Goal: Task Accomplishment & Management: Use online tool/utility

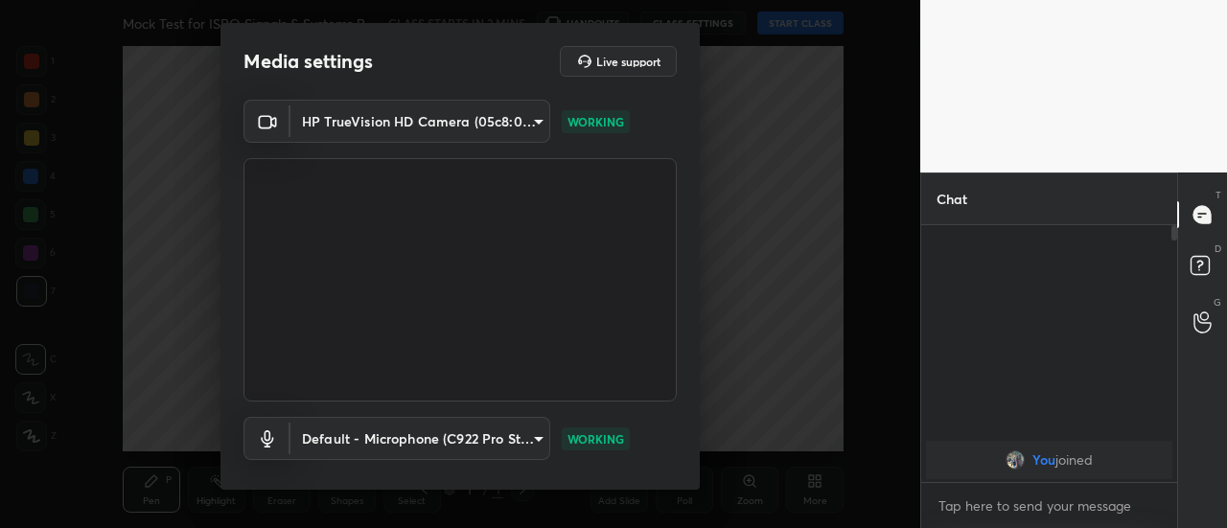
scroll to position [100, 0]
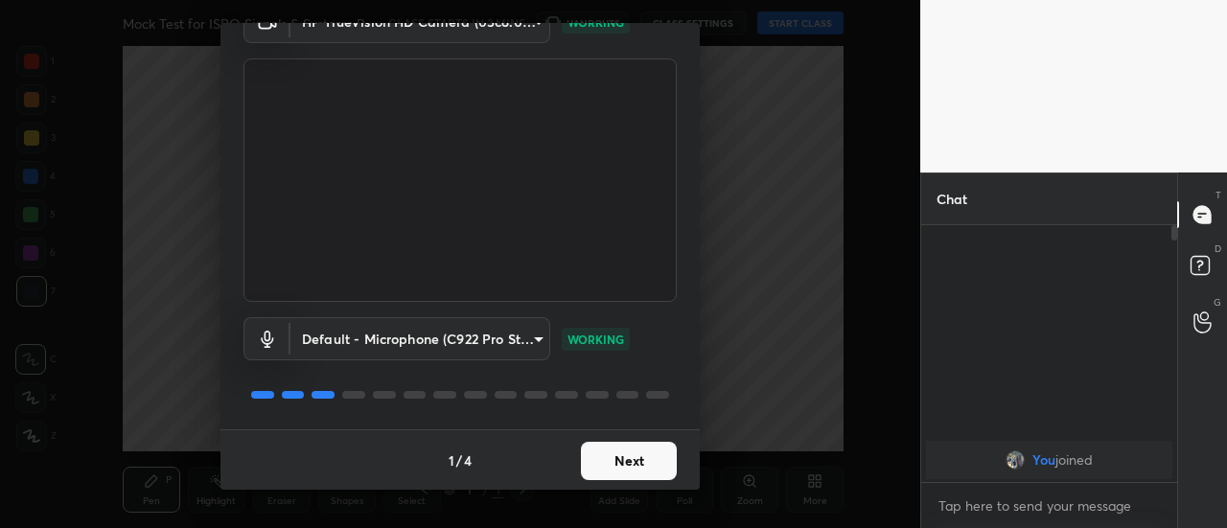
click at [621, 459] on button "Next" at bounding box center [629, 461] width 96 height 38
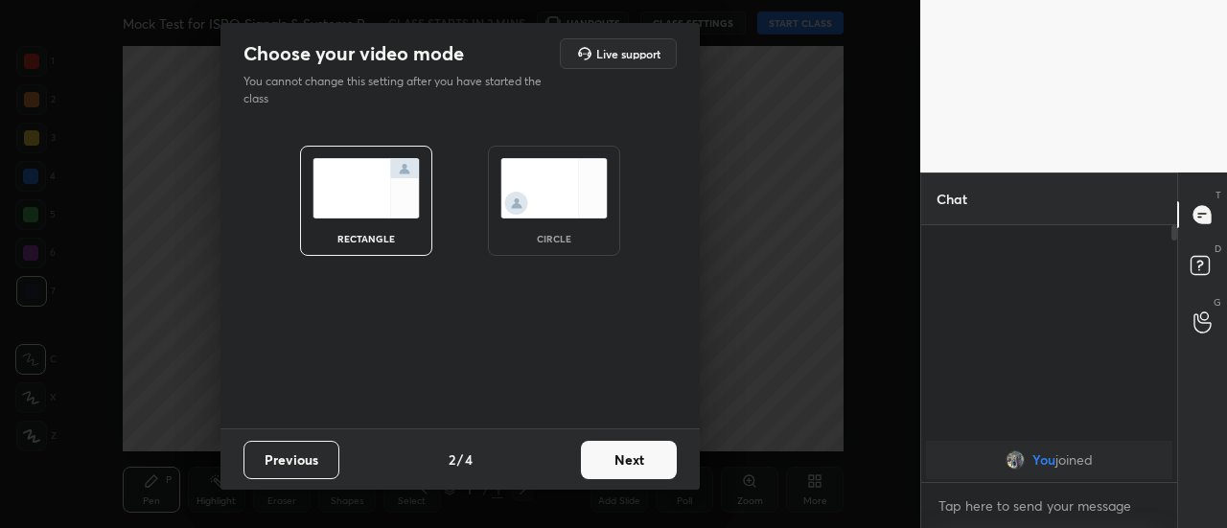
scroll to position [0, 0]
click at [621, 459] on button "Next" at bounding box center [629, 460] width 96 height 38
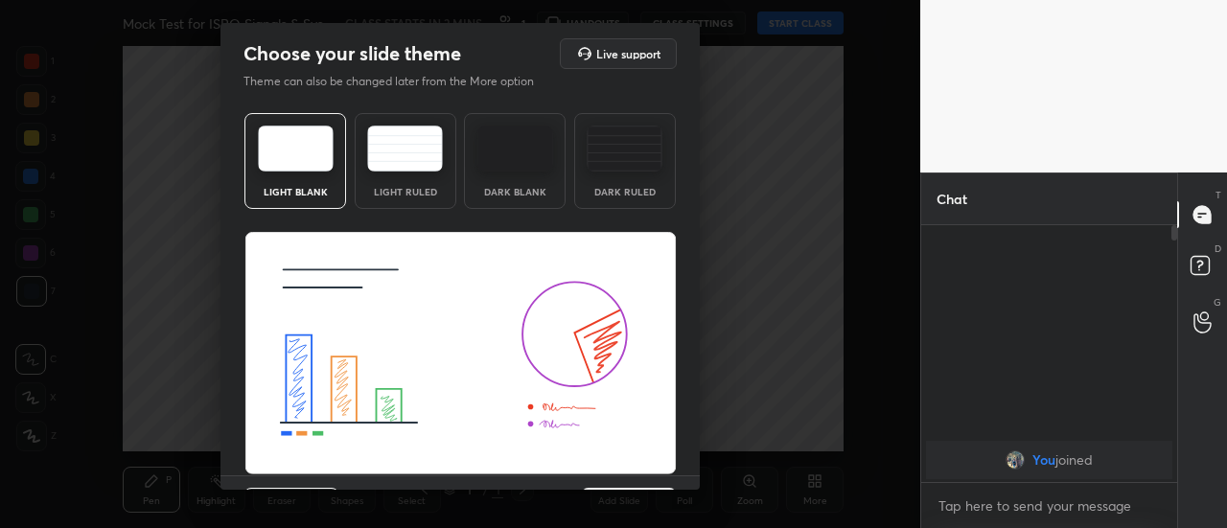
scroll to position [46, 0]
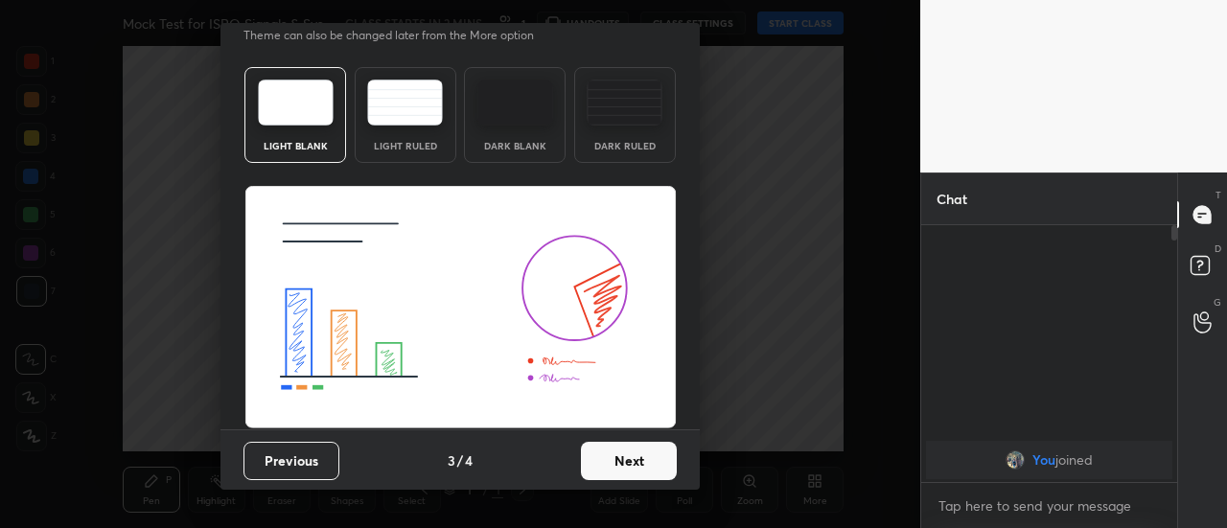
click at [637, 455] on button "Next" at bounding box center [629, 461] width 96 height 38
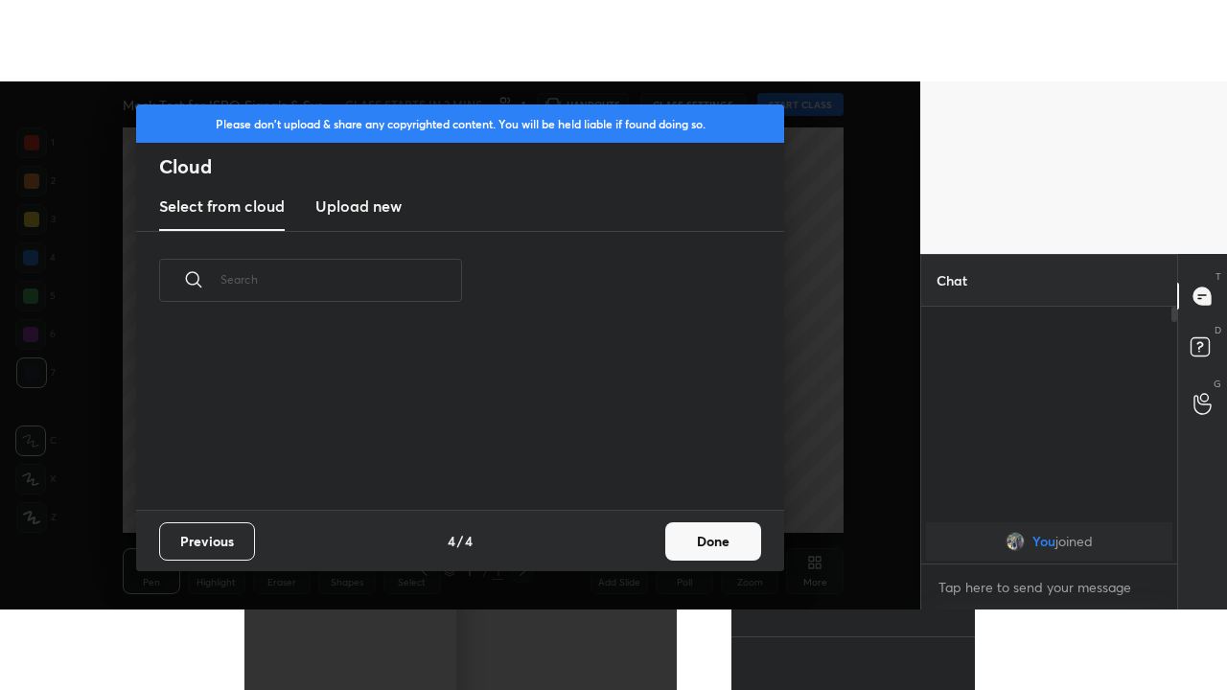
scroll to position [180, 616]
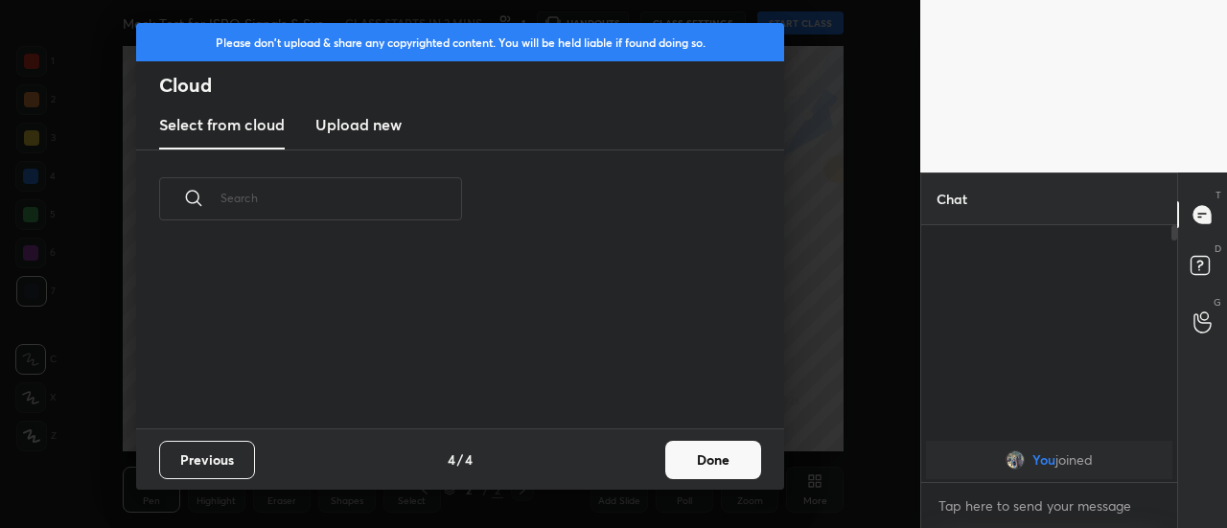
click at [734, 461] on button "Done" at bounding box center [713, 460] width 96 height 38
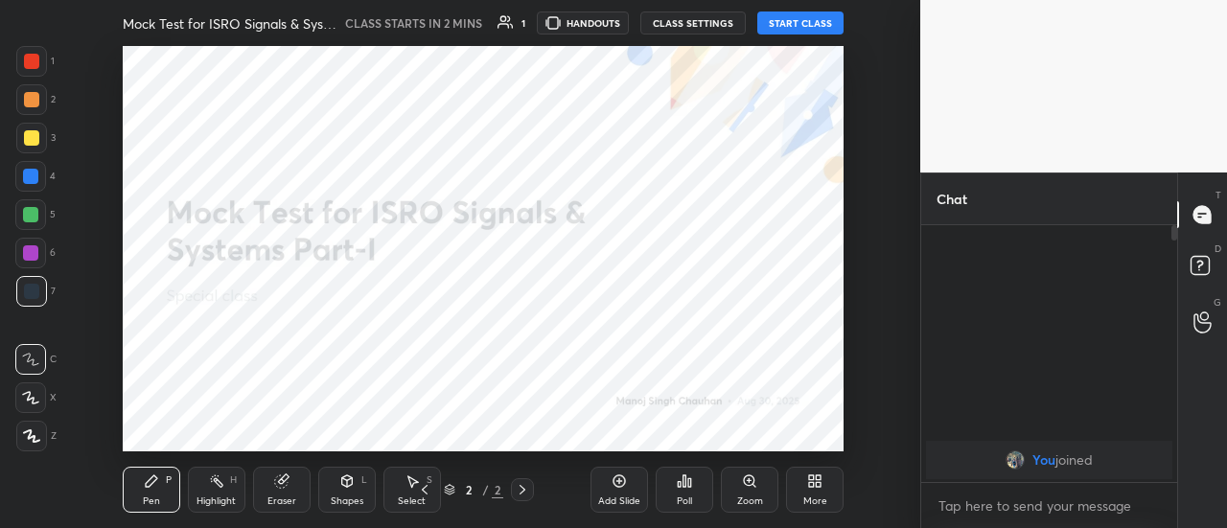
click at [821, 485] on icon at bounding box center [819, 484] width 5 height 5
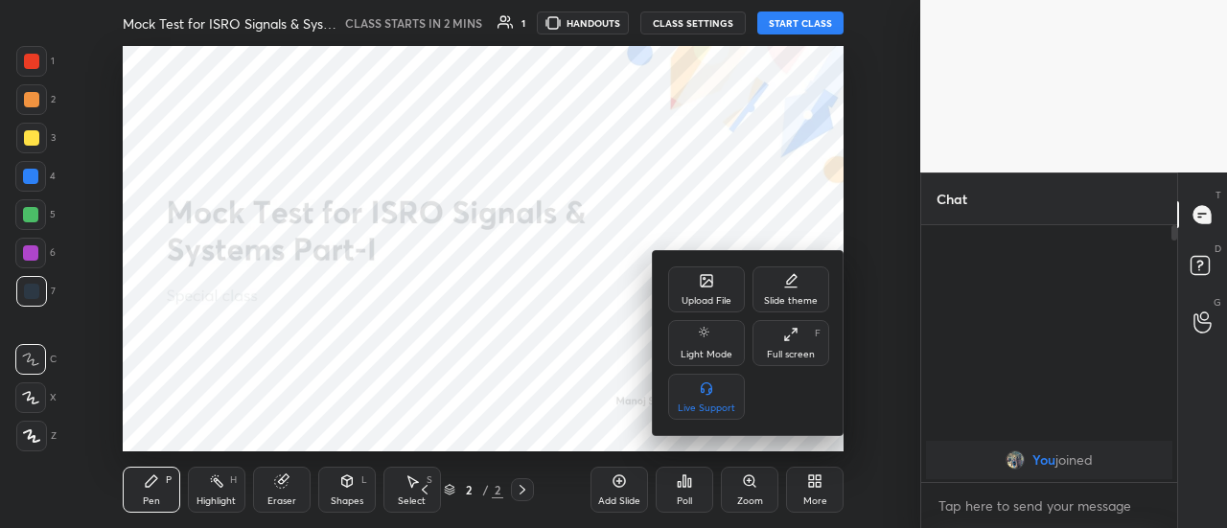
click at [794, 346] on div "Full screen F" at bounding box center [791, 343] width 77 height 46
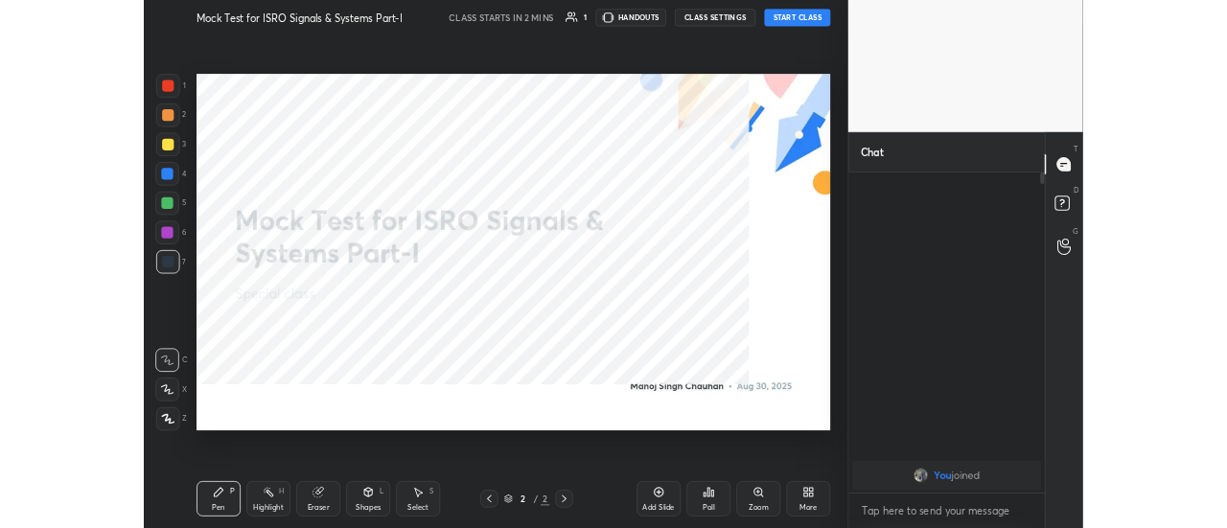
scroll to position [253, 250]
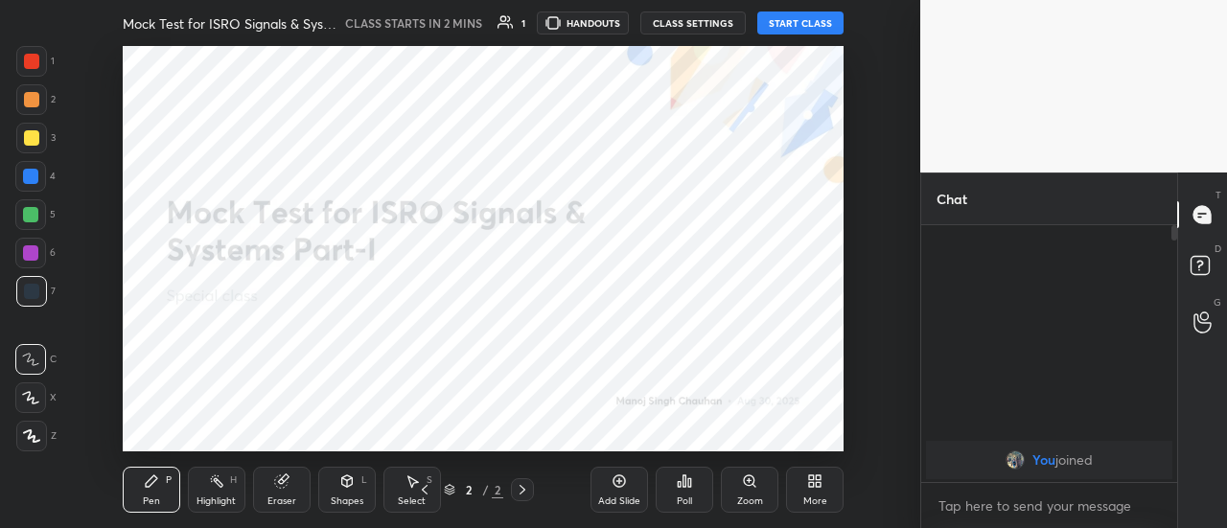
click at [804, 480] on div "More" at bounding box center [815, 490] width 58 height 46
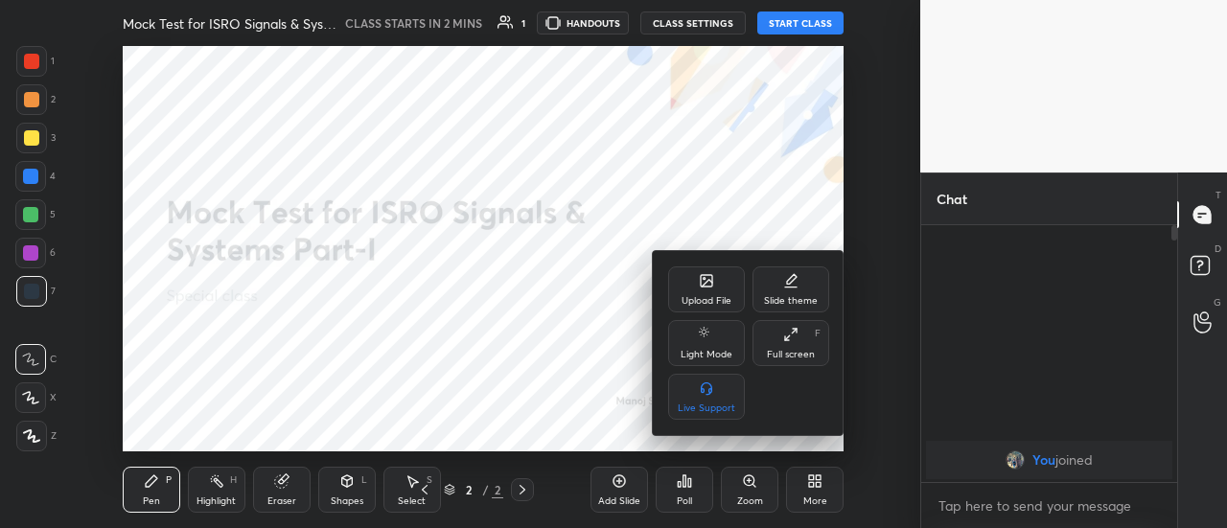
click at [795, 337] on icon at bounding box center [790, 334] width 15 height 15
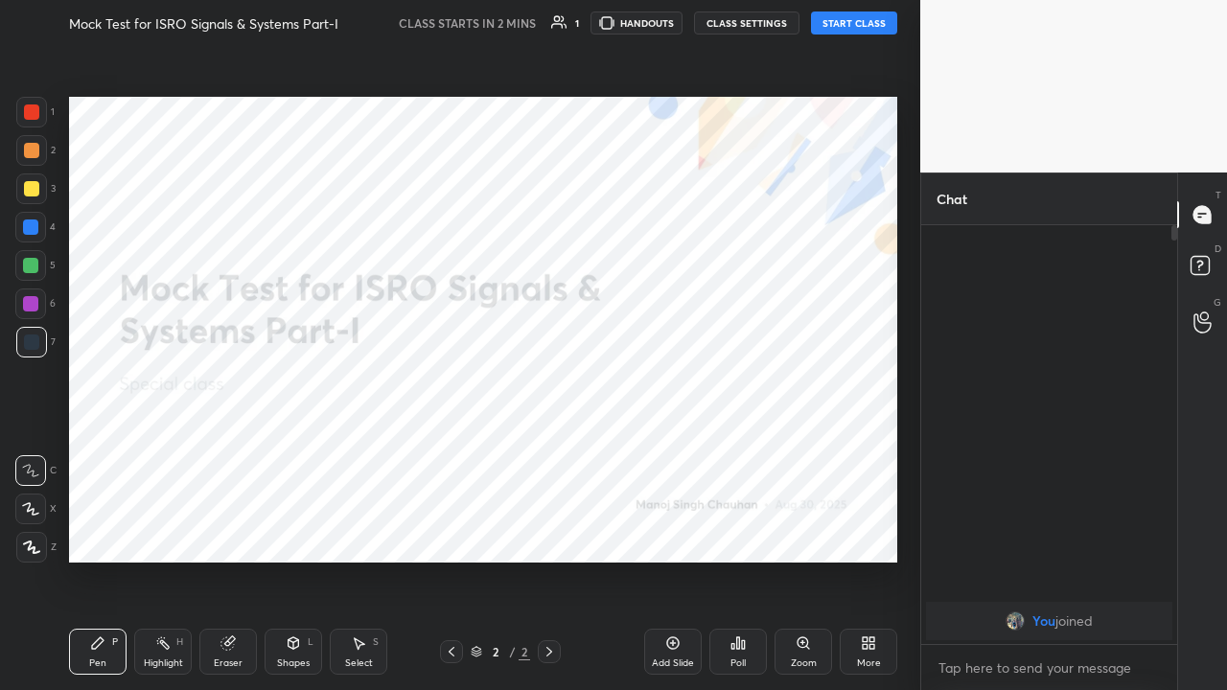
click at [848, 24] on button "START CLASS" at bounding box center [854, 23] width 86 height 23
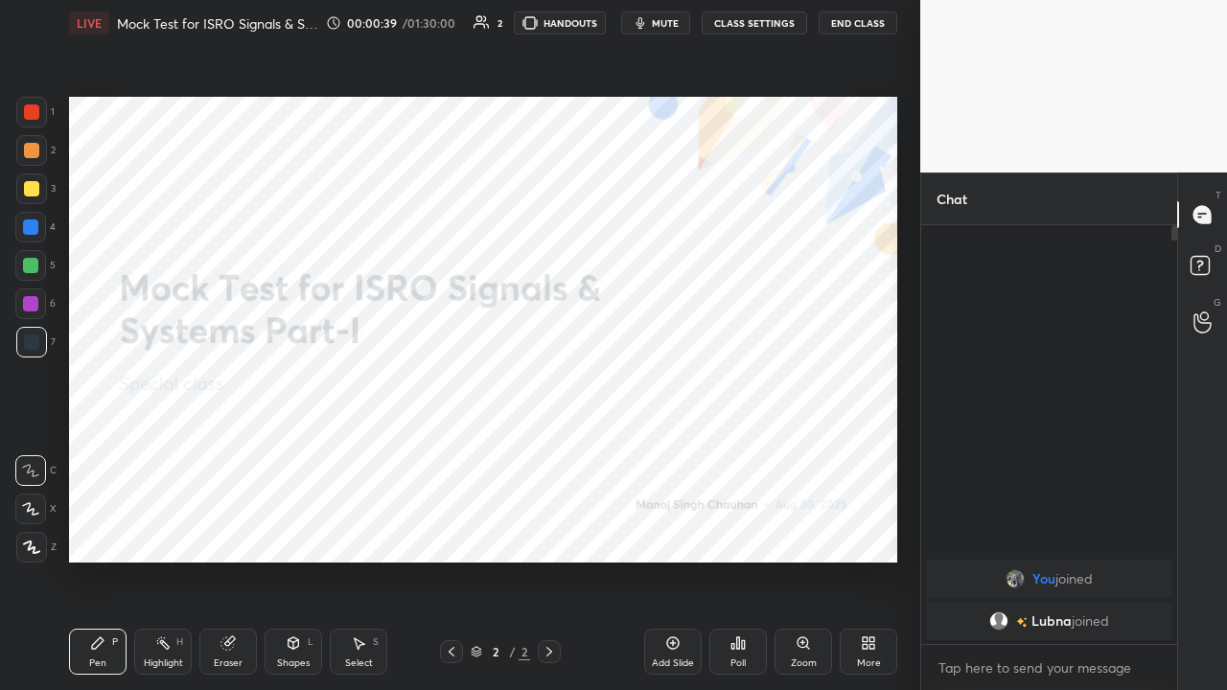
click at [549, 527] on icon at bounding box center [549, 651] width 15 height 15
click at [865, 527] on icon at bounding box center [865, 646] width 5 height 5
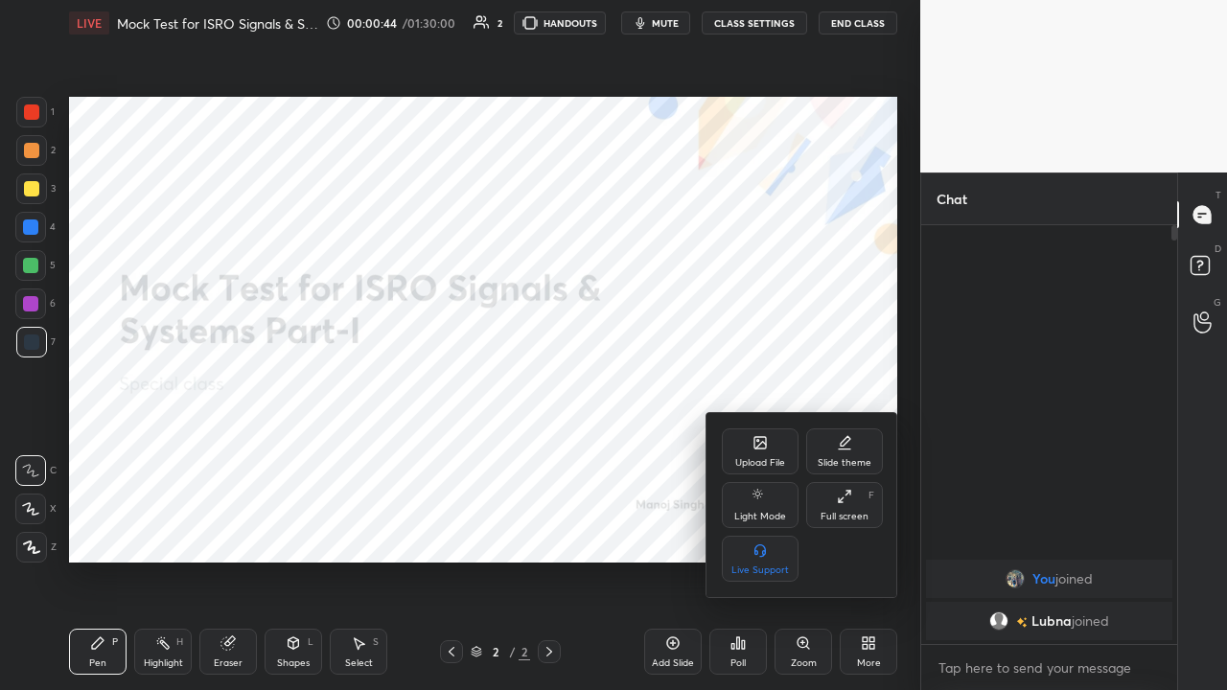
click at [759, 448] on icon at bounding box center [761, 443] width 12 height 12
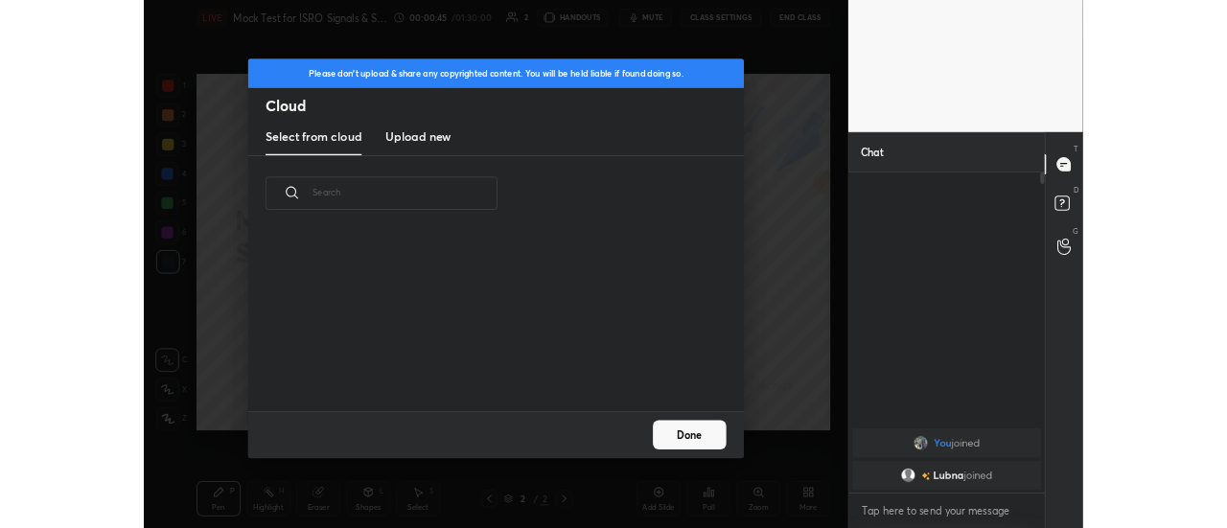
scroll to position [236, 616]
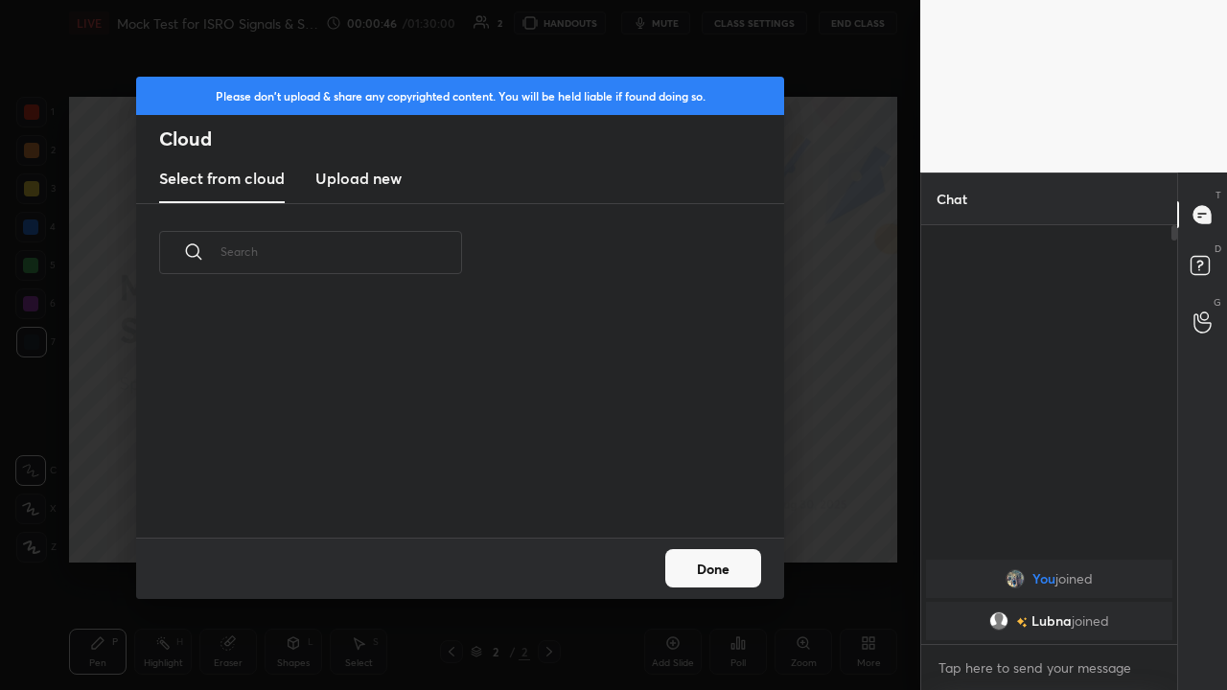
click at [374, 174] on h3 "Upload new" at bounding box center [358, 178] width 86 height 23
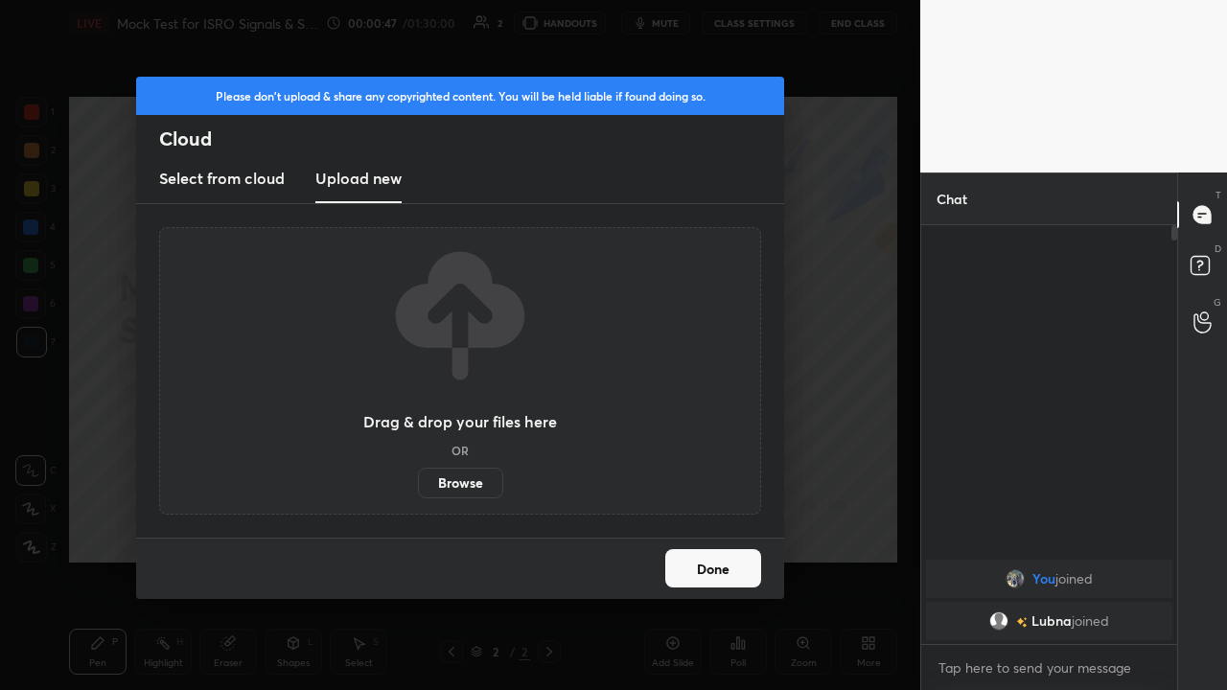
click at [459, 481] on label "Browse" at bounding box center [460, 483] width 85 height 31
click at [418, 481] on input "Browse" at bounding box center [418, 483] width 0 height 31
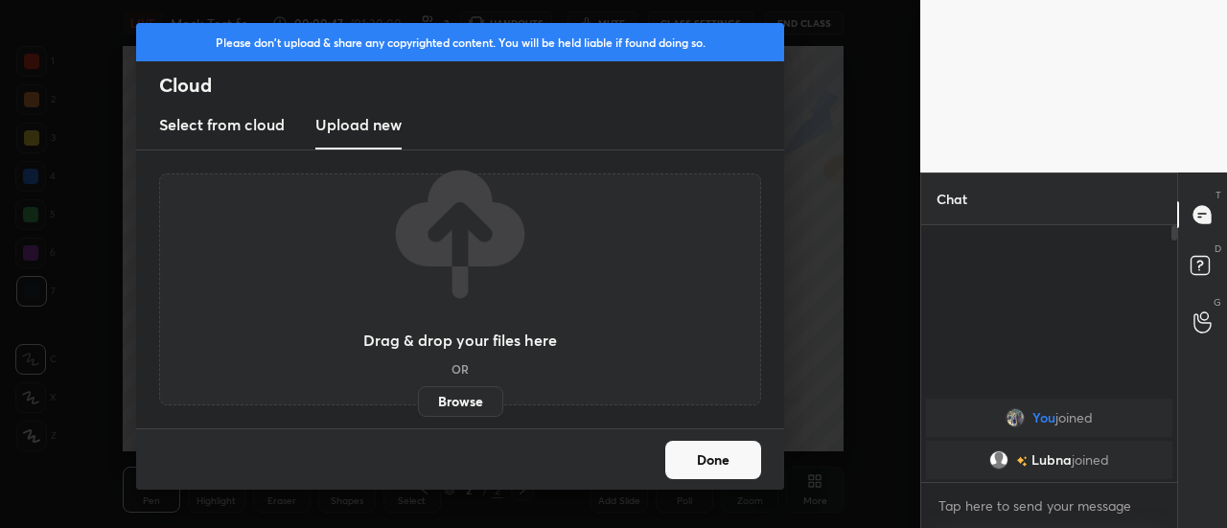
scroll to position [7, 6]
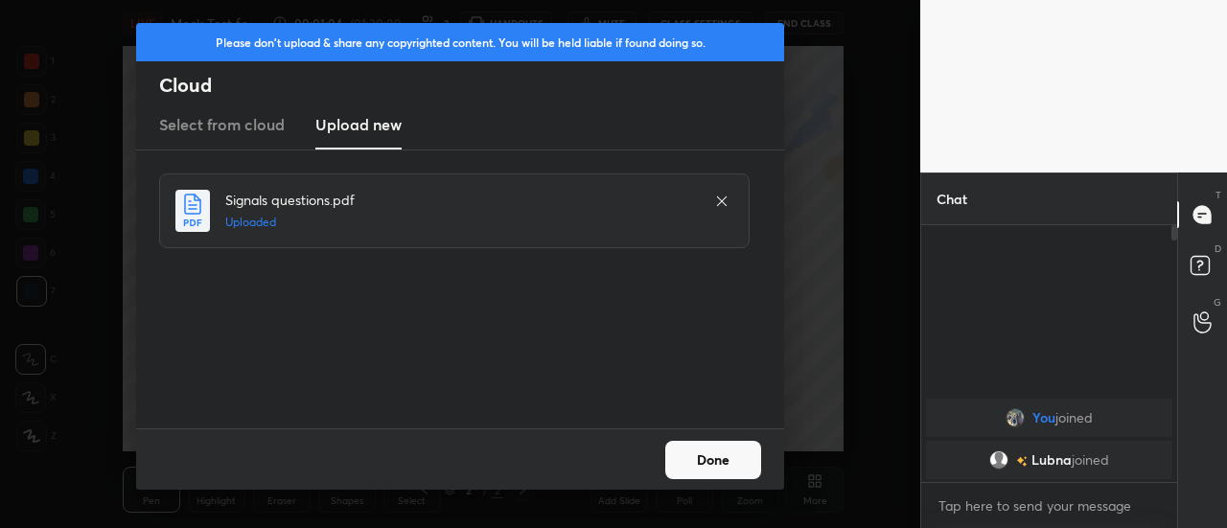
click at [721, 465] on button "Done" at bounding box center [713, 460] width 96 height 38
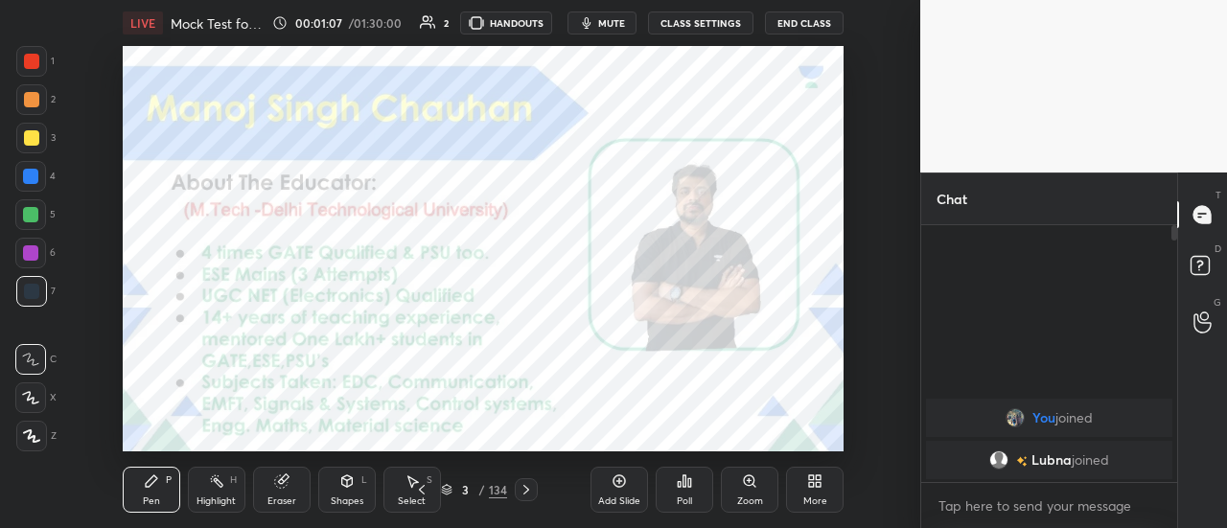
click at [449, 493] on icon at bounding box center [447, 490] width 12 height 12
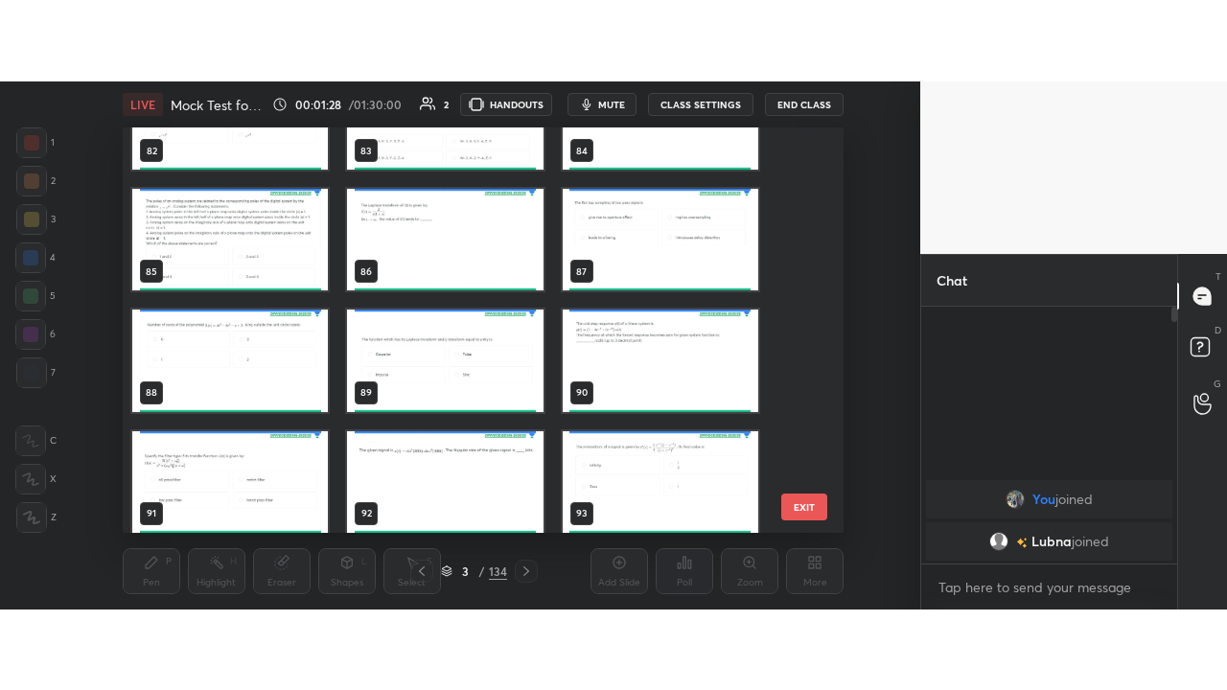
scroll to position [3334, 0]
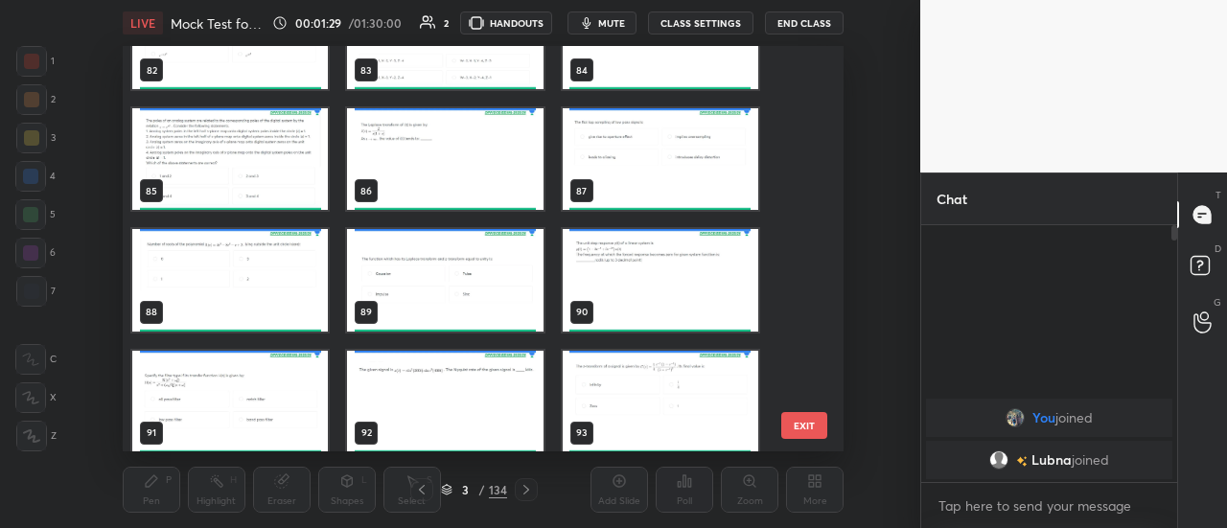
click at [220, 172] on img "grid" at bounding box center [230, 159] width 196 height 102
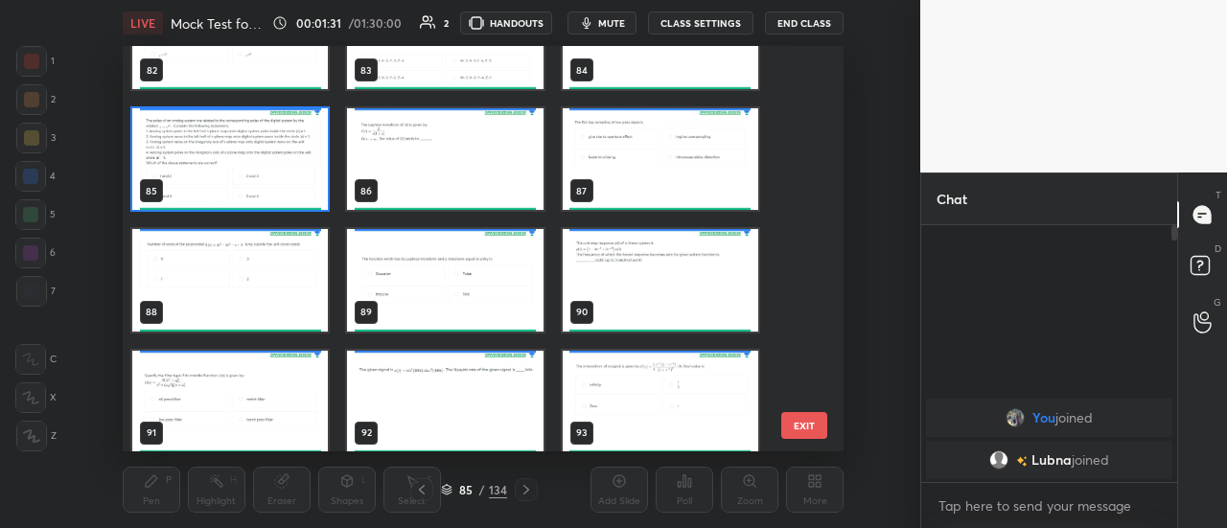
click at [252, 181] on img "grid" at bounding box center [230, 159] width 196 height 102
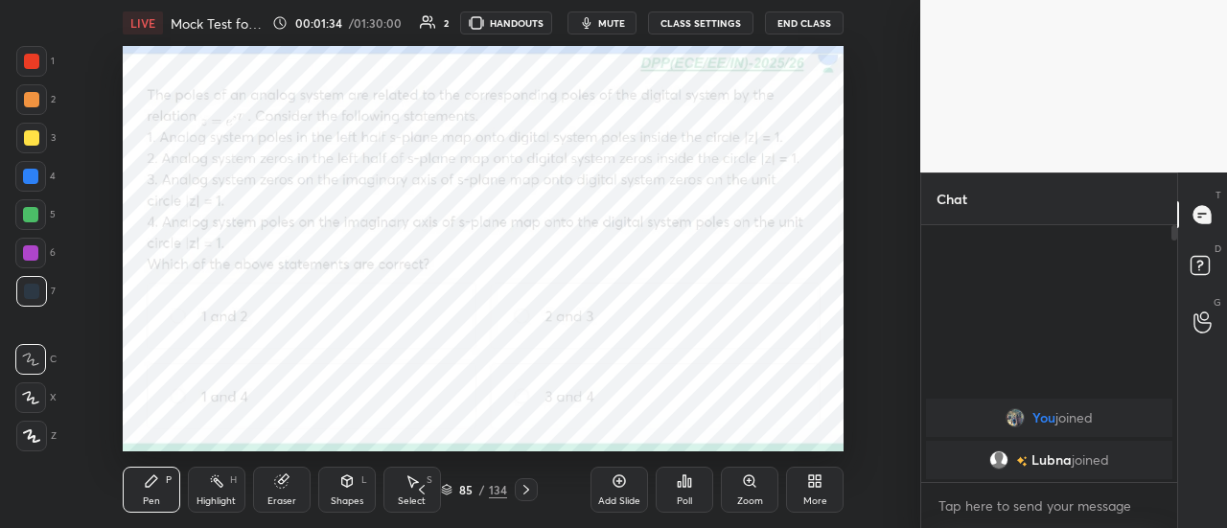
click at [806, 482] on div "More" at bounding box center [815, 490] width 58 height 46
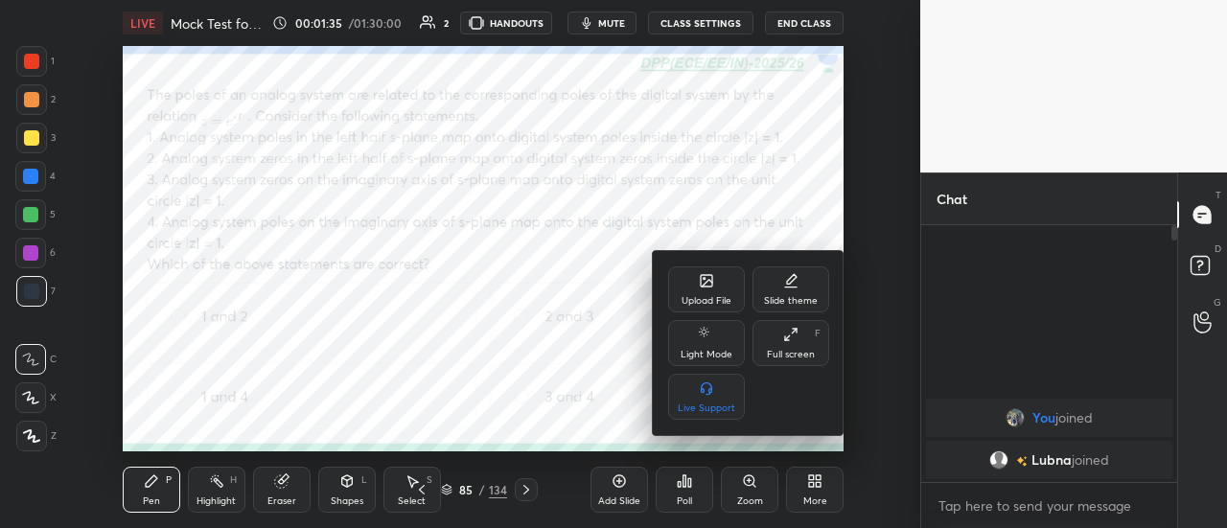
click at [792, 350] on div "Full screen" at bounding box center [791, 355] width 48 height 10
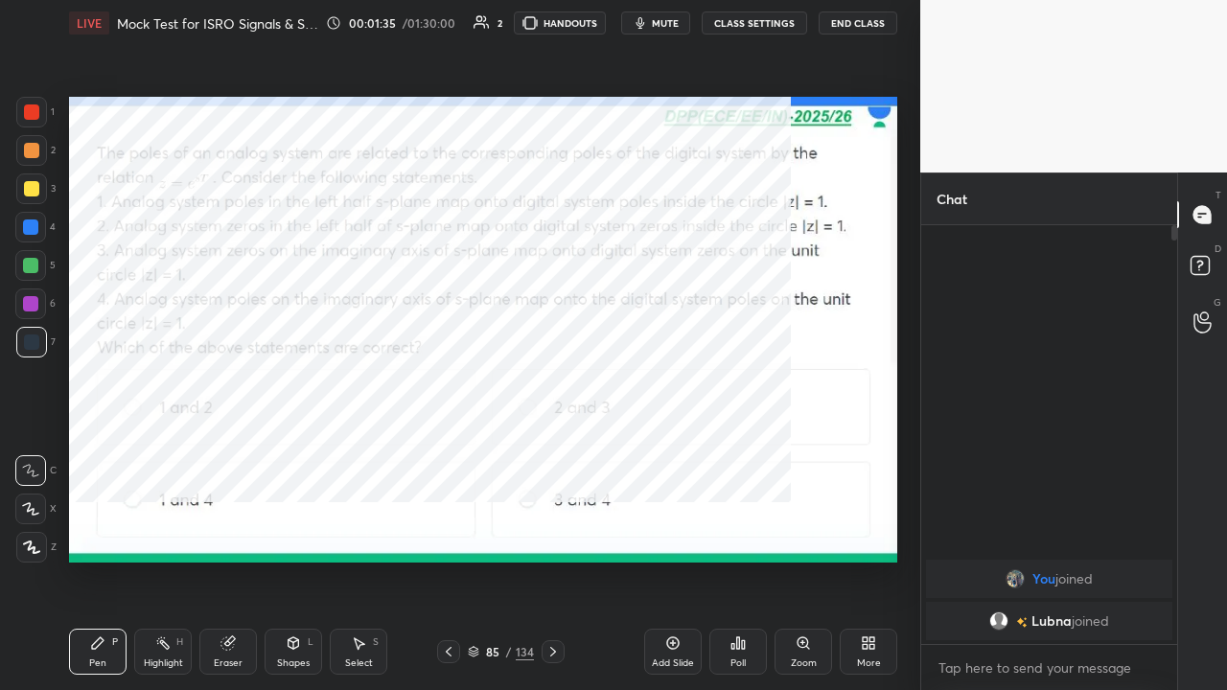
scroll to position [253, 250]
type textarea "x"
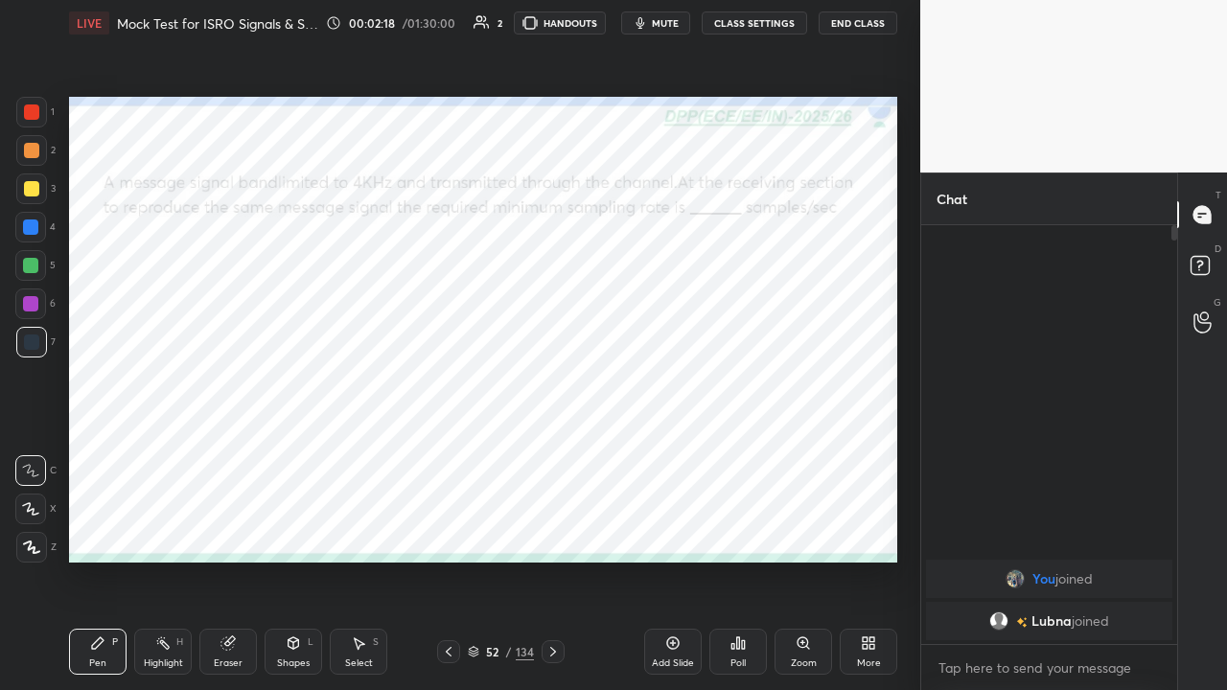
click at [38, 109] on div at bounding box center [31, 112] width 15 height 15
click at [227, 527] on div "Eraser" at bounding box center [228, 652] width 58 height 46
click at [35, 502] on icon at bounding box center [30, 509] width 15 height 16
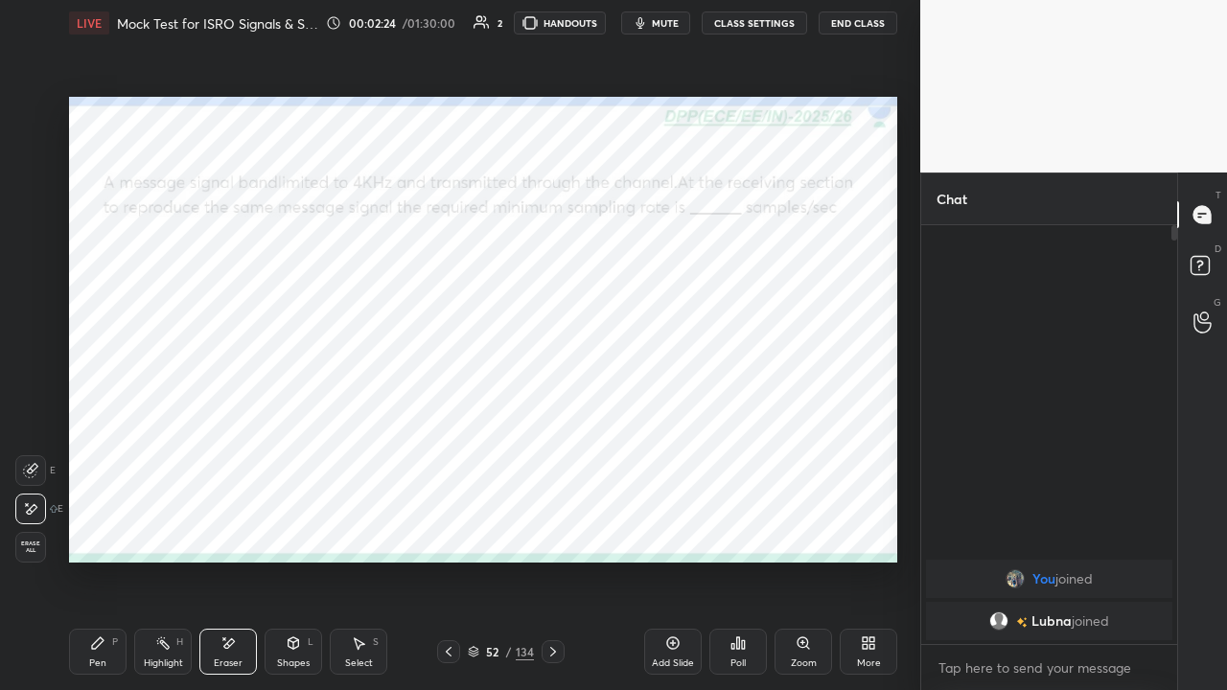
click at [102, 527] on icon at bounding box center [97, 643] width 15 height 15
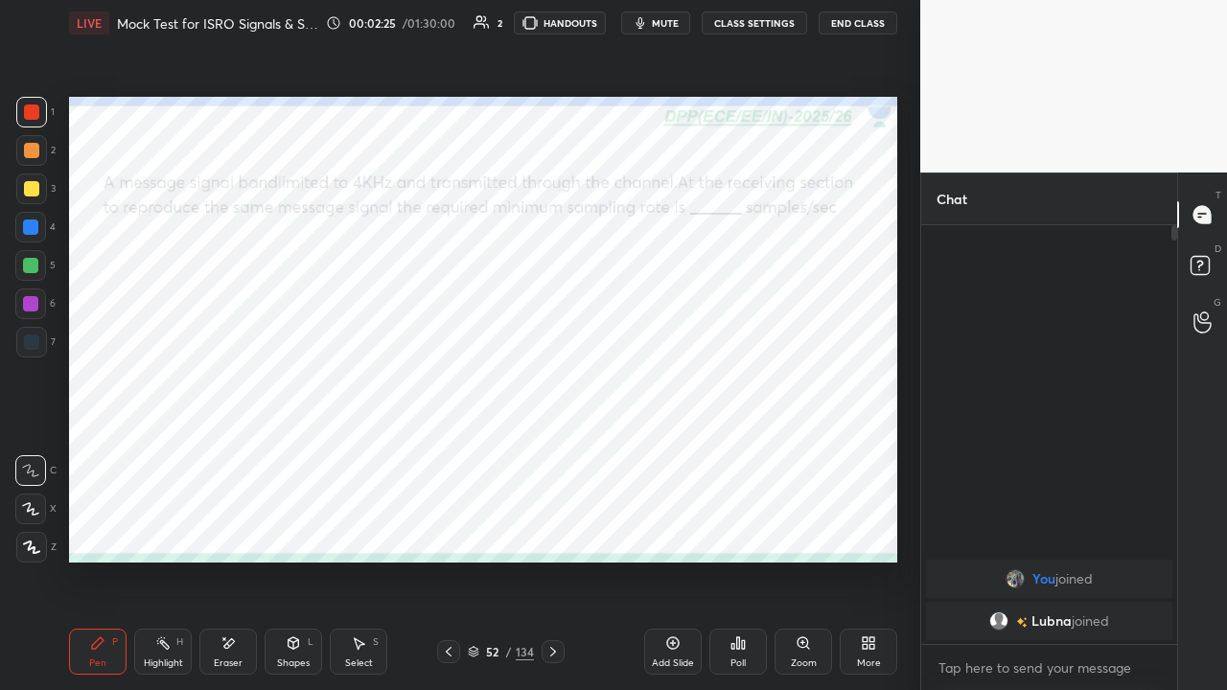
click at [35, 527] on icon at bounding box center [31, 547] width 17 height 13
click at [738, 527] on div "Poll" at bounding box center [738, 652] width 58 height 46
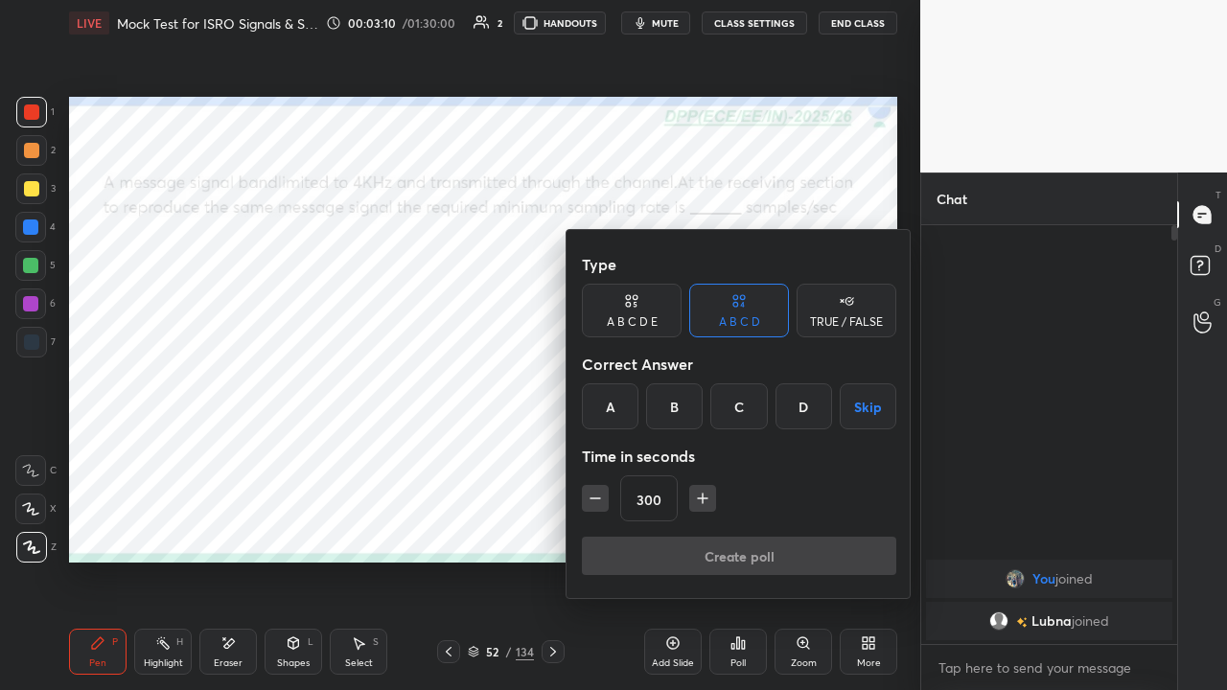
click at [798, 415] on div "D" at bounding box center [804, 406] width 57 height 46
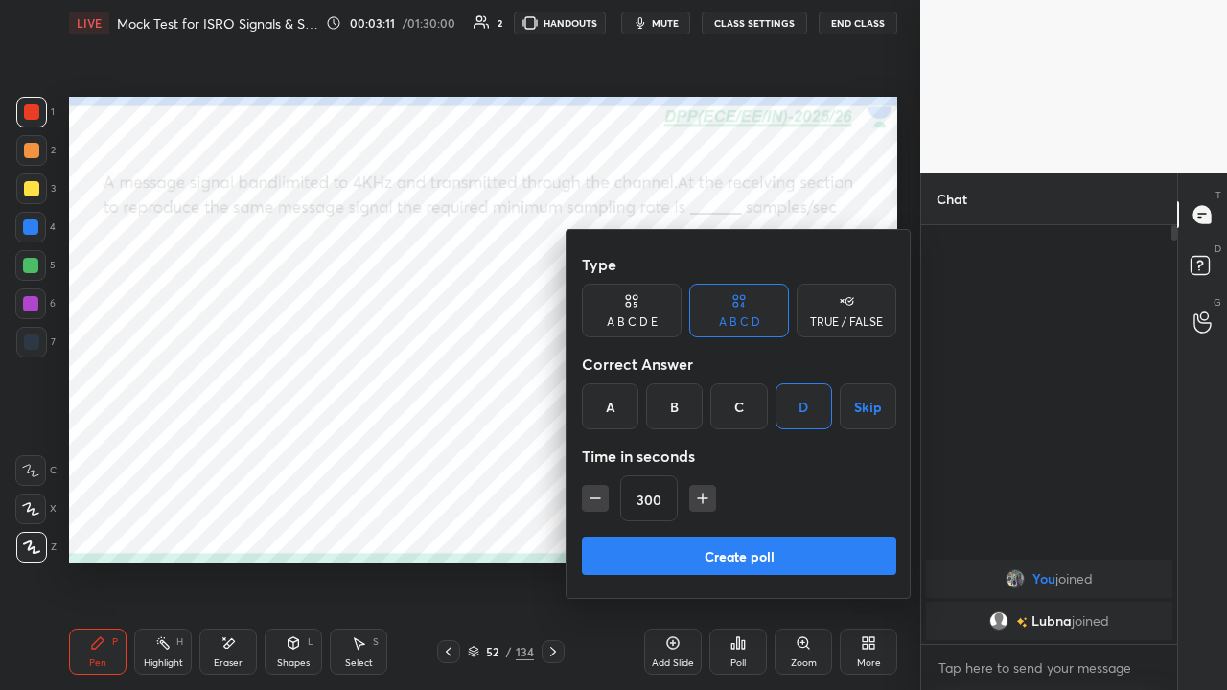
click at [596, 499] on icon "button" at bounding box center [596, 499] width 10 height 0
click at [594, 499] on icon "button" at bounding box center [596, 499] width 10 height 0
click at [595, 497] on icon "button" at bounding box center [595, 498] width 19 height 19
click at [594, 499] on icon "button" at bounding box center [596, 499] width 10 height 0
click at [594, 497] on icon "button" at bounding box center [595, 498] width 19 height 19
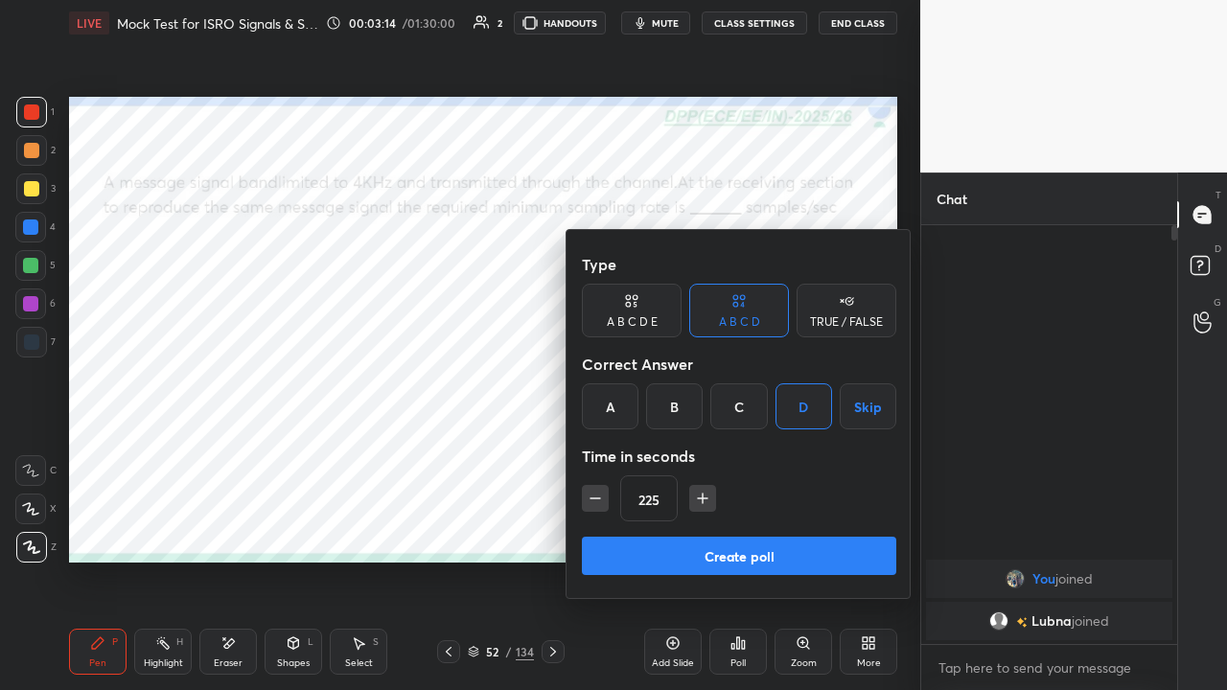
click at [594, 497] on icon "button" at bounding box center [595, 498] width 19 height 19
click at [700, 504] on icon "button" at bounding box center [702, 498] width 19 height 19
click at [697, 500] on icon "button" at bounding box center [702, 498] width 19 height 19
type input "240"
click at [739, 527] on button "Create poll" at bounding box center [739, 556] width 314 height 38
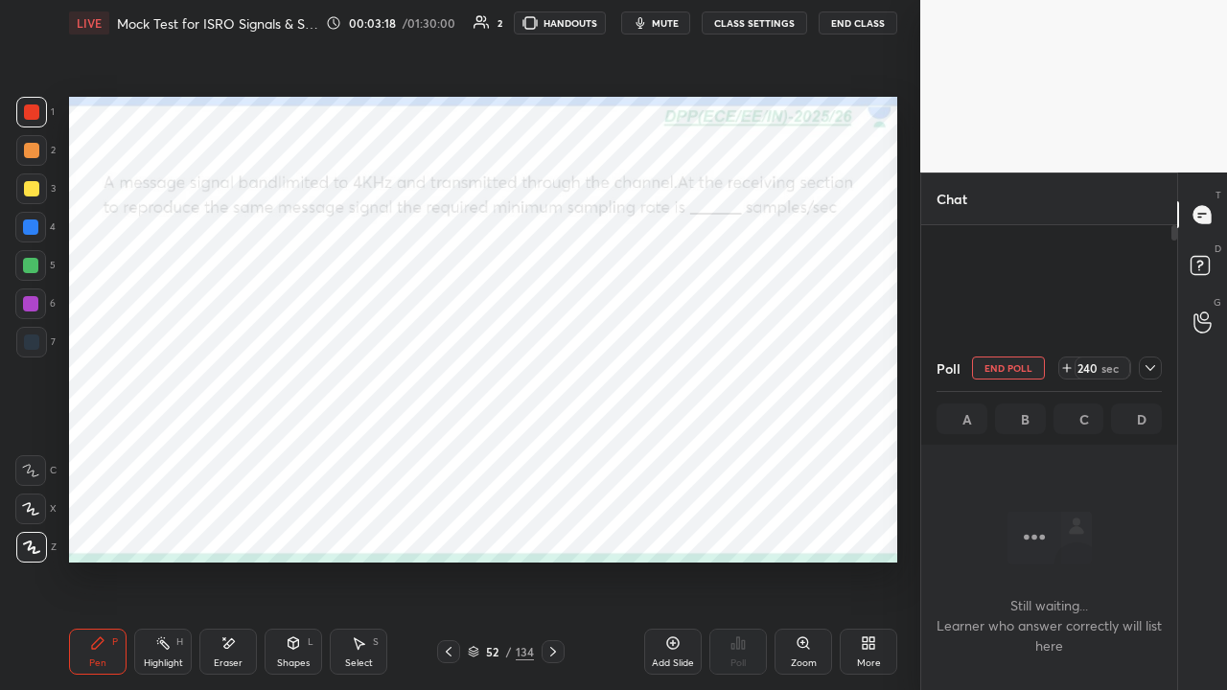
scroll to position [6, 6]
click at [1150, 367] on icon at bounding box center [1150, 367] width 15 height 15
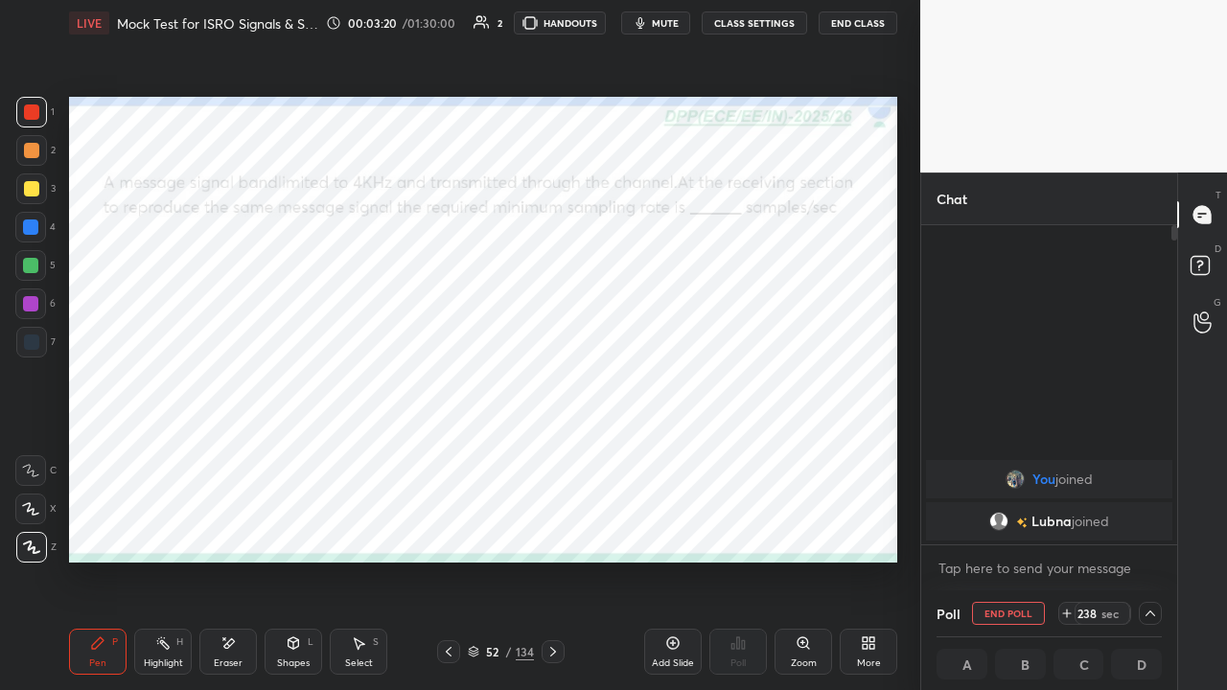
click at [654, 21] on button "mute" at bounding box center [655, 23] width 69 height 23
click at [855, 21] on button "End Class" at bounding box center [858, 23] width 79 height 23
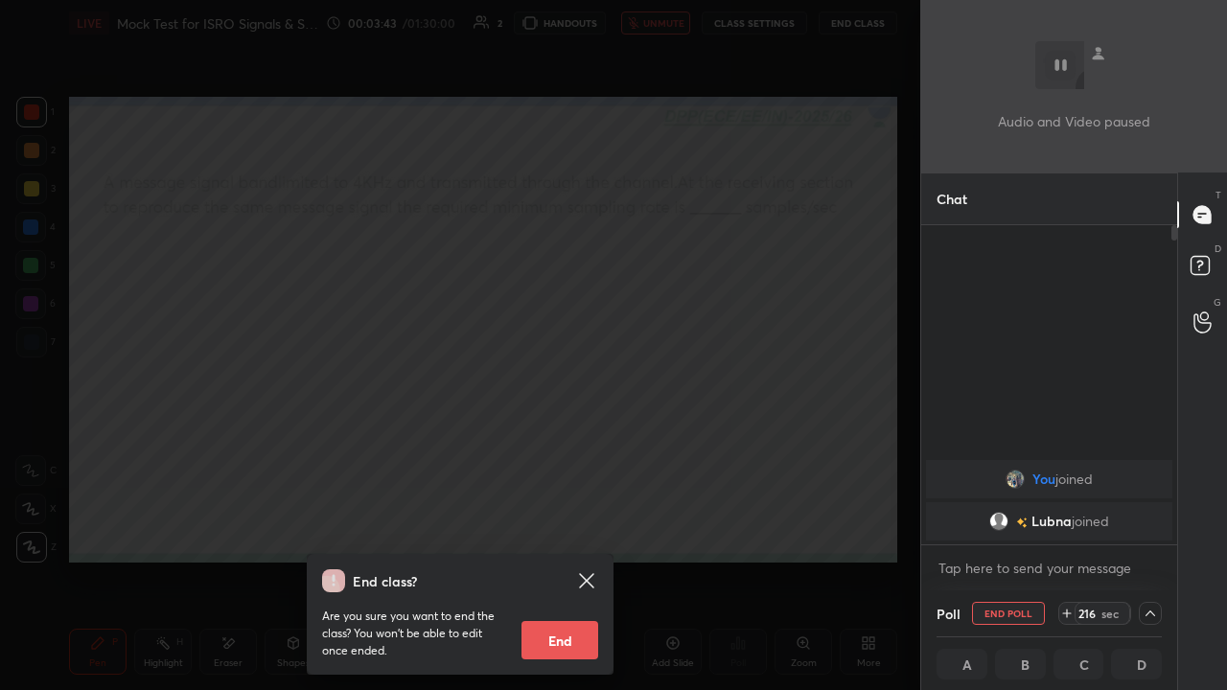
click at [426, 453] on div "End class? Are you sure you want to end the class? You won’t be able to edit on…" at bounding box center [460, 345] width 920 height 690
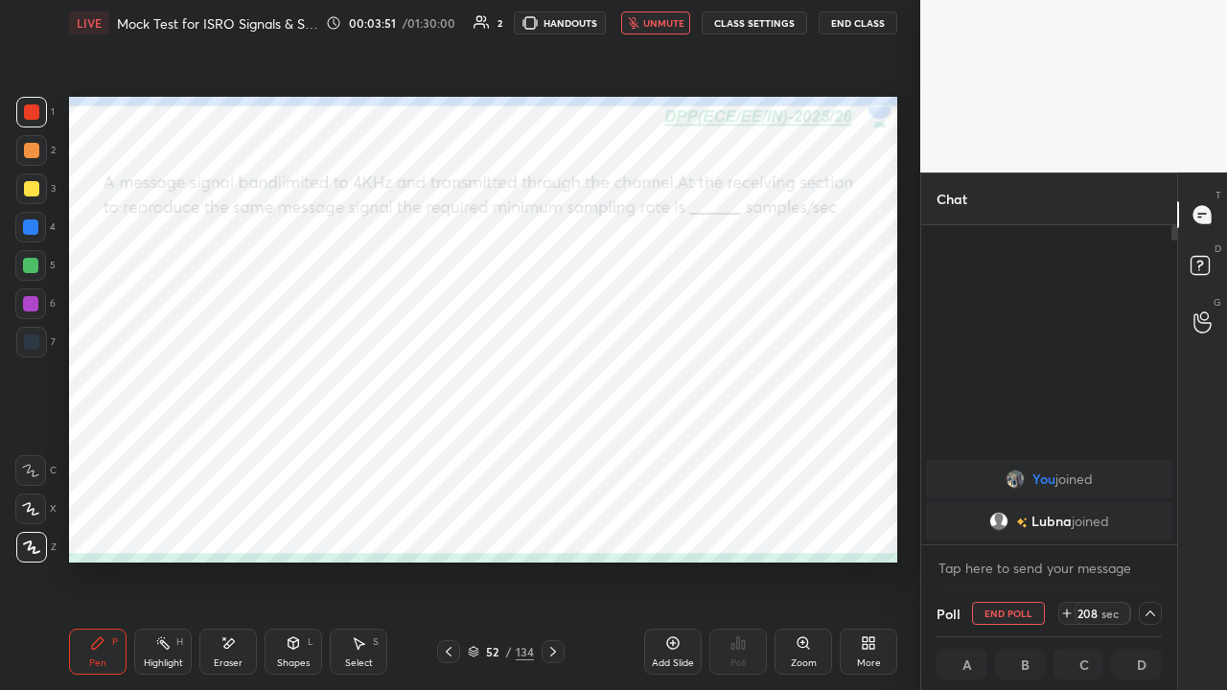
scroll to position [1, 6]
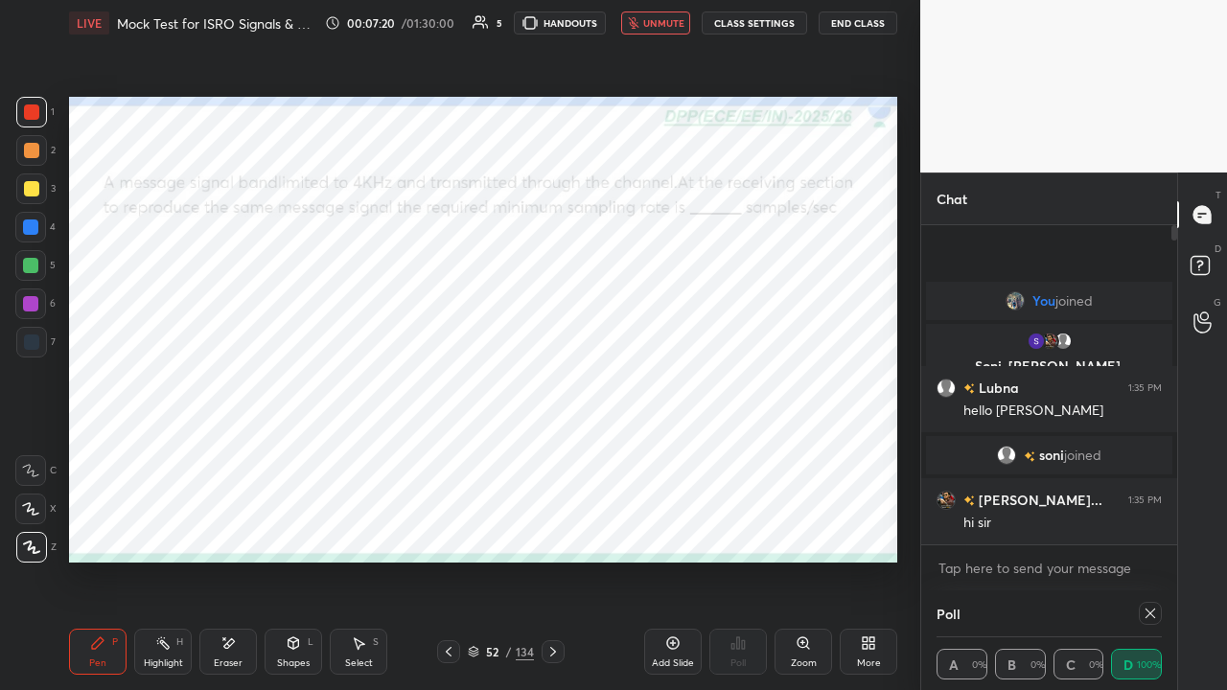
click at [1151, 527] on icon at bounding box center [1151, 614] width 10 height 10
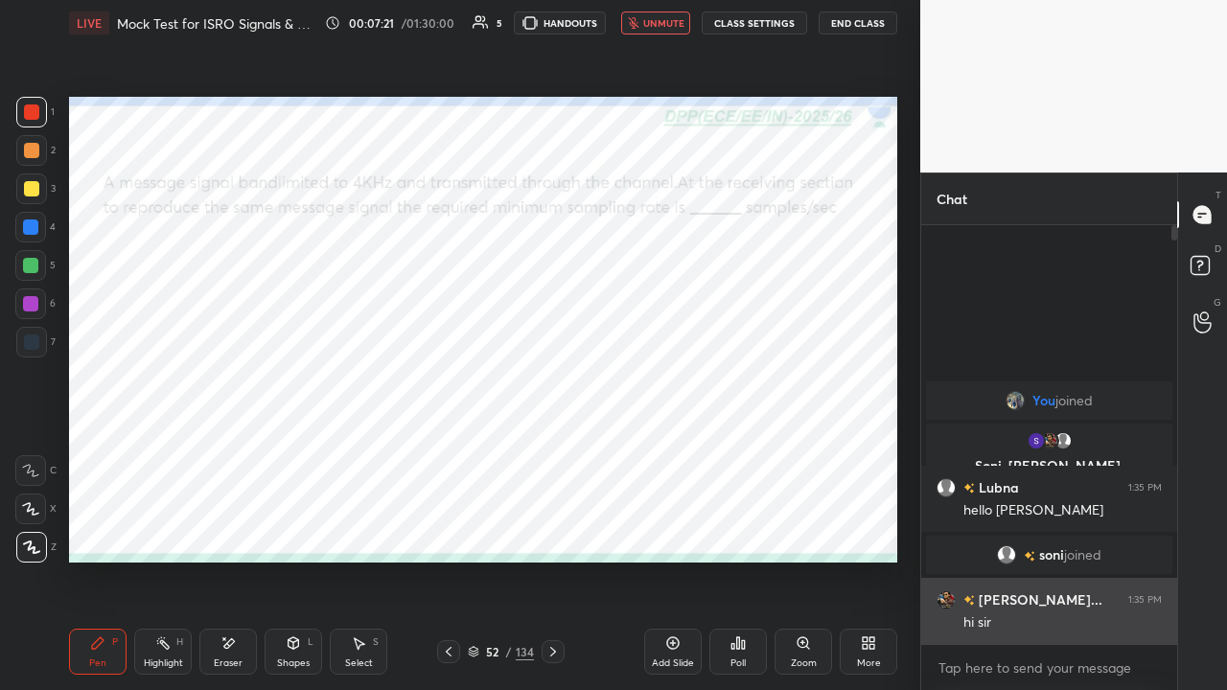
scroll to position [413, 250]
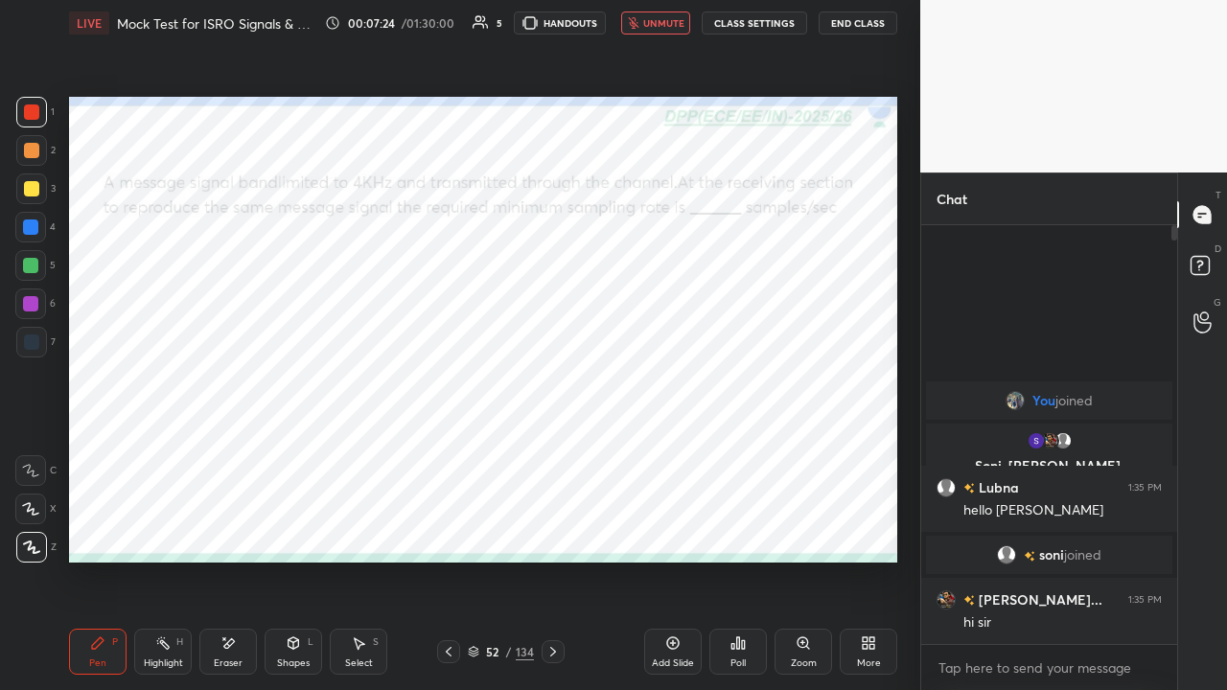
click at [656, 25] on span "unmute" at bounding box center [663, 22] width 41 height 13
click at [34, 230] on div at bounding box center [30, 227] width 15 height 15
click at [30, 263] on div at bounding box center [30, 265] width 15 height 15
click at [36, 111] on div at bounding box center [31, 112] width 15 height 15
click at [666, 21] on span "mute" at bounding box center [665, 22] width 27 height 13
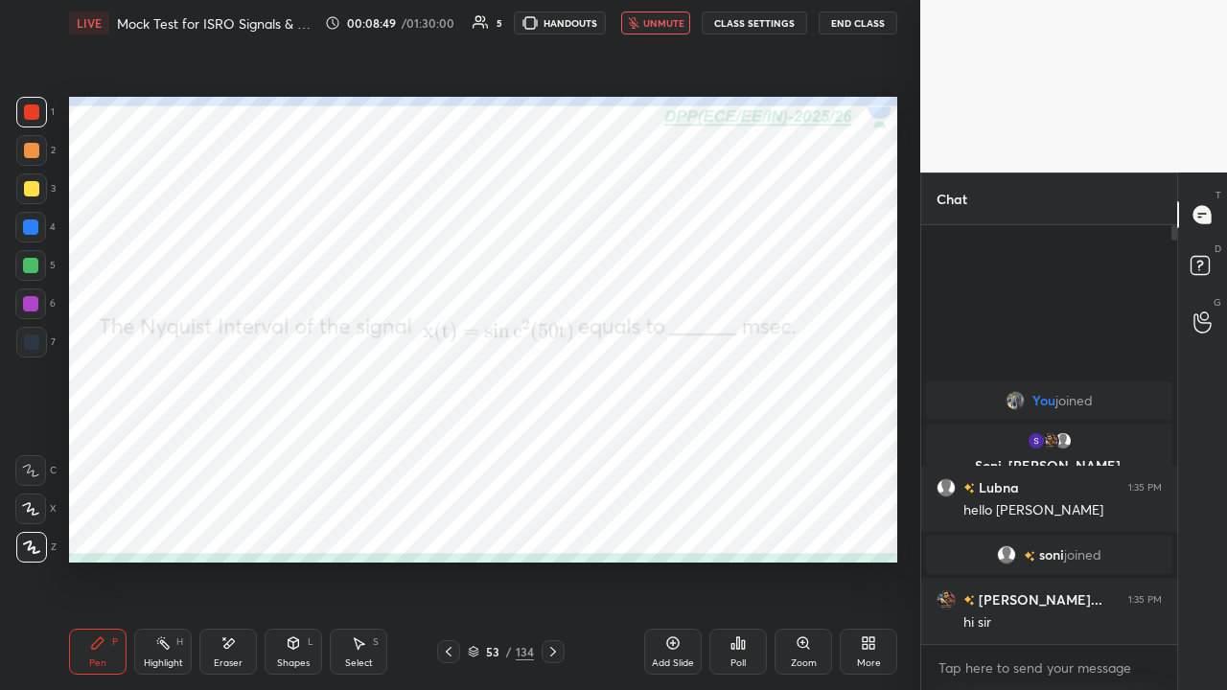
click at [731, 527] on div "Poll" at bounding box center [738, 652] width 58 height 46
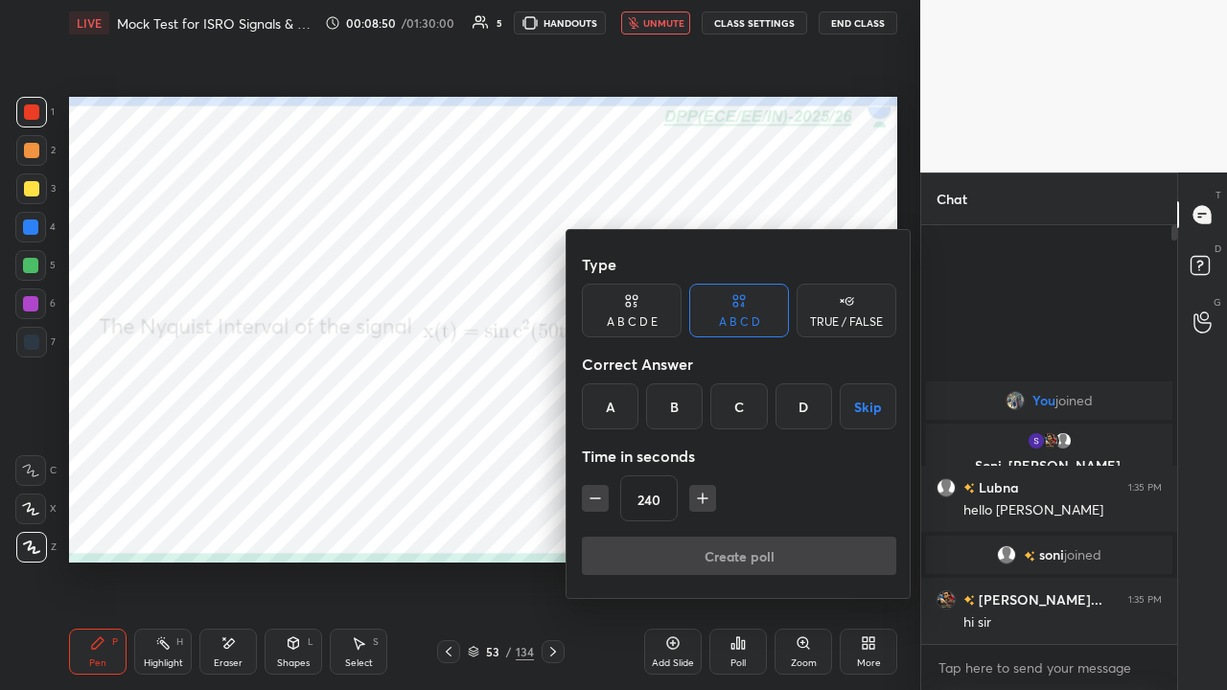
click at [676, 409] on div "B" at bounding box center [674, 406] width 57 height 46
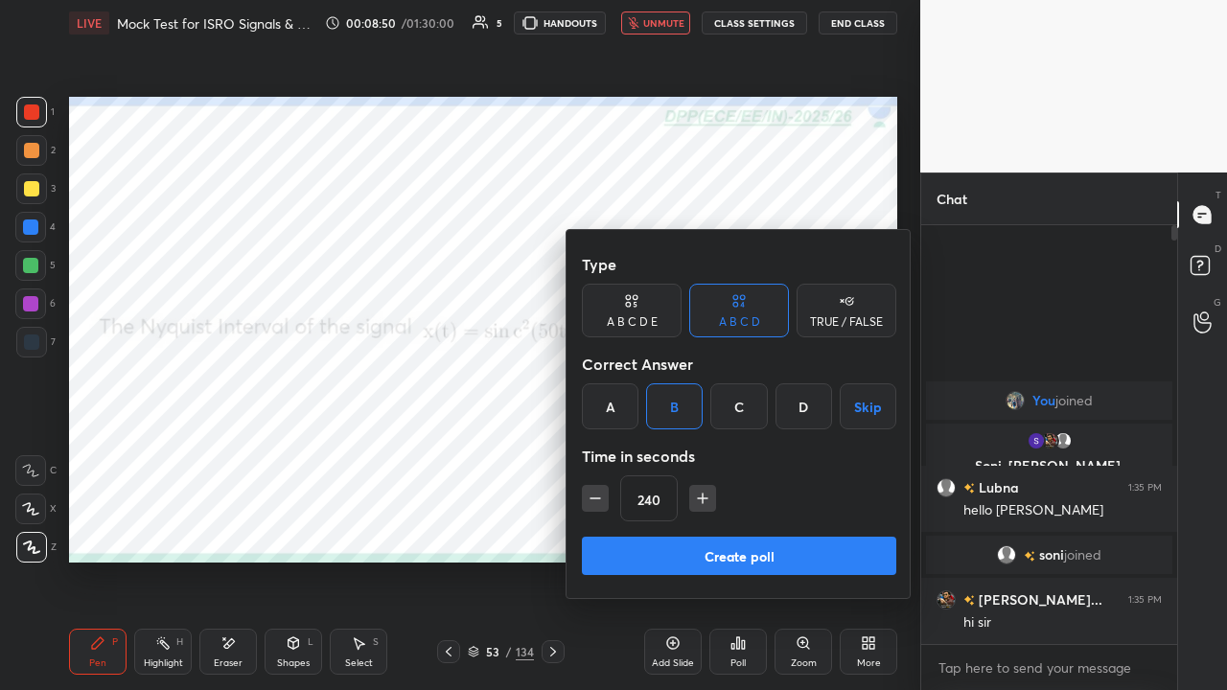
click at [722, 527] on button "Create poll" at bounding box center [739, 556] width 314 height 38
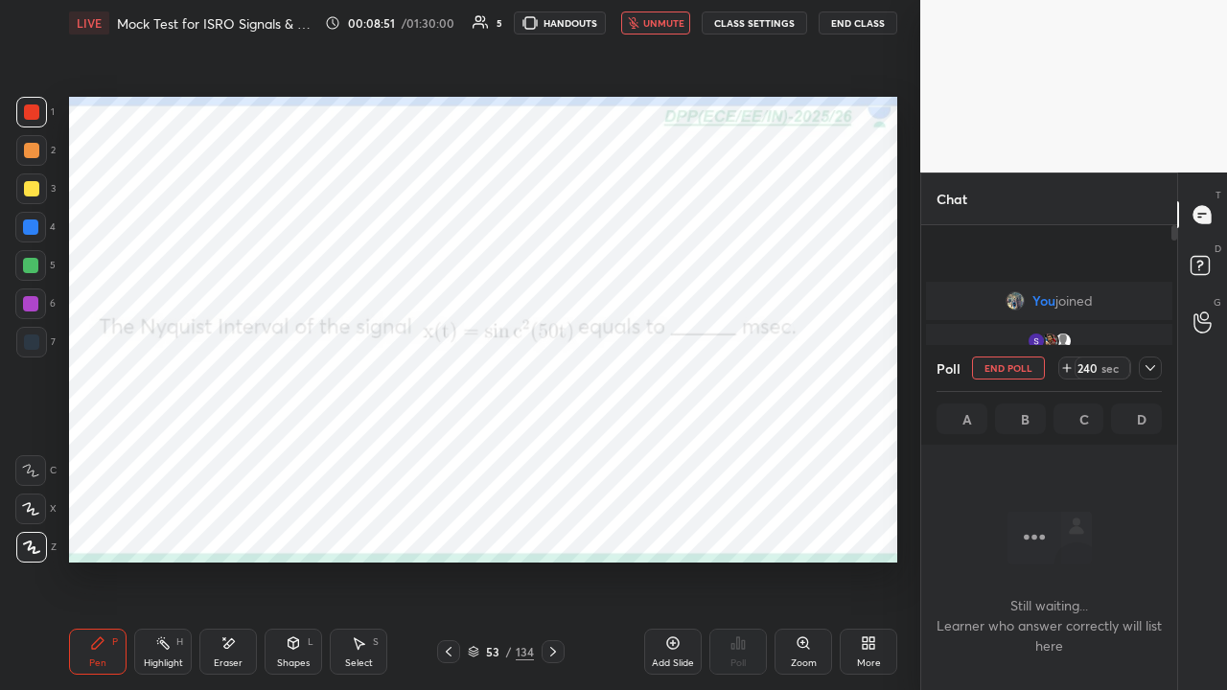
scroll to position [6, 6]
click at [1150, 372] on icon at bounding box center [1150, 367] width 15 height 15
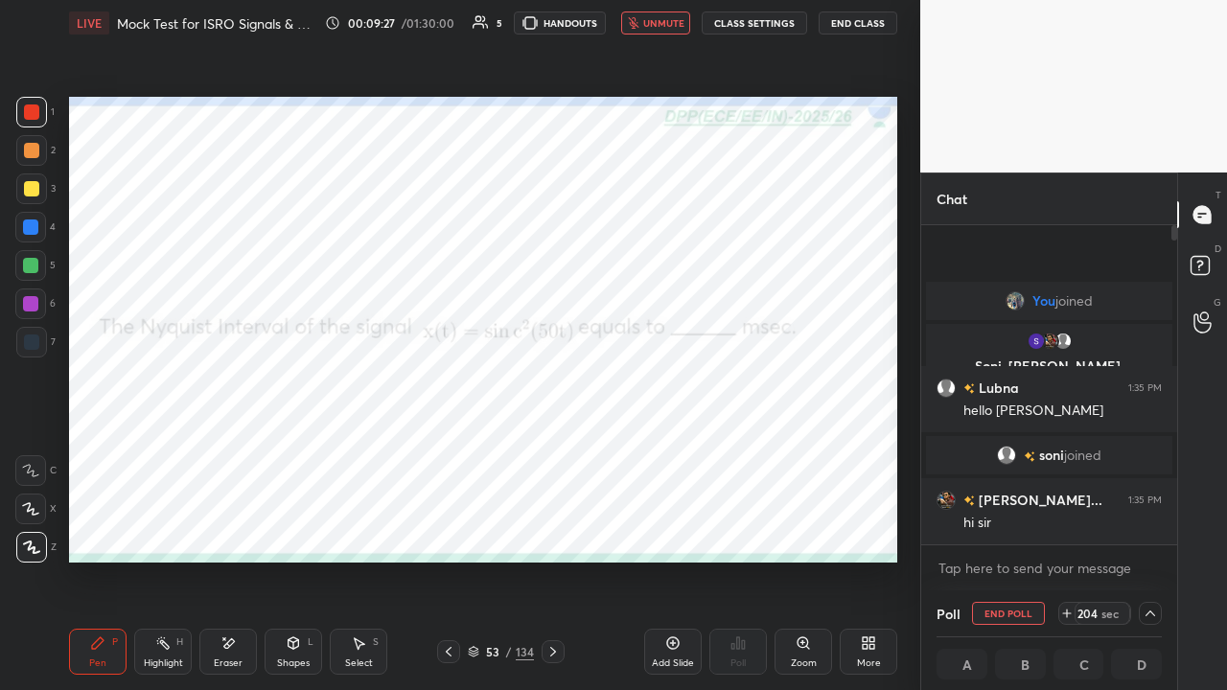
click at [656, 27] on span "unmute" at bounding box center [663, 22] width 41 height 13
click at [662, 20] on span "mute" at bounding box center [665, 22] width 27 height 13
click at [35, 230] on div at bounding box center [30, 227] width 15 height 15
click at [33, 268] on div at bounding box center [30, 265] width 15 height 15
click at [28, 223] on div at bounding box center [30, 227] width 15 height 15
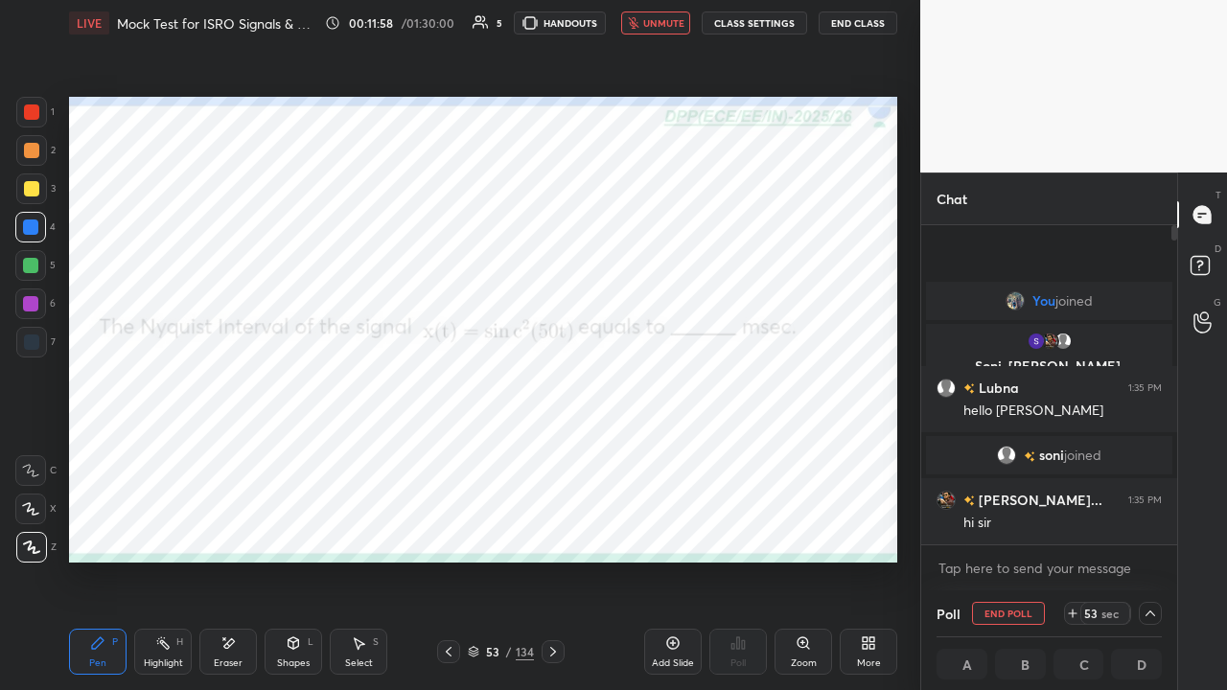
click at [285, 527] on div "Shapes L" at bounding box center [294, 652] width 58 height 46
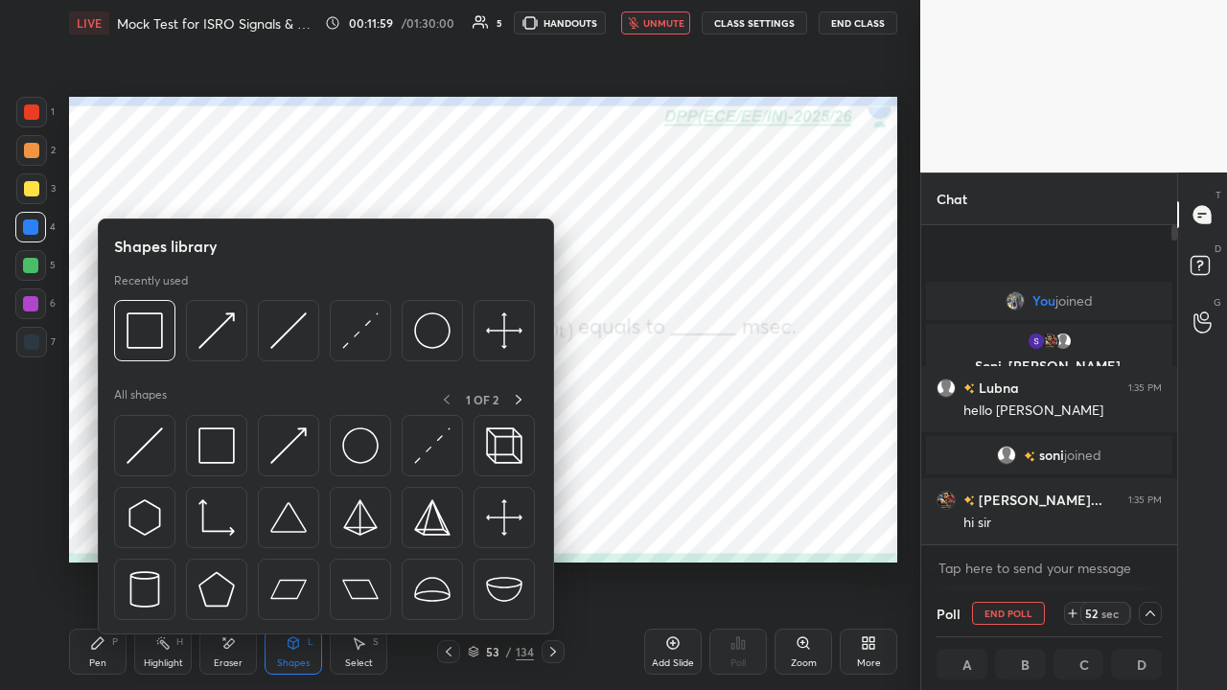
click at [151, 440] on img at bounding box center [145, 446] width 36 height 36
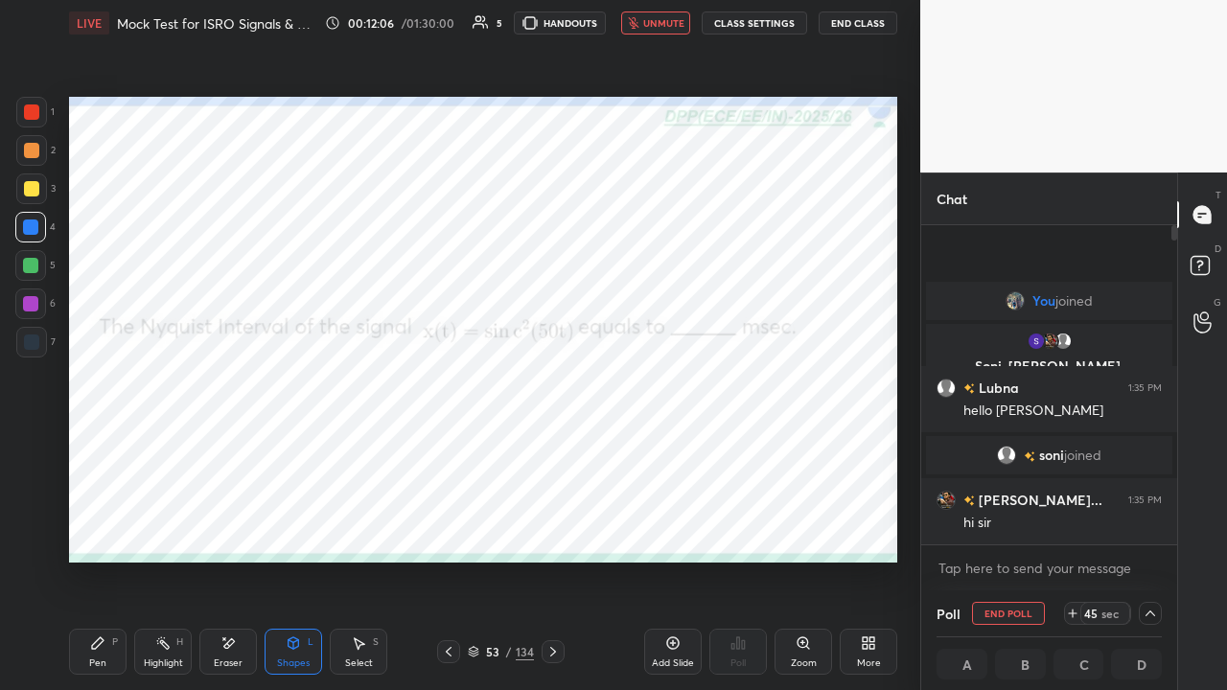
click at [98, 527] on icon at bounding box center [98, 644] width 12 height 12
click at [1151, 527] on icon at bounding box center [1151, 614] width 10 height 10
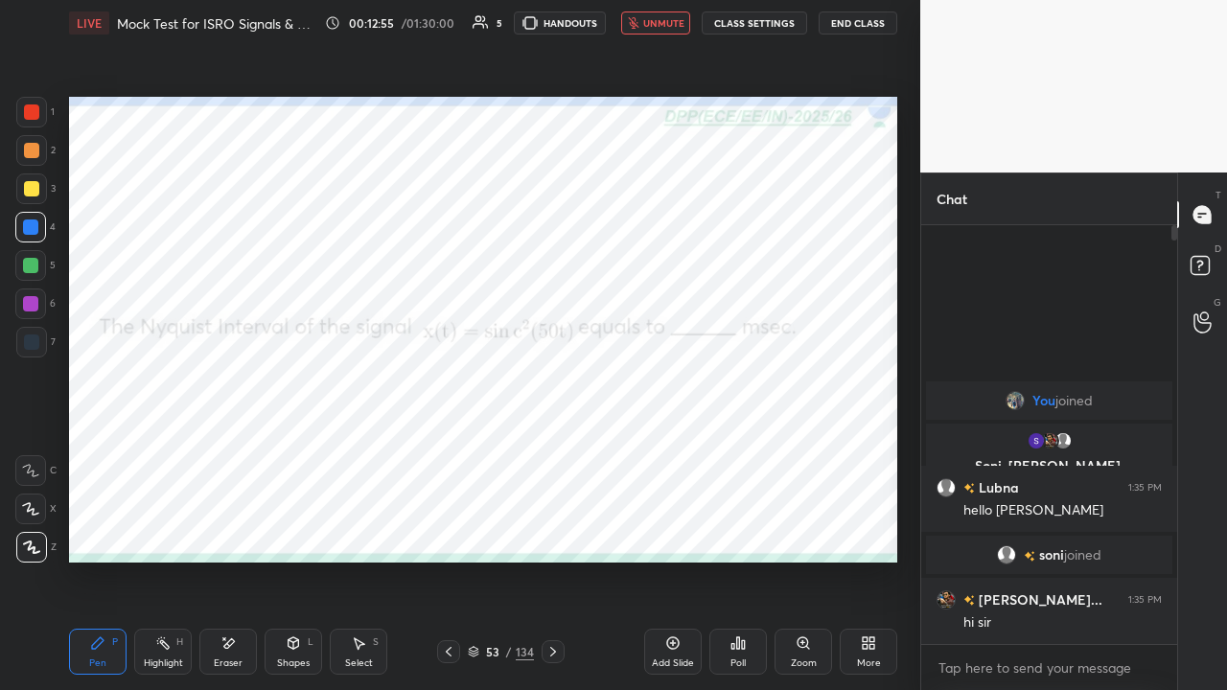
click at [291, 527] on div "Shapes L" at bounding box center [294, 652] width 58 height 46
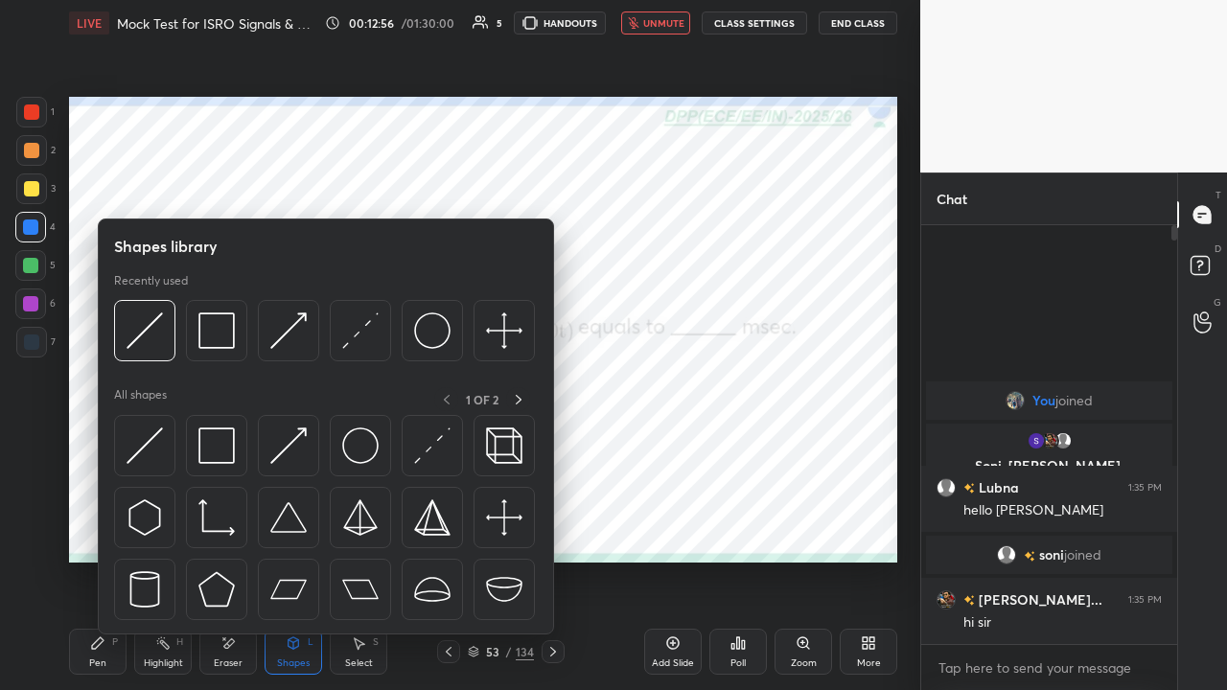
click at [415, 459] on img at bounding box center [432, 446] width 36 height 36
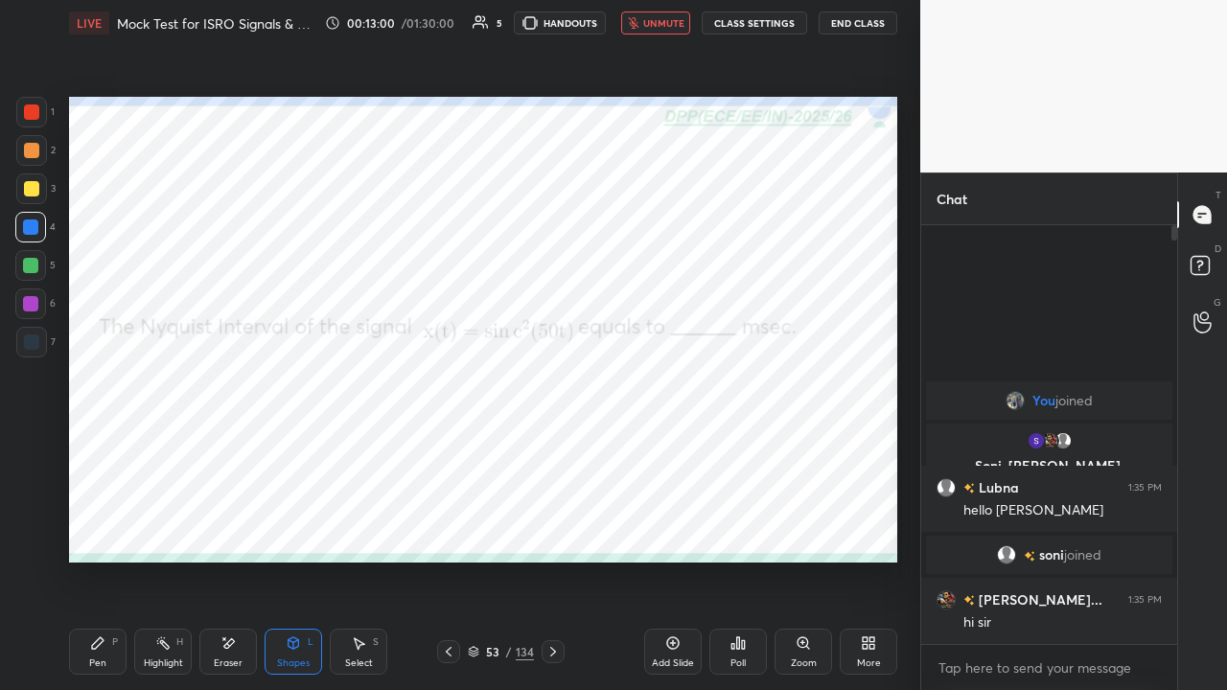
click at [104, 527] on icon at bounding box center [97, 643] width 15 height 15
click at [657, 22] on span "unmute" at bounding box center [663, 22] width 41 height 13
click at [33, 335] on div at bounding box center [31, 342] width 15 height 15
click at [665, 23] on span "mute" at bounding box center [665, 22] width 27 height 13
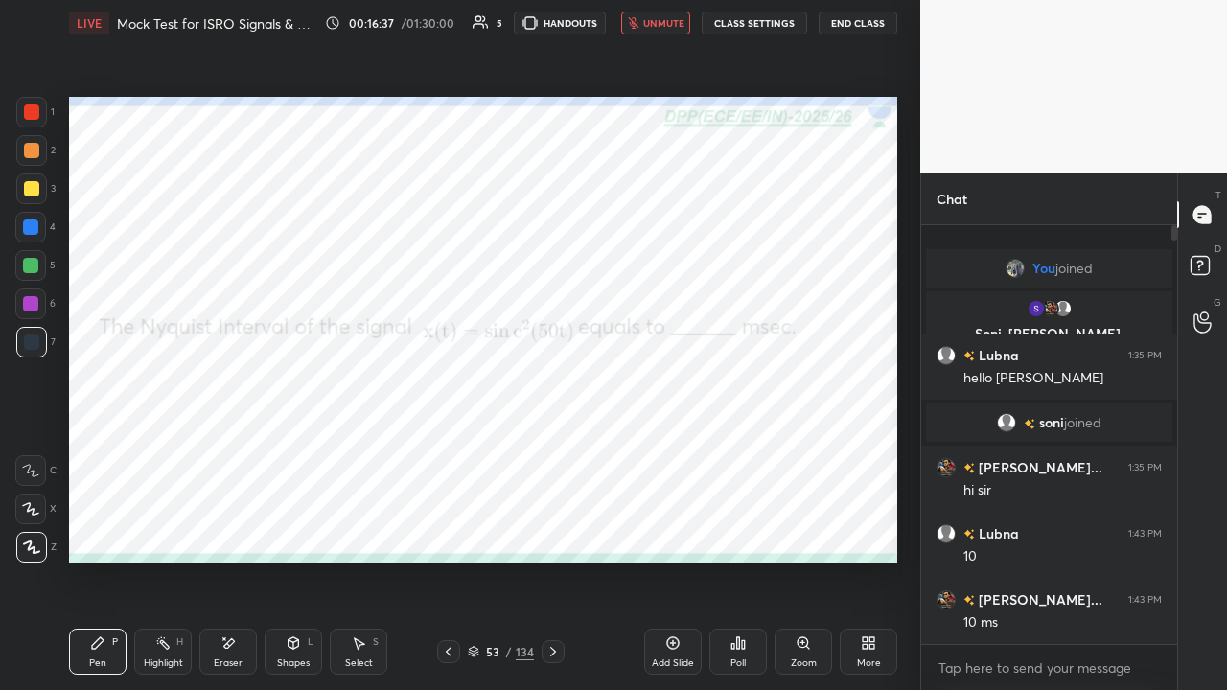
click at [657, 24] on span "unmute" at bounding box center [663, 22] width 41 height 13
click at [557, 527] on icon at bounding box center [553, 651] width 15 height 15
click at [662, 20] on span "mute" at bounding box center [665, 22] width 27 height 13
click at [747, 527] on div "Poll" at bounding box center [738, 652] width 58 height 46
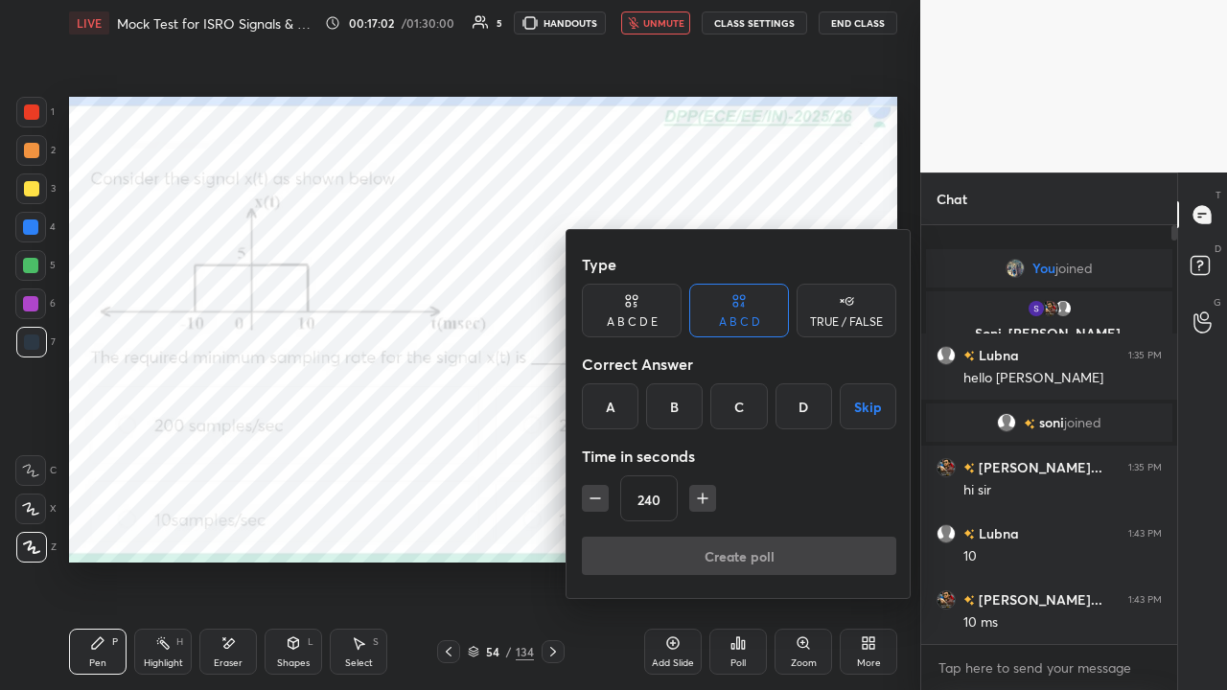
click at [797, 412] on div "D" at bounding box center [804, 406] width 57 height 46
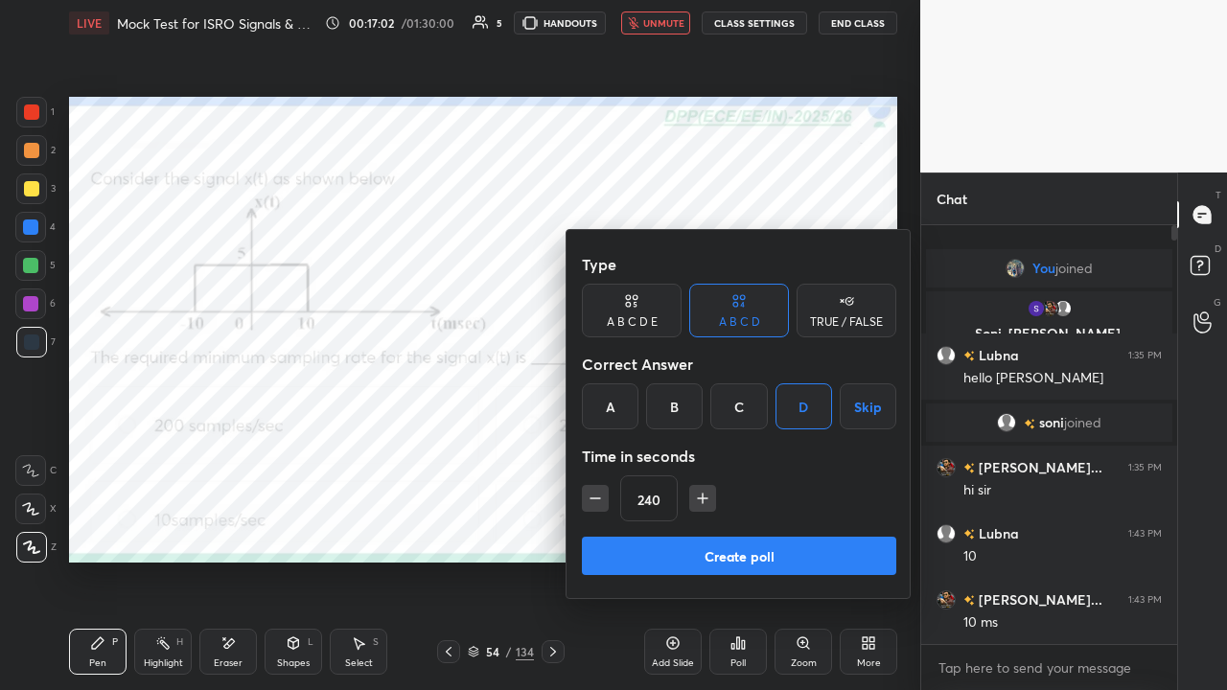
click at [767, 527] on button "Create poll" at bounding box center [739, 556] width 314 height 38
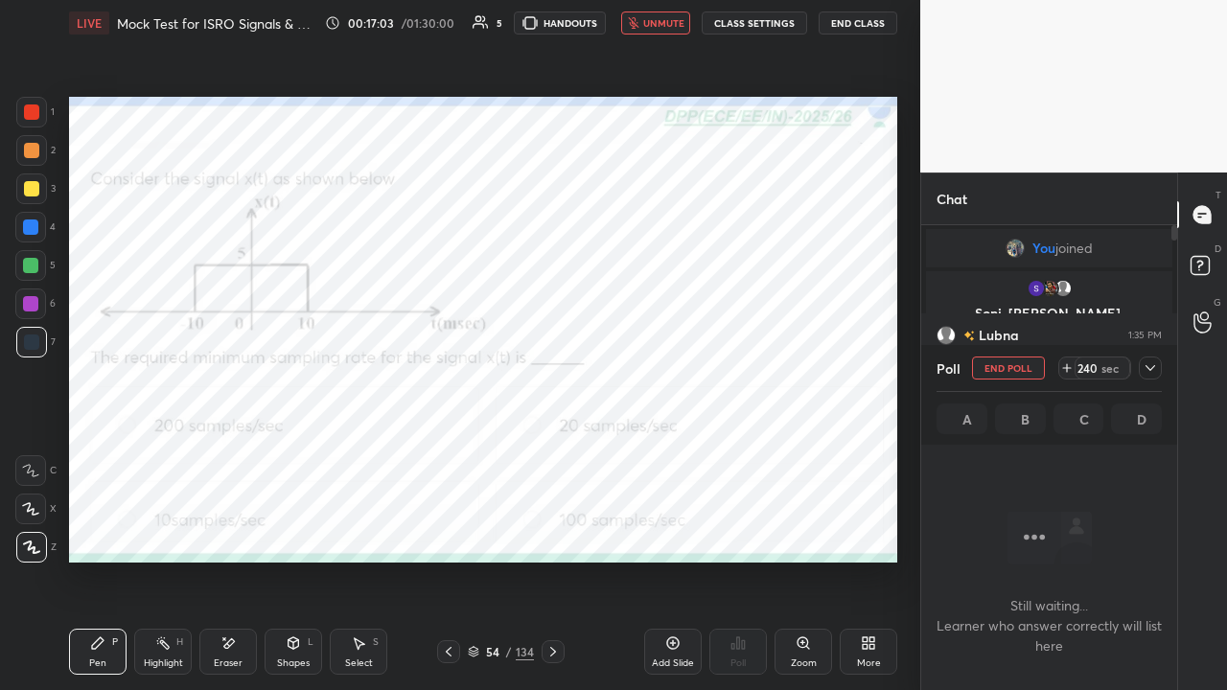
click at [1150, 368] on icon at bounding box center [1150, 367] width 15 height 15
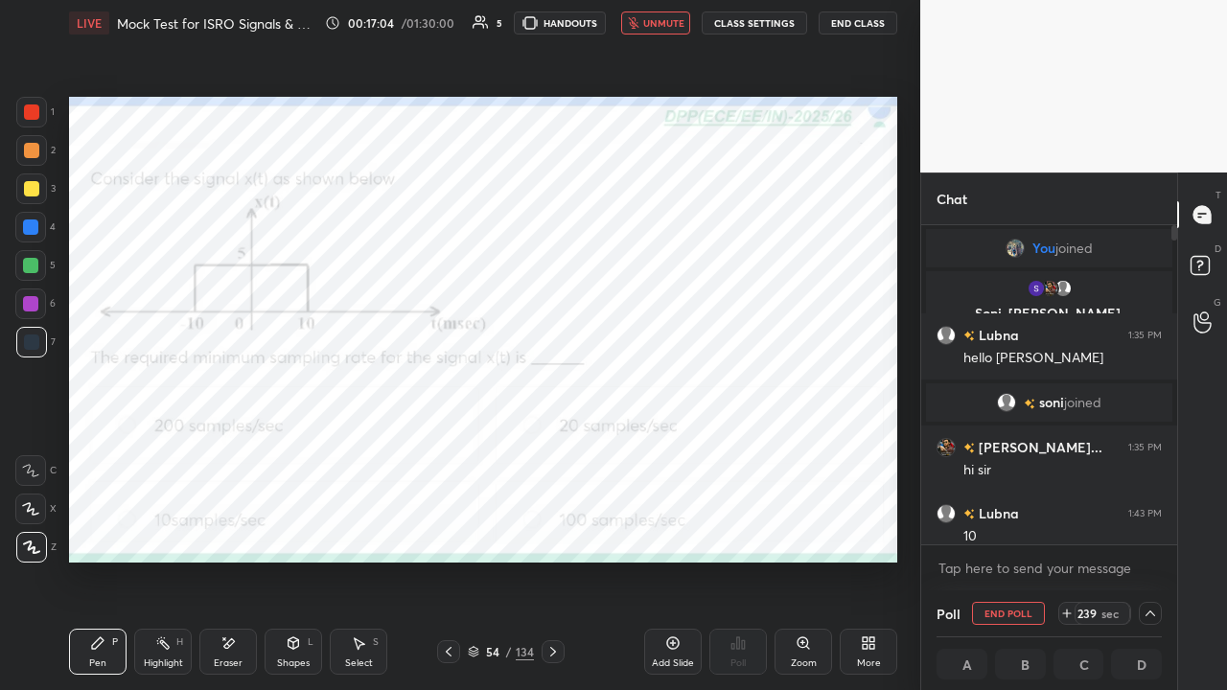
scroll to position [79, 0]
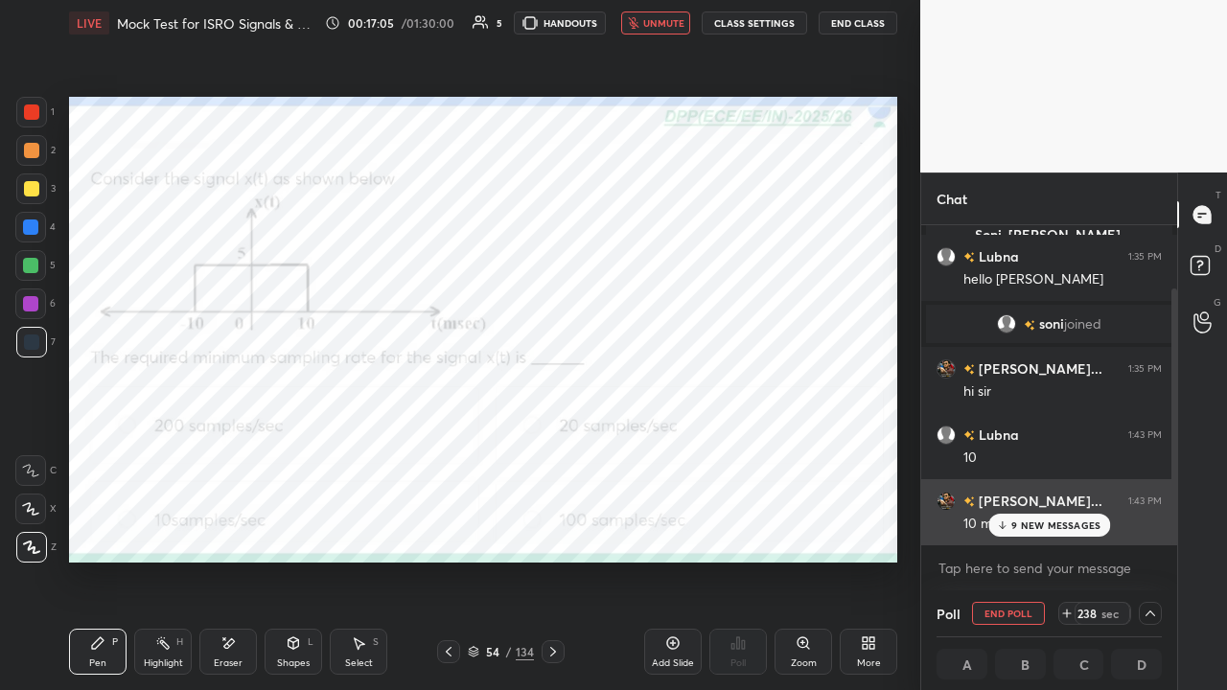
click at [1014, 525] on p "9 NEW MESSAGES" at bounding box center [1055, 526] width 89 height 12
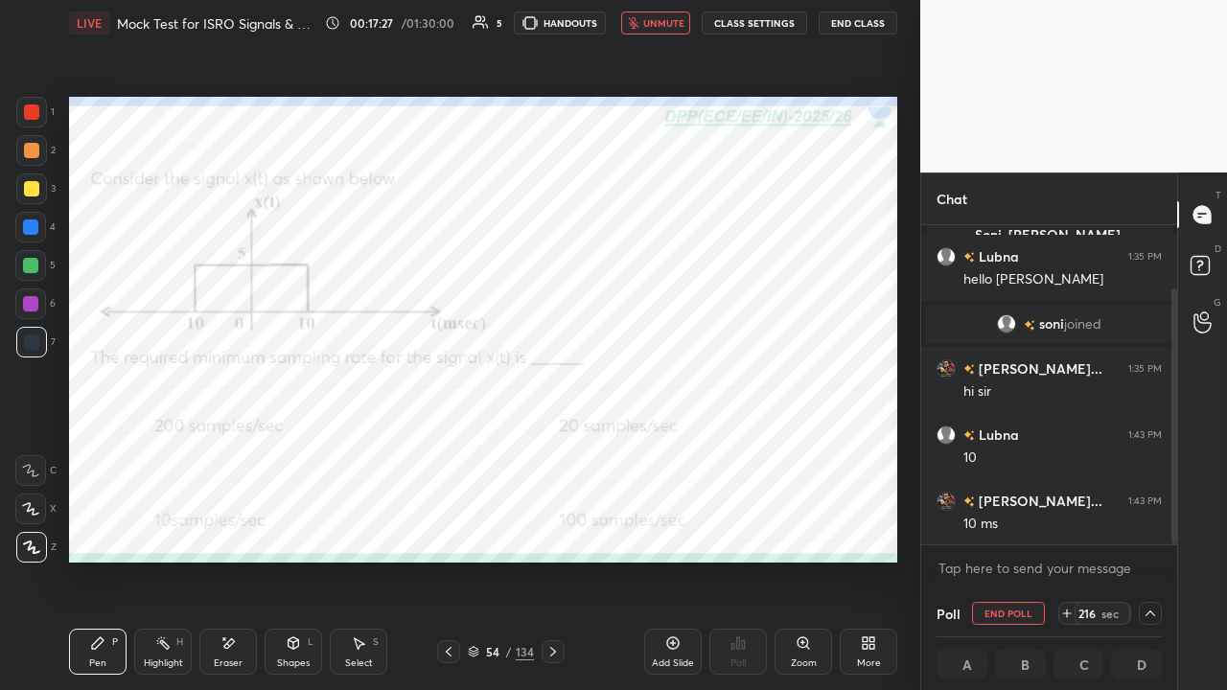
click at [658, 29] on span "unmute" at bounding box center [663, 22] width 41 height 13
click at [660, 21] on span "mute" at bounding box center [665, 22] width 27 height 13
click at [654, 31] on button "unmute" at bounding box center [655, 23] width 69 height 23
click at [228, 527] on div "Eraser" at bounding box center [228, 652] width 58 height 46
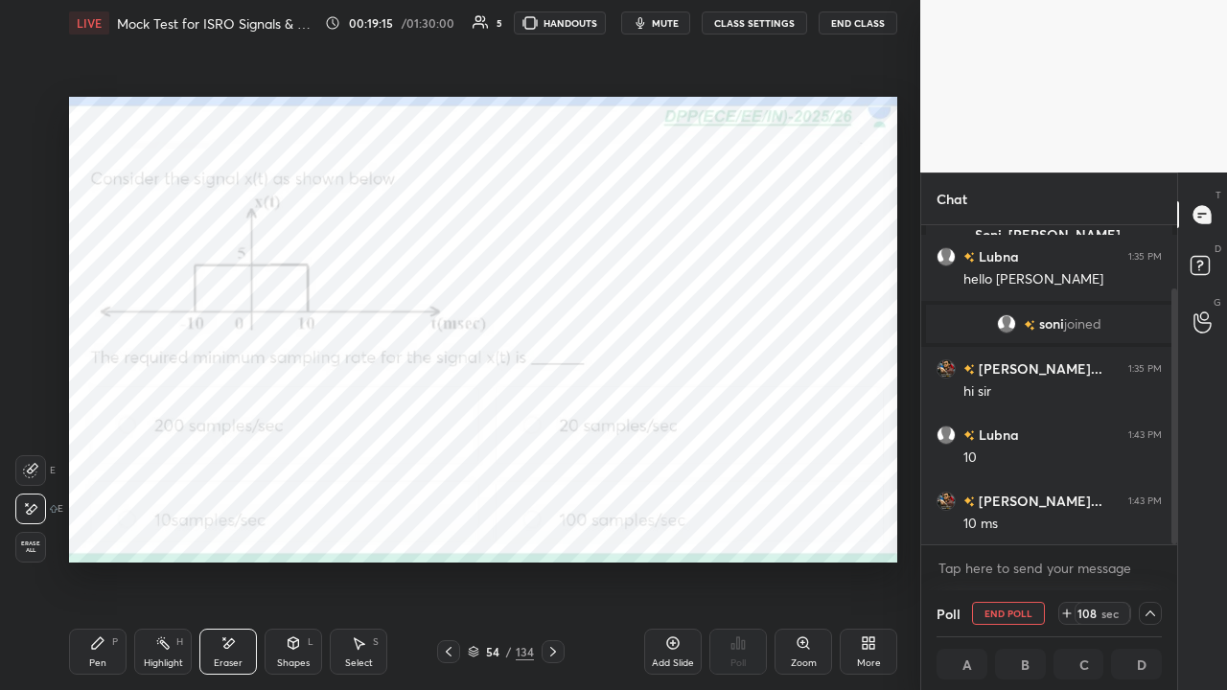
click at [96, 527] on icon at bounding box center [97, 643] width 15 height 15
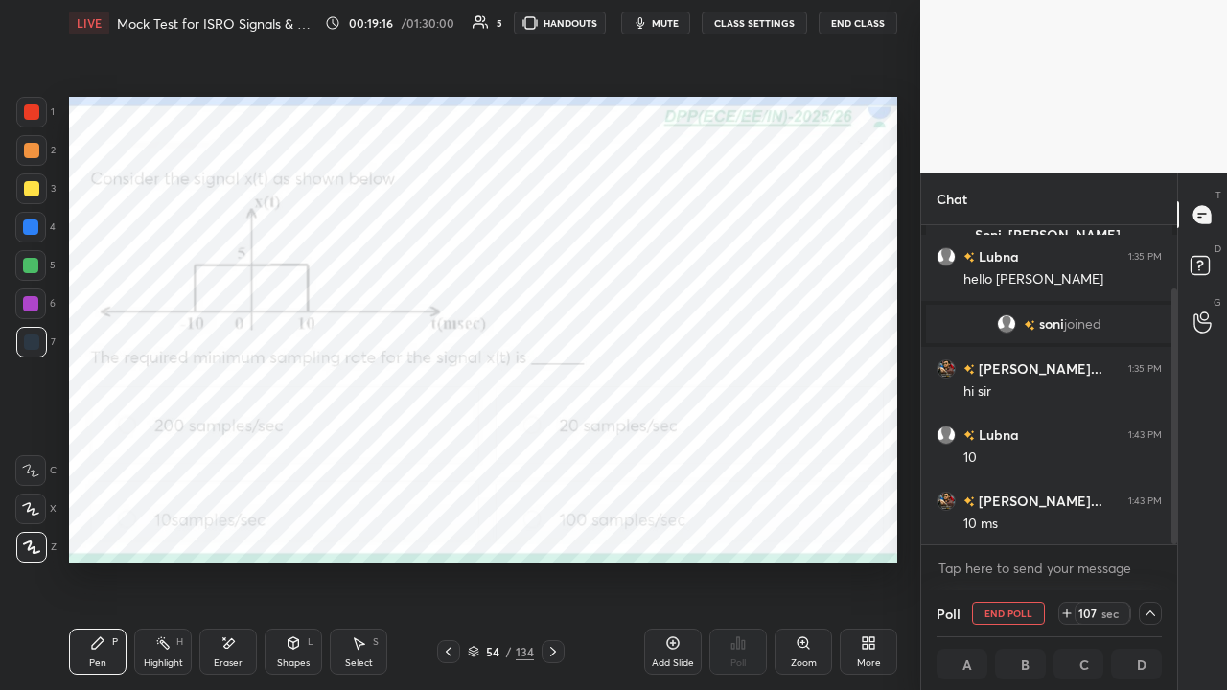
click at [36, 107] on div at bounding box center [31, 112] width 15 height 15
click at [303, 527] on div "Shapes L" at bounding box center [294, 652] width 58 height 46
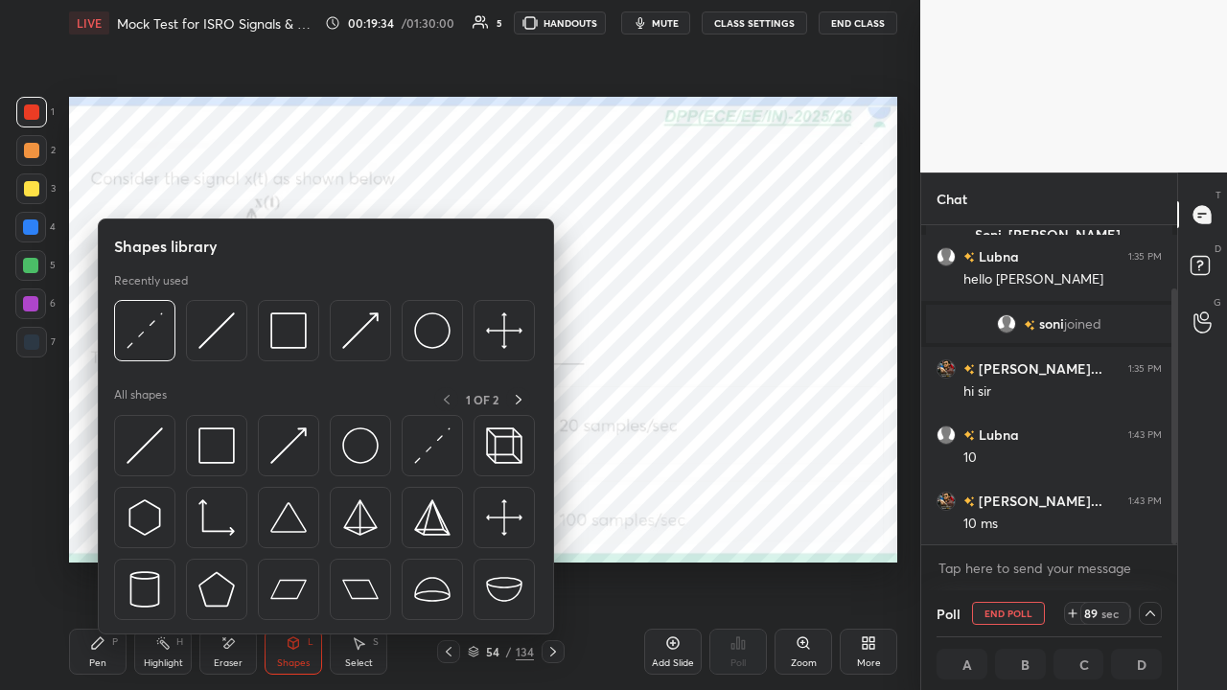
click at [299, 443] on img at bounding box center [288, 446] width 36 height 36
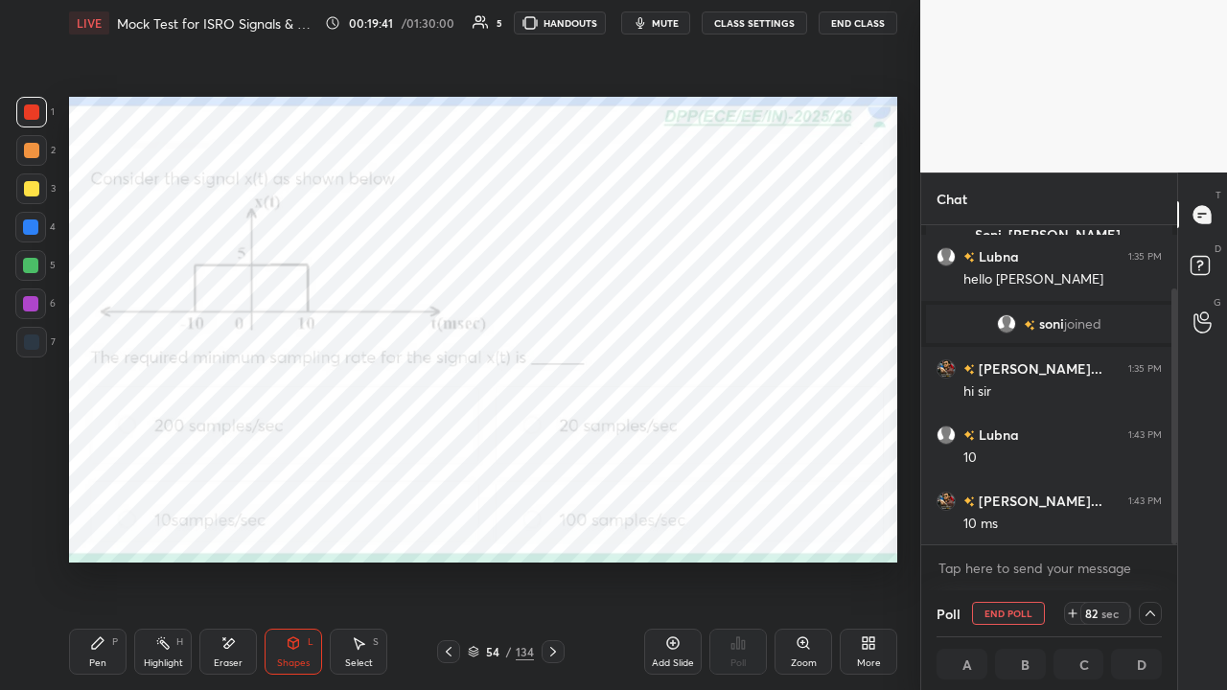
click at [24, 254] on div at bounding box center [30, 265] width 31 height 31
click at [101, 527] on icon at bounding box center [97, 643] width 15 height 15
click at [28, 117] on div at bounding box center [31, 112] width 15 height 15
click at [31, 226] on div at bounding box center [30, 227] width 15 height 15
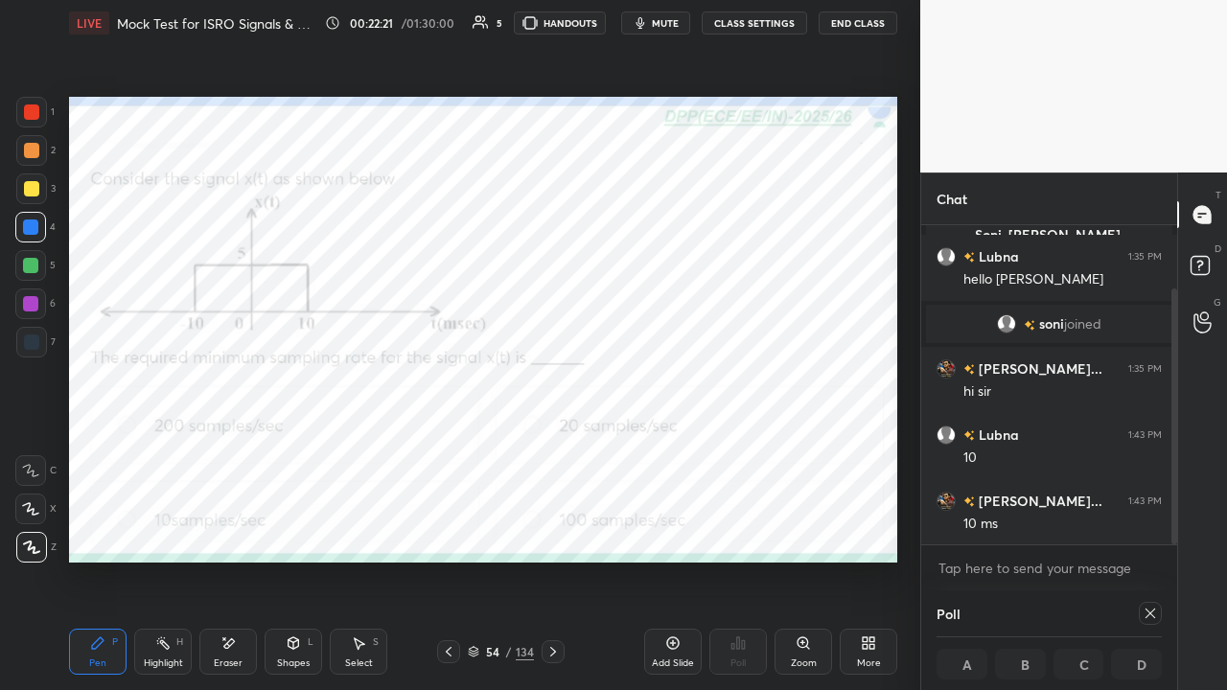
click at [29, 115] on div at bounding box center [31, 112] width 15 height 15
click at [667, 25] on span "mute" at bounding box center [665, 22] width 27 height 13
click at [1152, 527] on icon at bounding box center [1151, 614] width 10 height 10
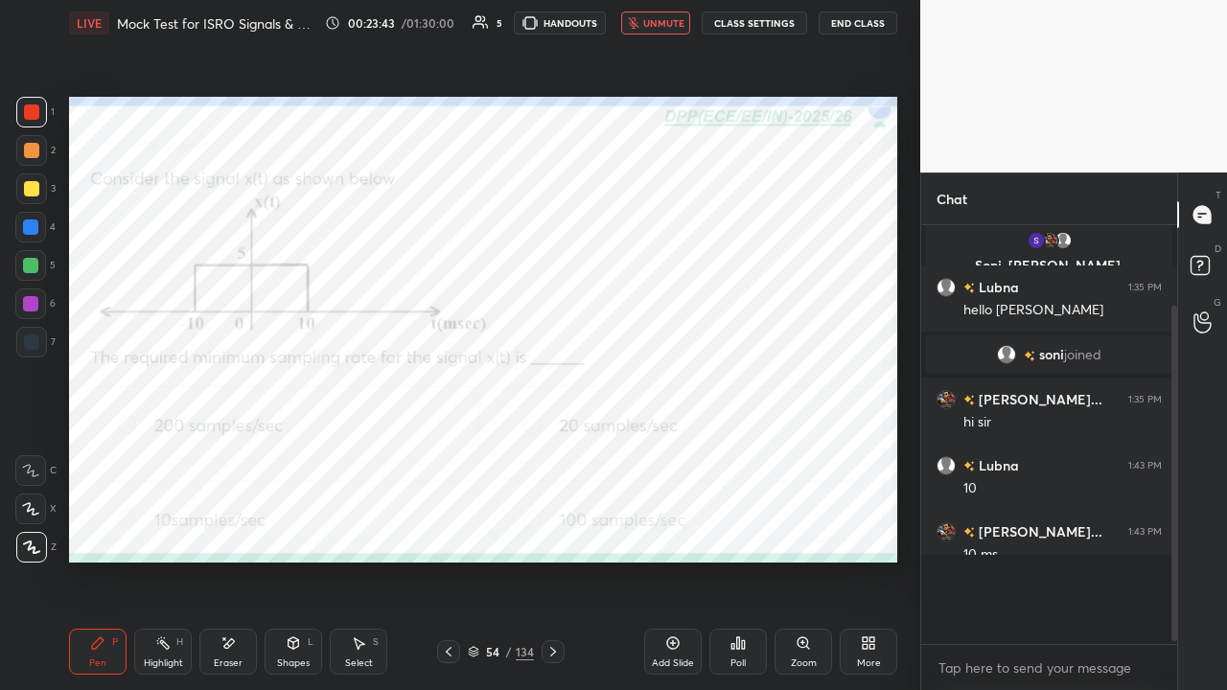
scroll to position [7, 6]
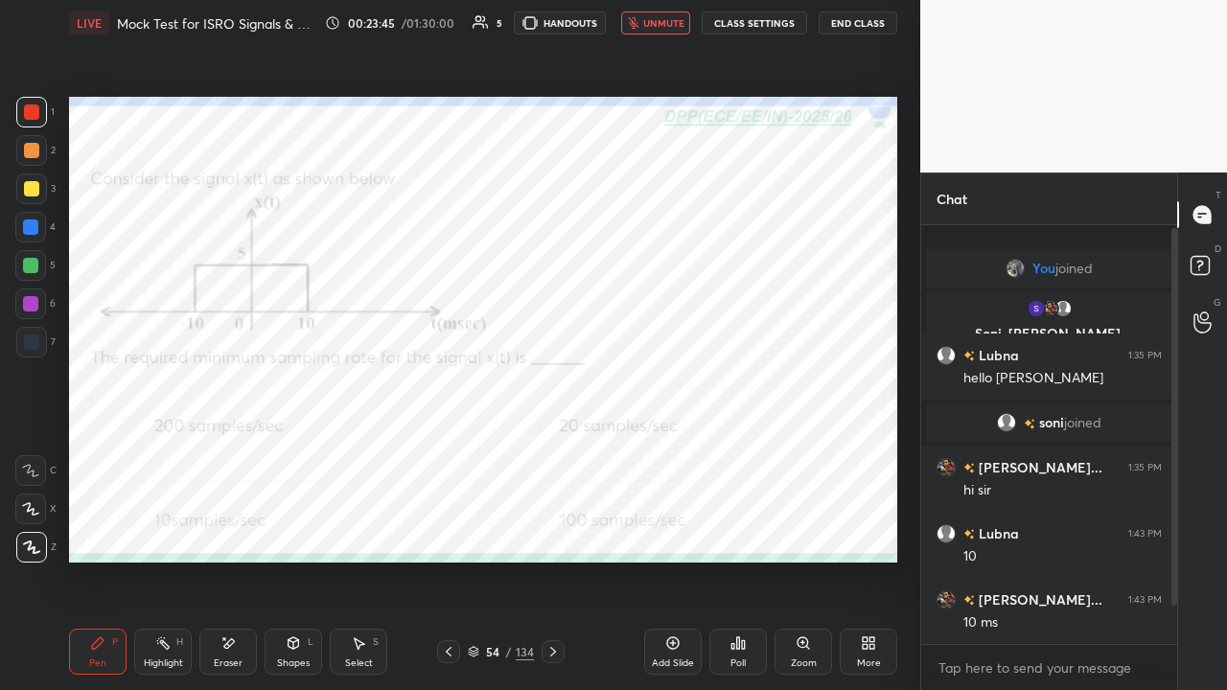
click at [549, 527] on icon at bounding box center [553, 651] width 15 height 15
click at [663, 25] on span "unmute" at bounding box center [663, 22] width 41 height 13
click at [663, 25] on span "mute" at bounding box center [665, 22] width 27 height 13
click at [652, 24] on span "unmute" at bounding box center [663, 22] width 41 height 13
click at [29, 227] on div at bounding box center [30, 227] width 15 height 15
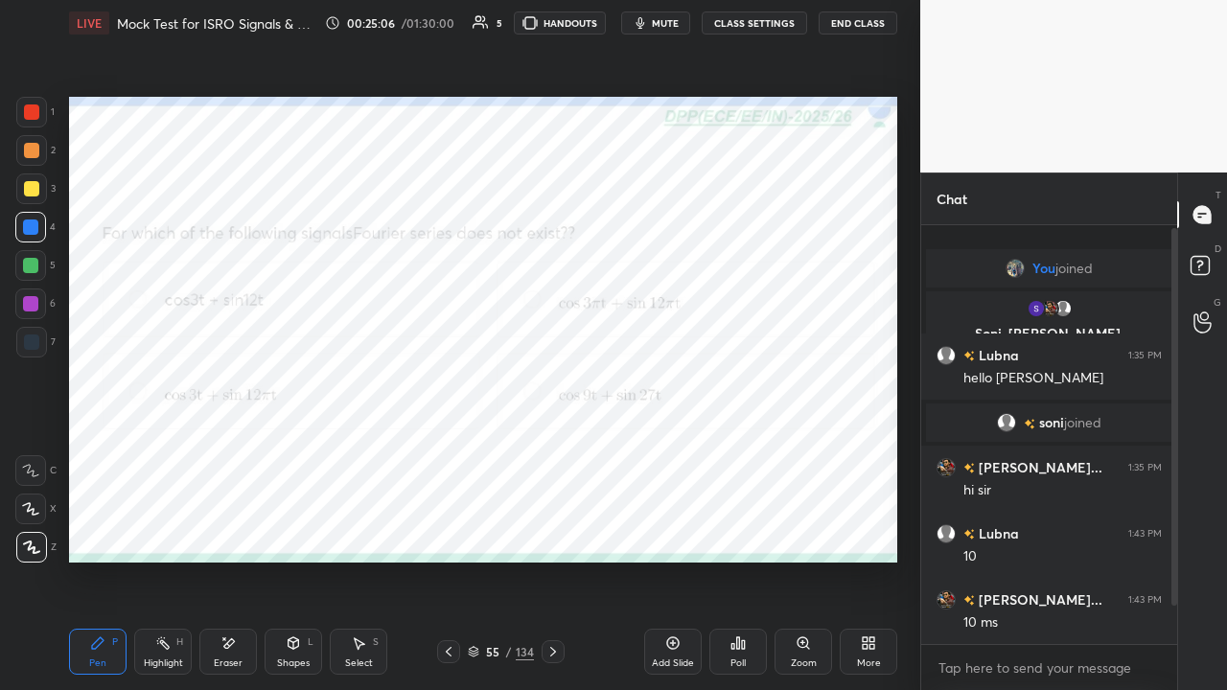
click at [549, 527] on icon at bounding box center [553, 651] width 15 height 15
click at [738, 527] on div "Poll" at bounding box center [738, 652] width 58 height 46
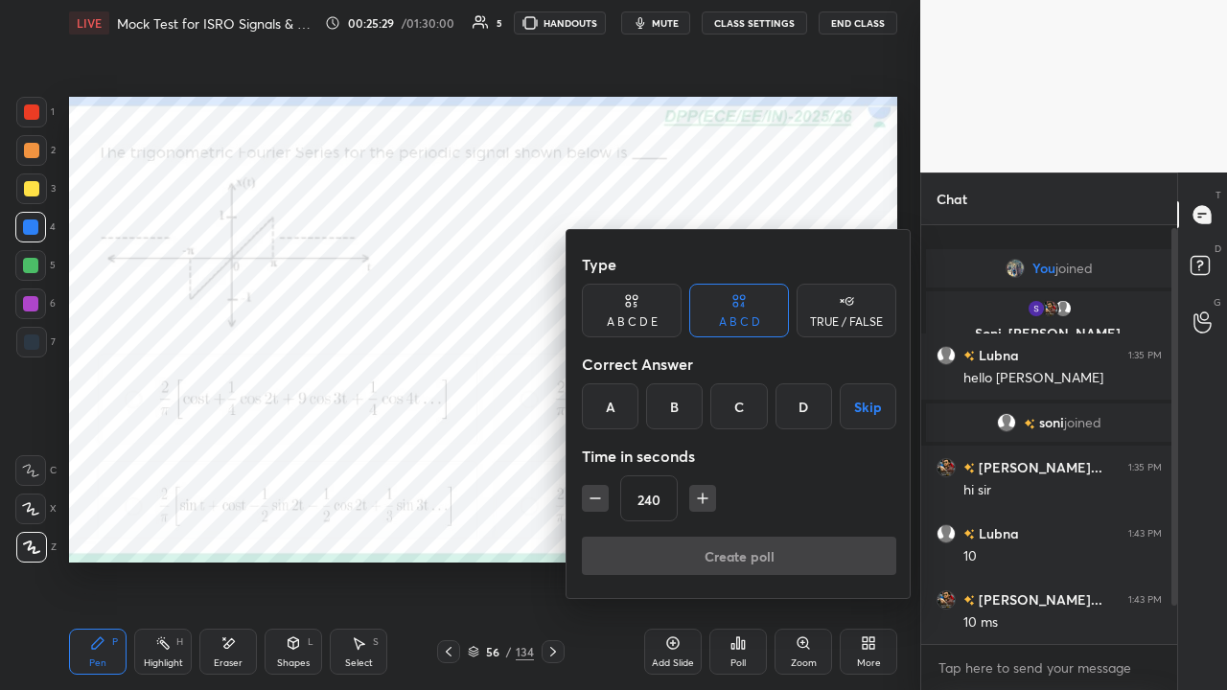
click at [676, 403] on div "B" at bounding box center [674, 406] width 57 height 46
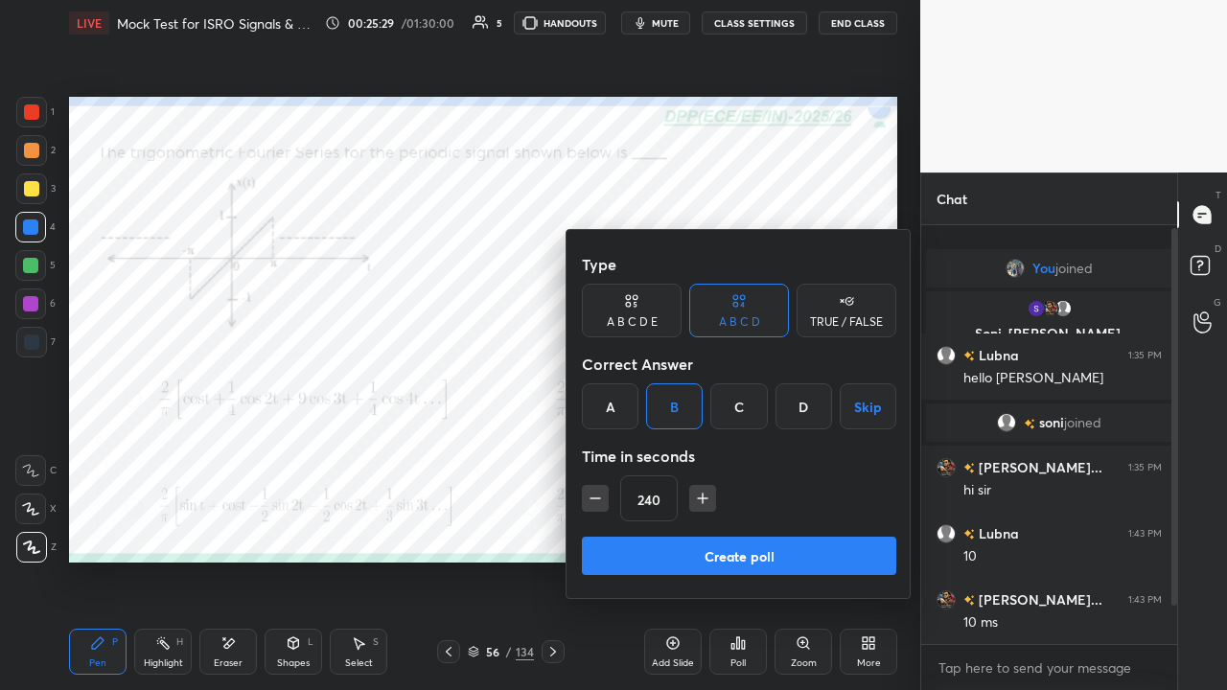
click at [716, 527] on button "Create poll" at bounding box center [739, 556] width 314 height 38
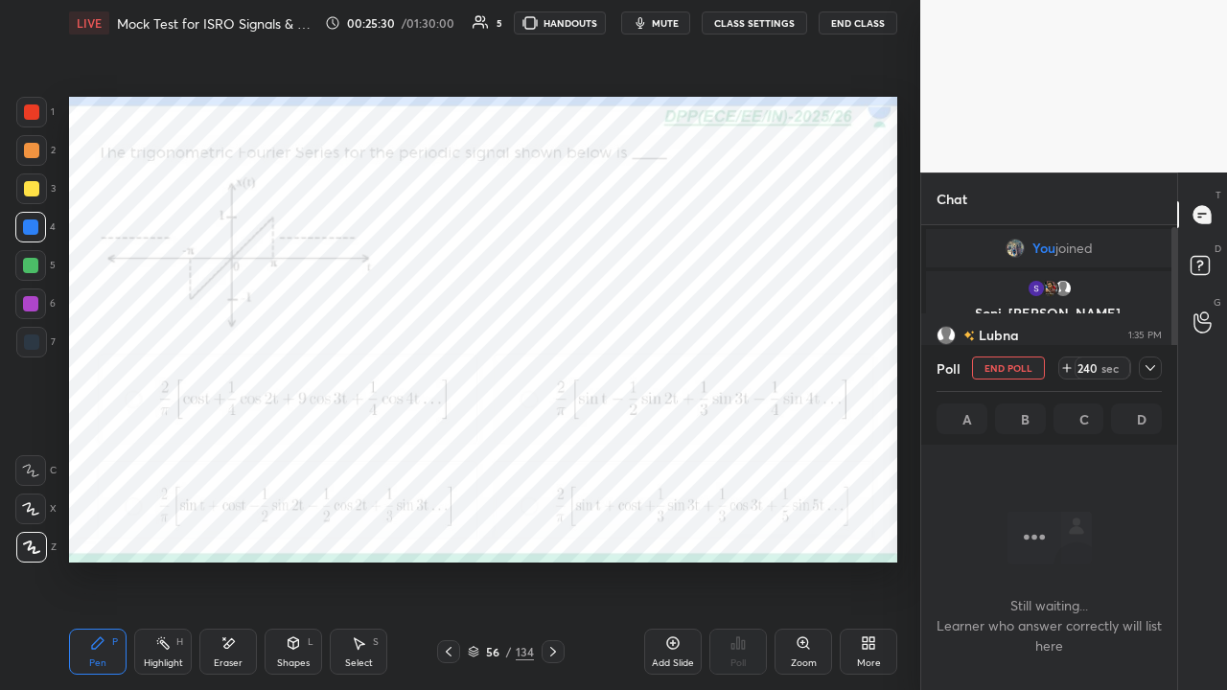
scroll to position [153, 250]
click at [1153, 367] on icon at bounding box center [1151, 368] width 10 height 6
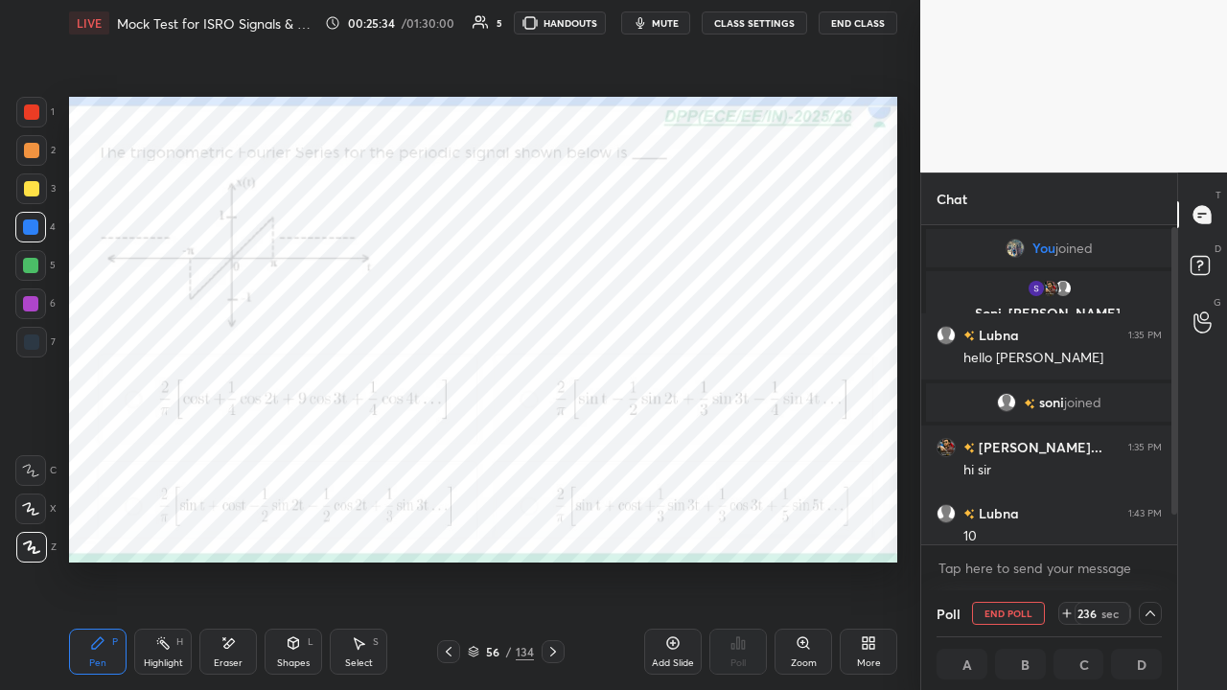
click at [656, 24] on button "mute" at bounding box center [655, 23] width 69 height 23
click at [656, 28] on span "unmute" at bounding box center [663, 22] width 41 height 13
click at [655, 22] on button "mute" at bounding box center [655, 23] width 69 height 23
click at [855, 23] on button "End Class" at bounding box center [858, 23] width 79 height 23
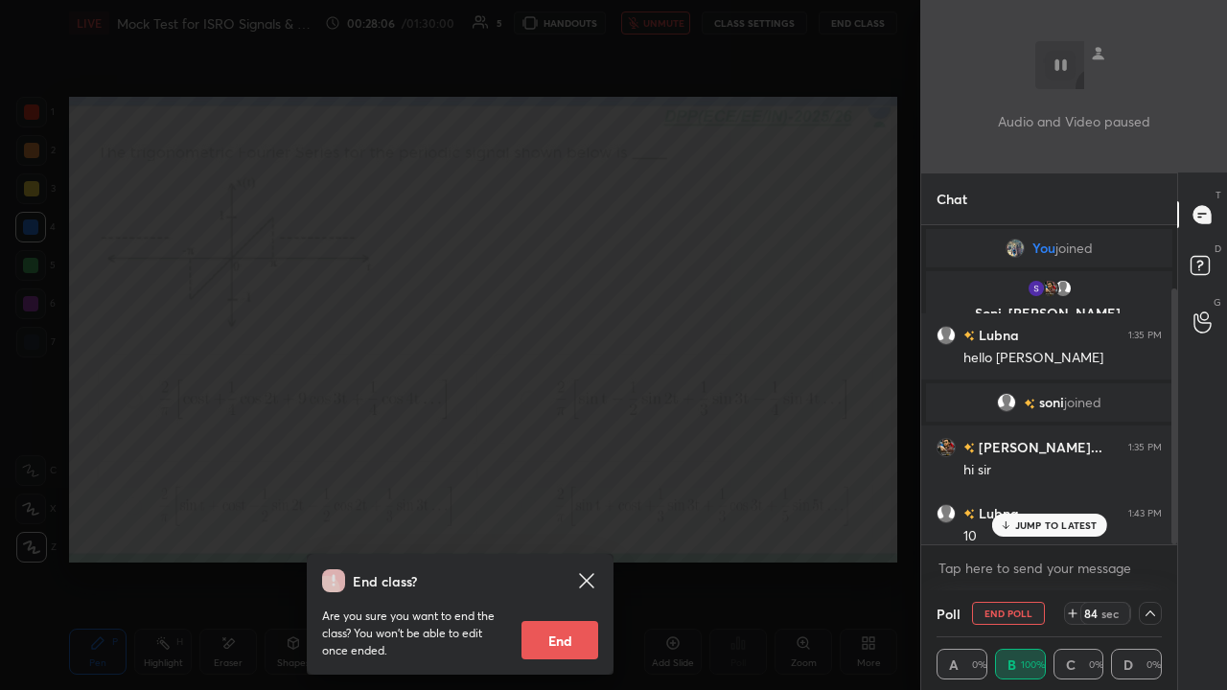
scroll to position [79, 0]
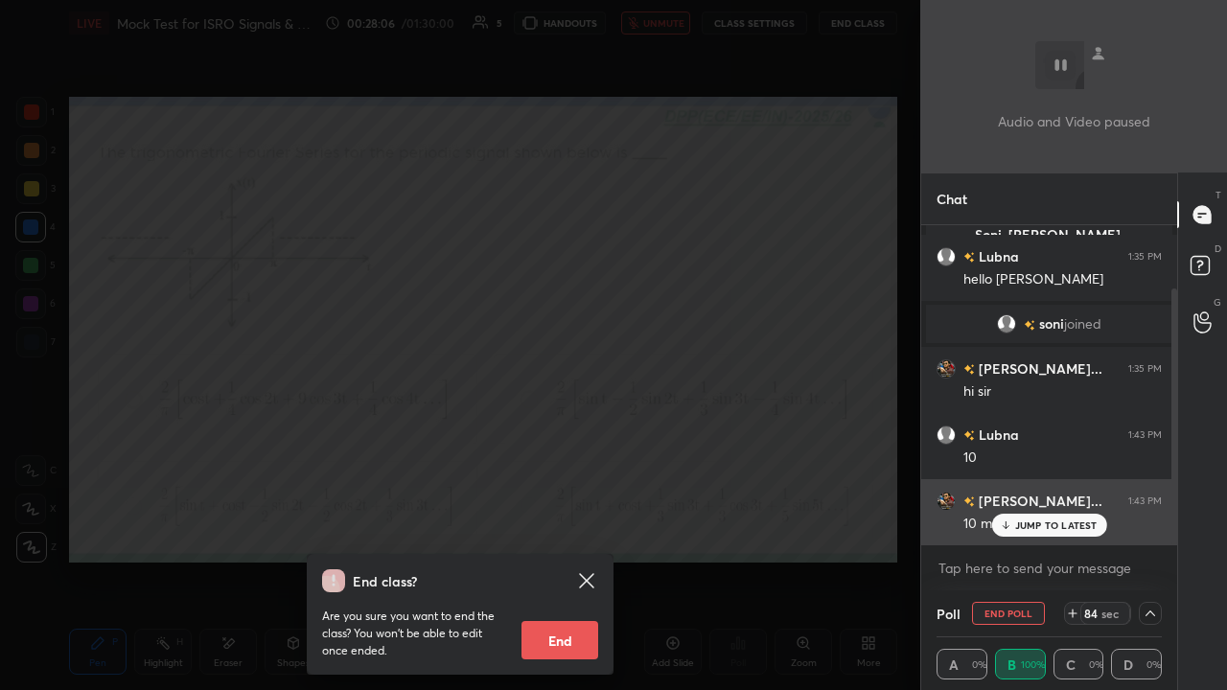
click at [1018, 527] on div "JUMP TO LATEST" at bounding box center [1048, 525] width 115 height 23
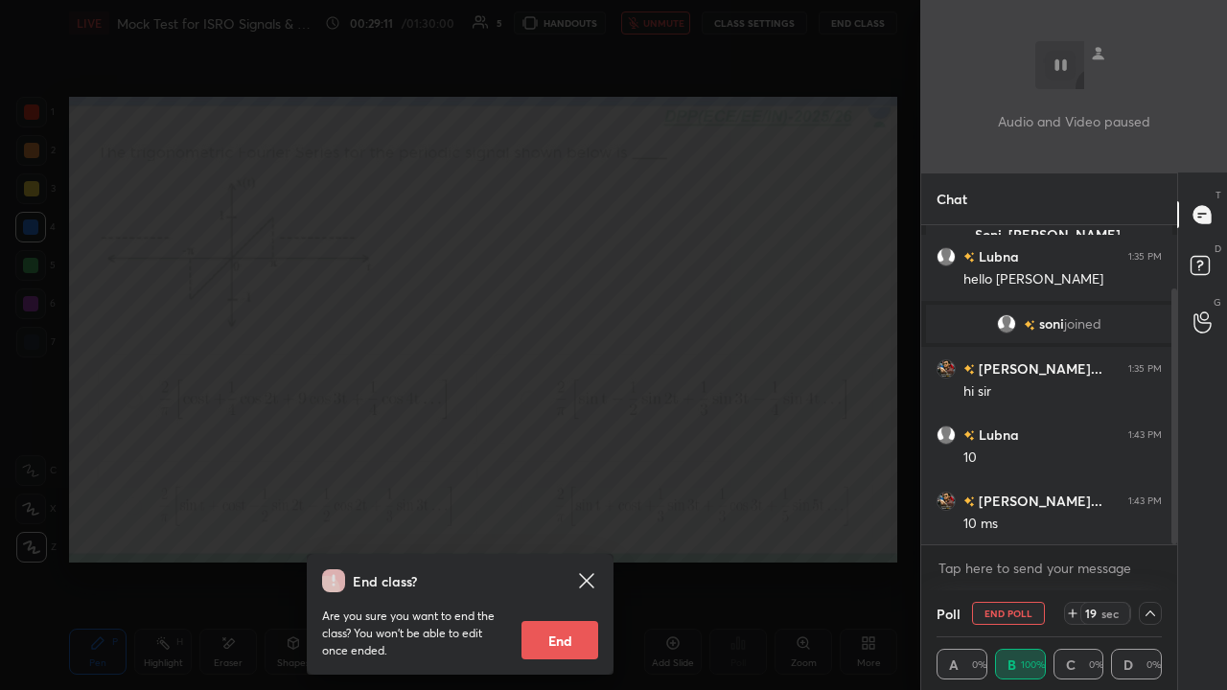
scroll to position [148, 0]
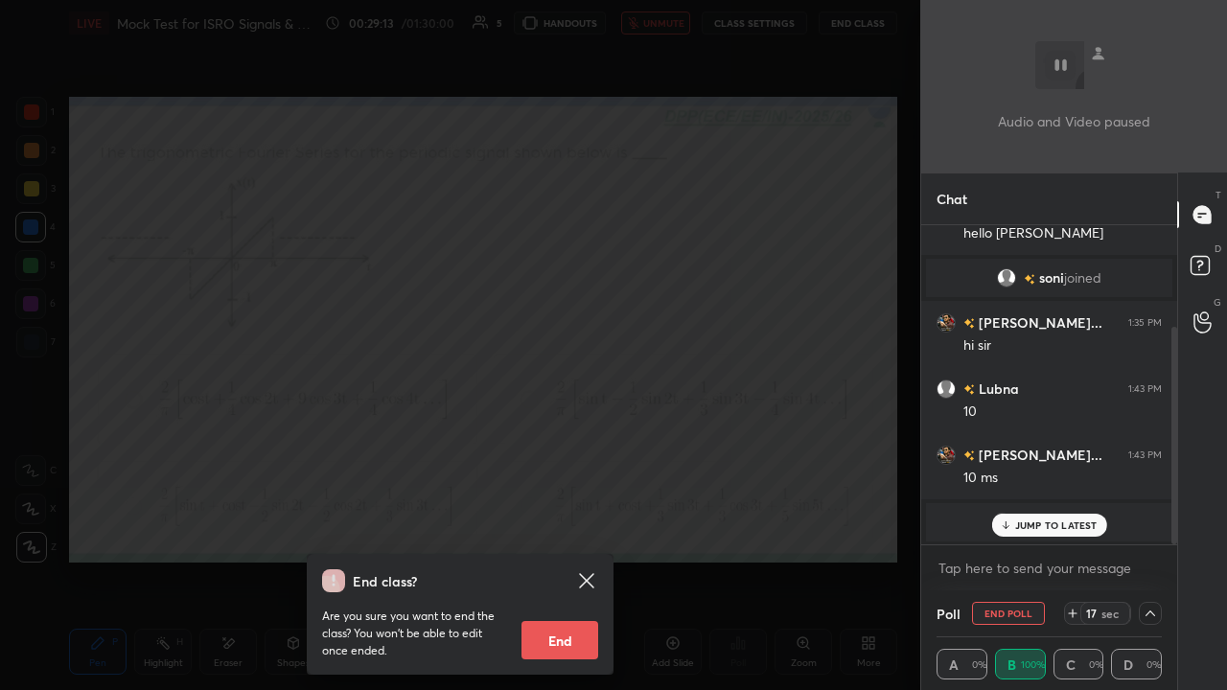
click at [1026, 524] on p "JUMP TO LATEST" at bounding box center [1056, 526] width 82 height 12
click at [791, 506] on div "End class? Are you sure you want to end the class? You won’t be able to edit on…" at bounding box center [460, 345] width 920 height 690
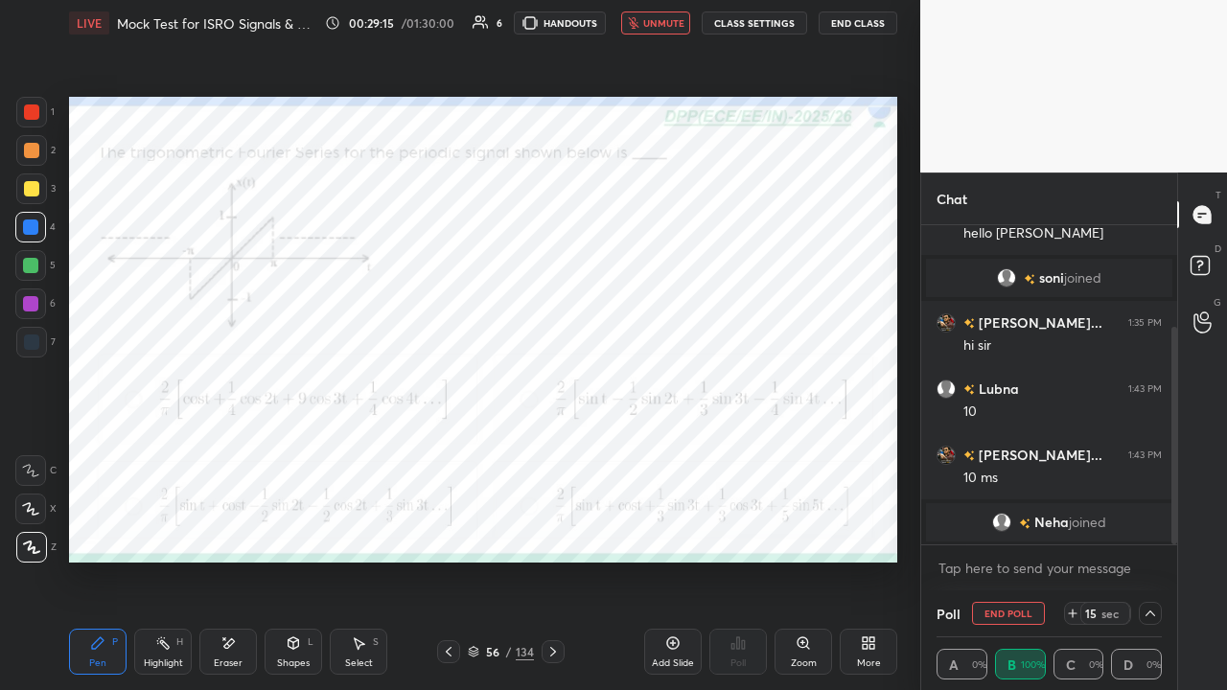
click at [1049, 523] on span "Neha" at bounding box center [1051, 522] width 35 height 15
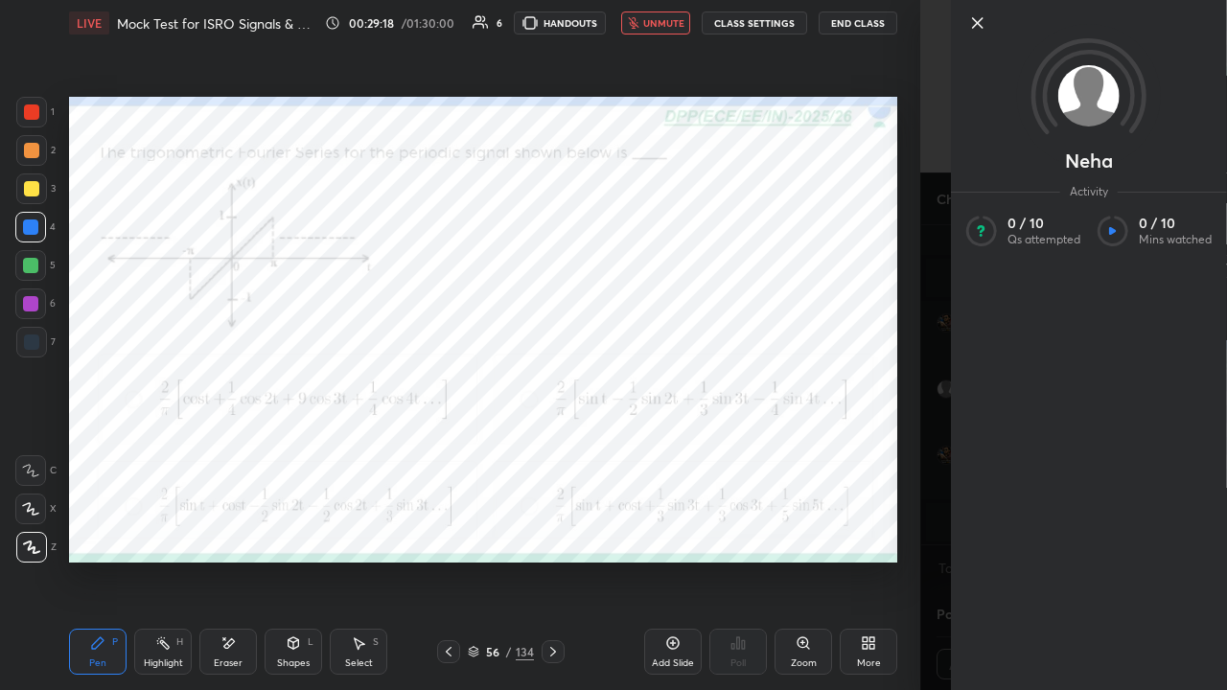
click at [978, 25] on icon at bounding box center [977, 23] width 23 height 23
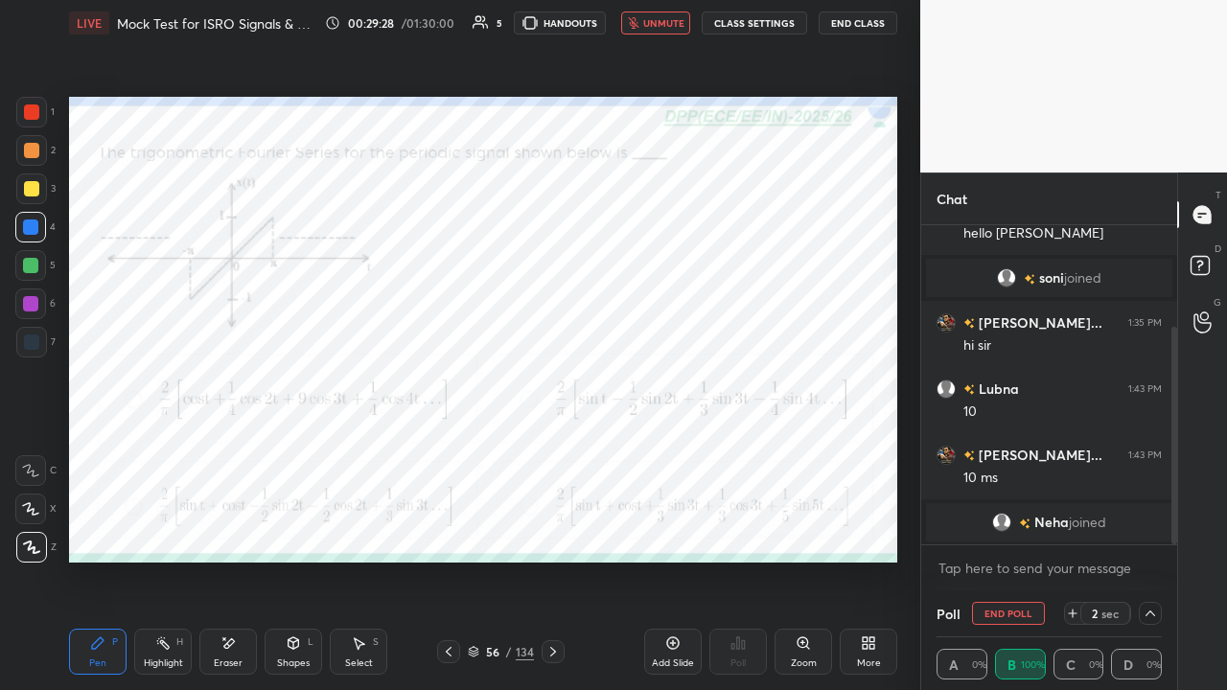
click at [657, 27] on span "unmute" at bounding box center [663, 22] width 41 height 13
click at [28, 264] on div at bounding box center [30, 265] width 15 height 15
click at [296, 527] on div "Shapes L" at bounding box center [294, 652] width 58 height 46
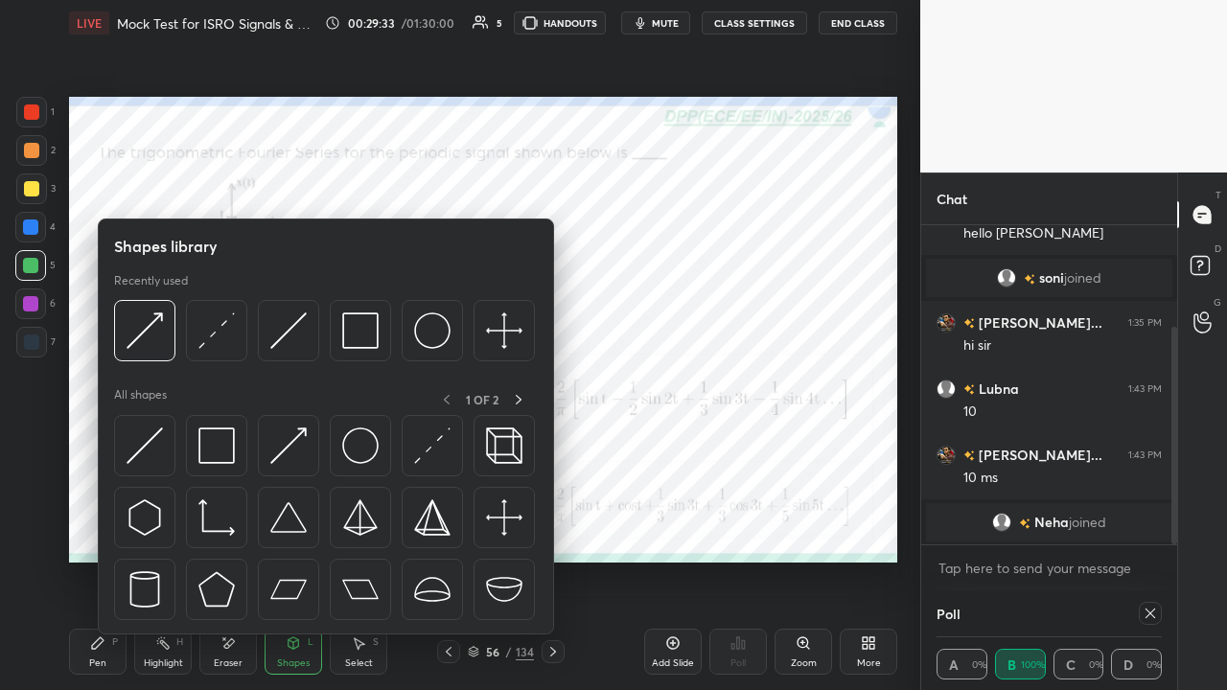
click at [274, 441] on img at bounding box center [288, 446] width 36 height 36
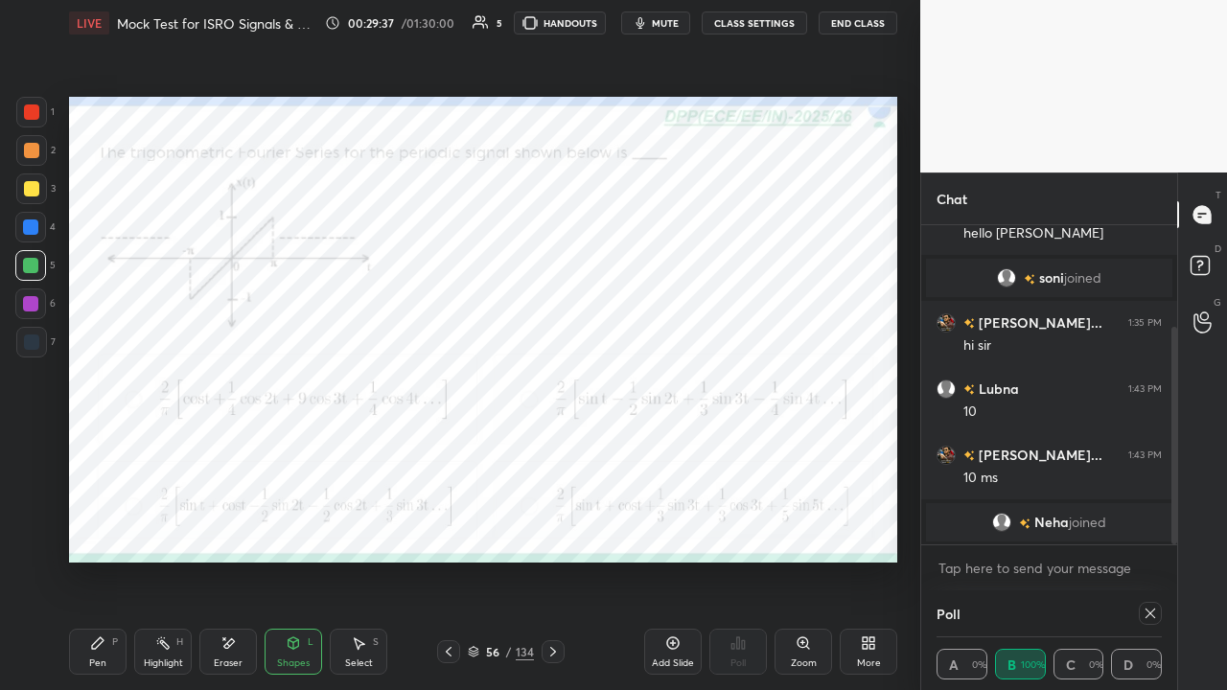
click at [100, 527] on icon at bounding box center [97, 643] width 15 height 15
click at [1145, 527] on icon at bounding box center [1150, 613] width 15 height 15
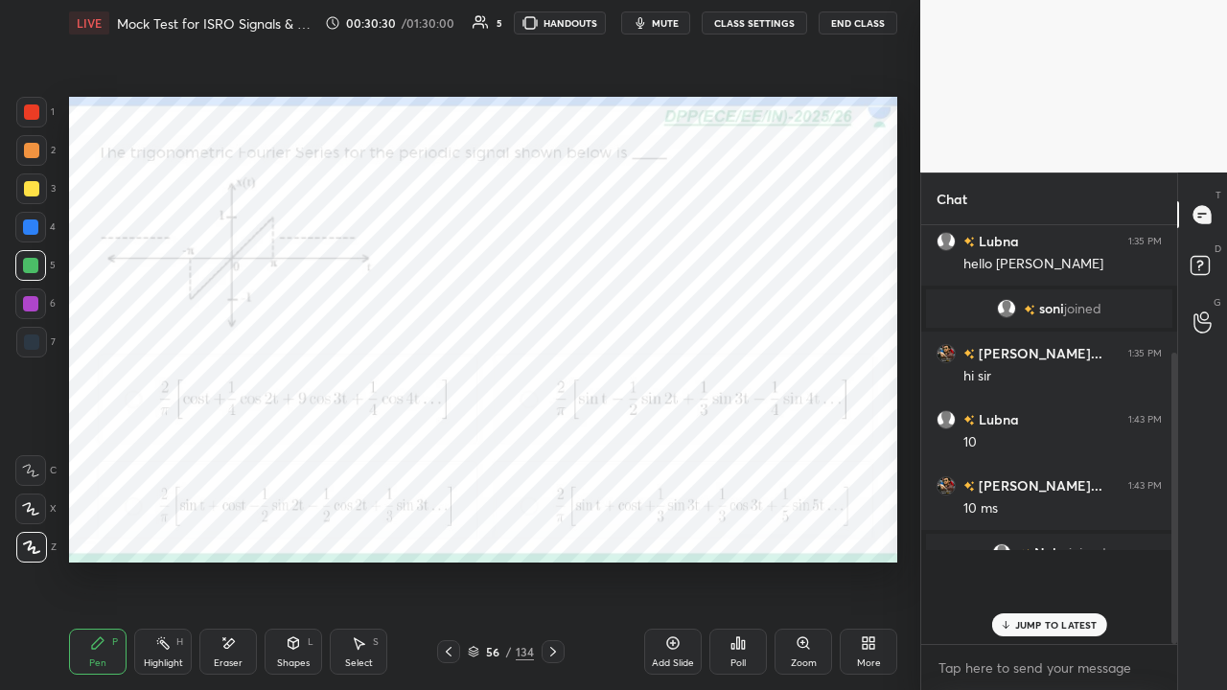
scroll to position [6, 6]
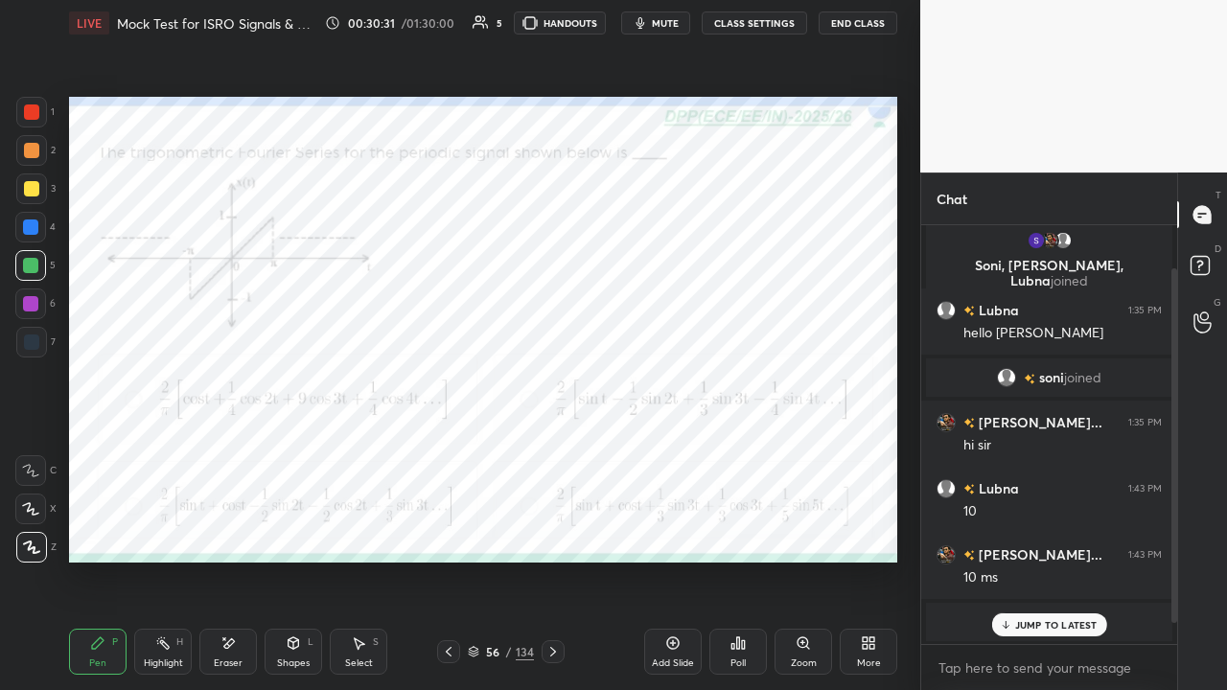
click at [1012, 527] on div "JUMP TO LATEST" at bounding box center [1048, 625] width 115 height 23
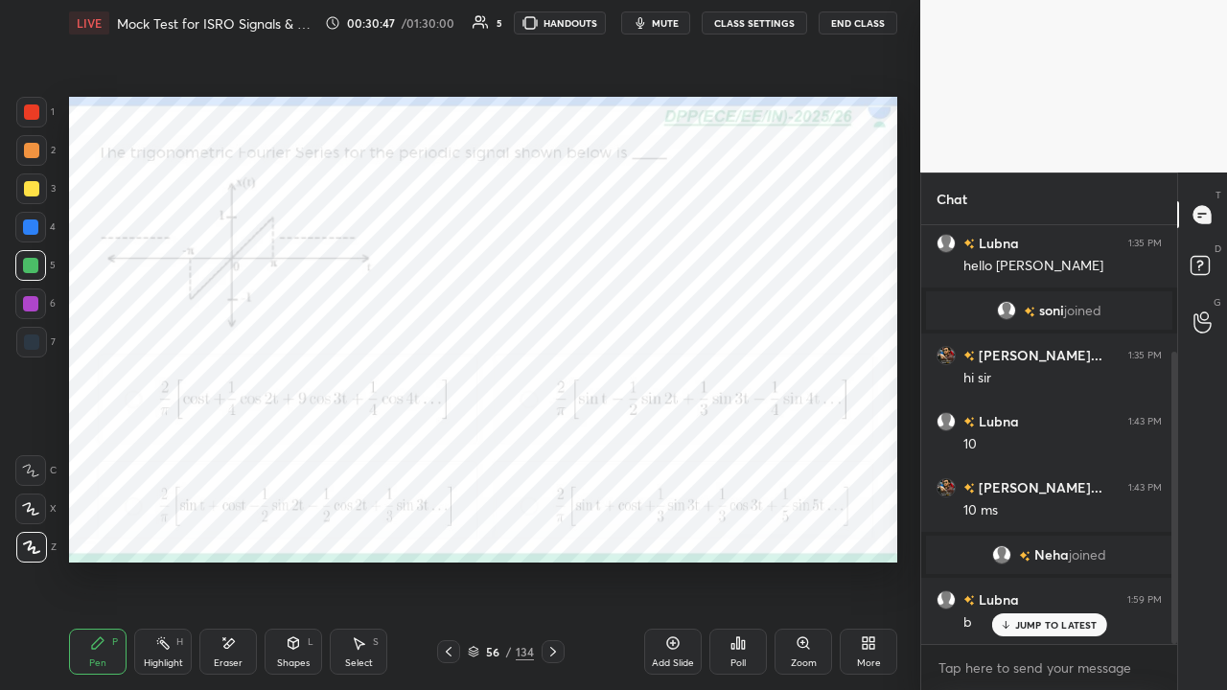
scroll to position [180, 0]
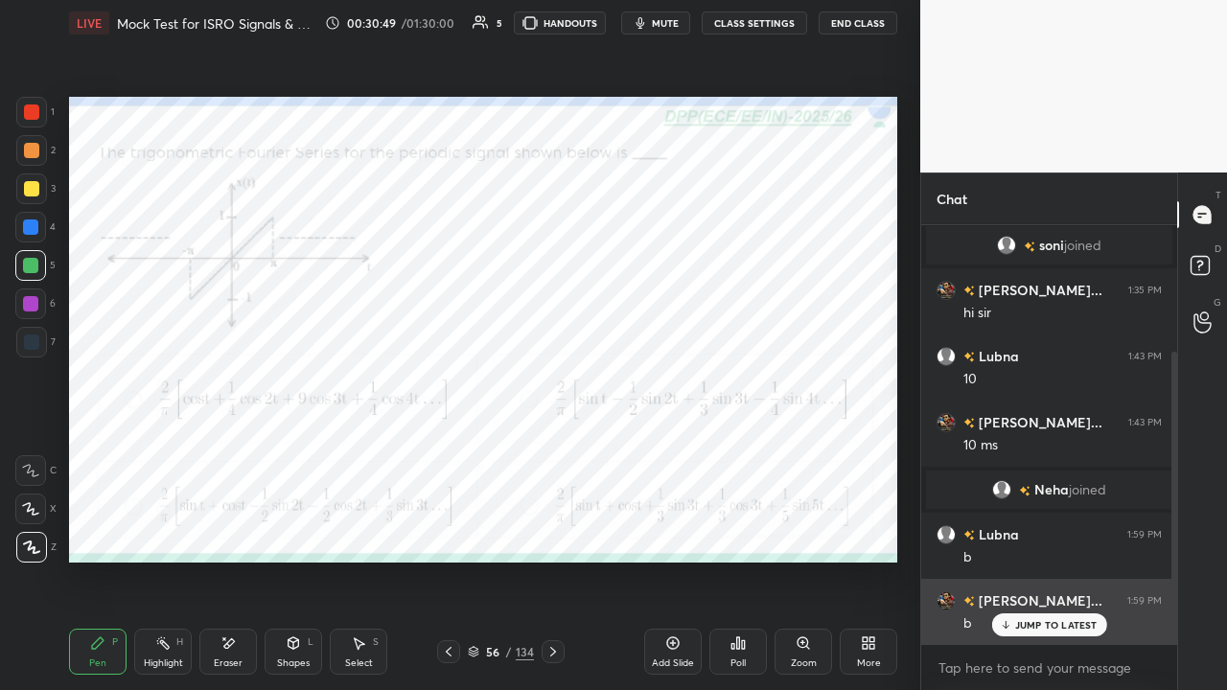
click at [1019, 527] on p "JUMP TO LATEST" at bounding box center [1056, 625] width 82 height 12
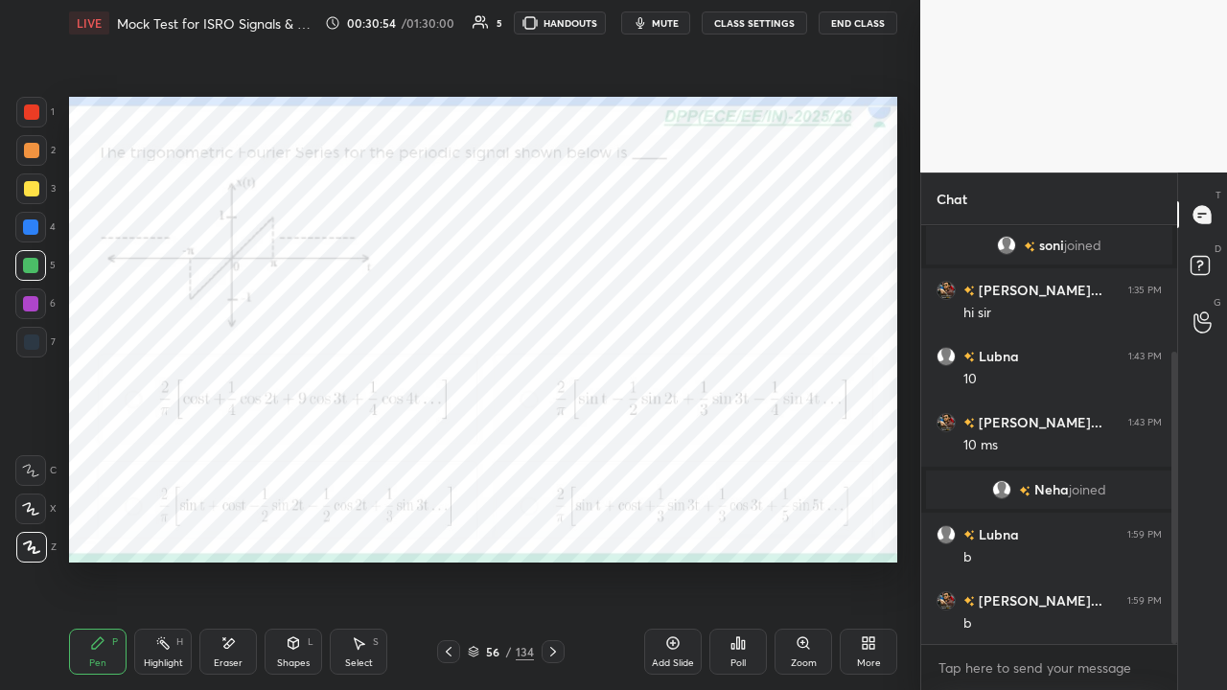
scroll to position [226, 0]
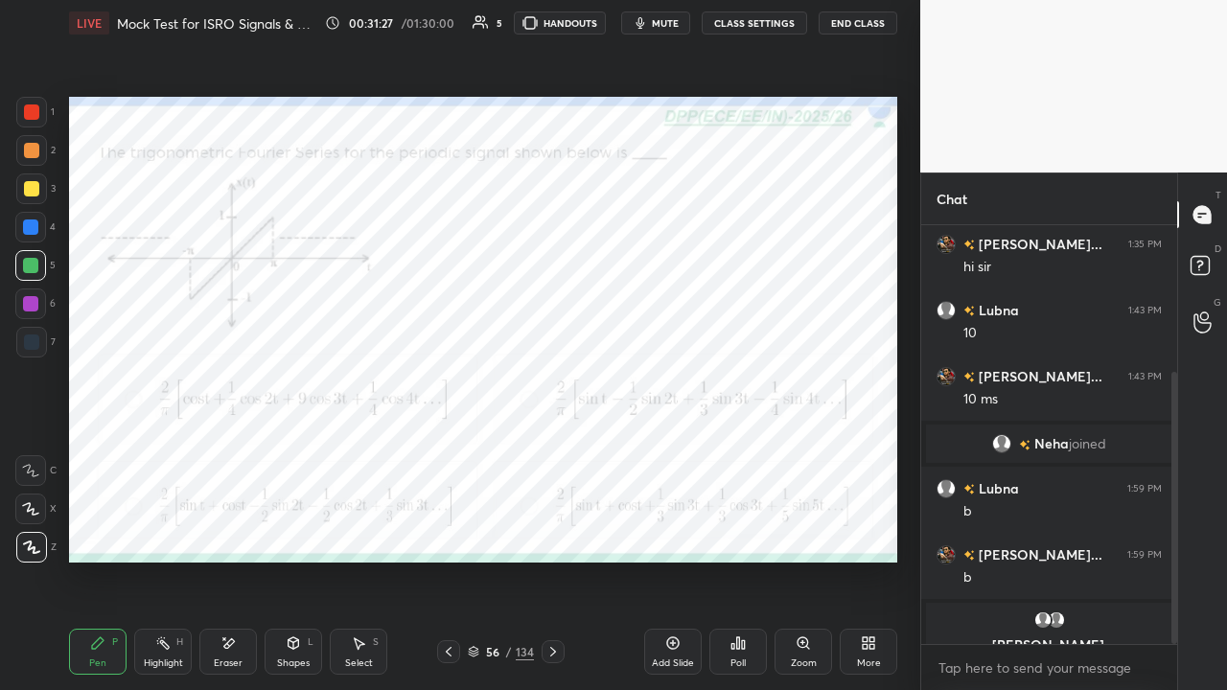
click at [550, 527] on icon at bounding box center [553, 651] width 15 height 15
click at [739, 527] on div "Poll" at bounding box center [738, 664] width 15 height 10
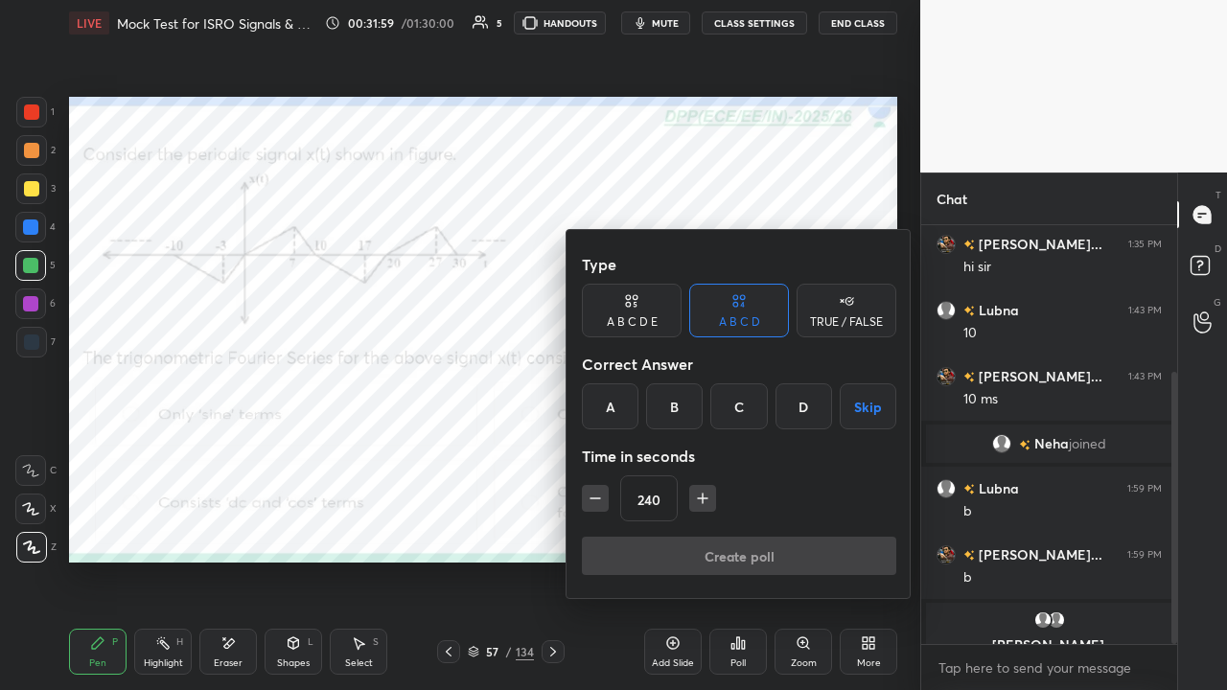
click at [812, 412] on div "D" at bounding box center [804, 406] width 57 height 46
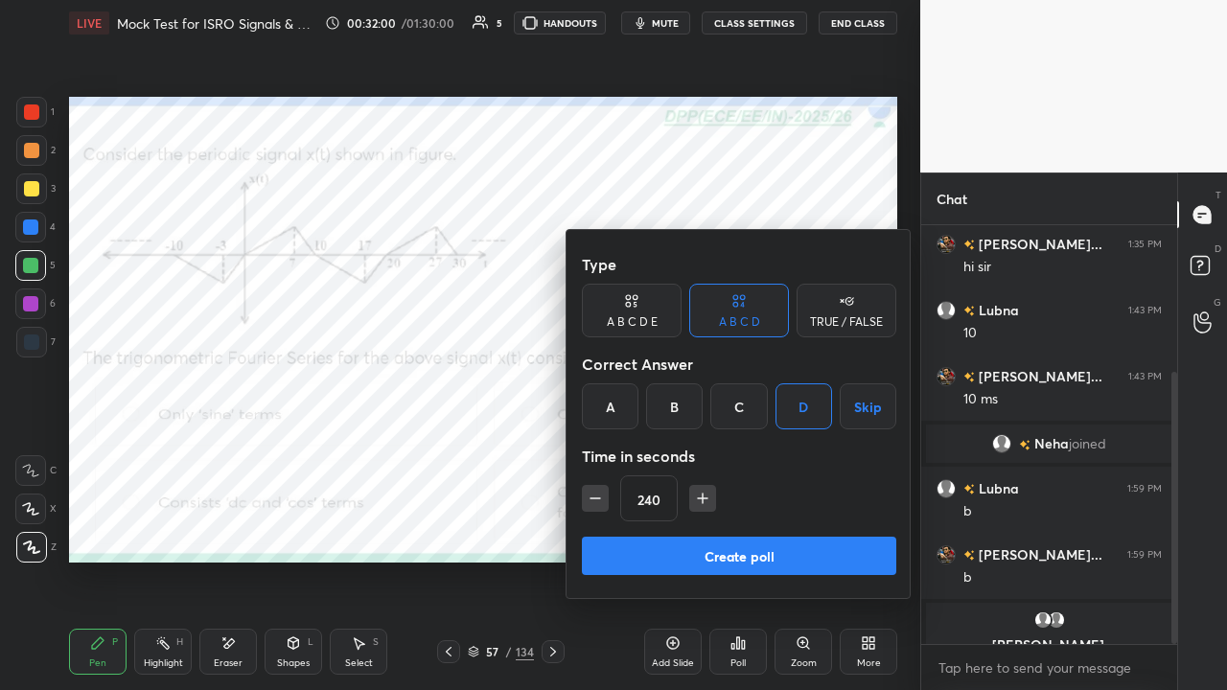
click at [751, 527] on button "Create poll" at bounding box center [739, 556] width 314 height 38
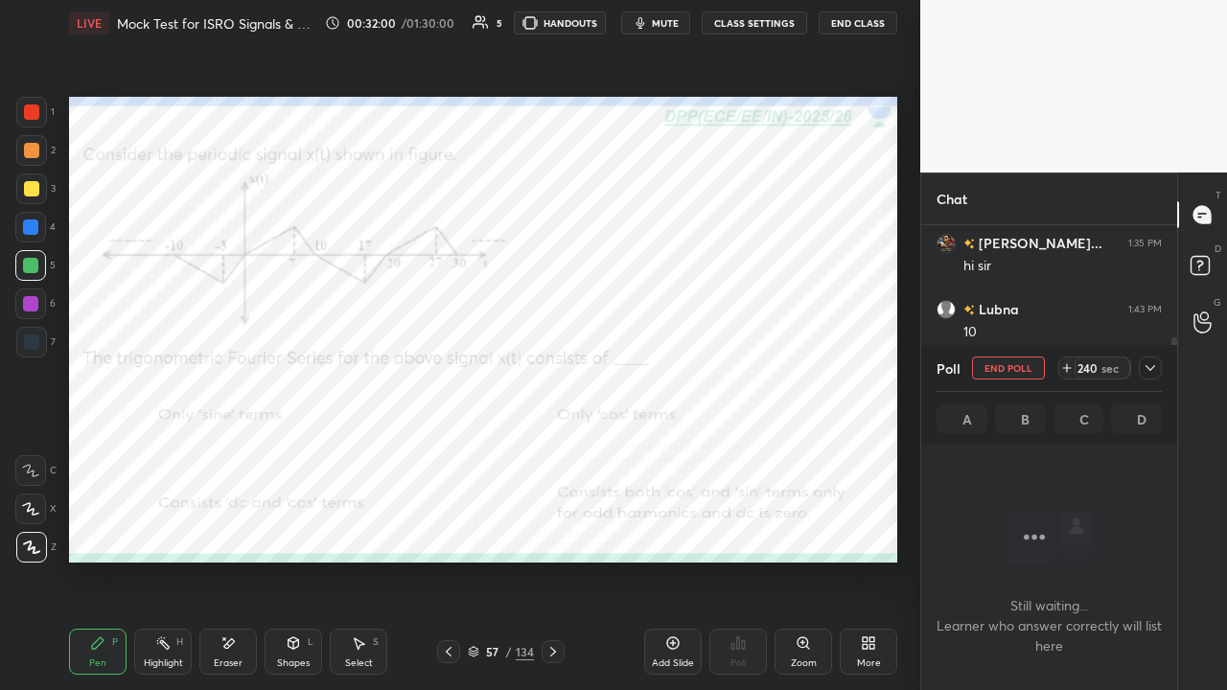
scroll to position [314, 250]
click at [1150, 370] on icon at bounding box center [1151, 368] width 10 height 6
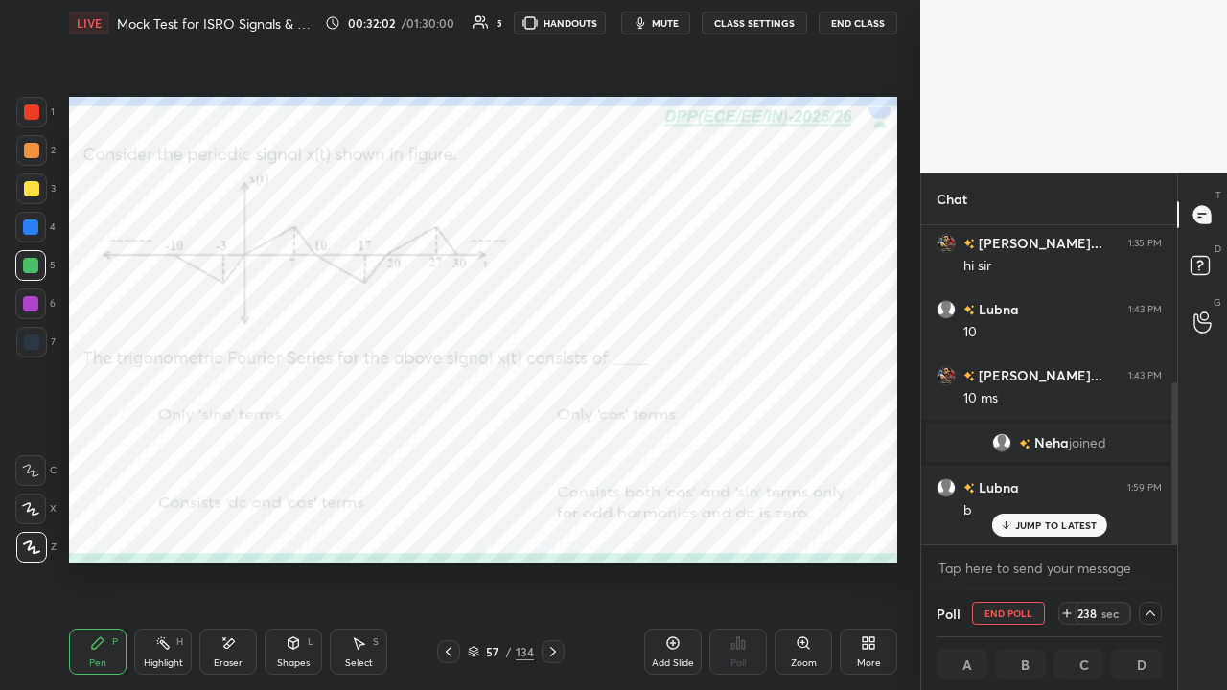
scroll to position [326, 0]
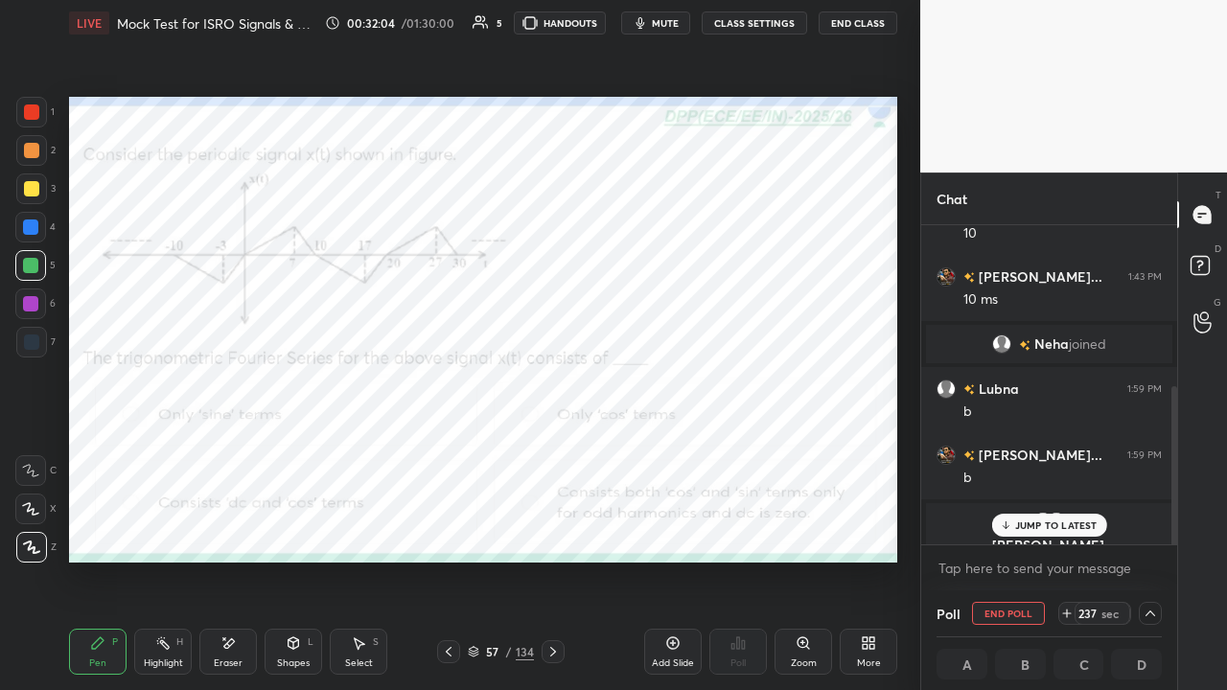
click at [1025, 527] on p "JUMP TO LATEST" at bounding box center [1056, 526] width 82 height 12
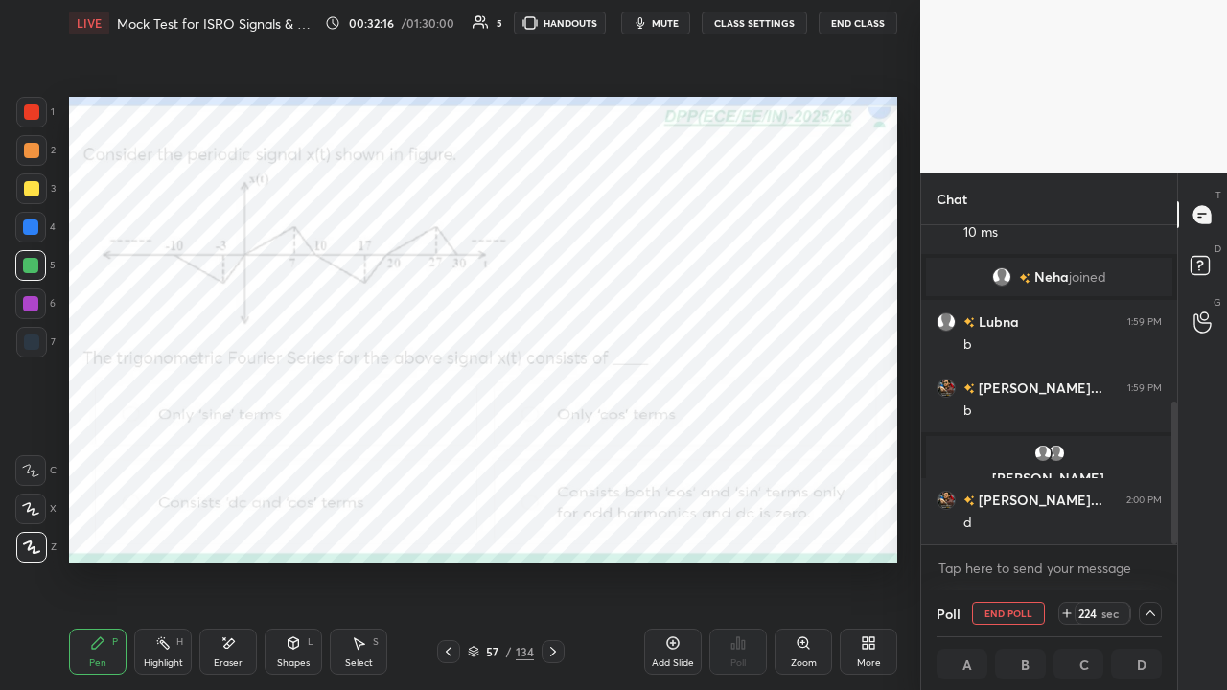
scroll to position [1, 6]
click at [28, 112] on div at bounding box center [31, 112] width 15 height 15
click at [29, 228] on div at bounding box center [30, 227] width 15 height 15
click at [32, 268] on div at bounding box center [30, 265] width 15 height 15
click at [30, 116] on div at bounding box center [31, 112] width 15 height 15
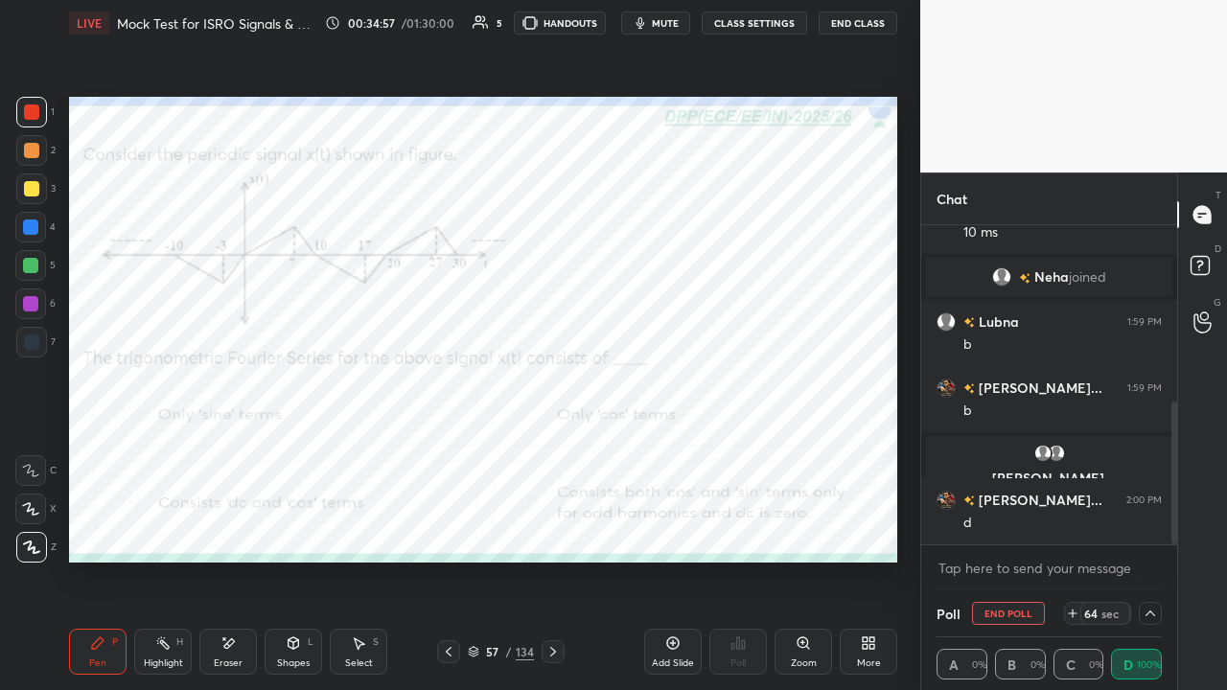
click at [662, 23] on span "mute" at bounding box center [665, 22] width 27 height 13
click at [553, 527] on icon at bounding box center [553, 652] width 6 height 10
click at [663, 26] on span "unmute" at bounding box center [663, 22] width 41 height 13
click at [1150, 527] on icon at bounding box center [1150, 613] width 15 height 15
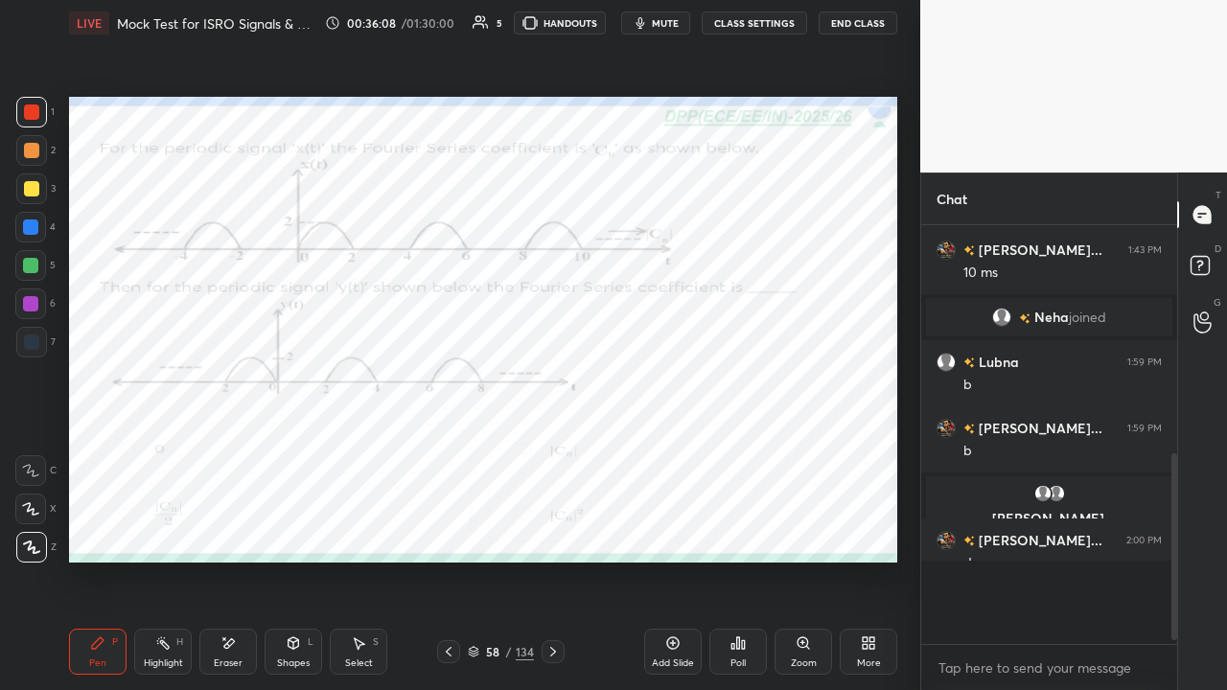
scroll to position [6, 6]
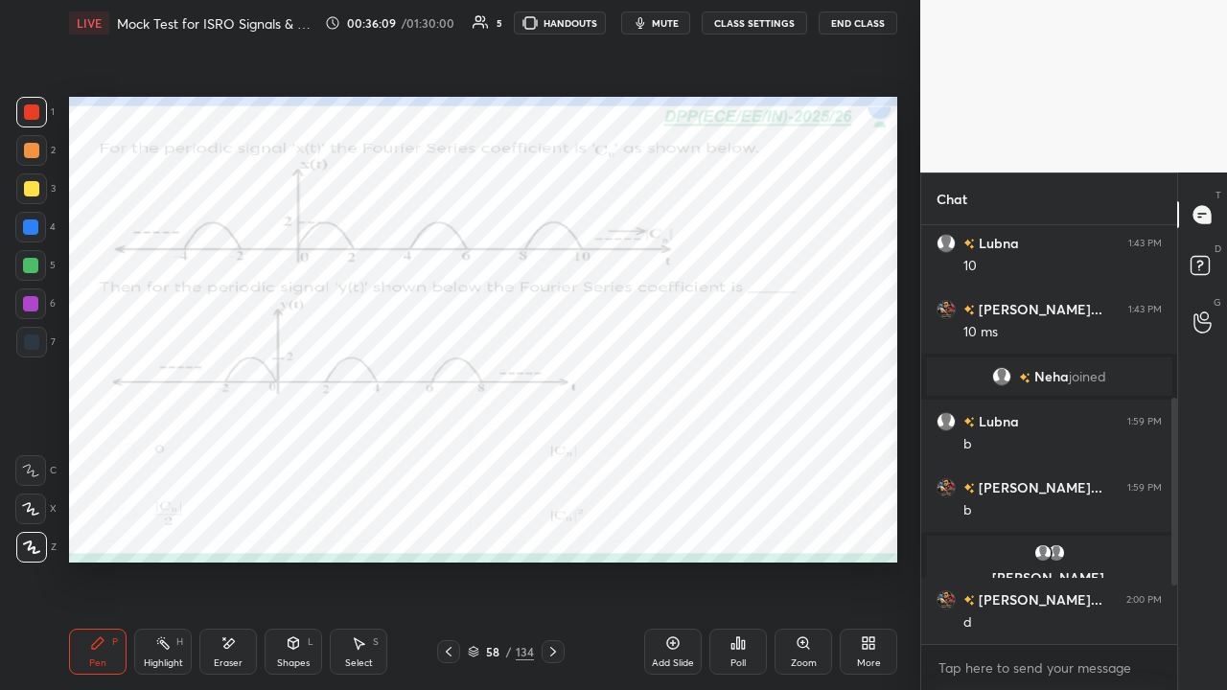
click at [734, 527] on div "Poll" at bounding box center [738, 652] width 58 height 46
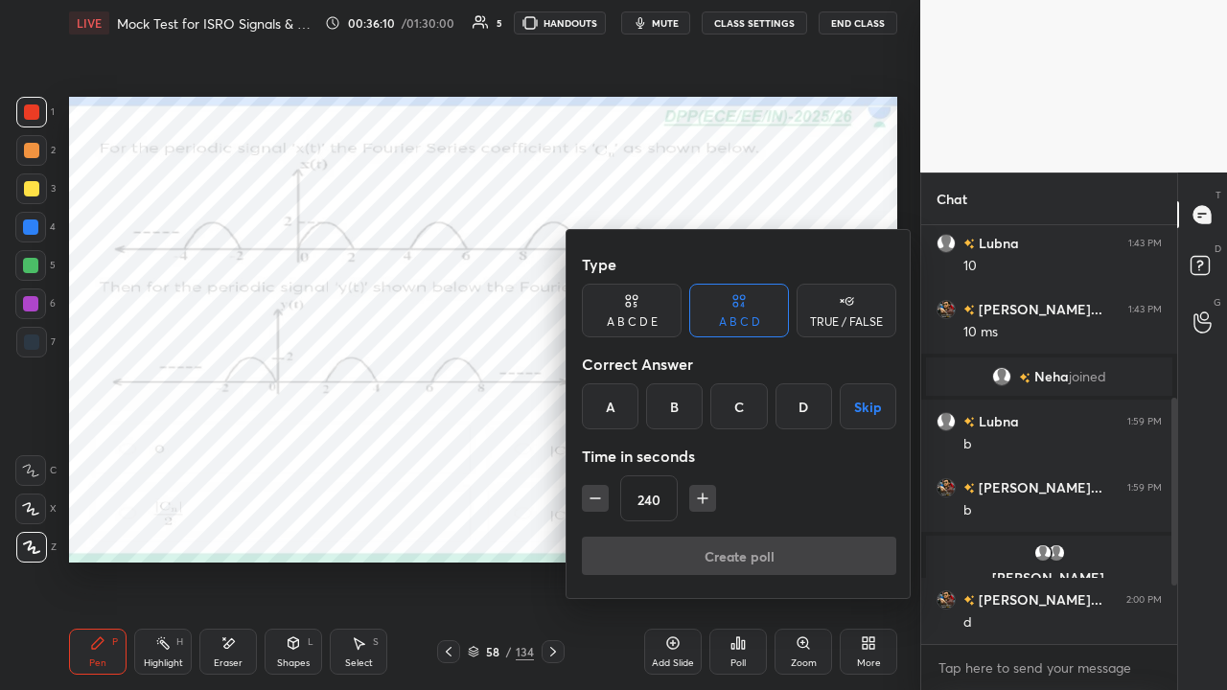
click at [679, 408] on div "B" at bounding box center [674, 406] width 57 height 46
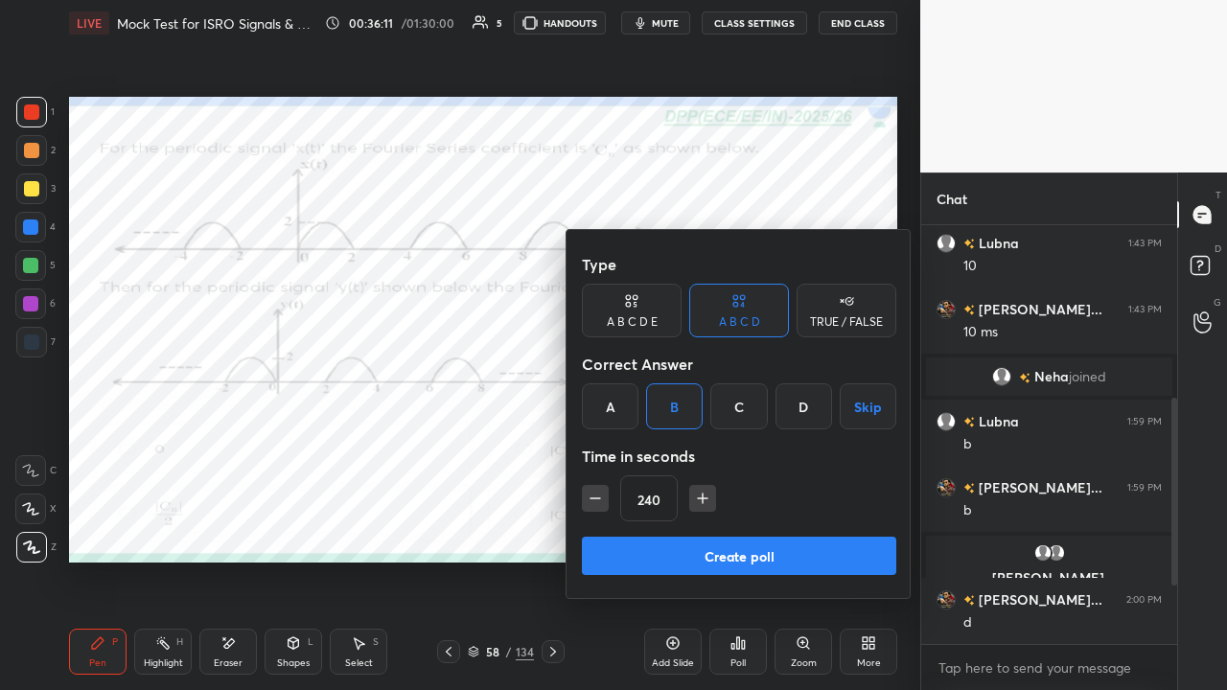
click at [740, 527] on button "Create poll" at bounding box center [739, 556] width 314 height 38
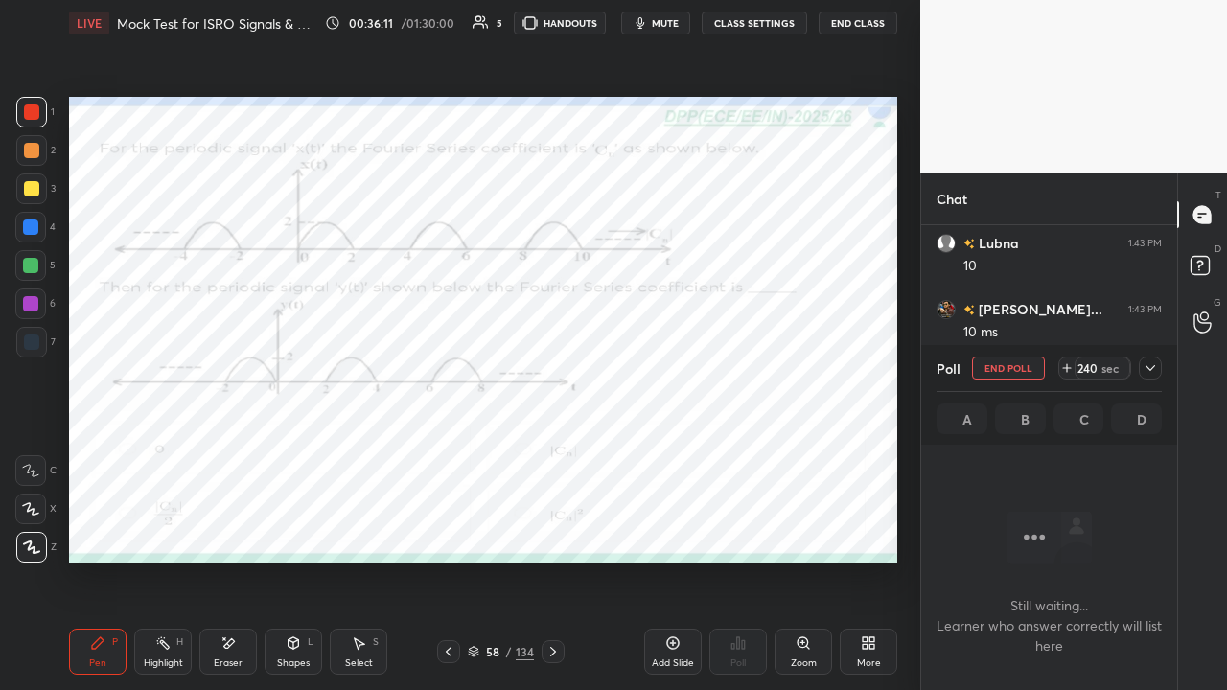
scroll to position [153, 250]
click at [1150, 366] on icon at bounding box center [1150, 367] width 15 height 15
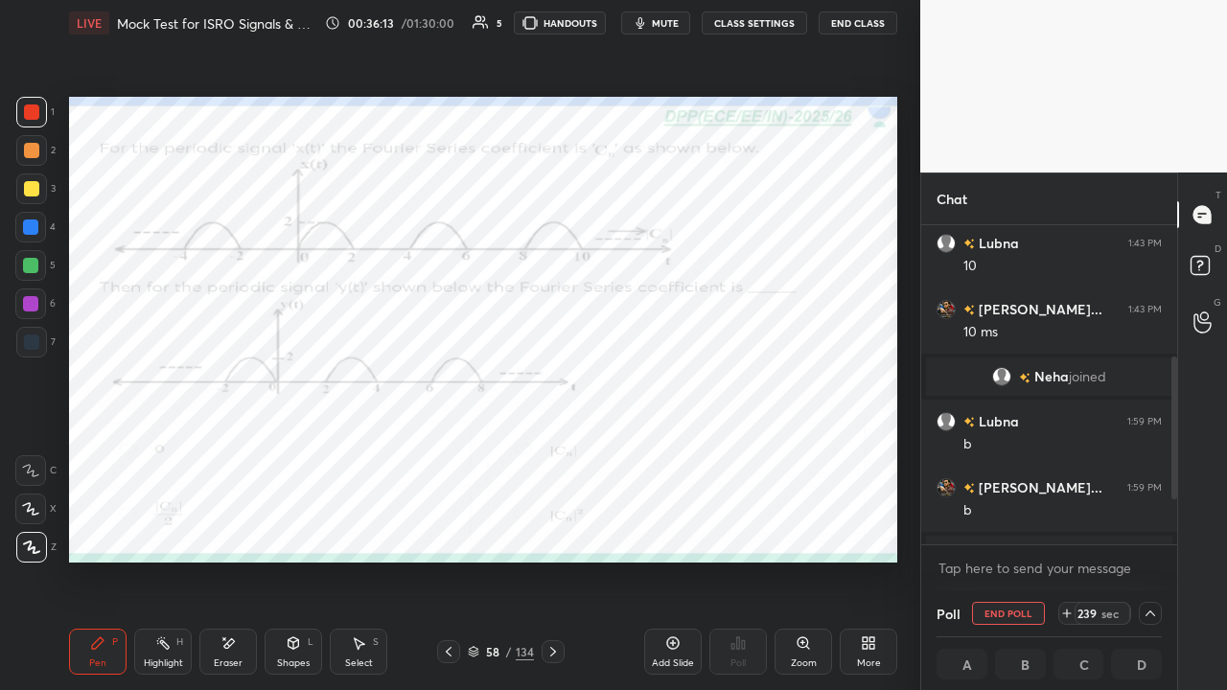
scroll to position [393, 0]
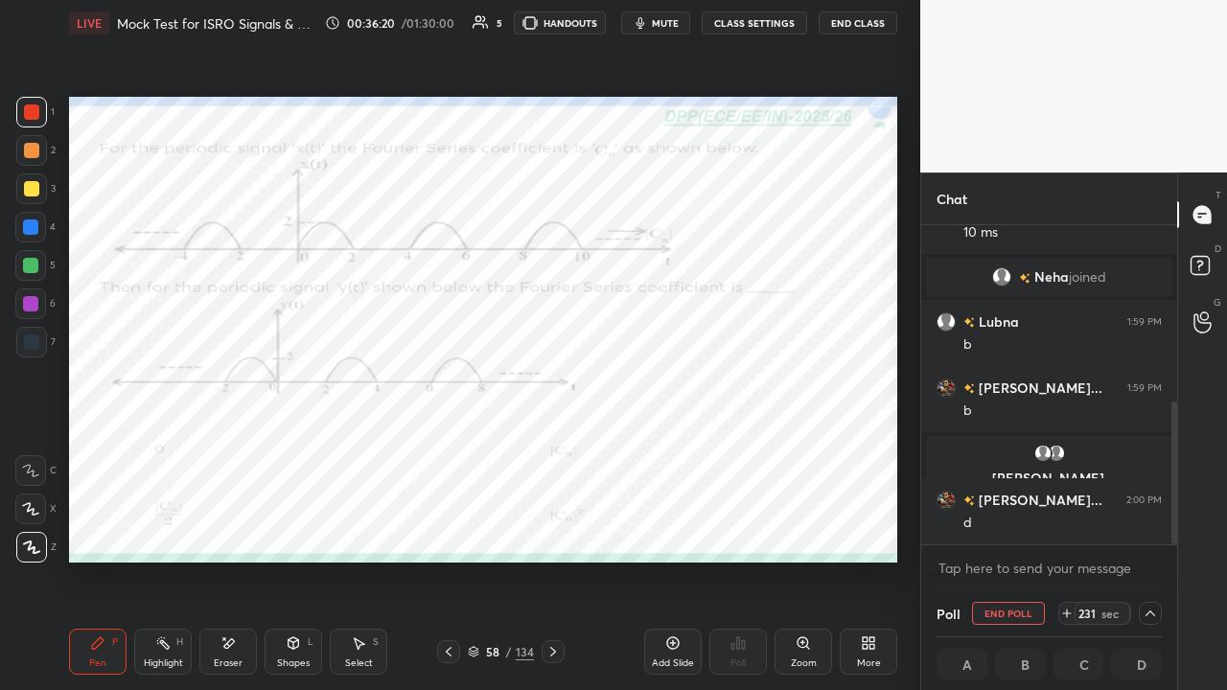
click at [656, 22] on span "mute" at bounding box center [665, 22] width 27 height 13
click at [856, 22] on button "End Class" at bounding box center [858, 23] width 79 height 23
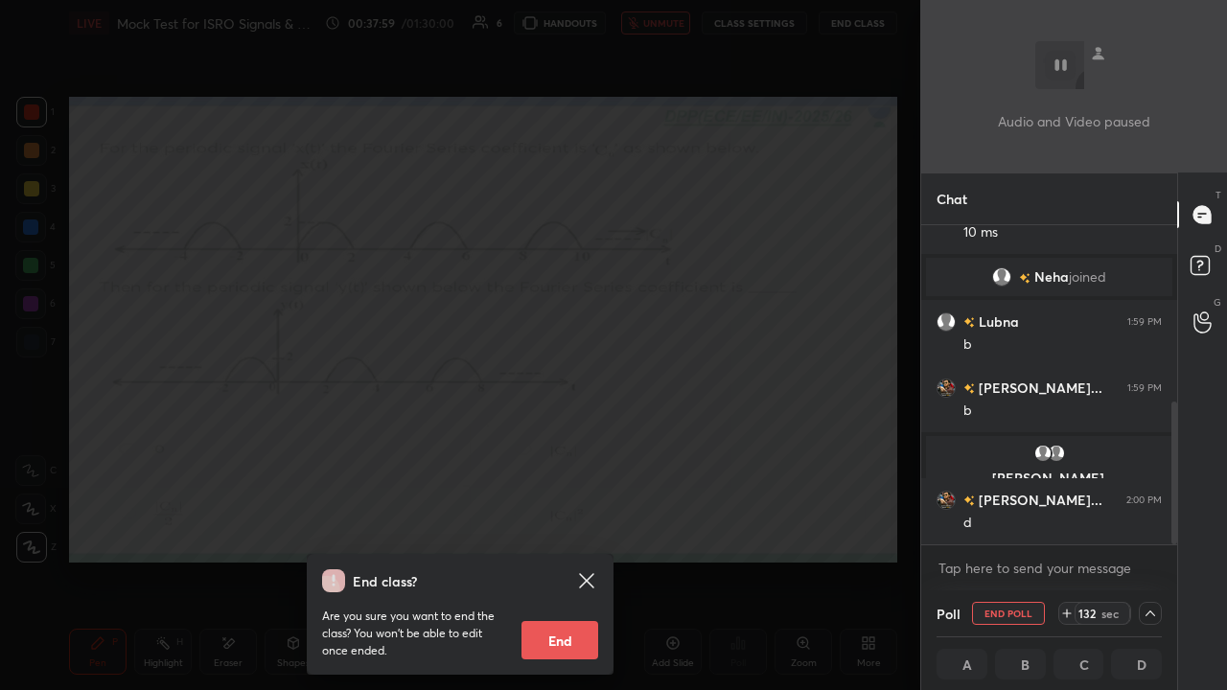
click at [662, 414] on div "End class? Are you sure you want to end the class? You won’t be able to edit on…" at bounding box center [460, 345] width 920 height 690
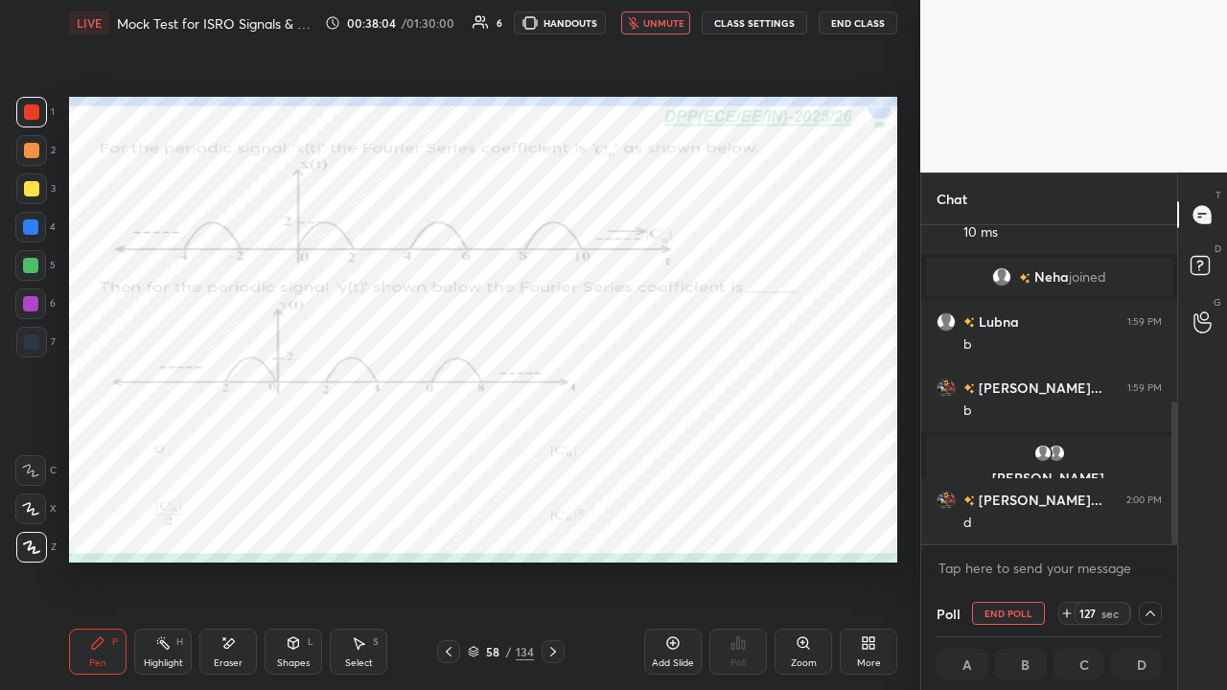
click at [662, 27] on span "unmute" at bounding box center [663, 22] width 41 height 13
click at [29, 267] on div at bounding box center [30, 265] width 15 height 15
click at [23, 307] on div at bounding box center [30, 303] width 15 height 15
click at [36, 114] on div at bounding box center [31, 112] width 15 height 15
click at [29, 148] on div at bounding box center [31, 150] width 15 height 15
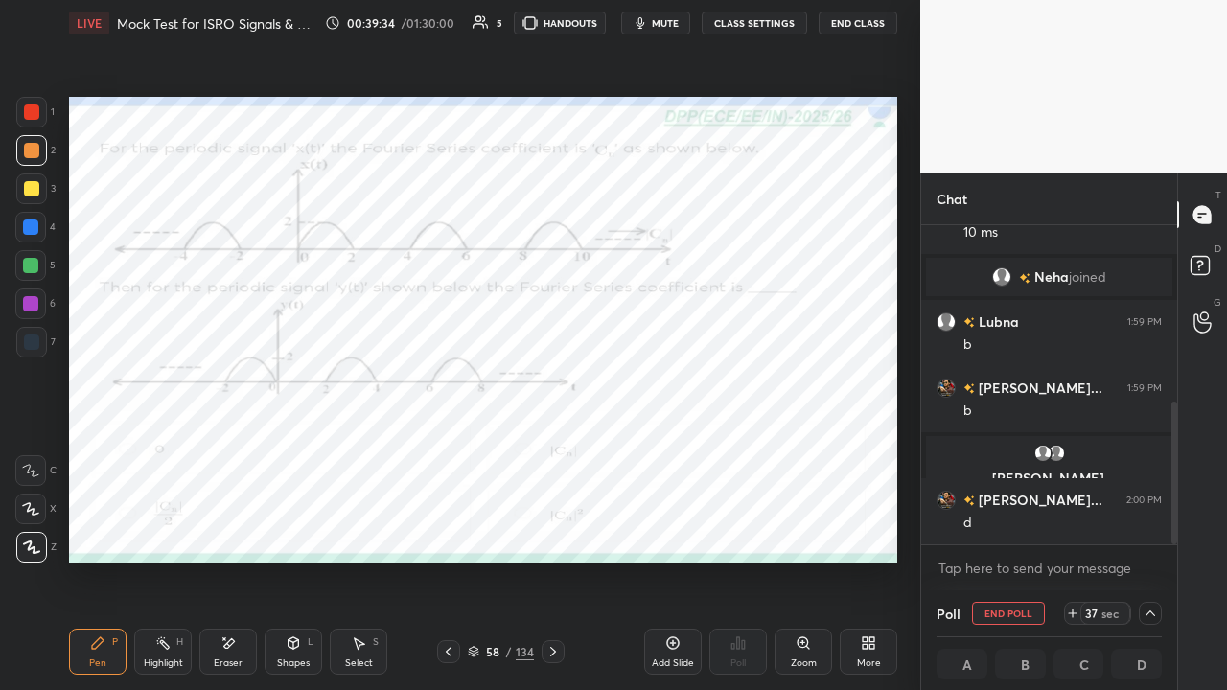
click at [27, 186] on div at bounding box center [31, 188] width 15 height 15
click at [1145, 527] on icon at bounding box center [1150, 613] width 15 height 15
type textarea "x"
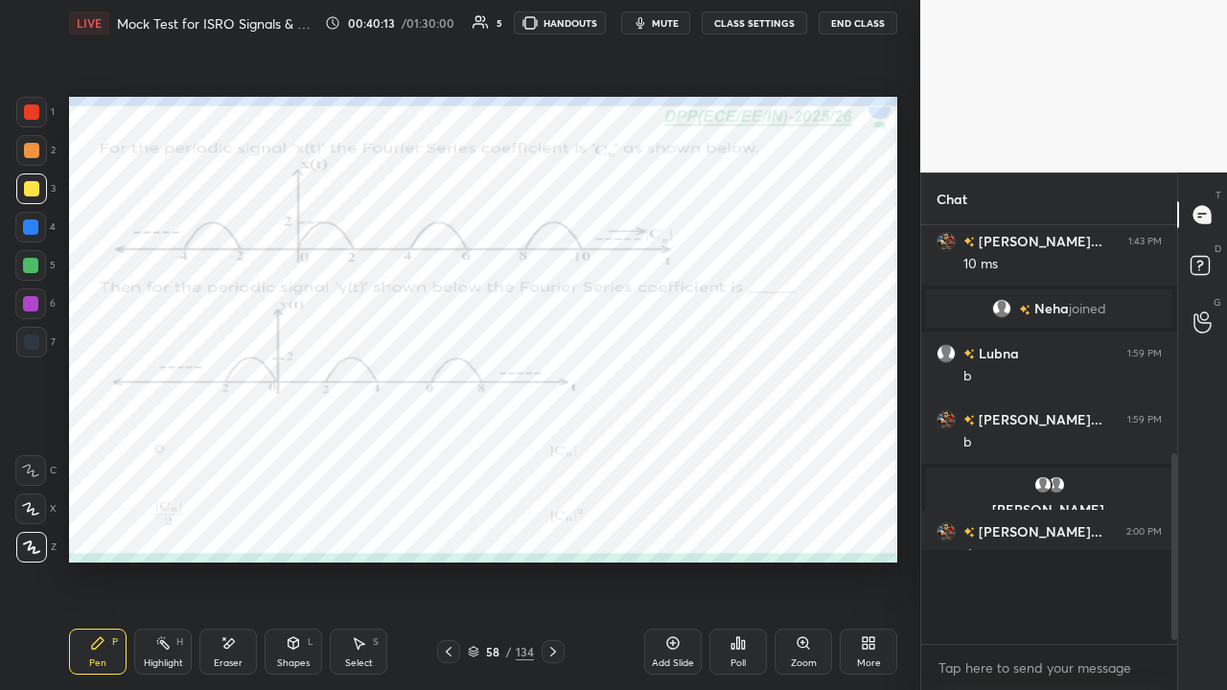
scroll to position [6, 6]
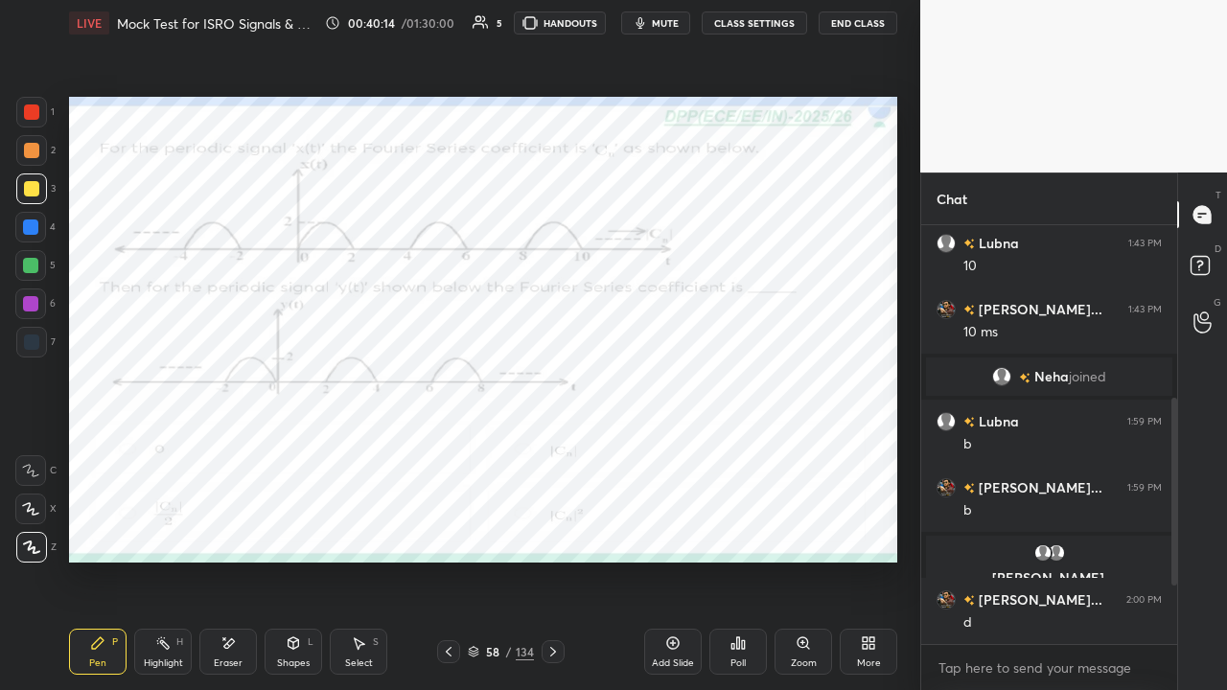
click at [546, 527] on icon at bounding box center [553, 651] width 15 height 15
click at [29, 113] on div at bounding box center [31, 112] width 15 height 15
click at [553, 527] on icon at bounding box center [553, 651] width 15 height 15
click at [40, 267] on div at bounding box center [30, 265] width 31 height 31
click at [665, 25] on span "mute" at bounding box center [665, 22] width 27 height 13
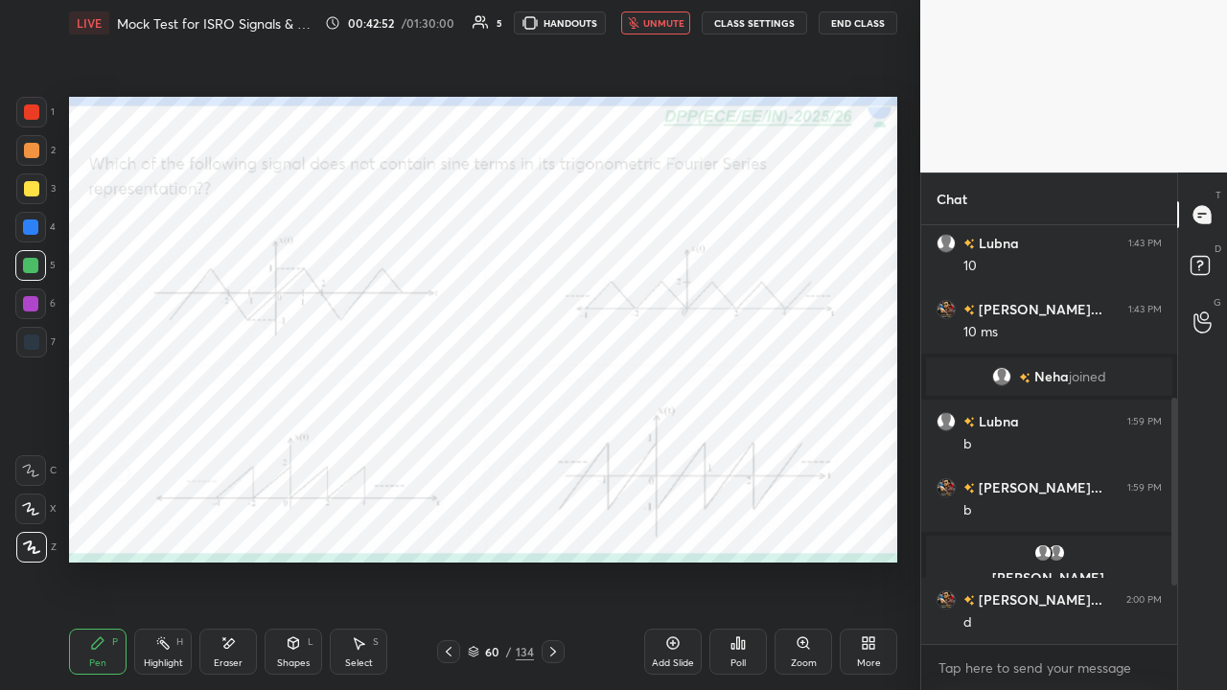
click at [733, 527] on div "Poll" at bounding box center [738, 652] width 58 height 46
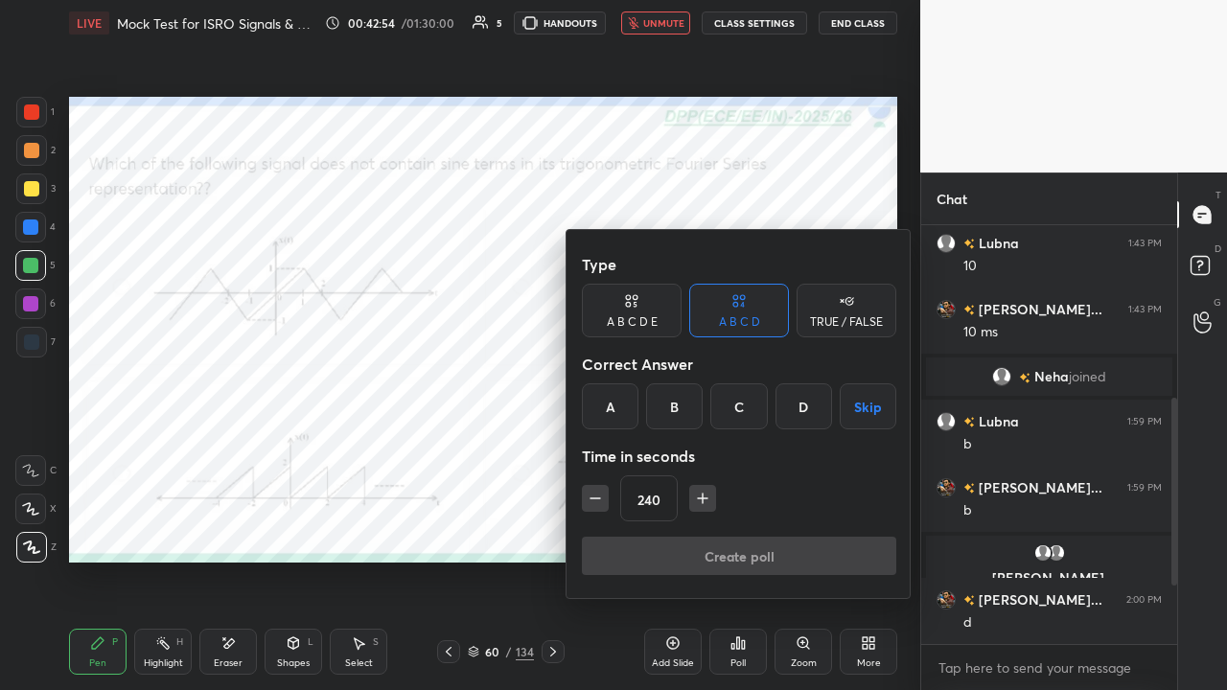
click at [676, 406] on div "B" at bounding box center [674, 406] width 57 height 46
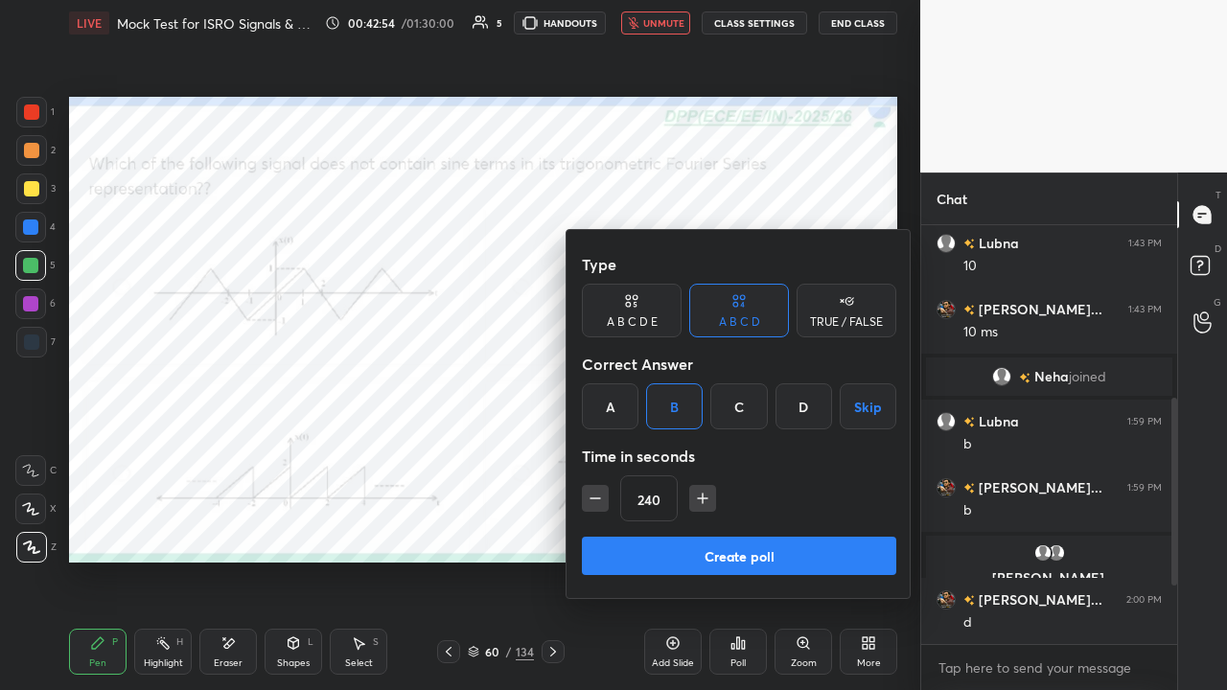
click at [702, 500] on icon "button" at bounding box center [702, 498] width 19 height 19
click at [703, 501] on icon "button" at bounding box center [702, 498] width 19 height 19
click at [702, 500] on icon "button" at bounding box center [702, 498] width 19 height 19
click at [705, 500] on icon "button" at bounding box center [702, 498] width 19 height 19
click at [706, 500] on icon "button" at bounding box center [702, 498] width 19 height 19
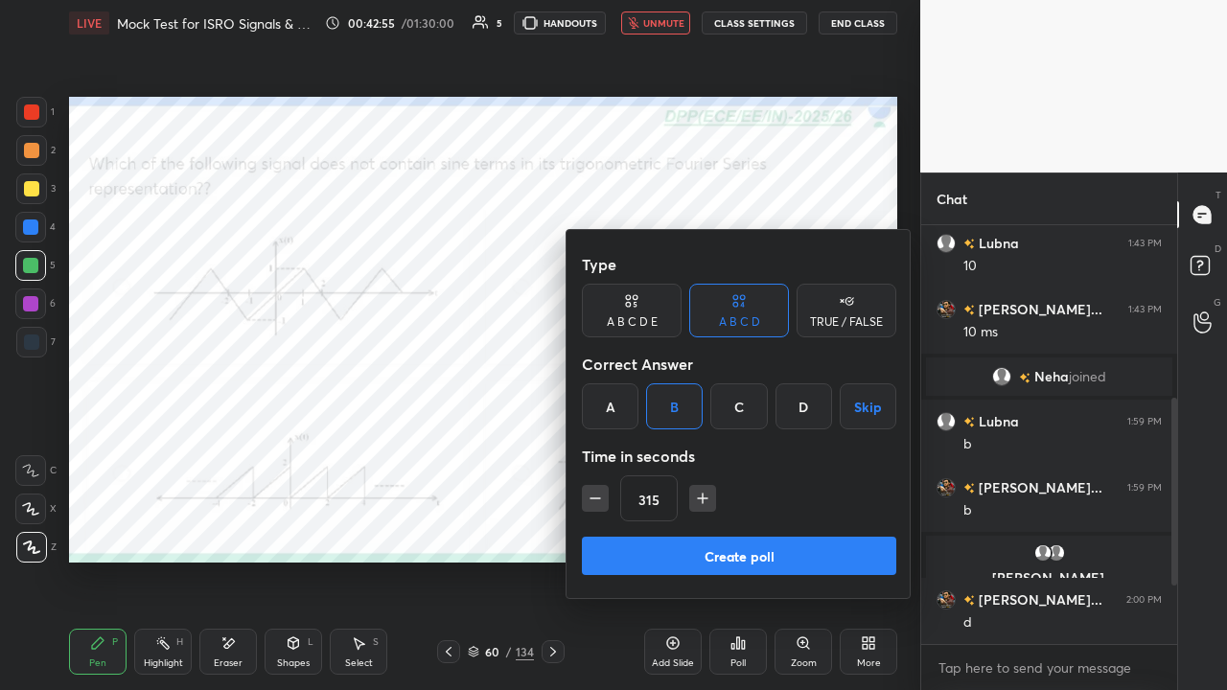
click at [706, 499] on icon "button" at bounding box center [703, 499] width 10 height 0
click at [706, 497] on icon "button" at bounding box center [702, 498] width 19 height 19
click at [705, 497] on icon "button" at bounding box center [702, 498] width 19 height 19
click at [707, 497] on icon "button" at bounding box center [702, 498] width 19 height 19
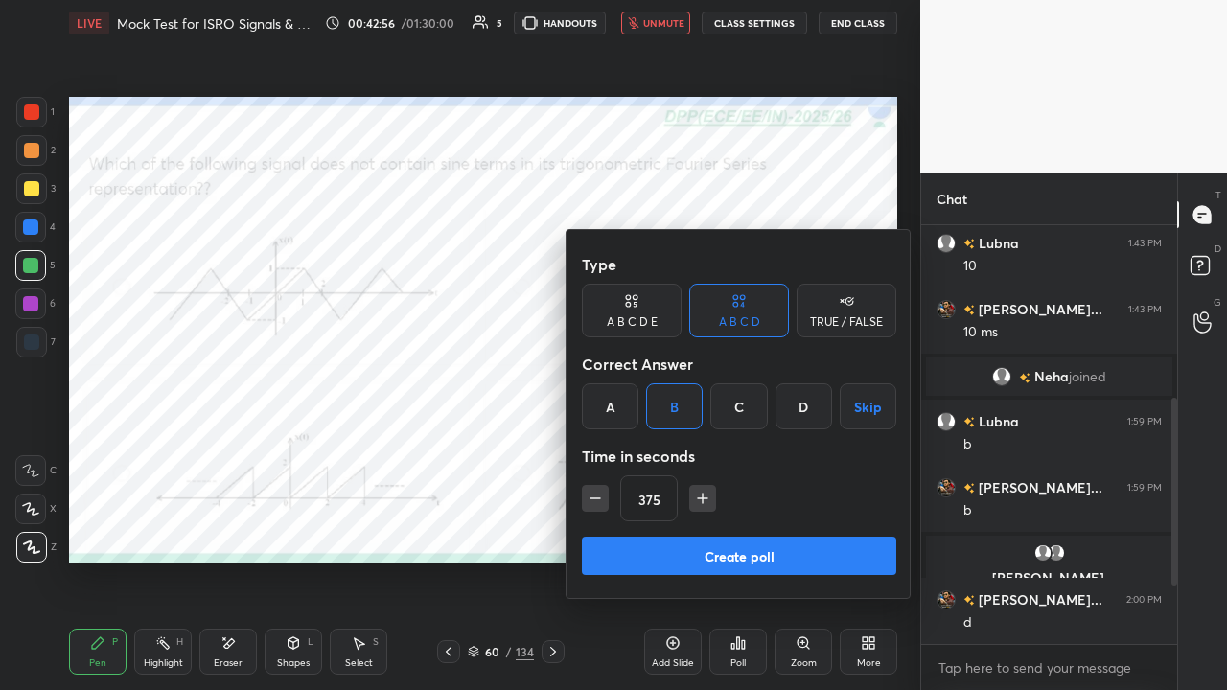
type input "390"
click at [743, 527] on button "Create poll" at bounding box center [739, 556] width 314 height 38
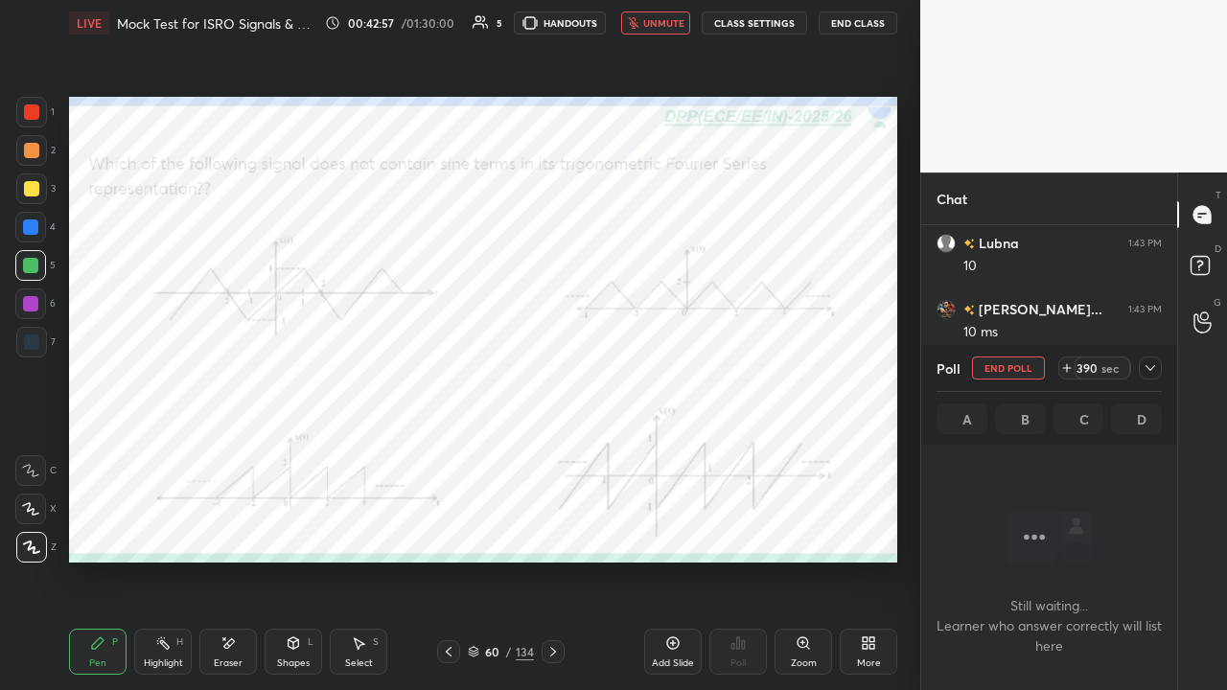
click at [1152, 371] on icon at bounding box center [1150, 367] width 15 height 15
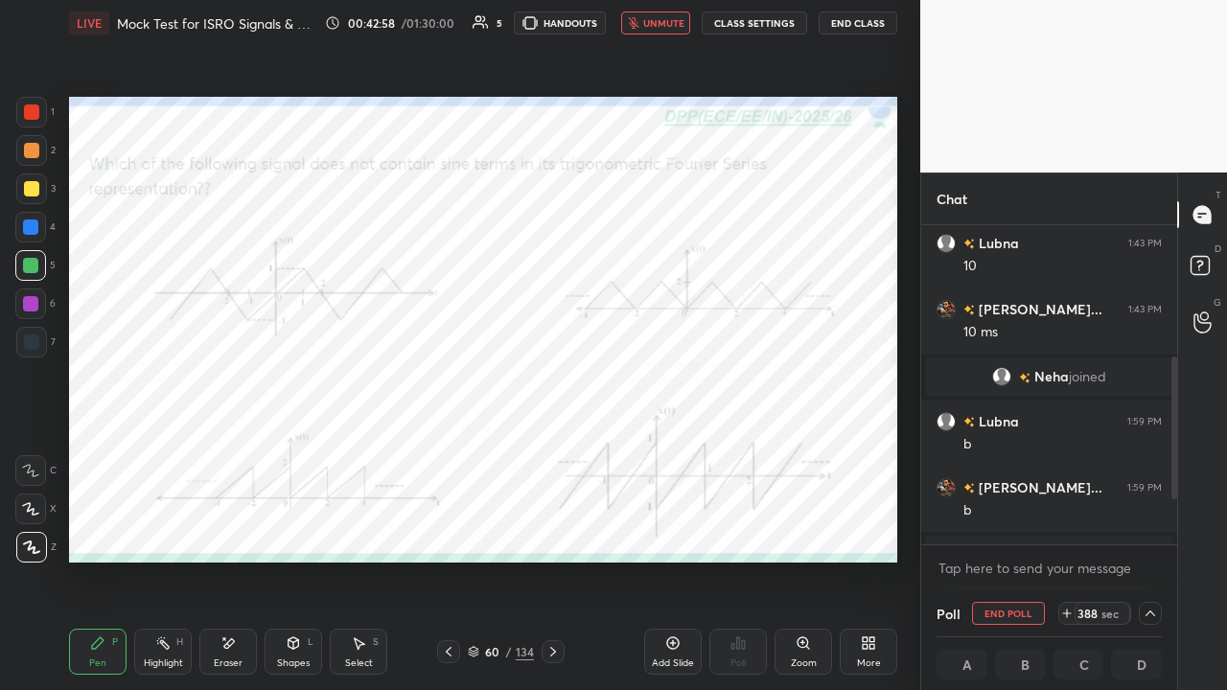
click at [654, 23] on span "unmute" at bounding box center [663, 22] width 41 height 13
click at [660, 20] on span "mute" at bounding box center [665, 22] width 27 height 13
click at [857, 25] on button "End Class" at bounding box center [858, 23] width 79 height 23
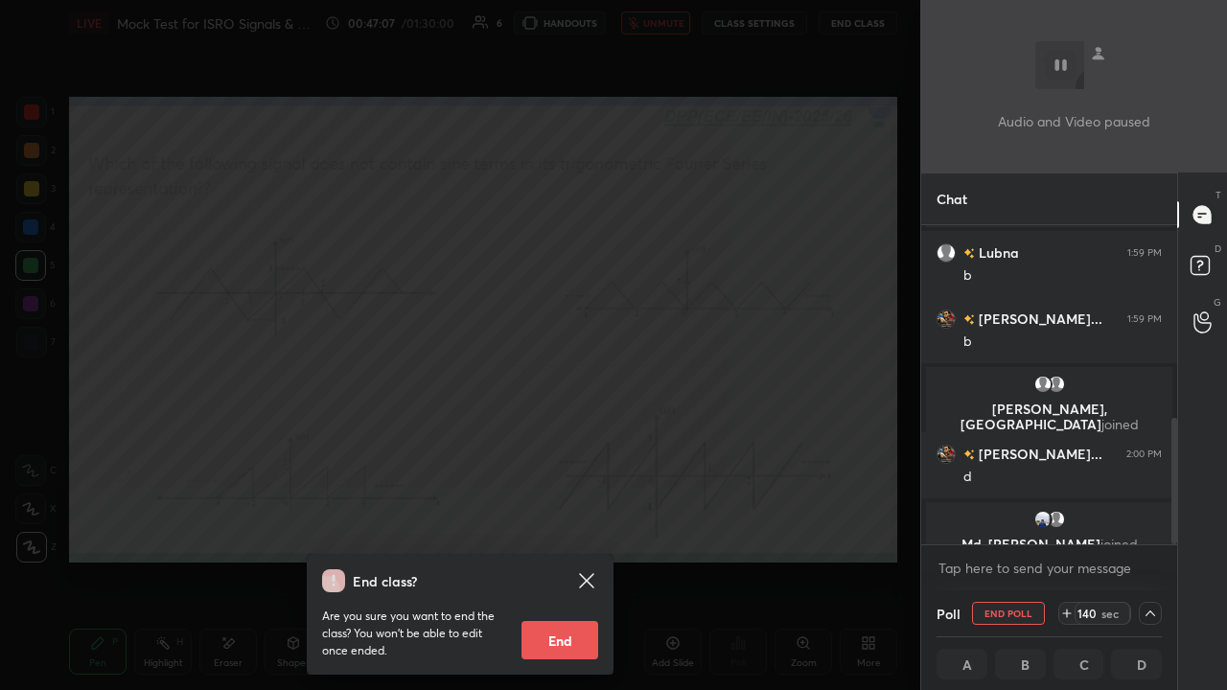
scroll to position [485, 0]
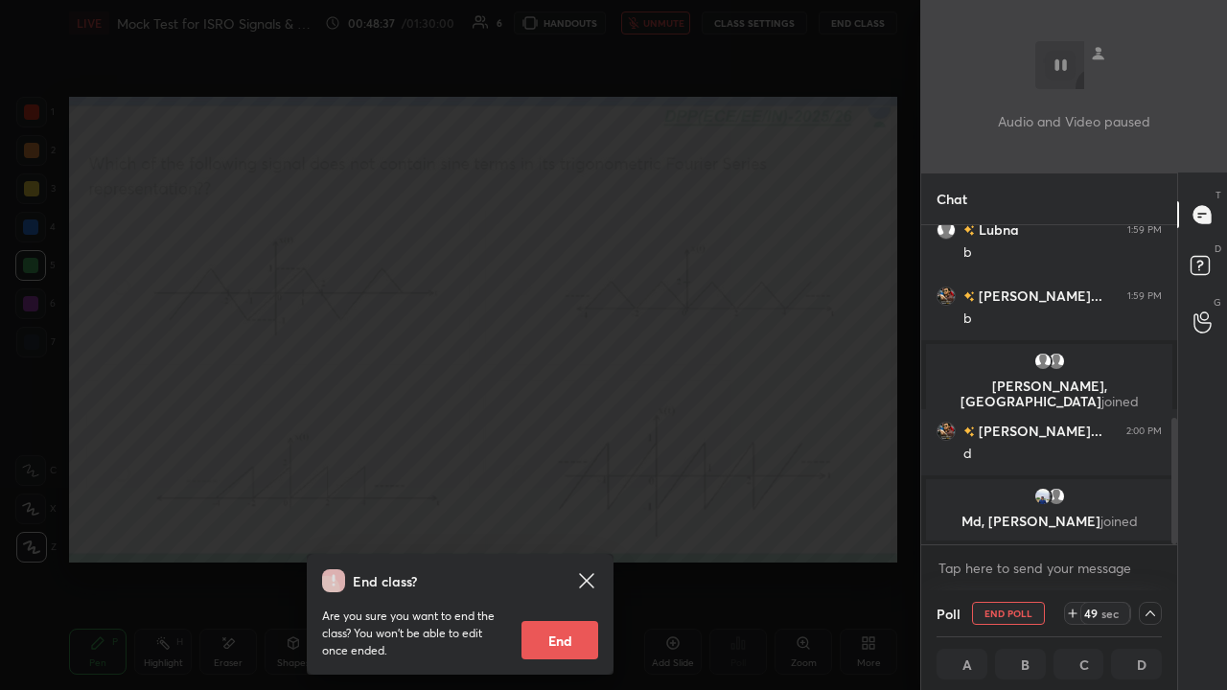
click at [403, 410] on div "End class? Are you sure you want to end the class? You won’t be able to edit on…" at bounding box center [460, 345] width 920 height 690
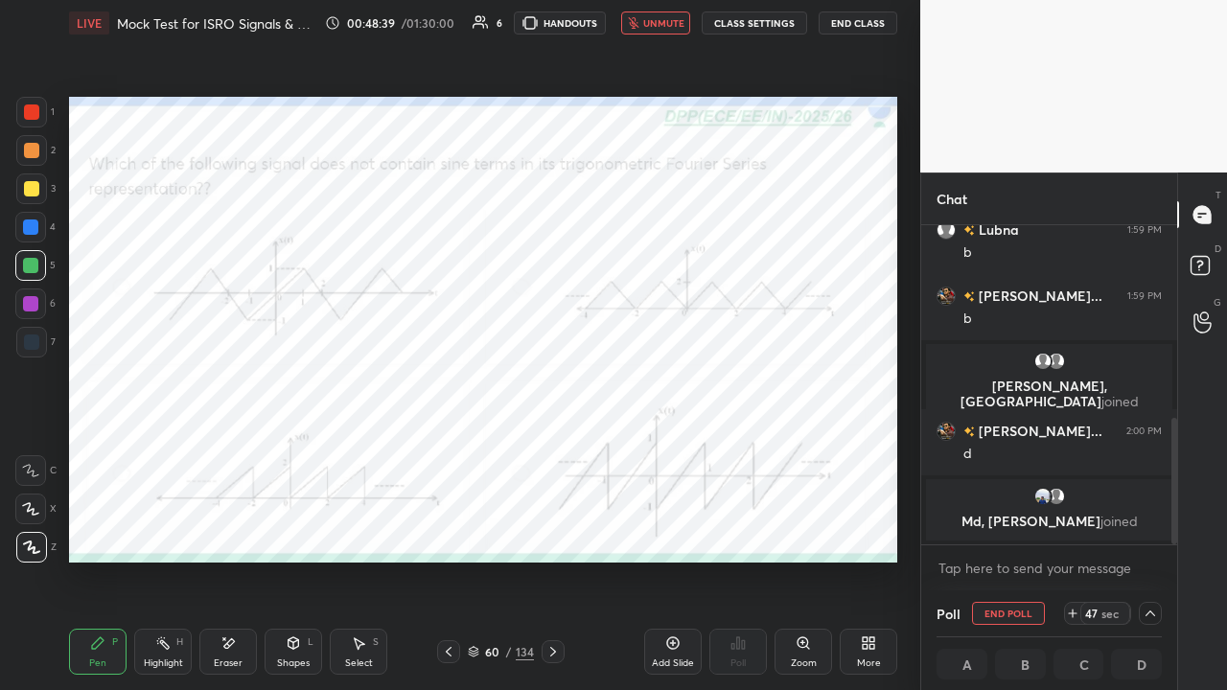
click at [660, 29] on span "unmute" at bounding box center [663, 22] width 41 height 13
click at [671, 25] on span "mute" at bounding box center [665, 22] width 27 height 13
click at [35, 299] on div at bounding box center [30, 303] width 15 height 15
click at [31, 268] on div at bounding box center [30, 265] width 15 height 15
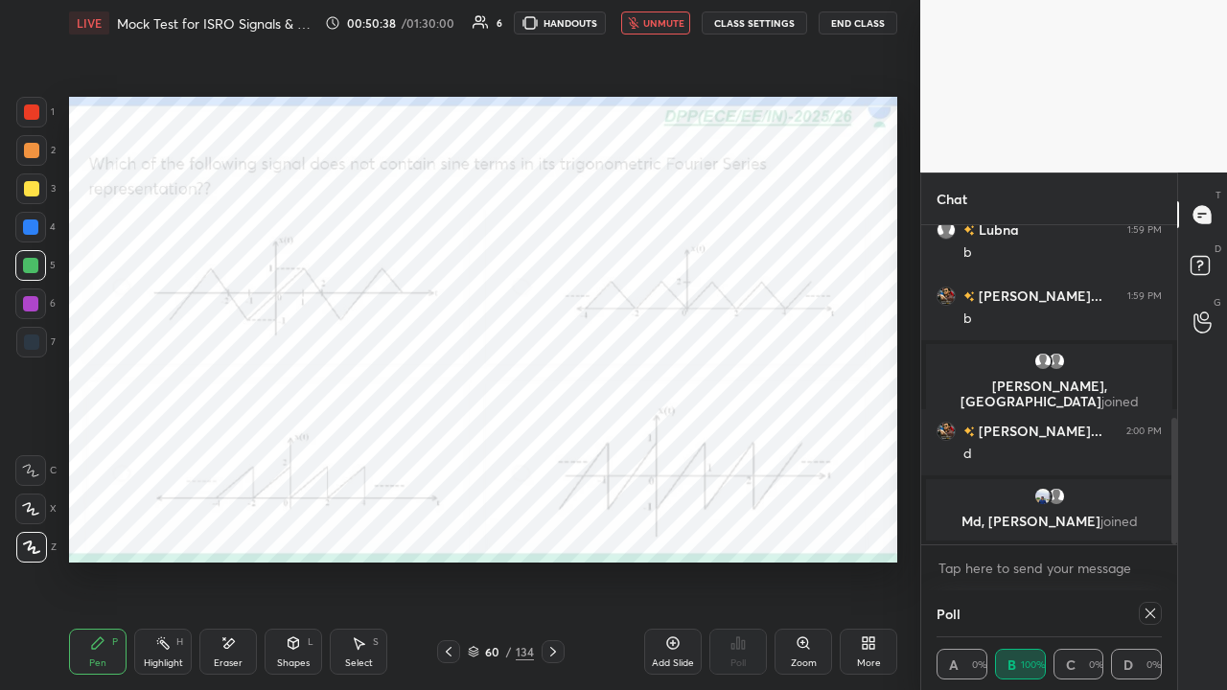
click at [29, 113] on div at bounding box center [31, 112] width 15 height 15
click at [663, 26] on span "unmute" at bounding box center [663, 22] width 41 height 13
click at [30, 259] on div at bounding box center [30, 265] width 15 height 15
click at [25, 379] on div "1 2 3 4 5 6 7 C X Z E E Erase all H H" at bounding box center [30, 330] width 61 height 466
click at [29, 150] on div at bounding box center [31, 150] width 15 height 15
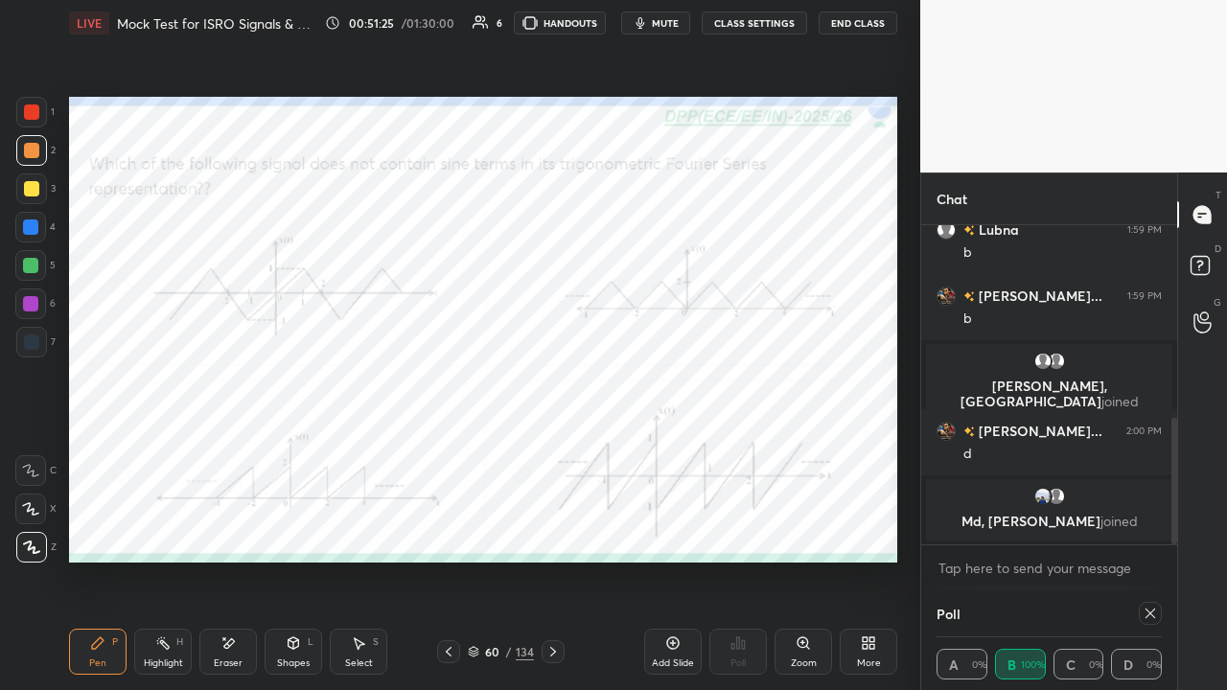
click at [1149, 527] on icon at bounding box center [1150, 613] width 15 height 15
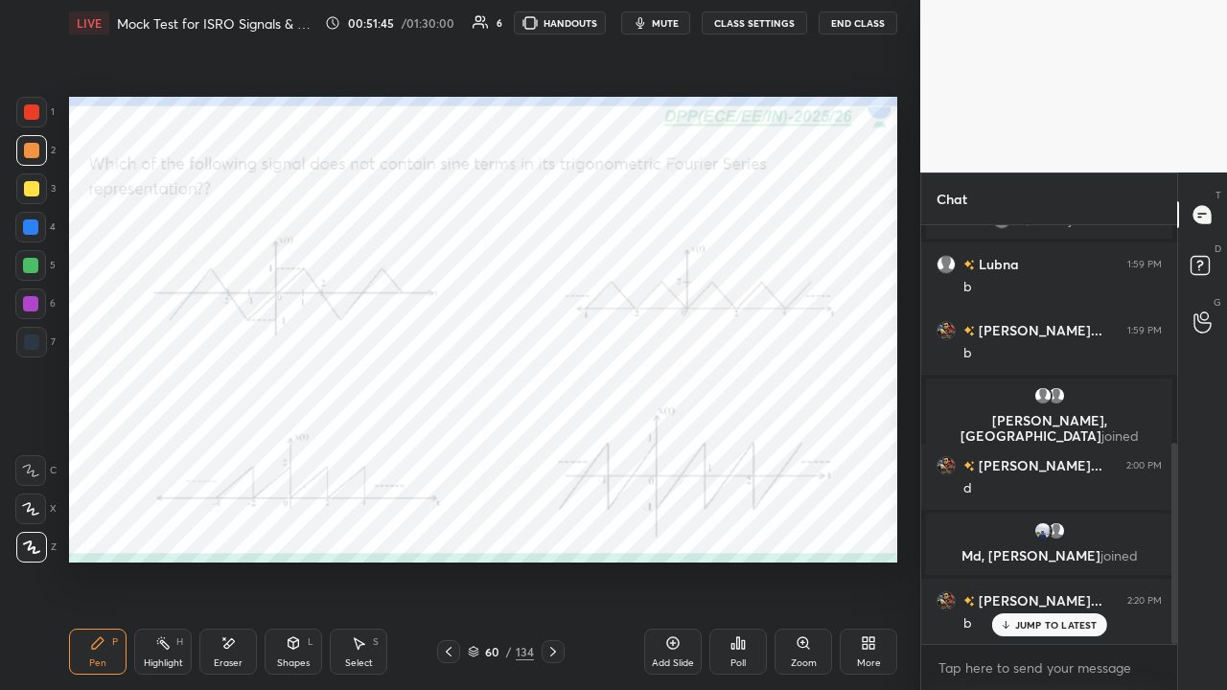
scroll to position [518, 0]
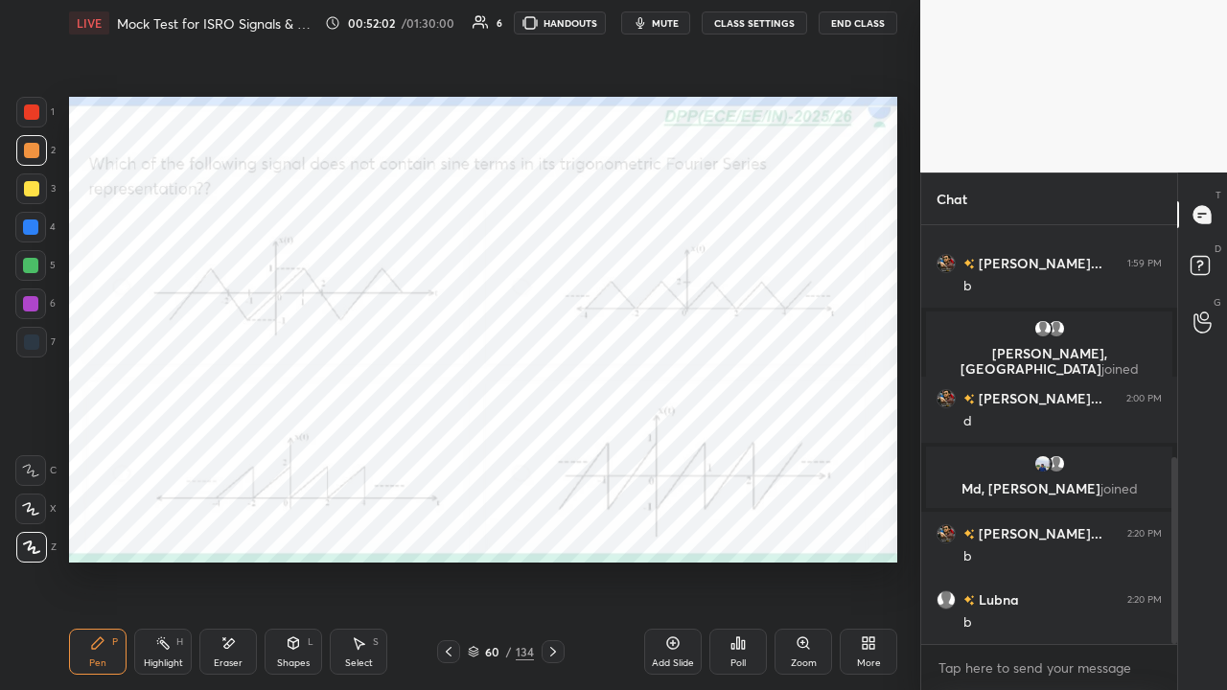
click at [552, 527] on icon at bounding box center [553, 651] width 15 height 15
click at [35, 109] on div at bounding box center [31, 112] width 15 height 15
click at [552, 527] on icon at bounding box center [553, 651] width 15 height 15
click at [733, 527] on div "Poll" at bounding box center [738, 652] width 58 height 46
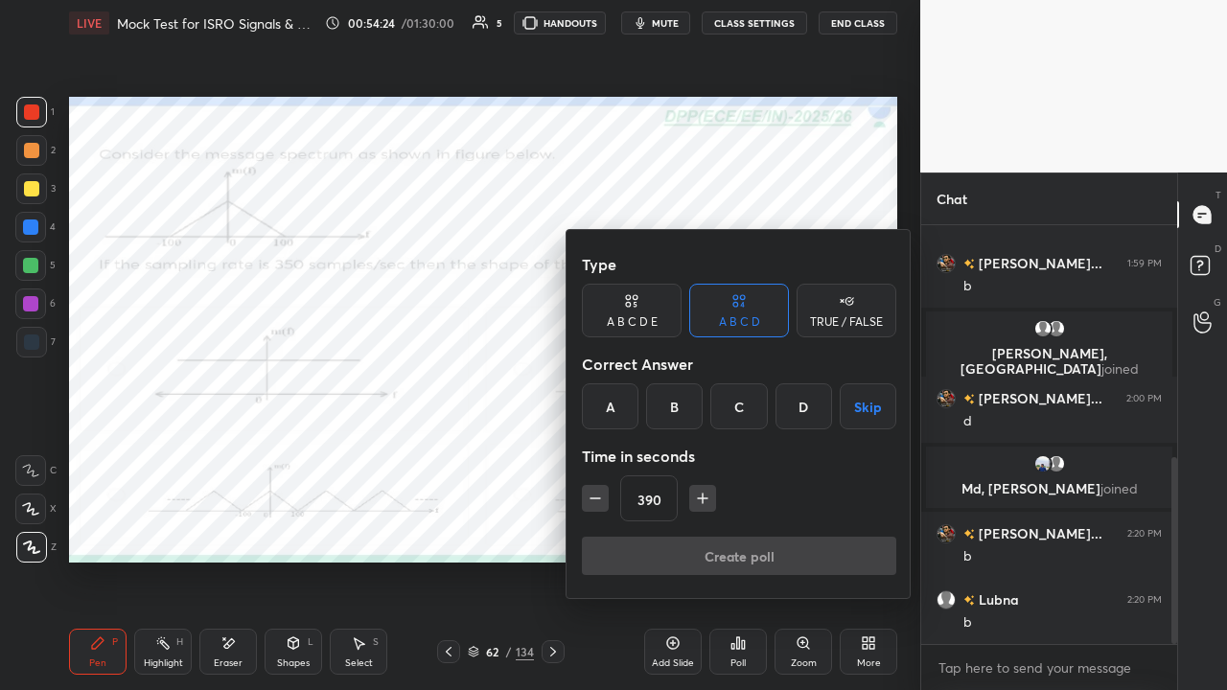
click at [806, 412] on div "D" at bounding box center [804, 406] width 57 height 46
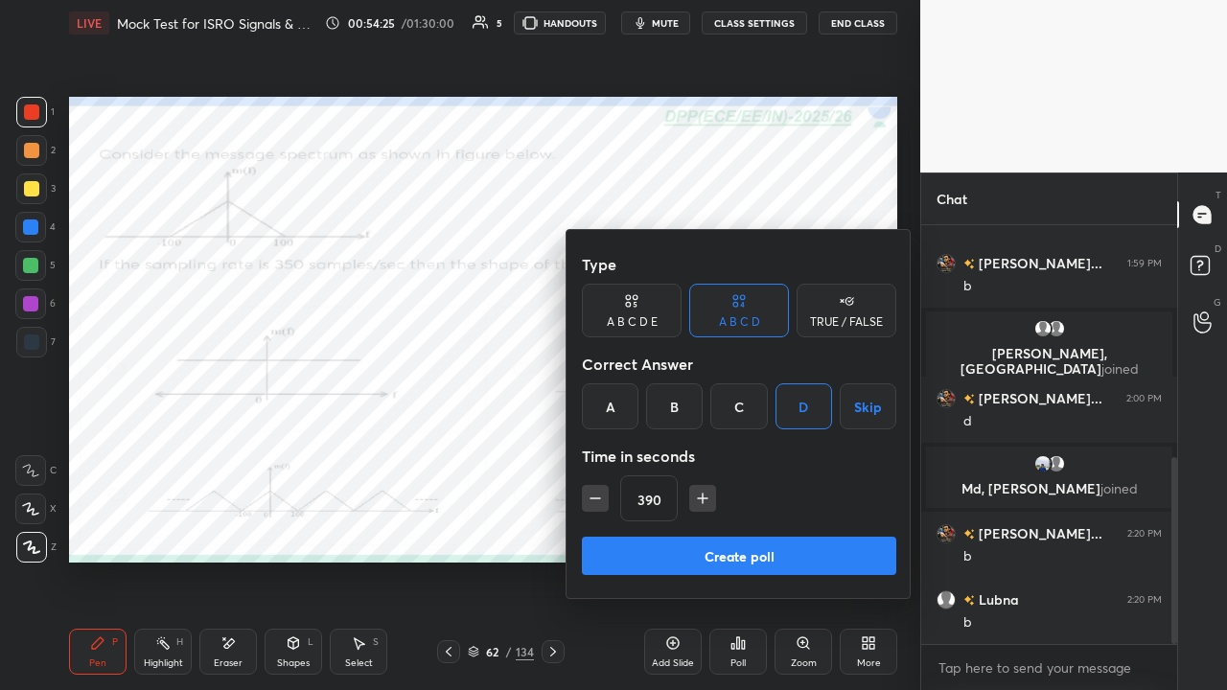
click at [698, 527] on div "Create poll" at bounding box center [739, 560] width 314 height 46
click at [688, 527] on button "Create poll" at bounding box center [739, 556] width 314 height 38
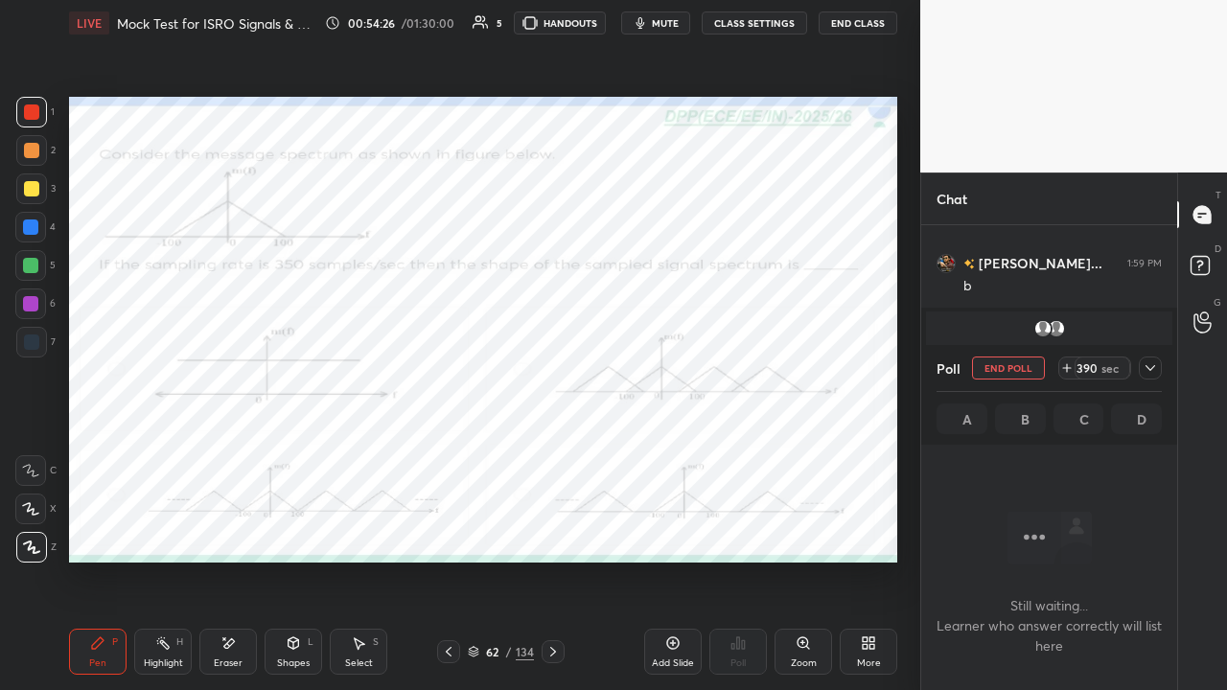
scroll to position [153, 250]
click at [1147, 371] on icon at bounding box center [1150, 367] width 15 height 15
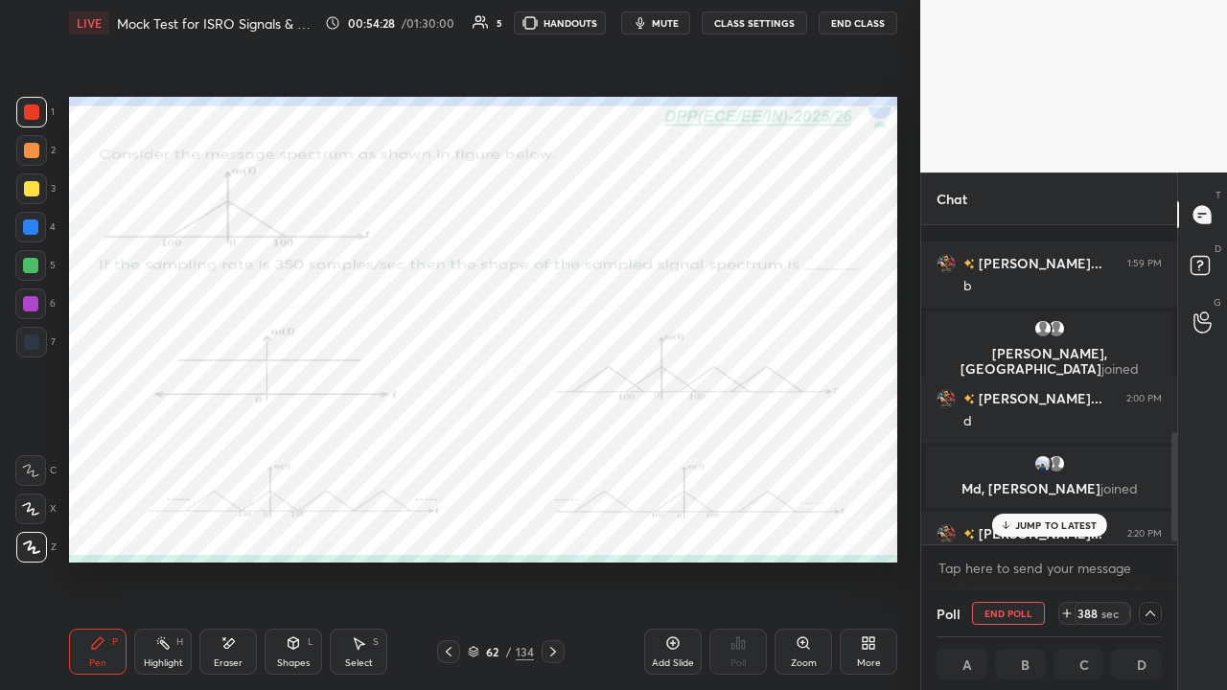
scroll to position [617, 0]
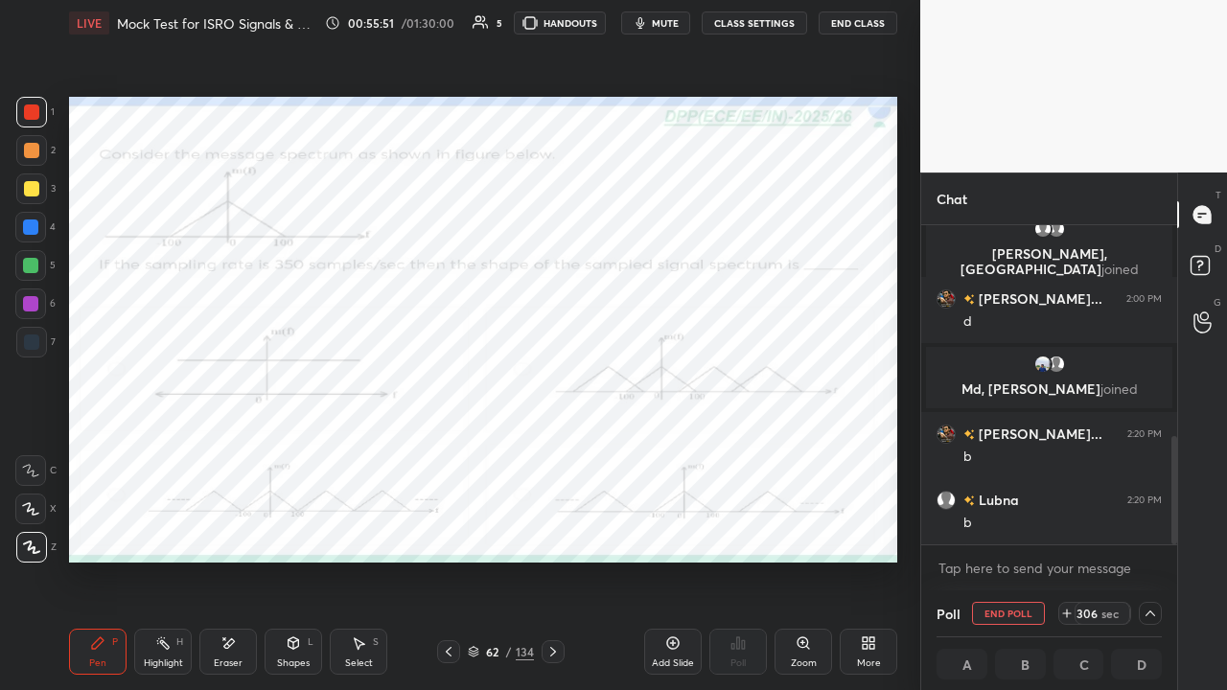
click at [28, 228] on div at bounding box center [30, 227] width 15 height 15
click at [31, 266] on div at bounding box center [30, 265] width 15 height 15
click at [544, 527] on div at bounding box center [553, 651] width 23 height 23
click at [33, 109] on div at bounding box center [31, 112] width 15 height 15
click at [1011, 527] on button "End Poll" at bounding box center [1008, 613] width 73 height 23
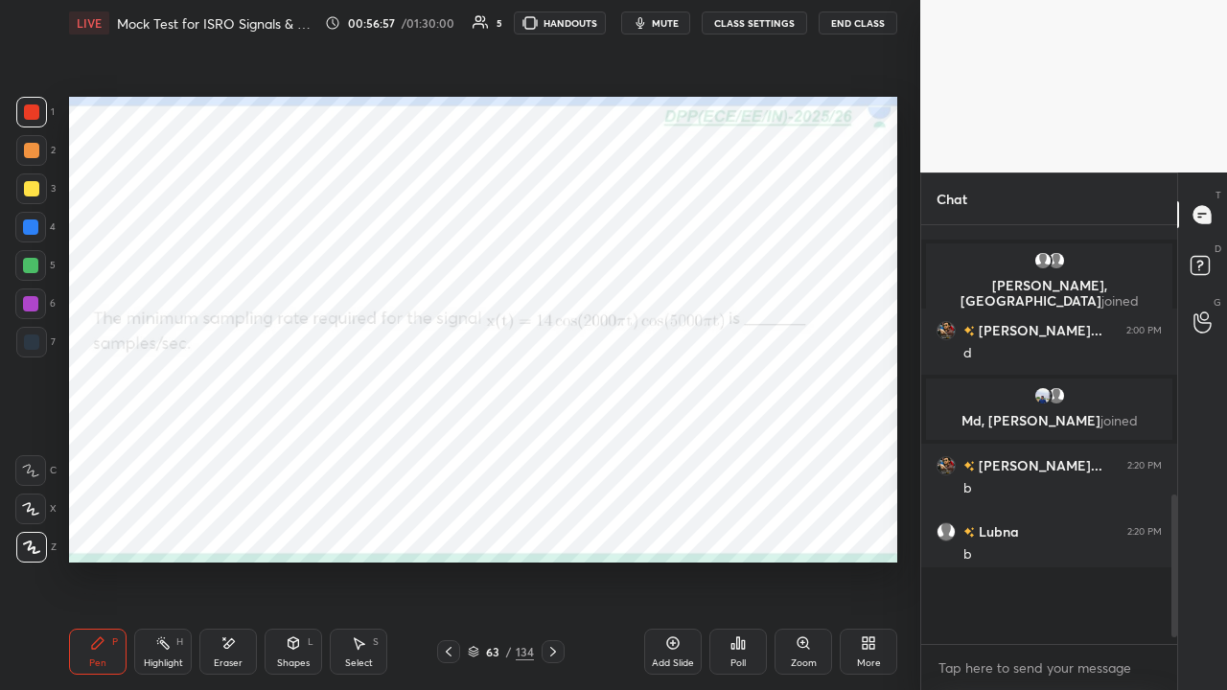
scroll to position [6, 6]
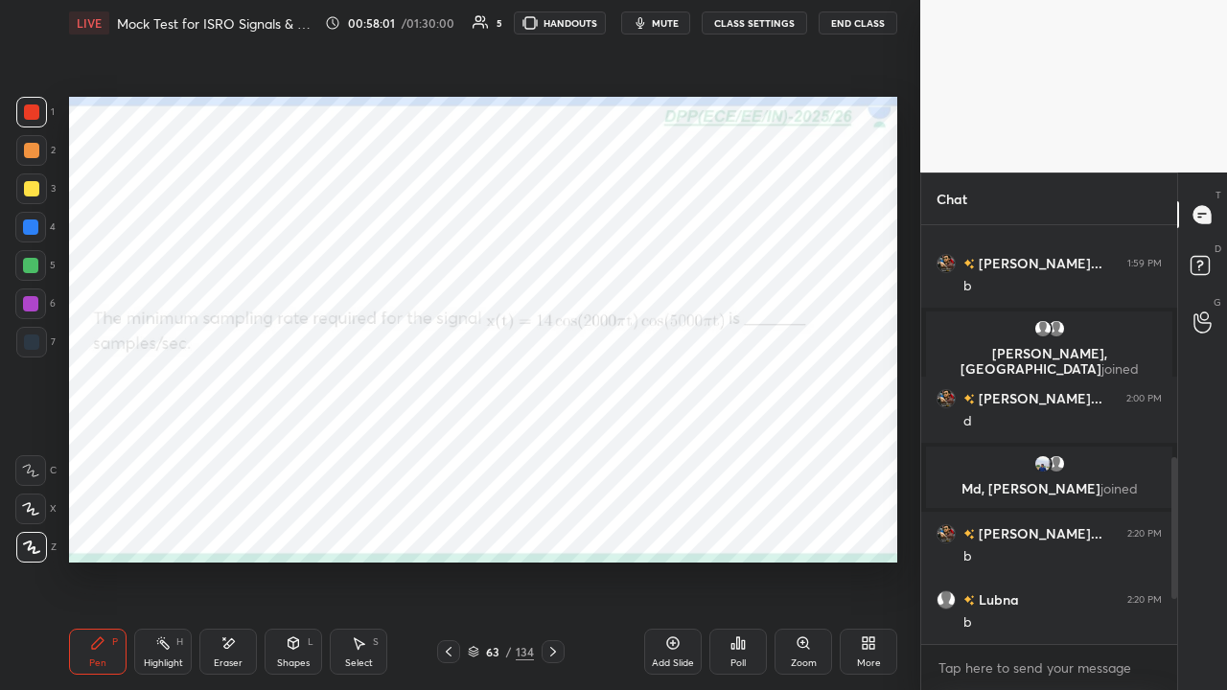
click at [34, 226] on div at bounding box center [30, 227] width 15 height 15
click at [30, 115] on div at bounding box center [31, 112] width 15 height 15
click at [660, 20] on span "mute" at bounding box center [665, 22] width 27 height 13
click at [550, 527] on icon at bounding box center [553, 651] width 15 height 15
click at [34, 226] on div at bounding box center [30, 227] width 15 height 15
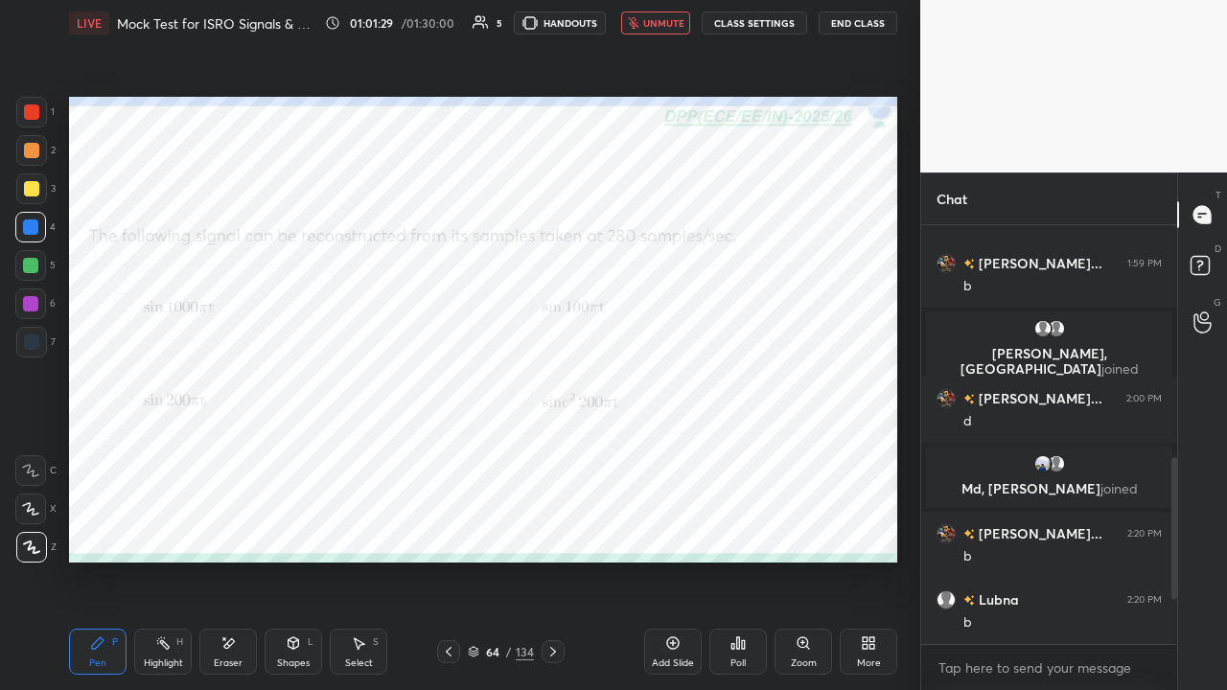
click at [36, 267] on div at bounding box center [30, 265] width 15 height 15
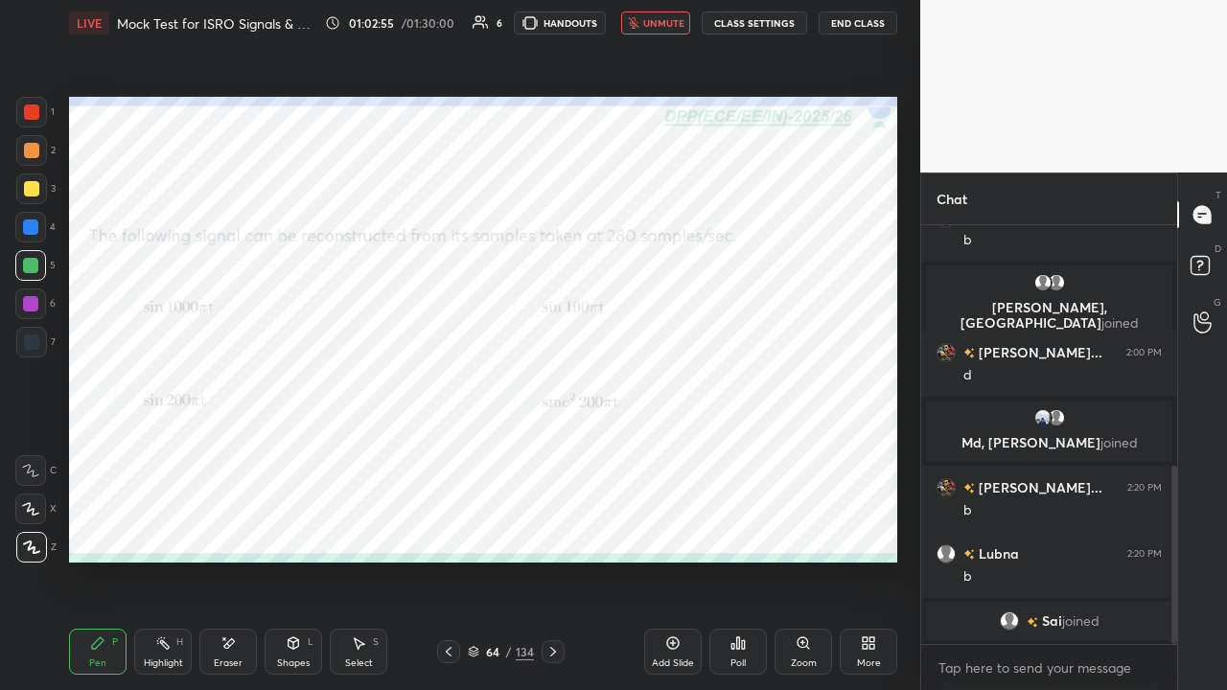
click at [222, 527] on div "Eraser" at bounding box center [228, 664] width 29 height 10
click at [94, 527] on icon at bounding box center [98, 644] width 12 height 12
click at [662, 24] on span "unmute" at bounding box center [663, 22] width 41 height 13
click at [664, 27] on span "mute" at bounding box center [665, 22] width 27 height 13
click at [659, 24] on span "unmute" at bounding box center [663, 22] width 41 height 13
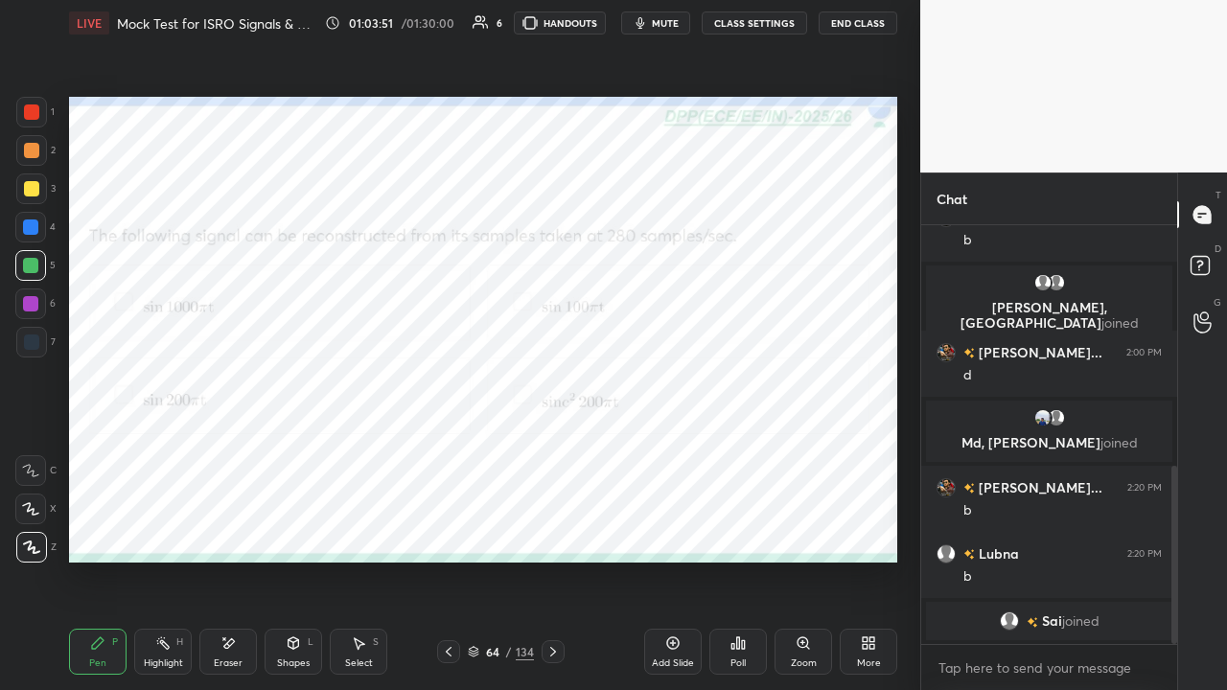
click at [33, 224] on div at bounding box center [30, 227] width 15 height 15
click at [665, 23] on span "mute" at bounding box center [665, 22] width 27 height 13
click at [27, 109] on div at bounding box center [31, 112] width 15 height 15
click at [655, 15] on button "unmute" at bounding box center [655, 23] width 69 height 23
click at [32, 343] on div at bounding box center [31, 342] width 15 height 15
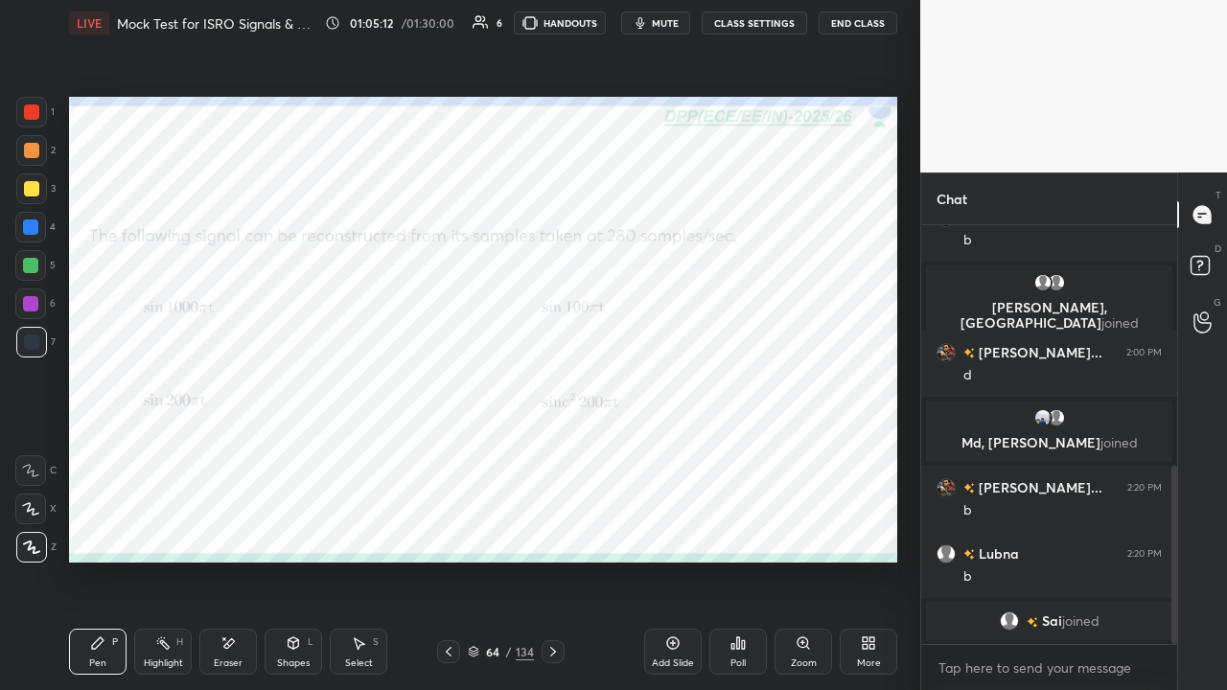
click at [35, 115] on div at bounding box center [31, 112] width 15 height 15
click at [29, 304] on div at bounding box center [30, 303] width 15 height 15
click at [30, 111] on div at bounding box center [31, 112] width 15 height 15
click at [25, 303] on div at bounding box center [30, 303] width 15 height 15
click at [42, 154] on div at bounding box center [31, 150] width 31 height 31
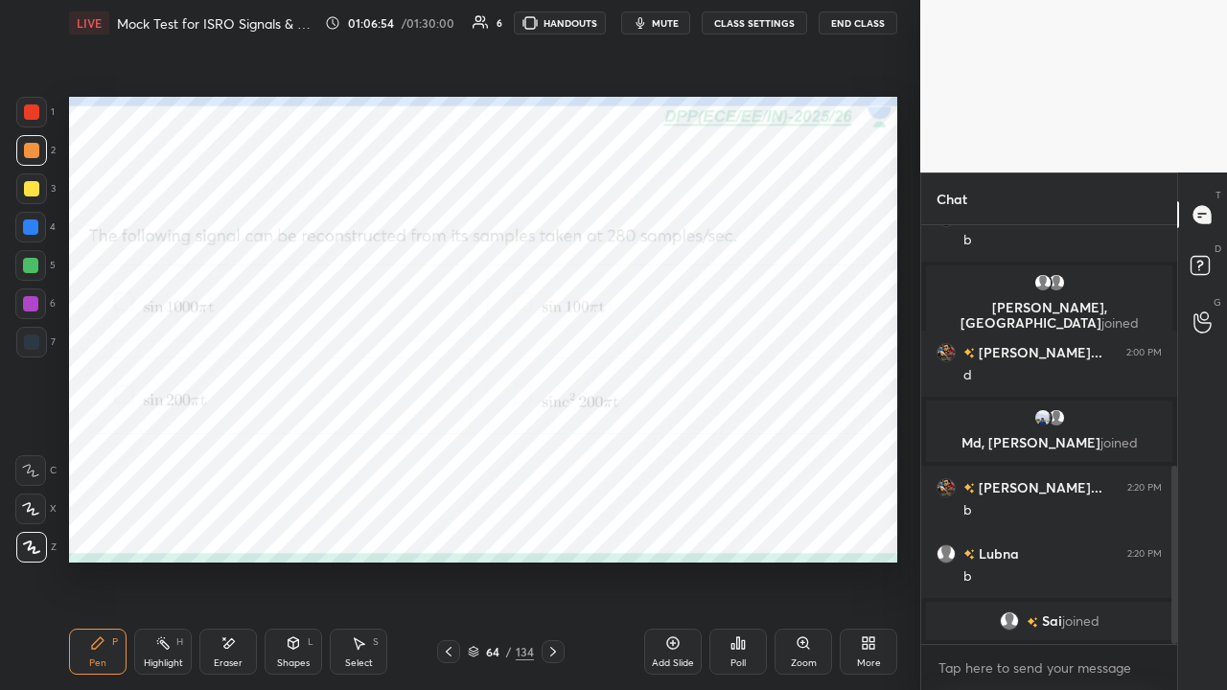
click at [31, 228] on div at bounding box center [30, 227] width 15 height 15
click at [670, 24] on span "mute" at bounding box center [665, 22] width 27 height 13
click at [34, 111] on div at bounding box center [31, 112] width 15 height 15
click at [657, 29] on span "unmute" at bounding box center [663, 22] width 41 height 13
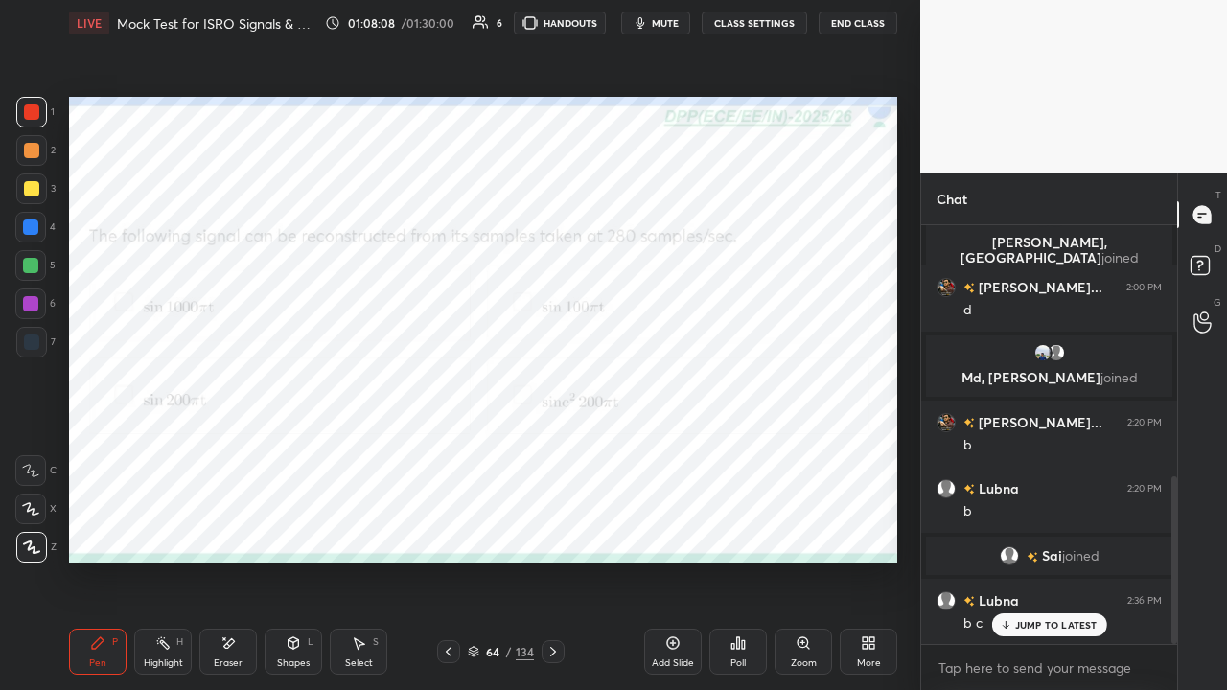
scroll to position [696, 0]
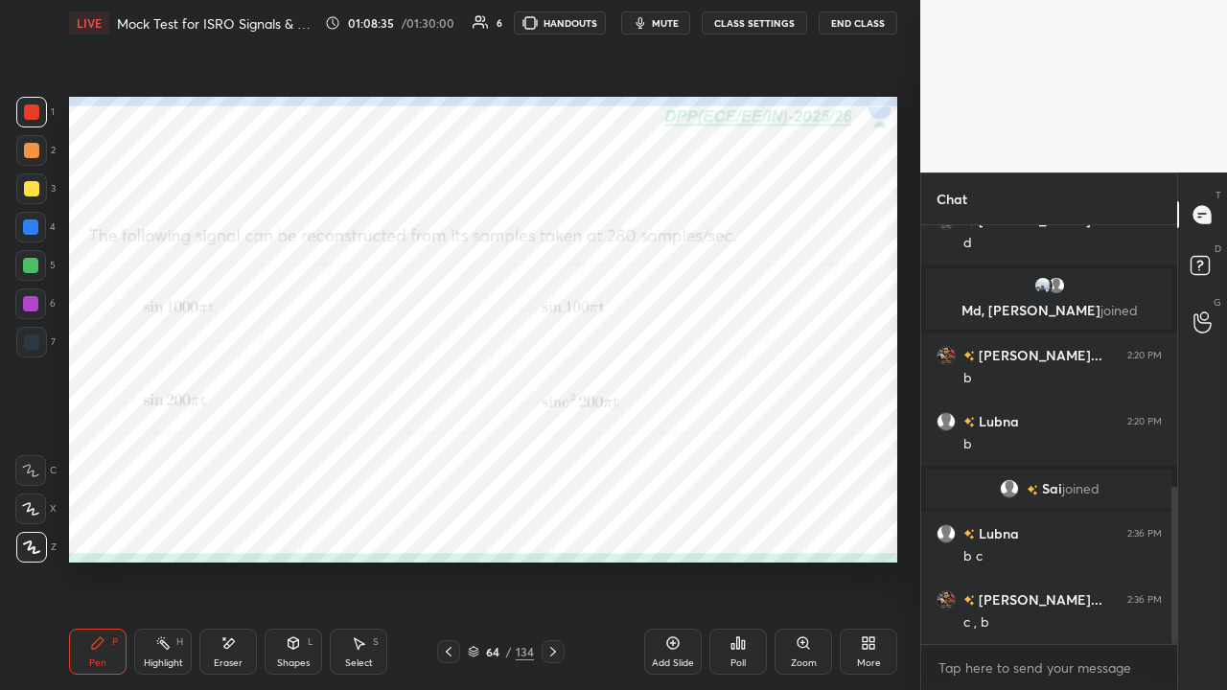
click at [554, 527] on icon at bounding box center [553, 651] width 15 height 15
click at [546, 527] on icon at bounding box center [553, 651] width 15 height 15
click at [447, 527] on icon at bounding box center [448, 651] width 15 height 15
click at [648, 18] on icon "button" at bounding box center [640, 22] width 15 height 15
click at [732, 527] on div "Poll" at bounding box center [738, 652] width 58 height 46
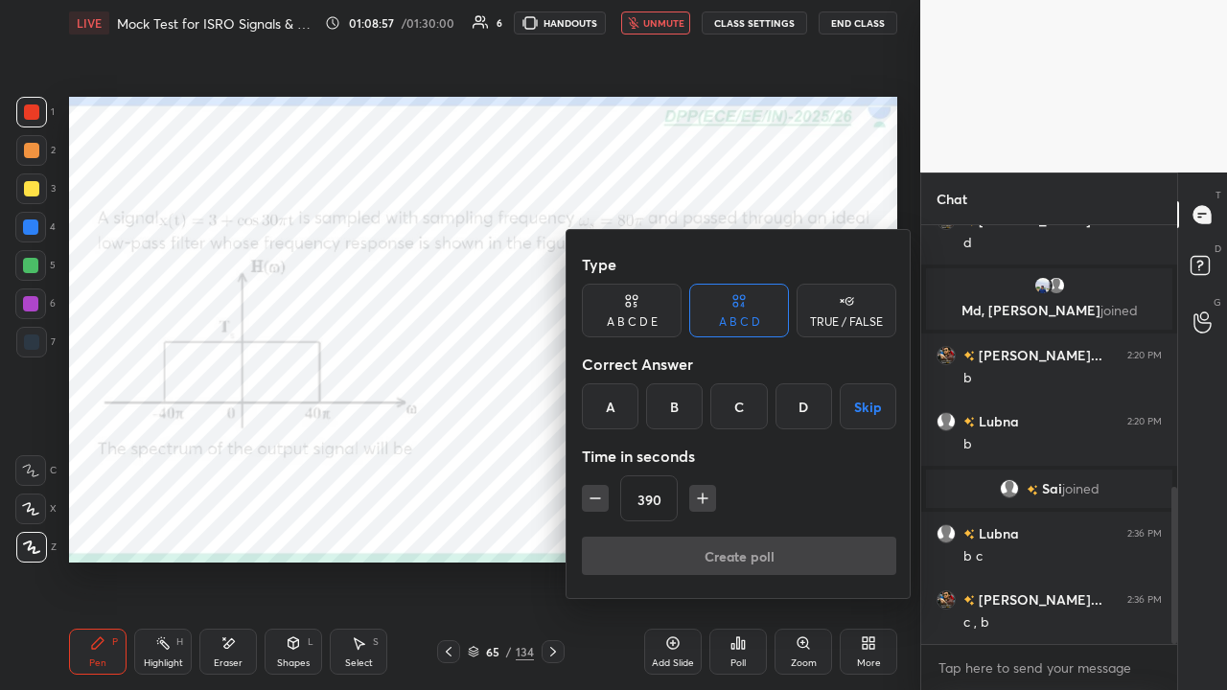
click at [856, 412] on button "Skip" at bounding box center [868, 406] width 57 height 46
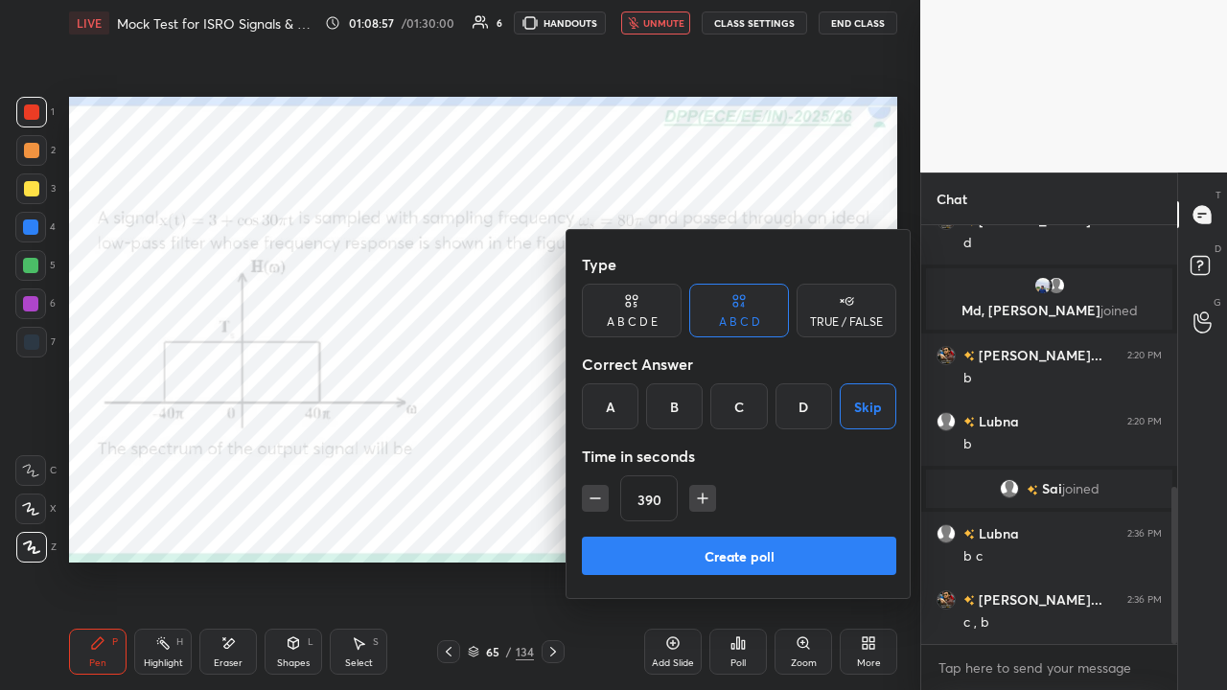
click at [775, 527] on button "Create poll" at bounding box center [739, 556] width 314 height 38
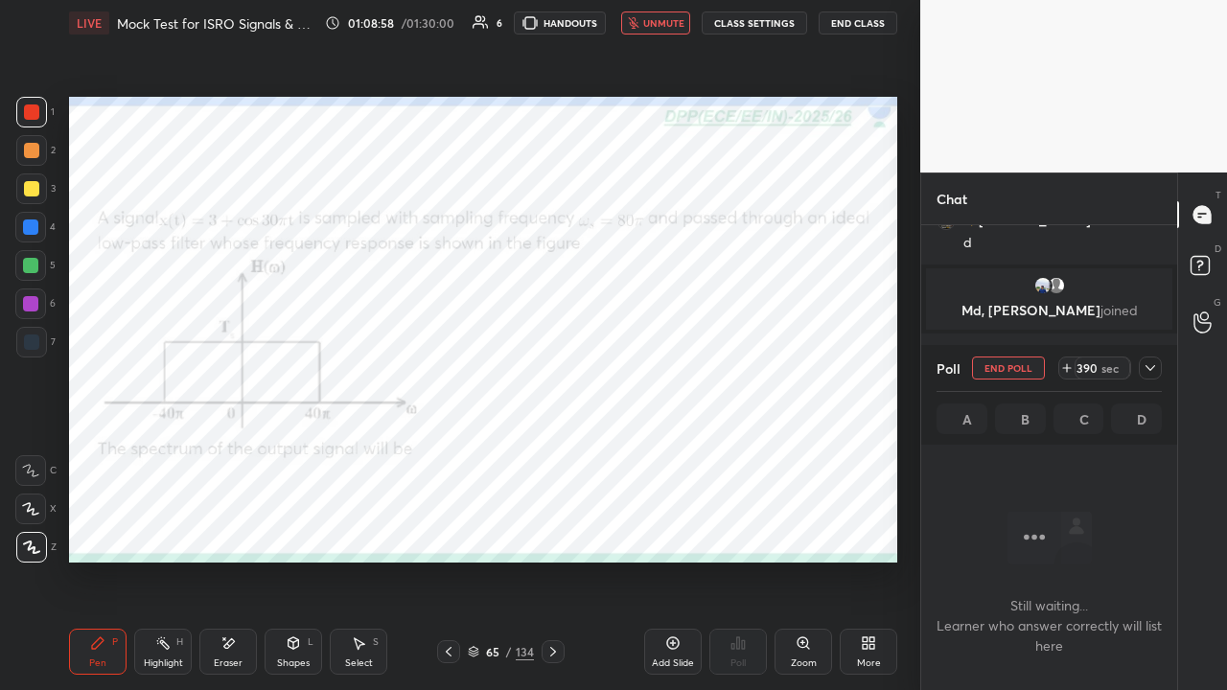
scroll to position [6, 6]
click at [1149, 374] on icon at bounding box center [1150, 367] width 15 height 15
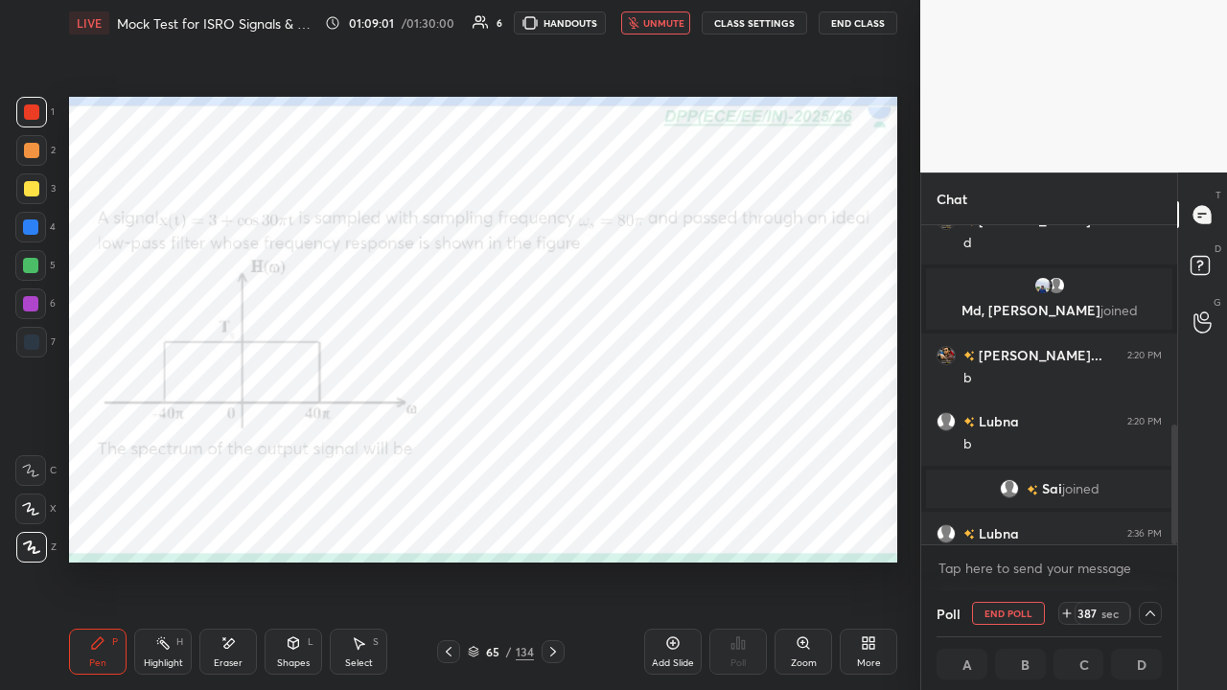
click at [840, 26] on button "End Class" at bounding box center [858, 23] width 79 height 23
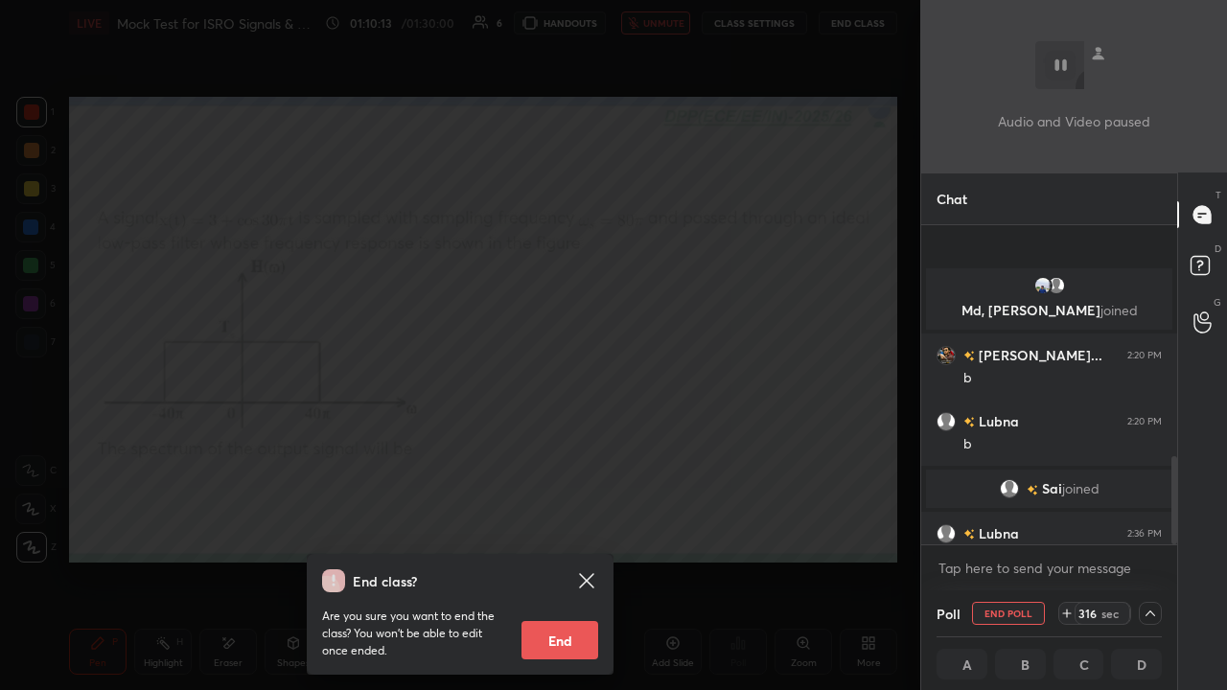
scroll to position [842, 0]
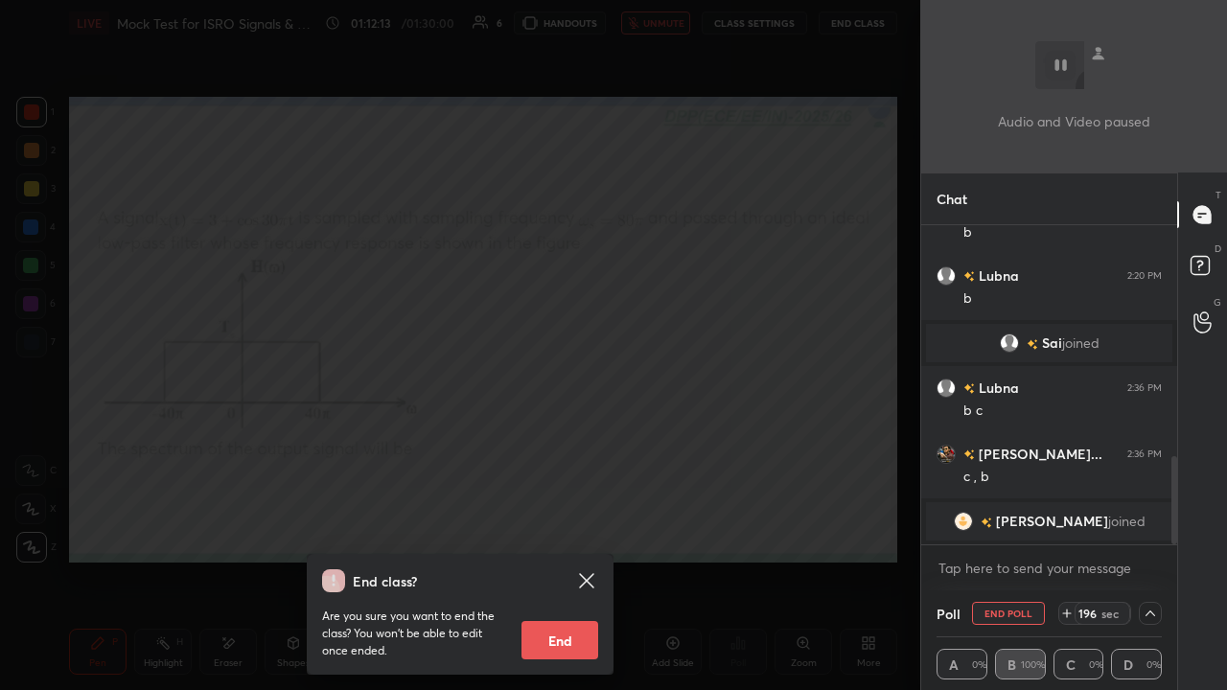
click at [536, 465] on div "End class? Are you sure you want to end the class? You won’t be able to edit on…" at bounding box center [460, 345] width 920 height 690
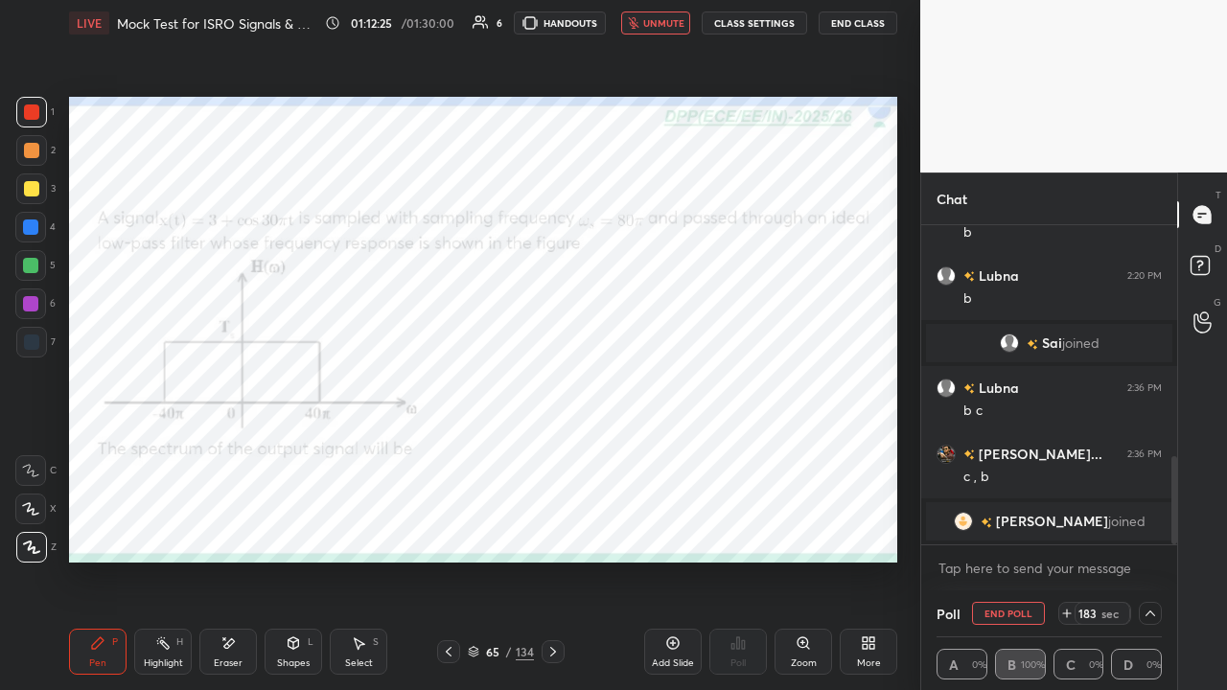
click at [294, 527] on icon at bounding box center [294, 644] width 11 height 12
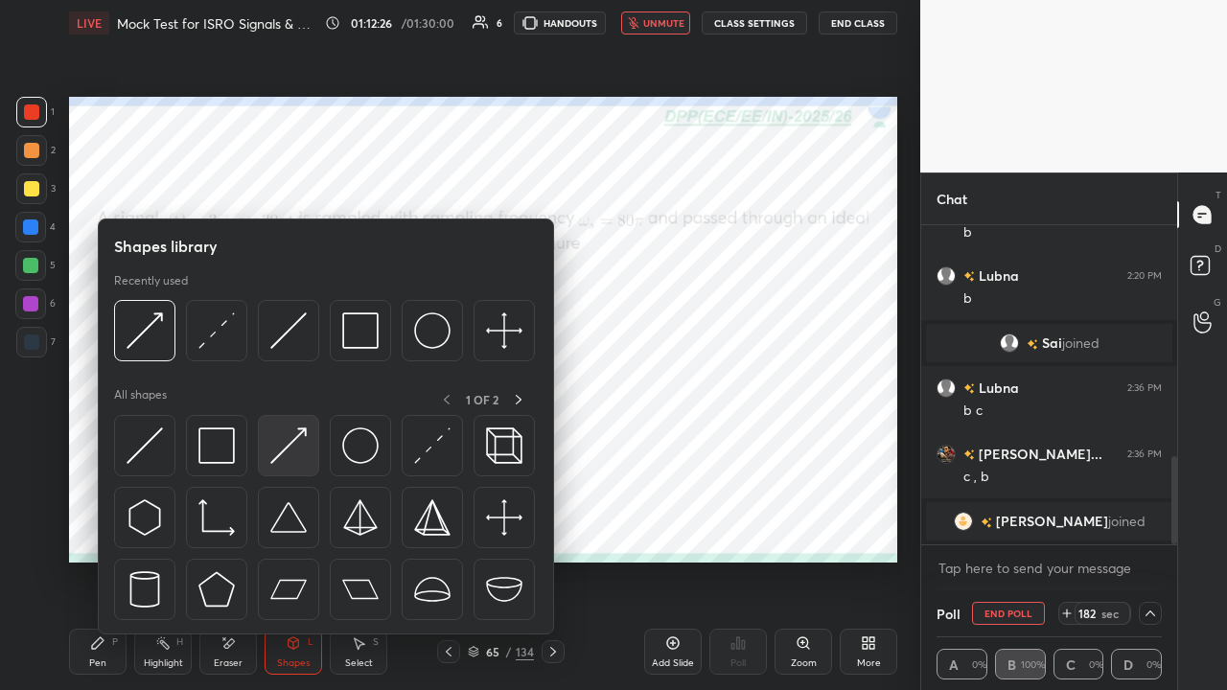
click at [287, 451] on img at bounding box center [288, 446] width 36 height 36
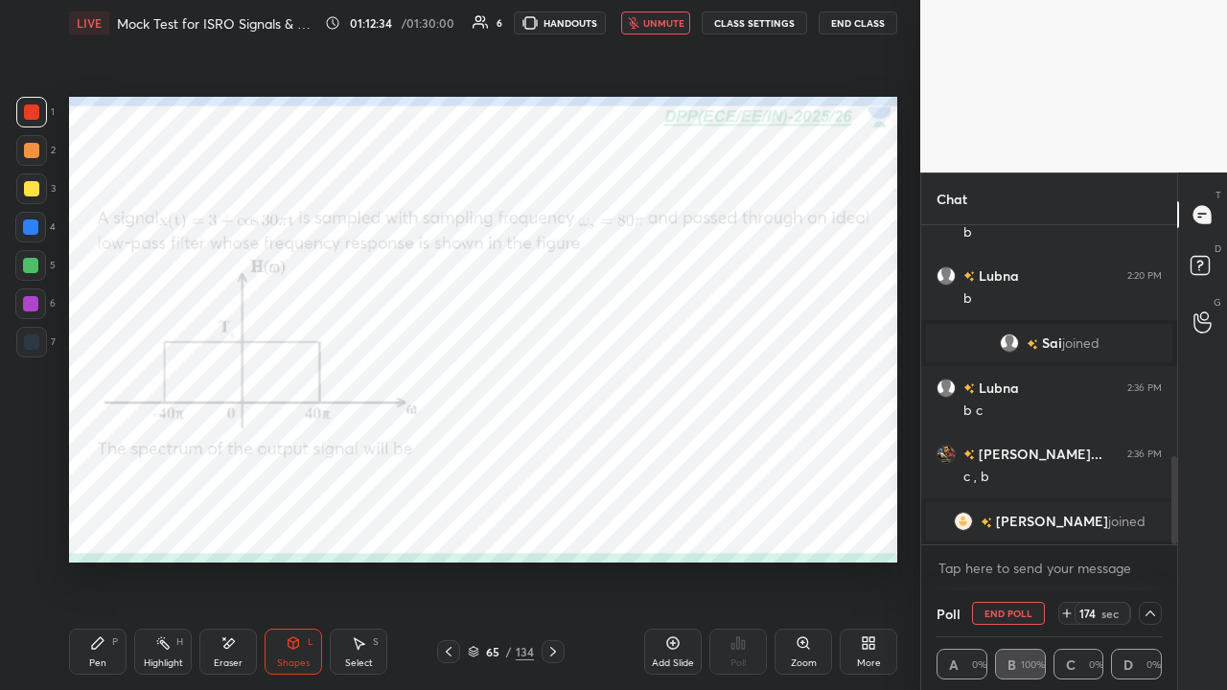
click at [27, 267] on div at bounding box center [30, 265] width 15 height 15
click at [290, 527] on icon at bounding box center [293, 643] width 15 height 15
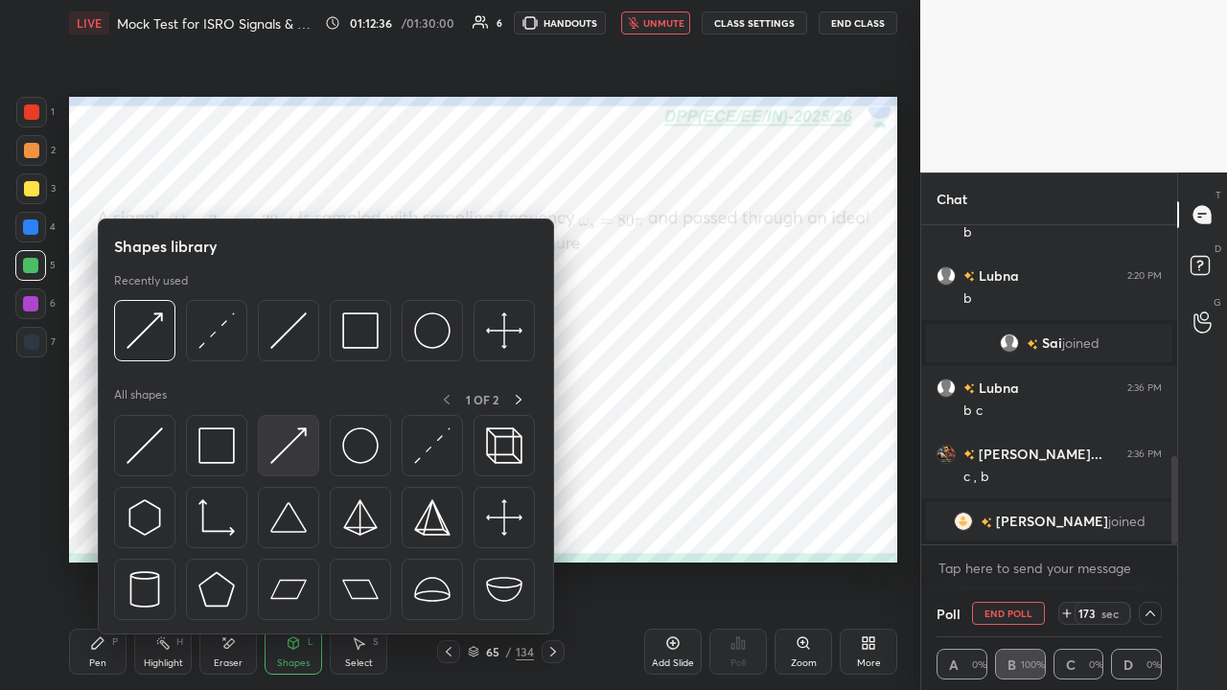
click at [289, 449] on img at bounding box center [288, 446] width 36 height 36
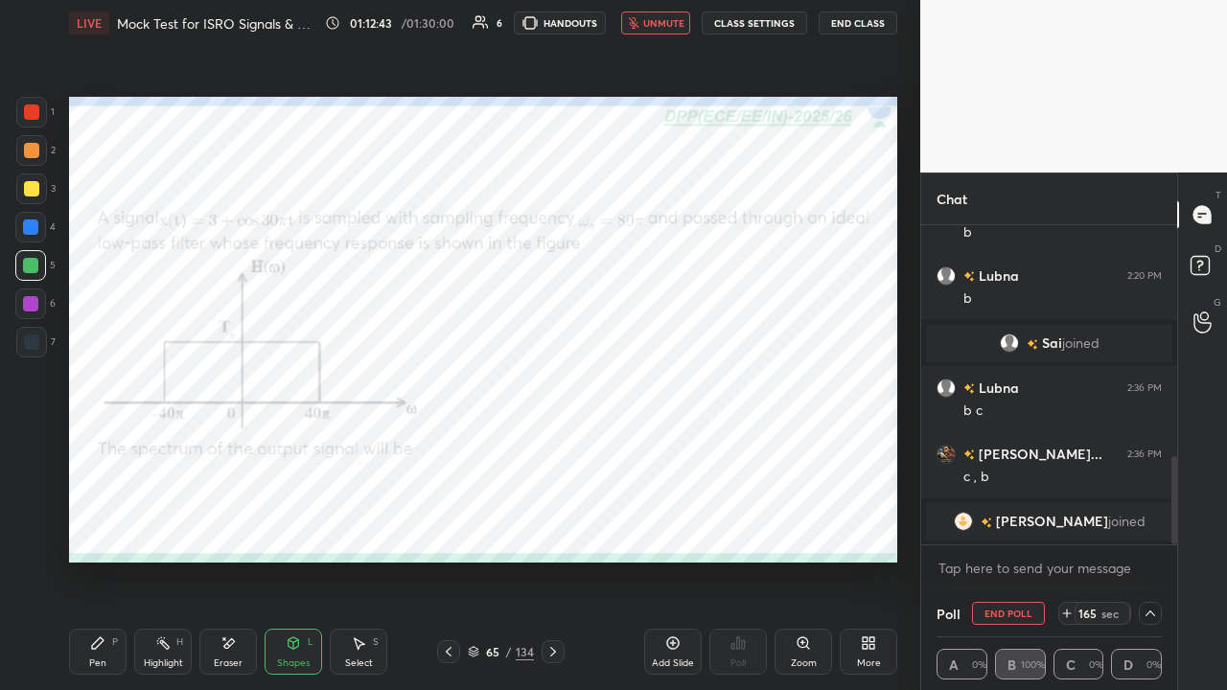
click at [105, 527] on icon at bounding box center [97, 643] width 15 height 15
click at [288, 527] on div "Shapes L" at bounding box center [294, 652] width 58 height 46
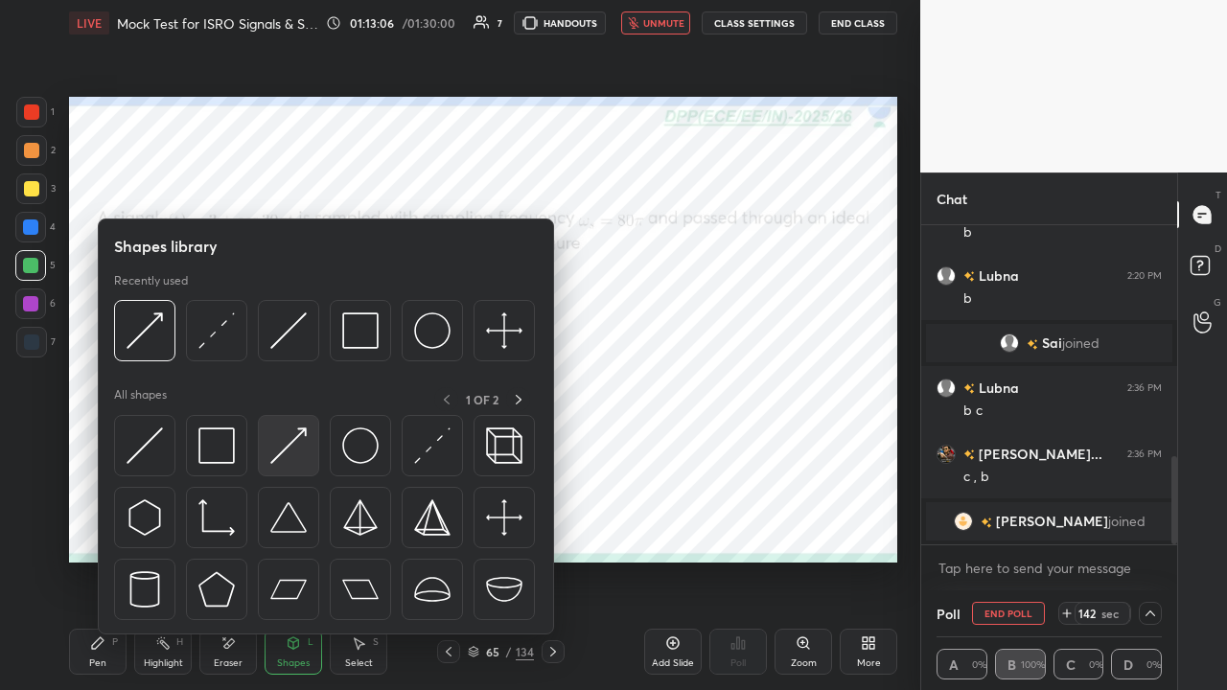
click at [286, 451] on img at bounding box center [288, 446] width 36 height 36
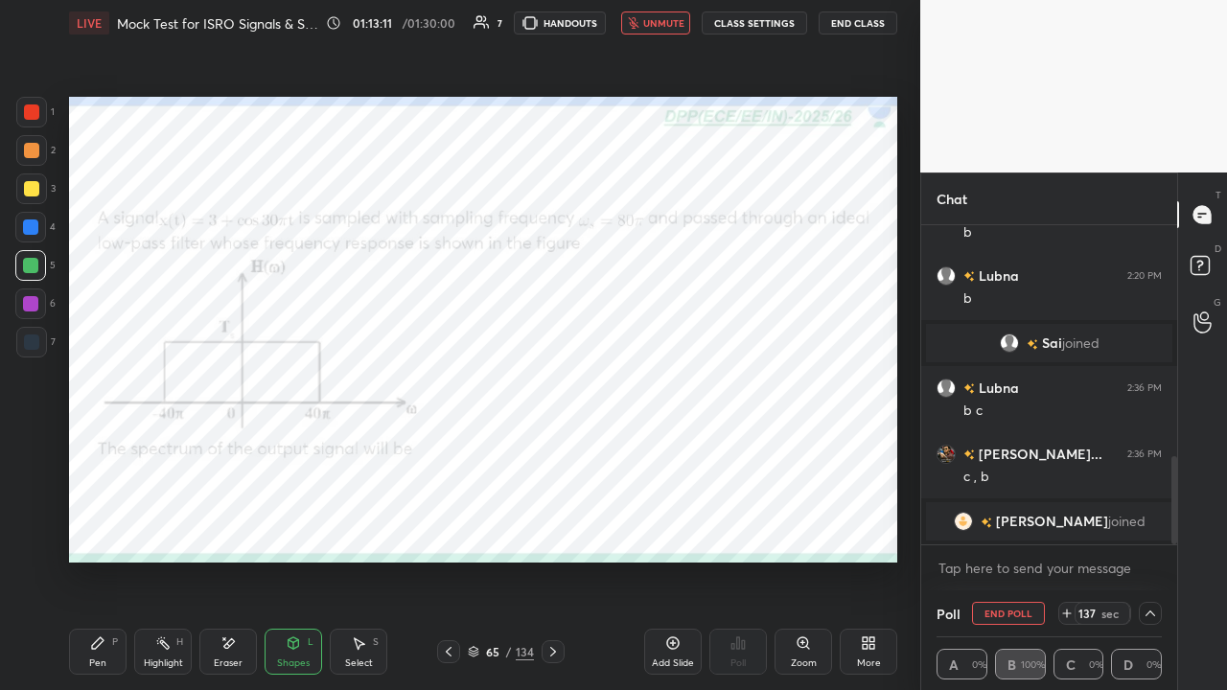
click at [99, 527] on icon at bounding box center [97, 643] width 15 height 15
click at [665, 25] on span "unmute" at bounding box center [663, 22] width 41 height 13
click at [549, 527] on icon at bounding box center [553, 651] width 15 height 15
click at [31, 264] on div at bounding box center [30, 265] width 15 height 15
click at [662, 21] on span "mute" at bounding box center [665, 22] width 27 height 13
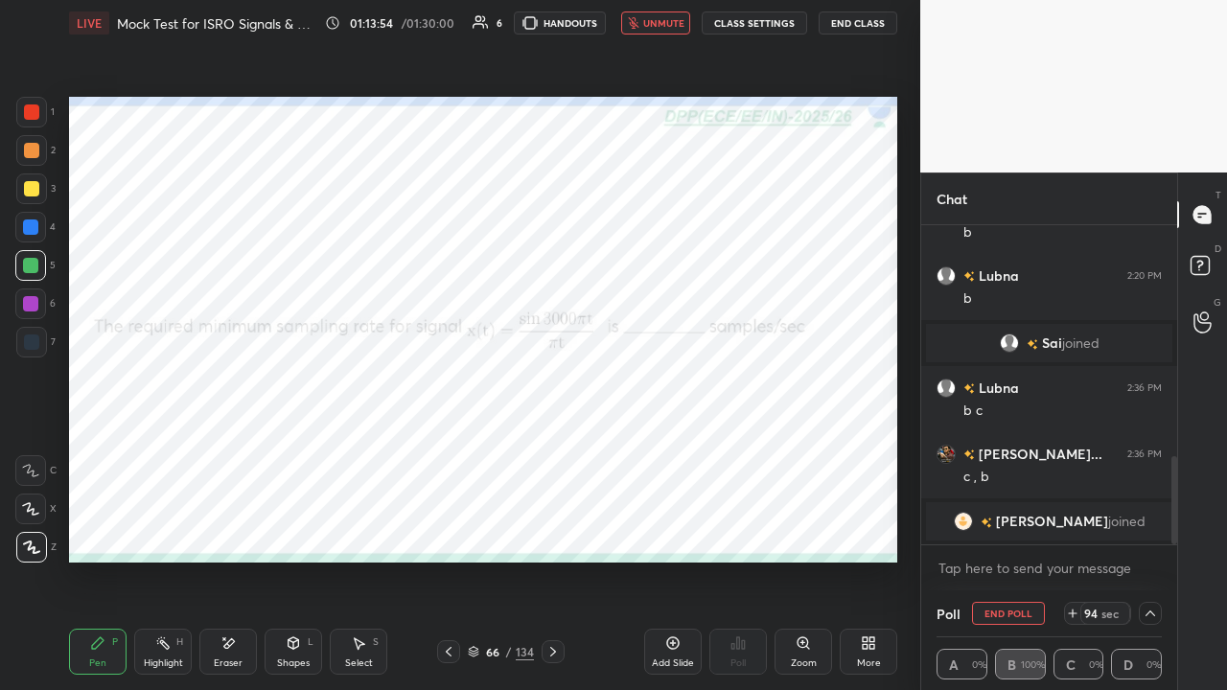
click at [651, 31] on button "unmute" at bounding box center [655, 23] width 69 height 23
click at [35, 226] on div at bounding box center [30, 227] width 15 height 15
click at [232, 527] on div "Eraser" at bounding box center [228, 664] width 29 height 10
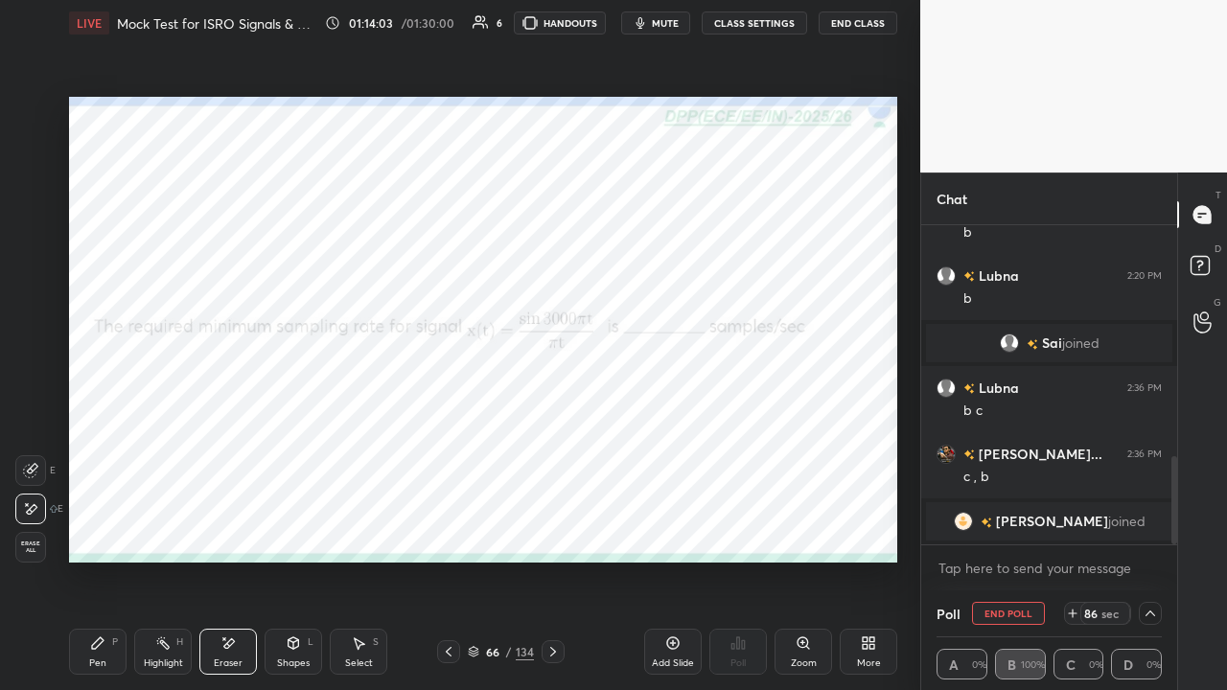
click at [99, 527] on icon at bounding box center [97, 643] width 15 height 15
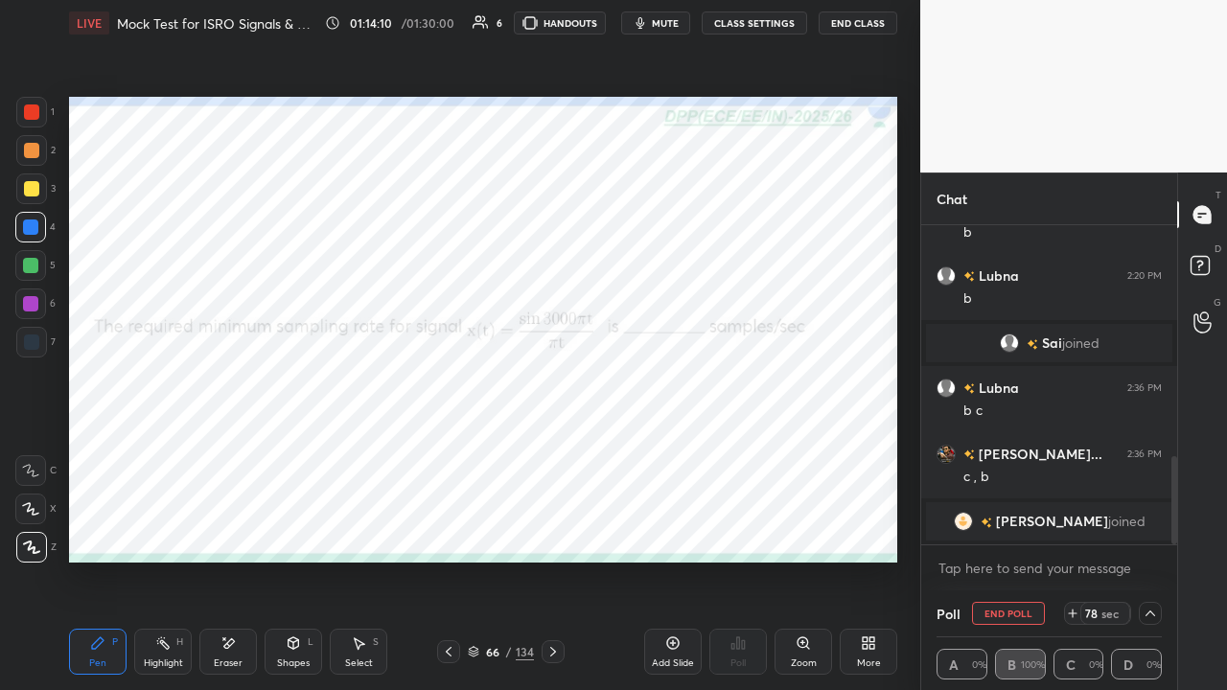
click at [286, 527] on icon at bounding box center [293, 643] width 15 height 15
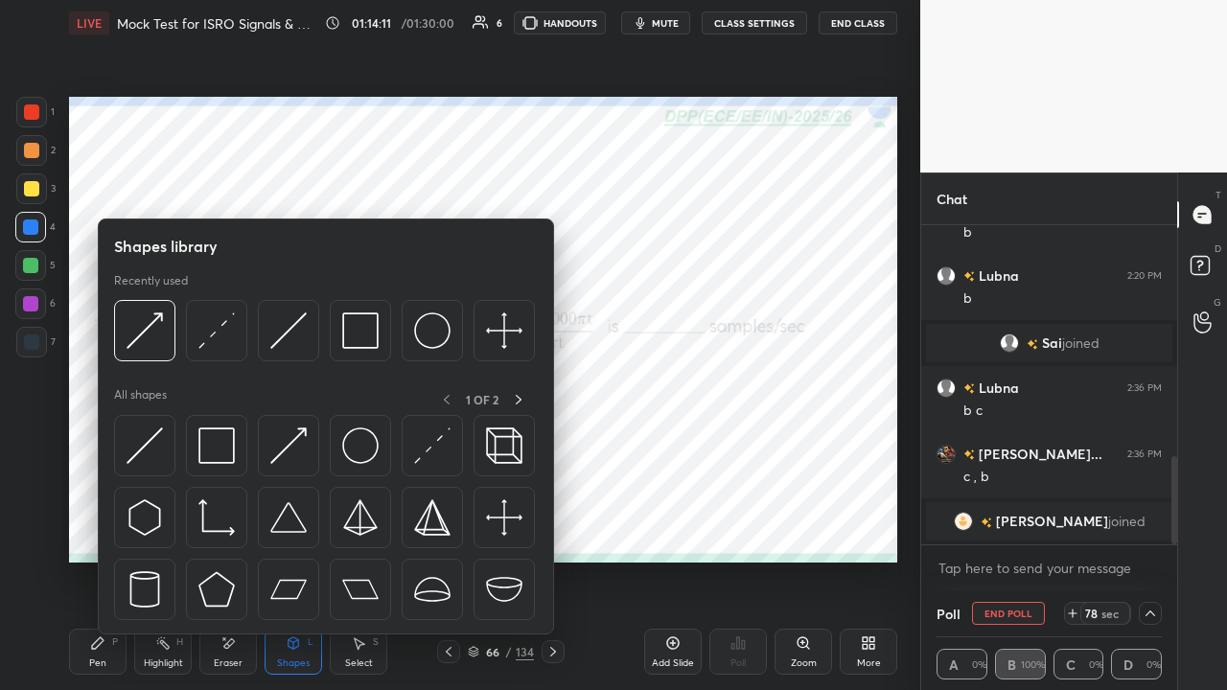
click at [145, 449] on img at bounding box center [145, 446] width 36 height 36
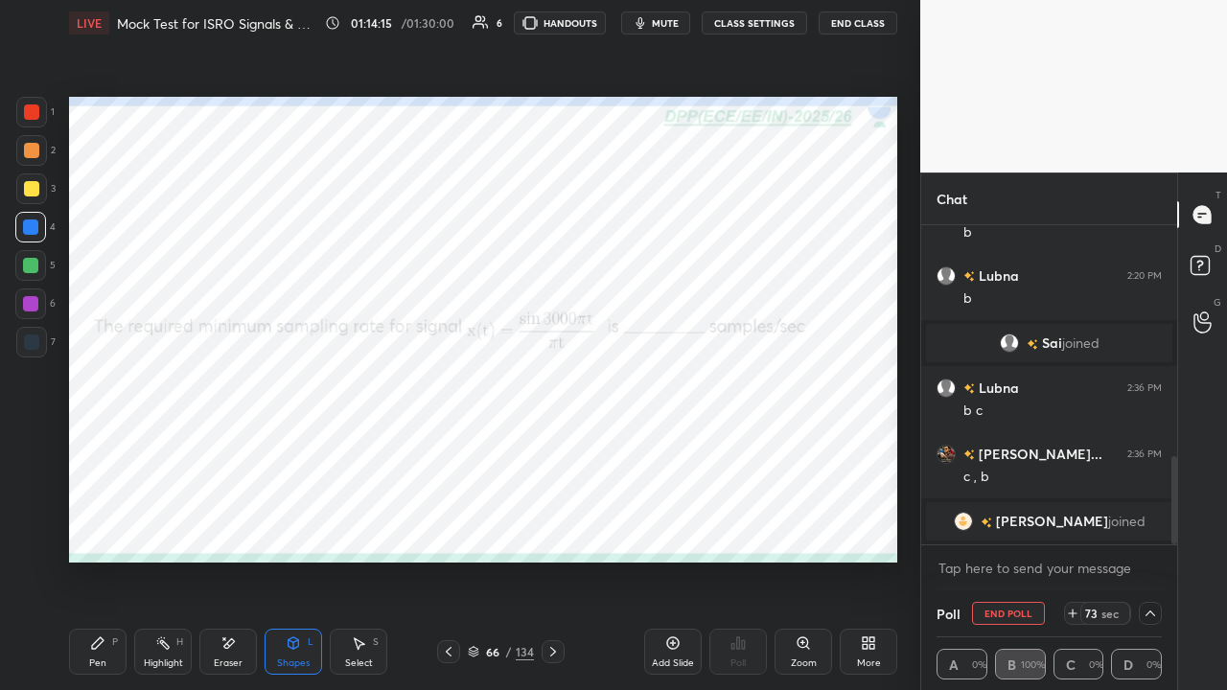
click at [105, 527] on div "Pen P" at bounding box center [98, 652] width 58 height 46
click at [1145, 527] on icon at bounding box center [1150, 613] width 15 height 15
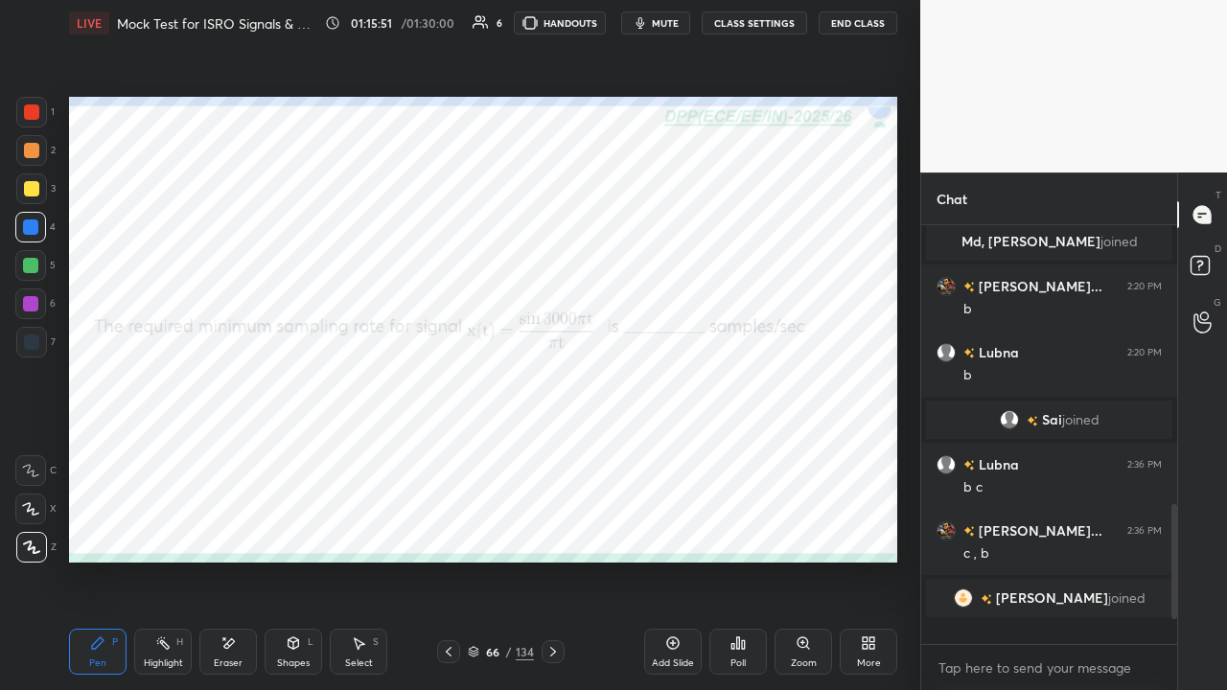
scroll to position [6, 6]
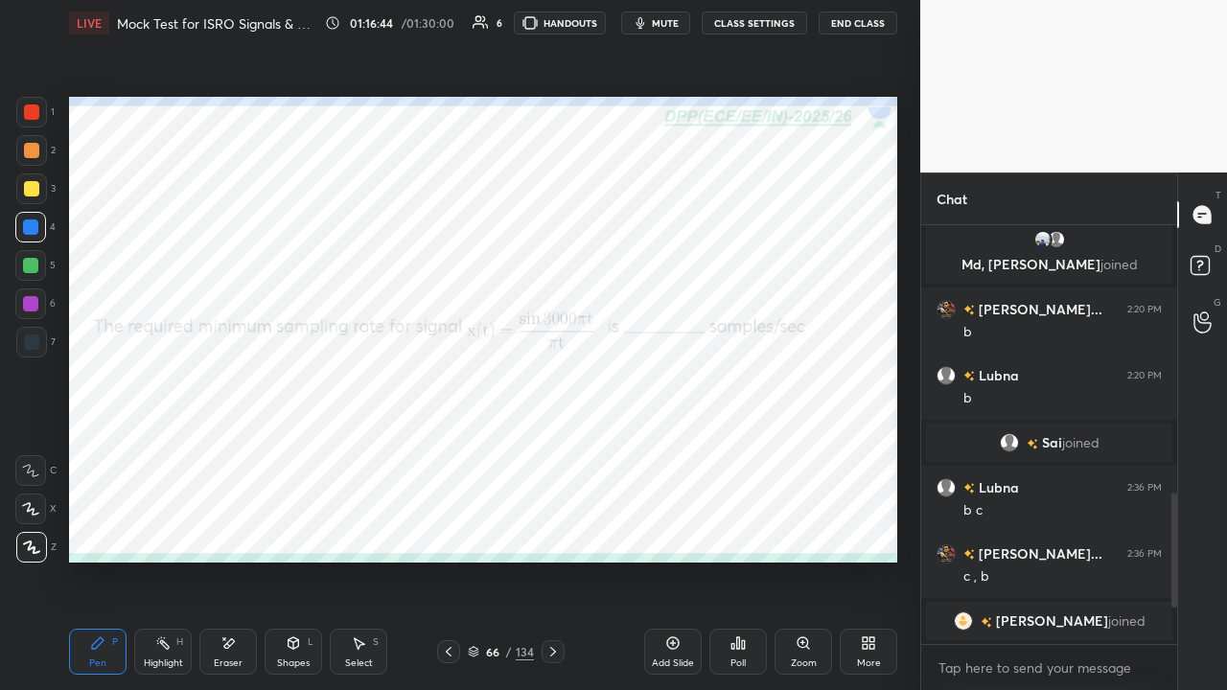
click at [35, 113] on div at bounding box center [31, 112] width 15 height 15
click at [663, 23] on span "mute" at bounding box center [665, 22] width 27 height 13
click at [861, 26] on button "End Class" at bounding box center [858, 23] width 79 height 23
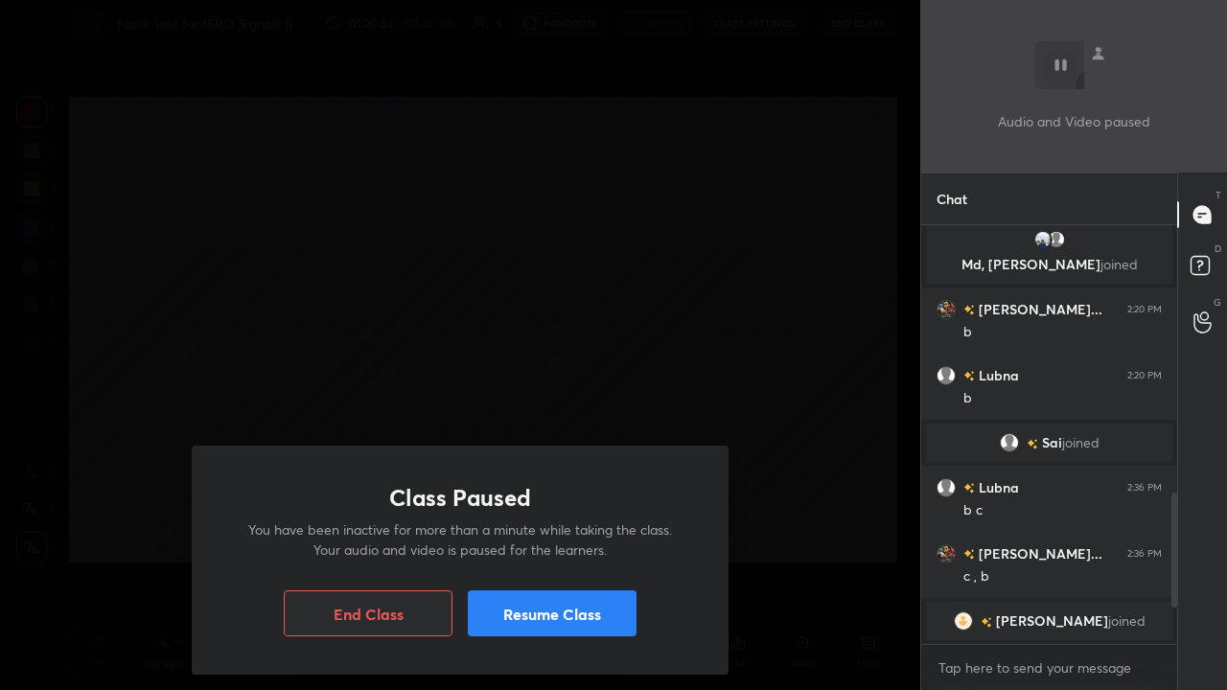
click at [541, 527] on button "Resume Class" at bounding box center [552, 614] width 169 height 46
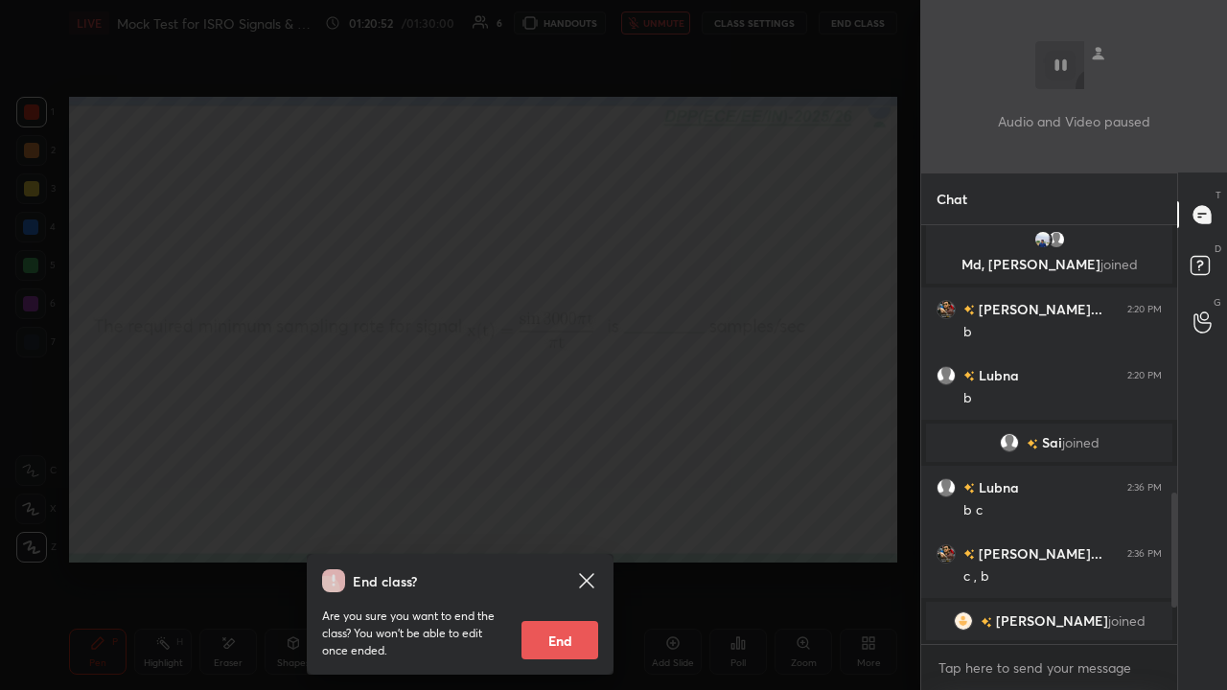
click at [480, 316] on div "End class? Are you sure you want to end the class? You won’t be able to edit on…" at bounding box center [460, 345] width 920 height 690
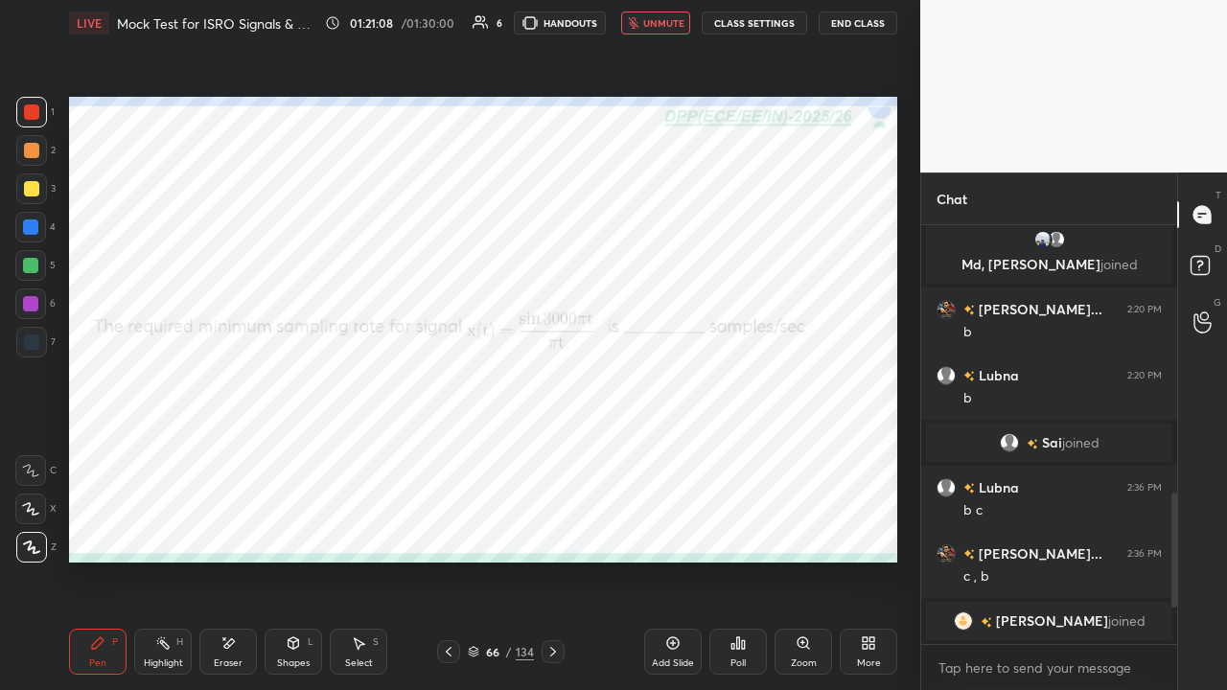
click at [547, 527] on icon at bounding box center [553, 651] width 15 height 15
click at [550, 527] on icon at bounding box center [553, 651] width 15 height 15
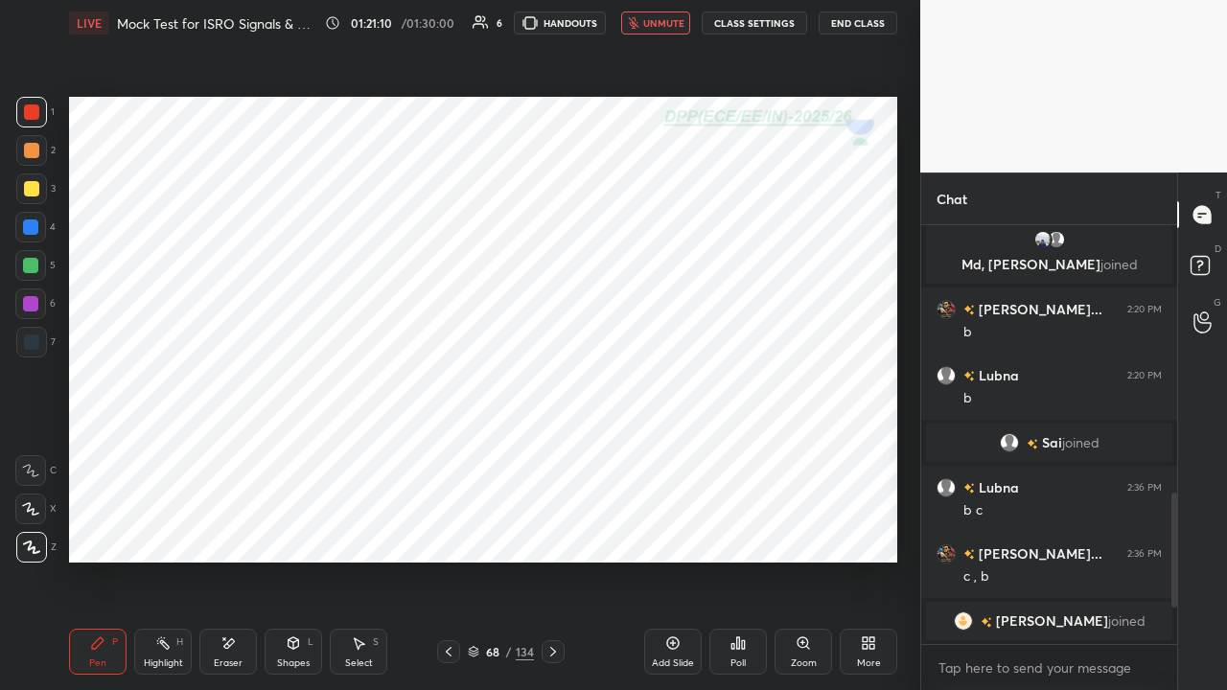
click at [548, 527] on icon at bounding box center [553, 651] width 15 height 15
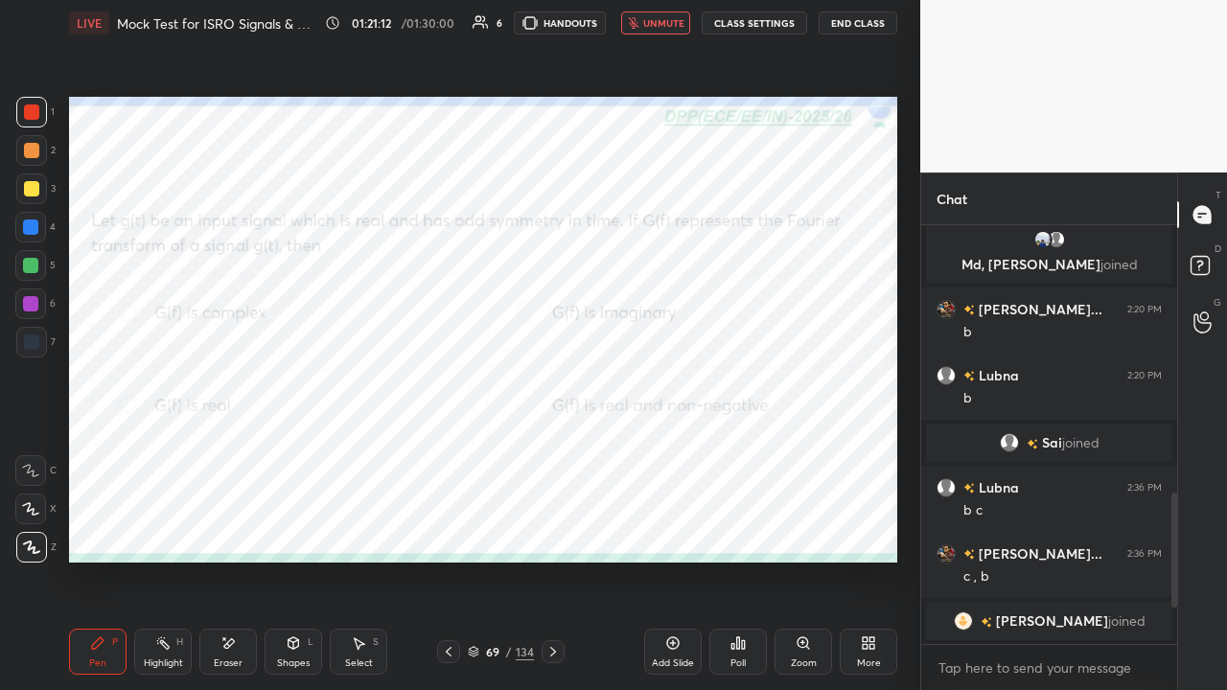
click at [667, 527] on icon at bounding box center [673, 644] width 12 height 12
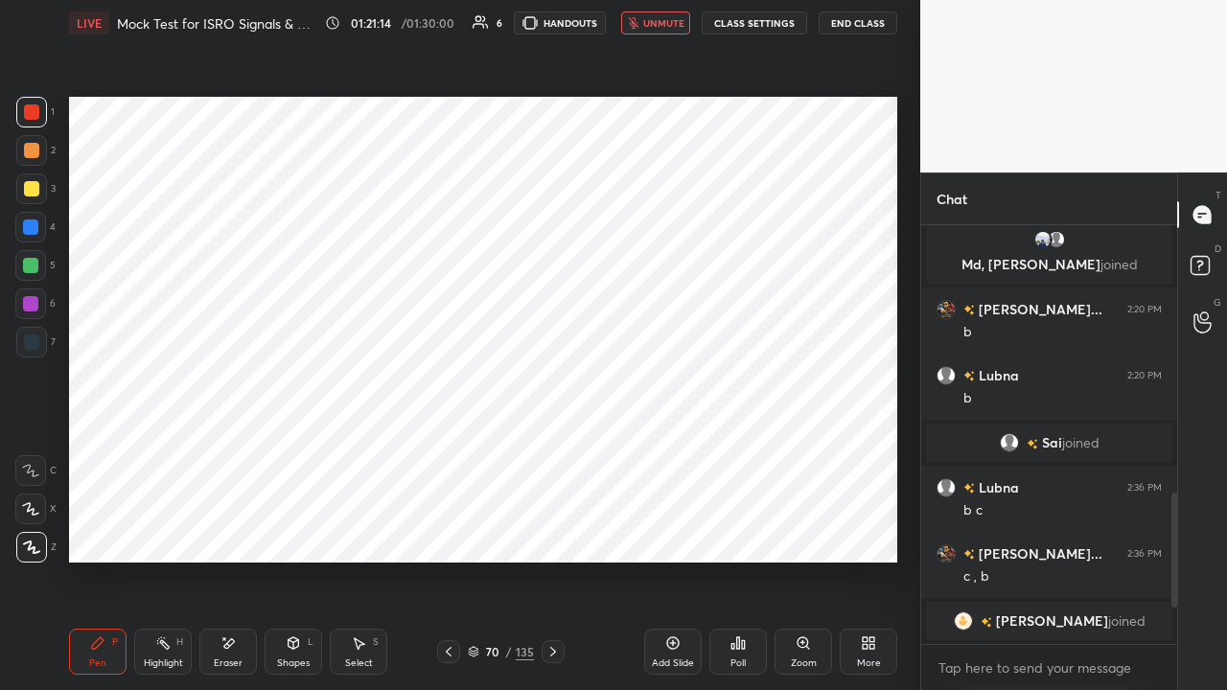
click at [448, 527] on icon at bounding box center [448, 651] width 15 height 15
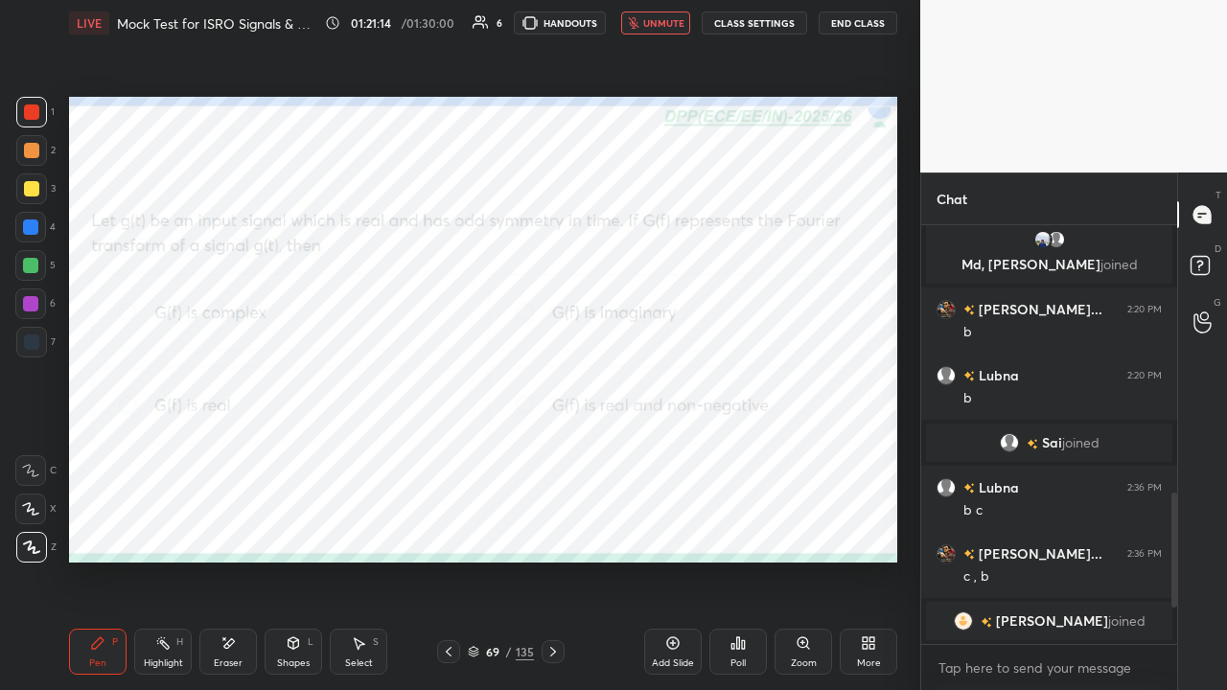
click at [472, 527] on icon at bounding box center [474, 649] width 10 height 5
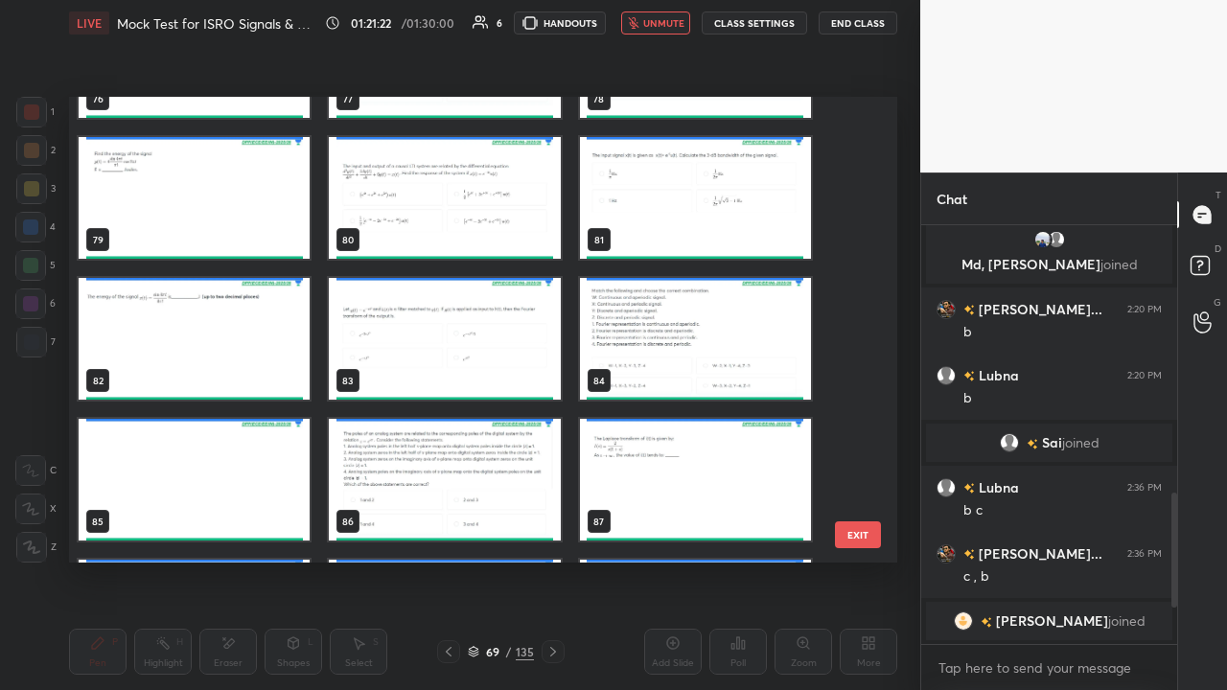
scroll to position [3636, 0]
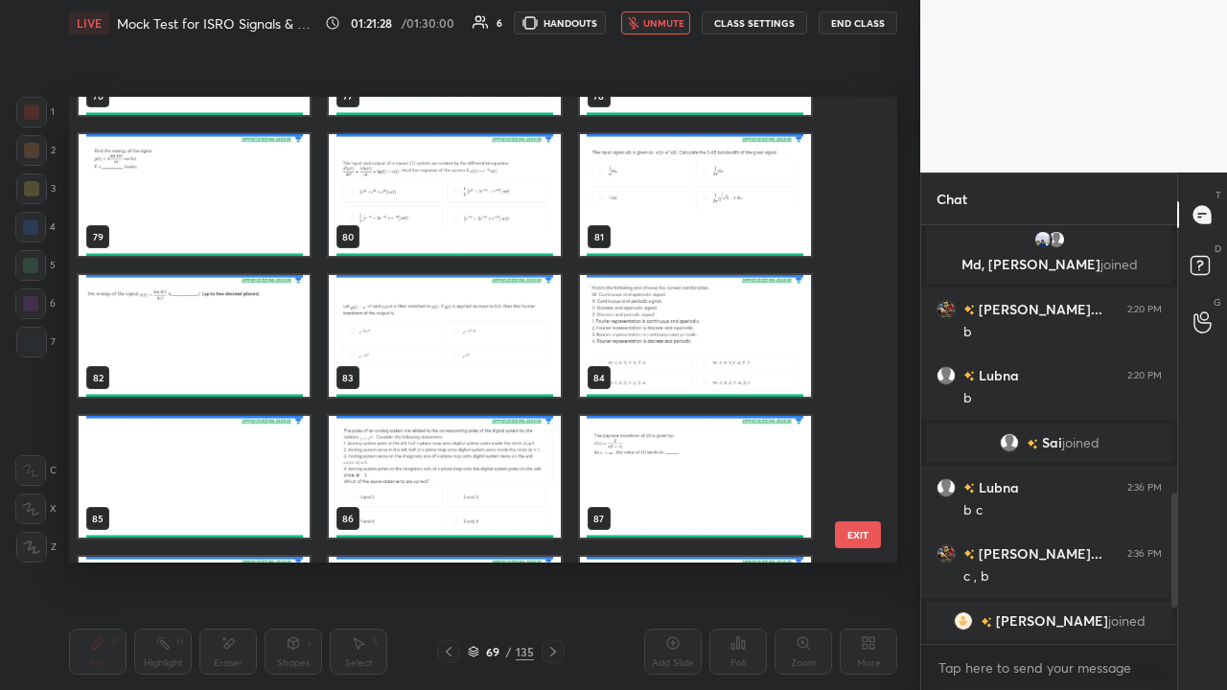
click at [625, 337] on img "grid" at bounding box center [695, 336] width 231 height 122
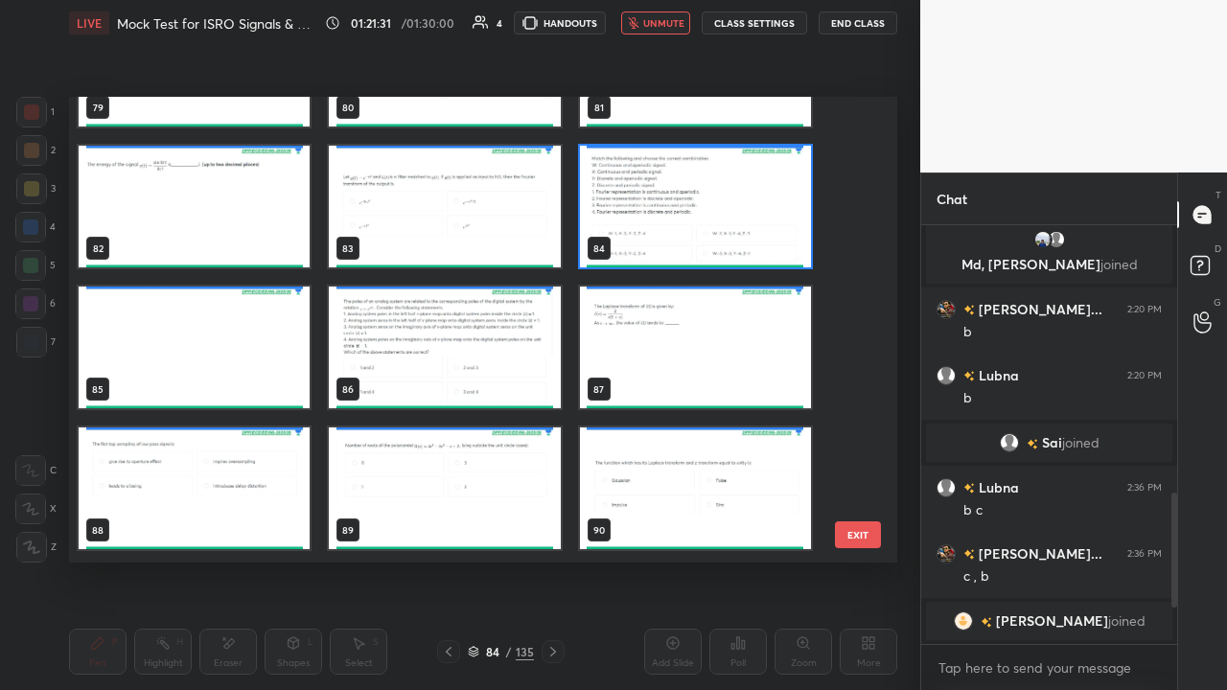
scroll to position [3781, 0]
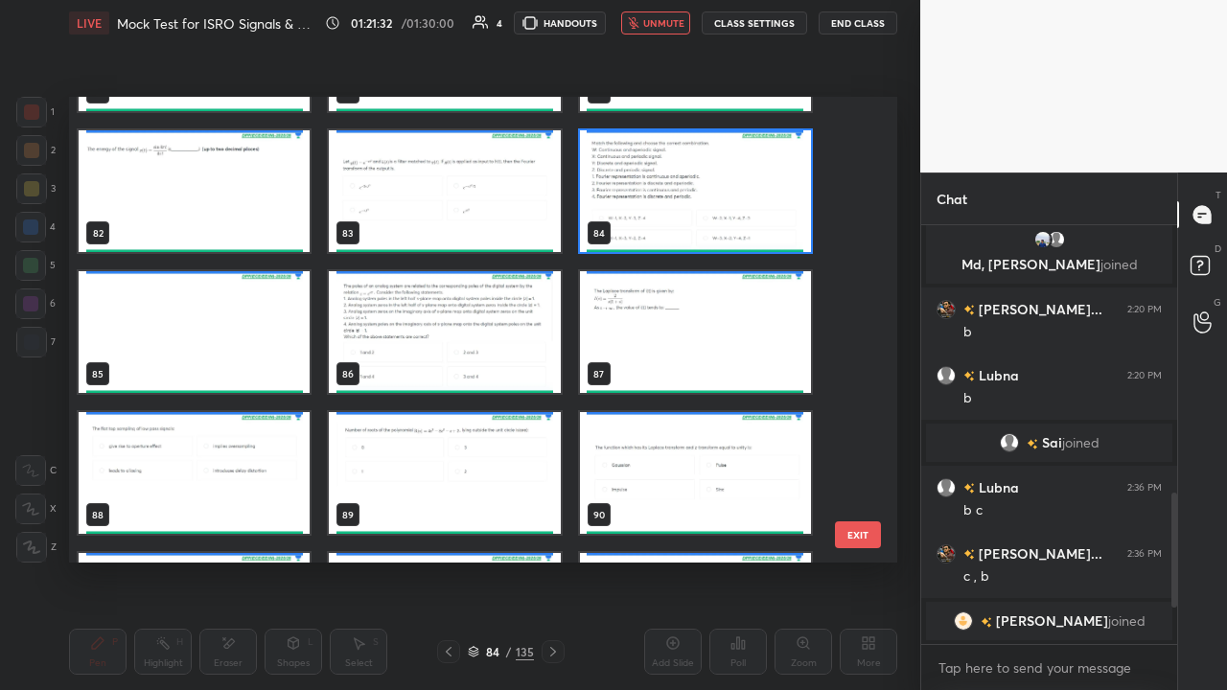
click at [456, 328] on img "grid" at bounding box center [444, 332] width 231 height 122
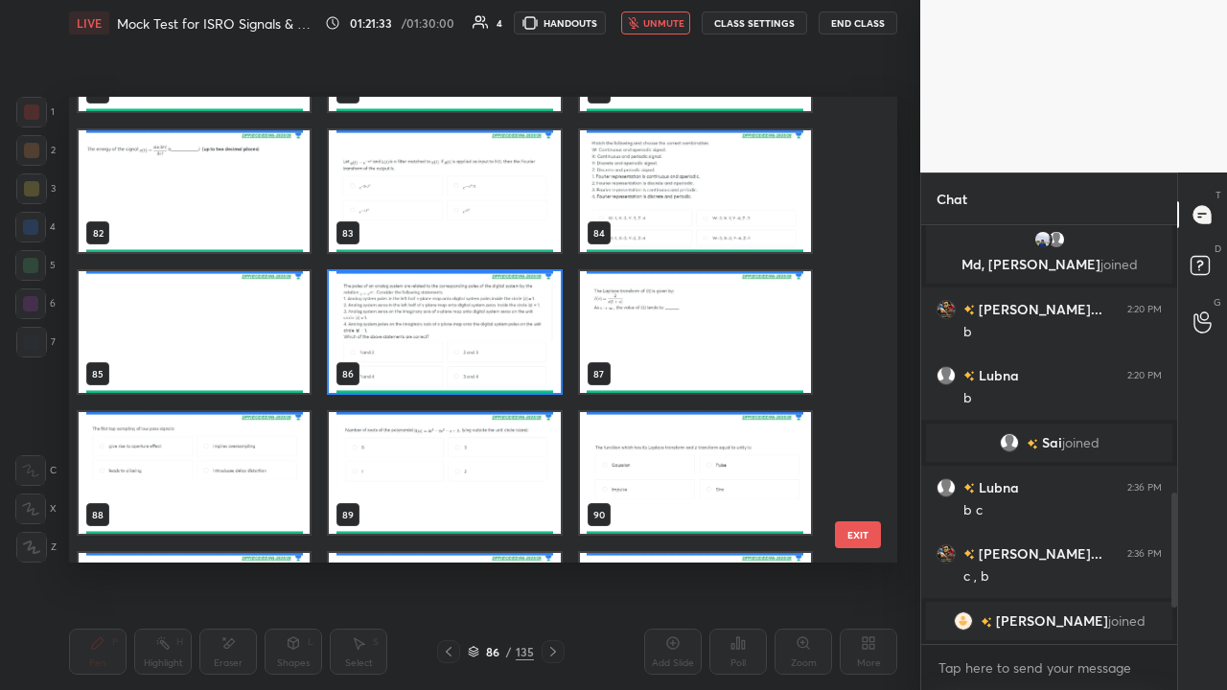
click at [460, 324] on img "grid" at bounding box center [444, 332] width 231 height 122
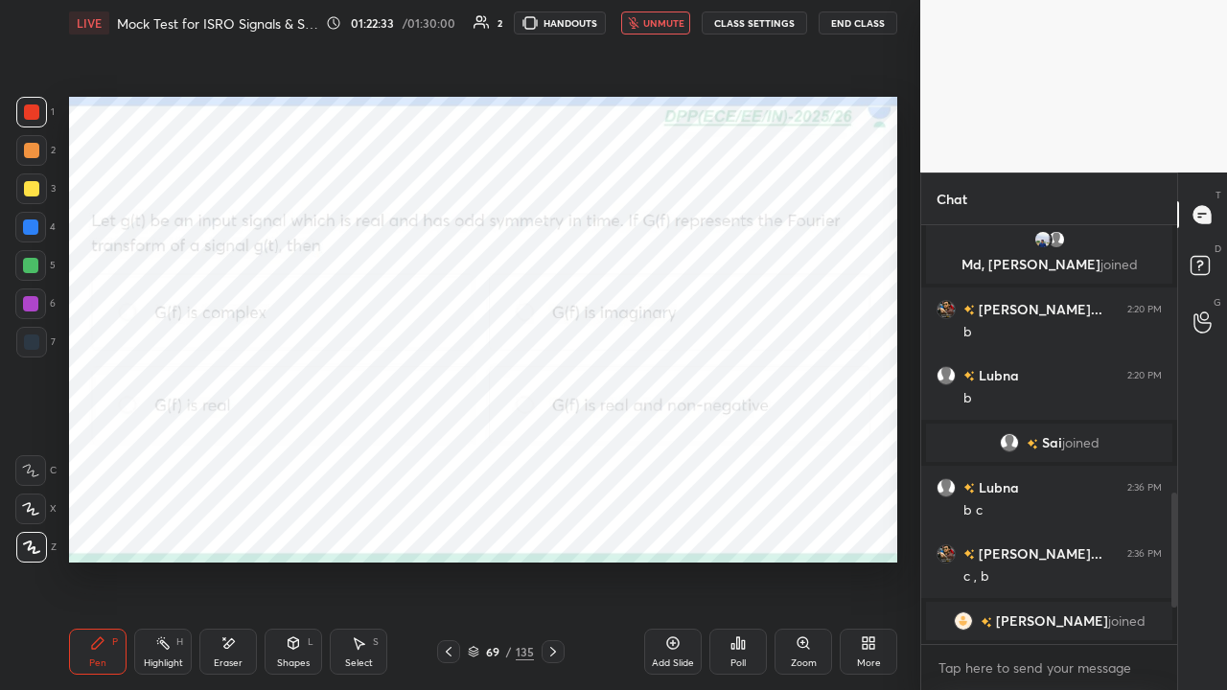
click at [734, 527] on div "Poll" at bounding box center [738, 652] width 58 height 46
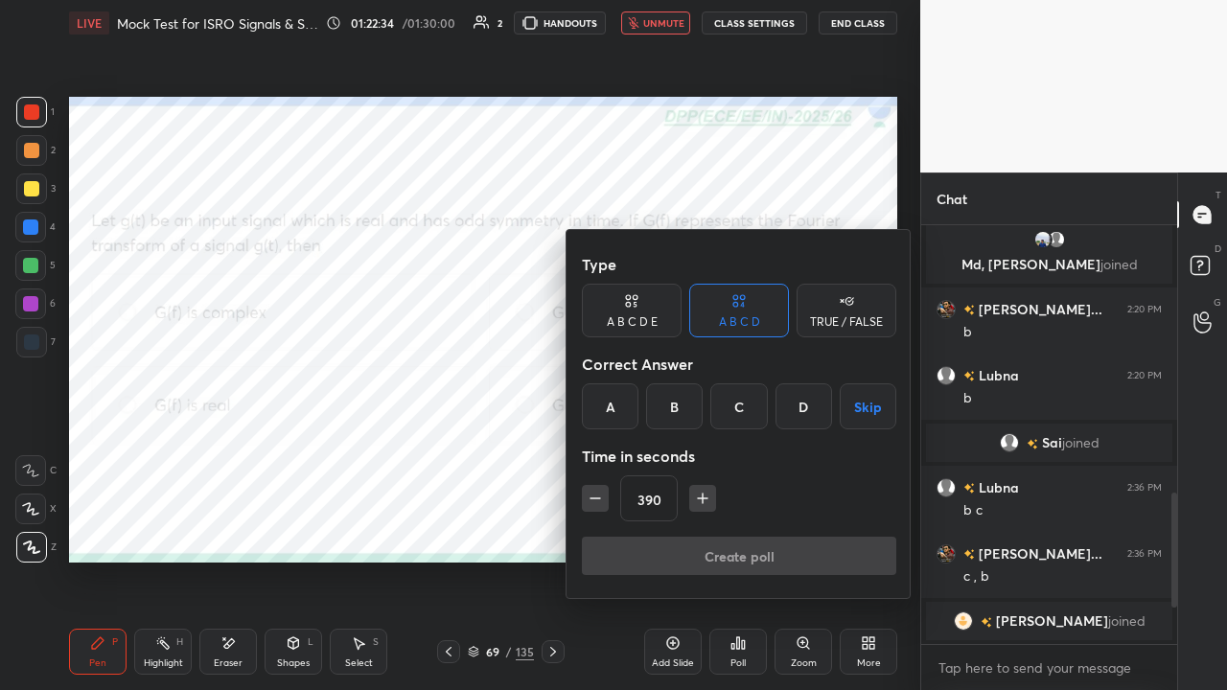
click at [679, 415] on div "B" at bounding box center [674, 406] width 57 height 46
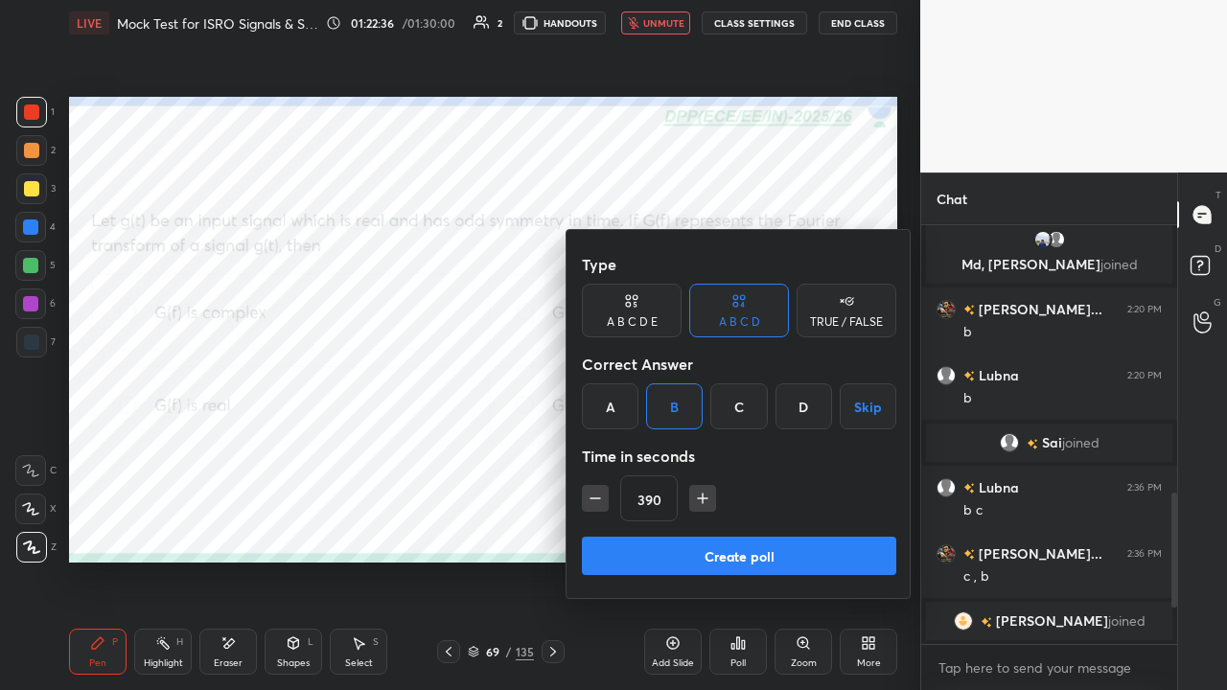
click at [766, 527] on button "Create poll" at bounding box center [739, 556] width 314 height 38
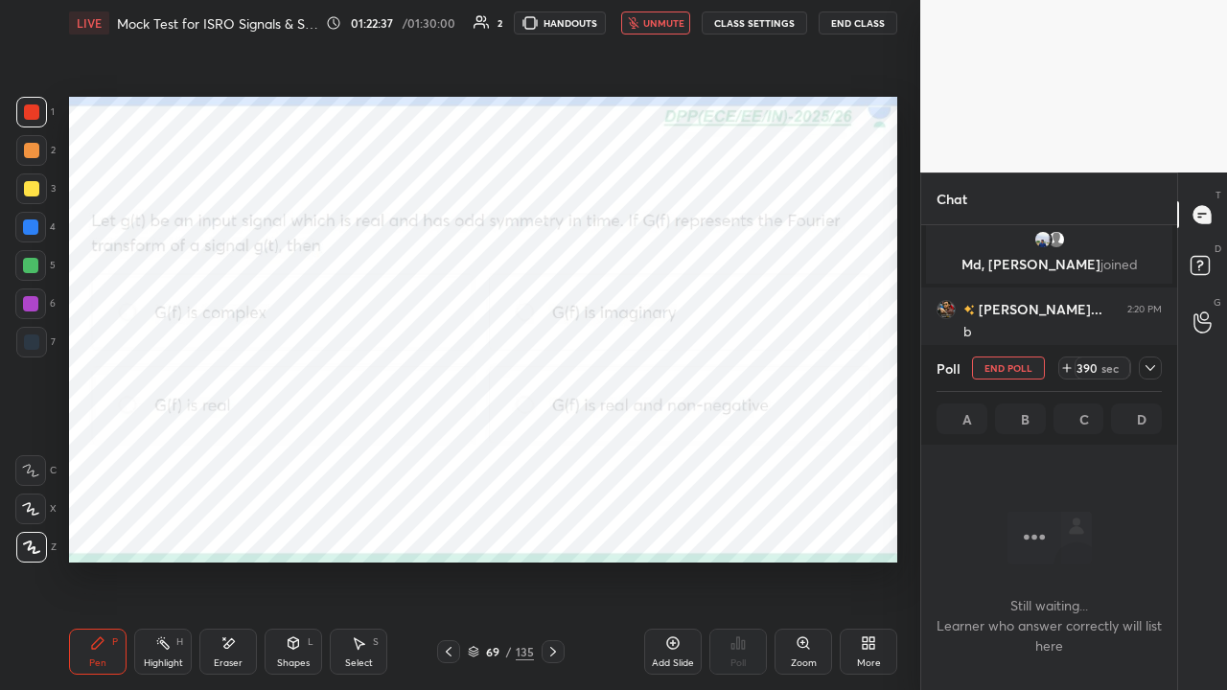
scroll to position [153, 250]
click at [1150, 372] on icon at bounding box center [1150, 367] width 15 height 15
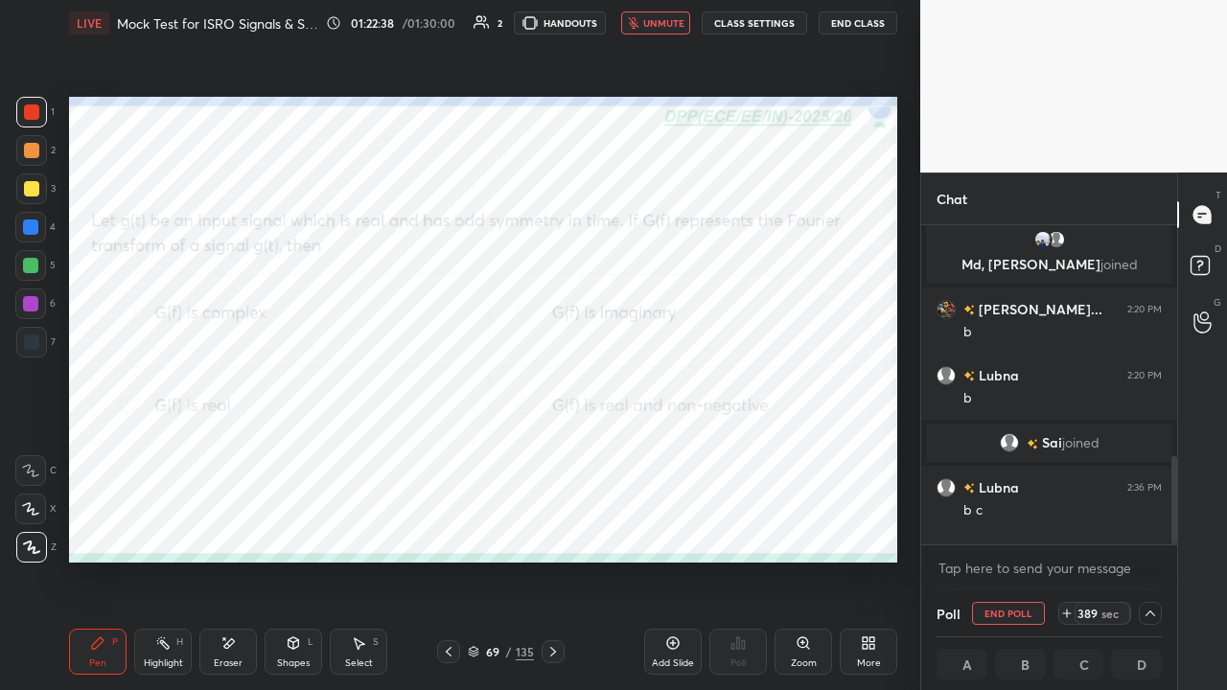
scroll to position [842, 0]
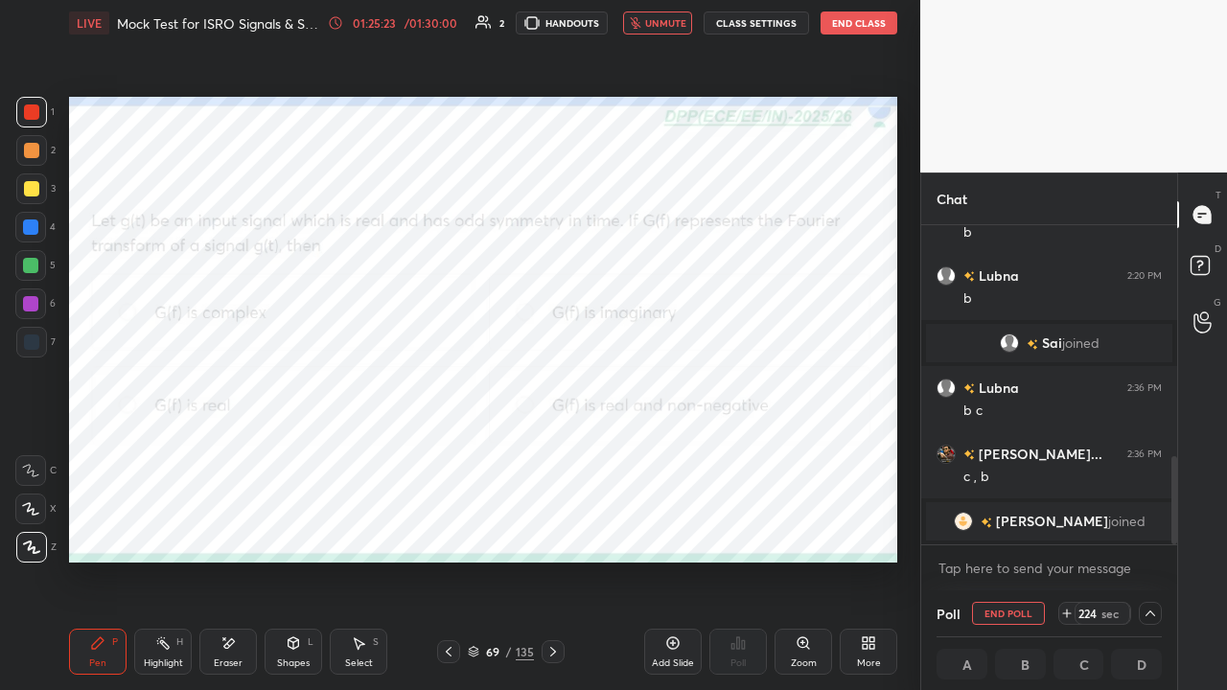
click at [654, 19] on span "unmute" at bounding box center [665, 22] width 41 height 13
click at [31, 221] on div at bounding box center [30, 227] width 15 height 15
click at [552, 527] on icon at bounding box center [553, 651] width 15 height 15
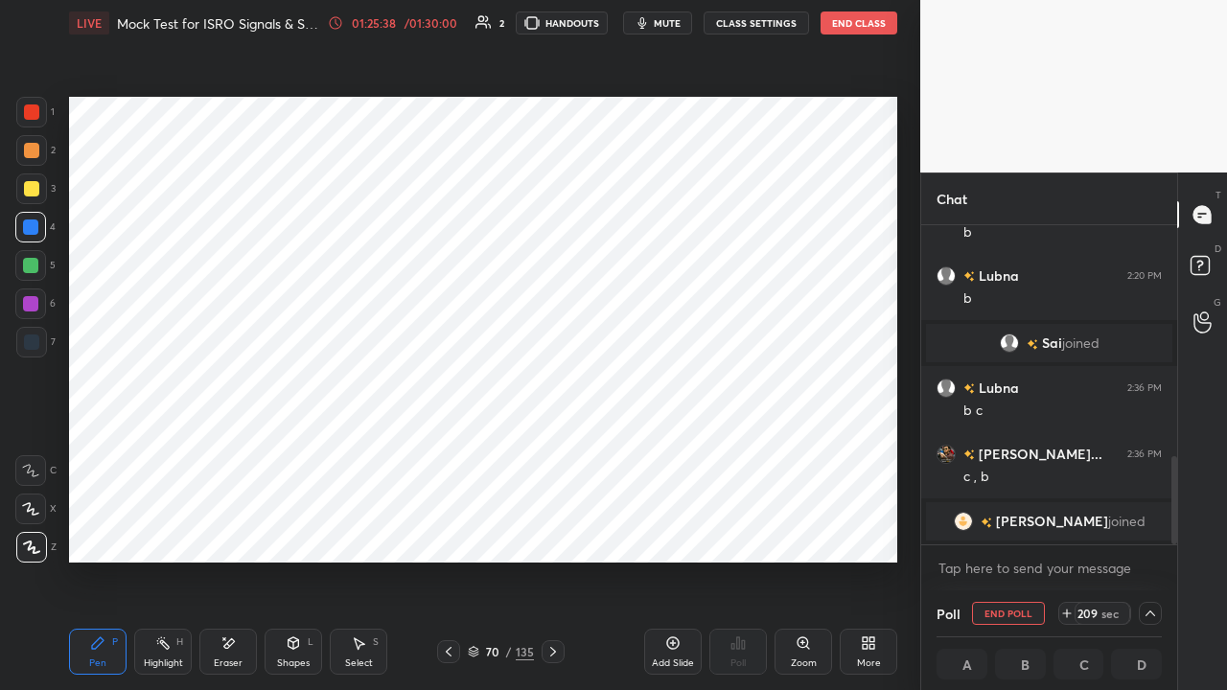
click at [546, 527] on icon at bounding box center [553, 651] width 15 height 15
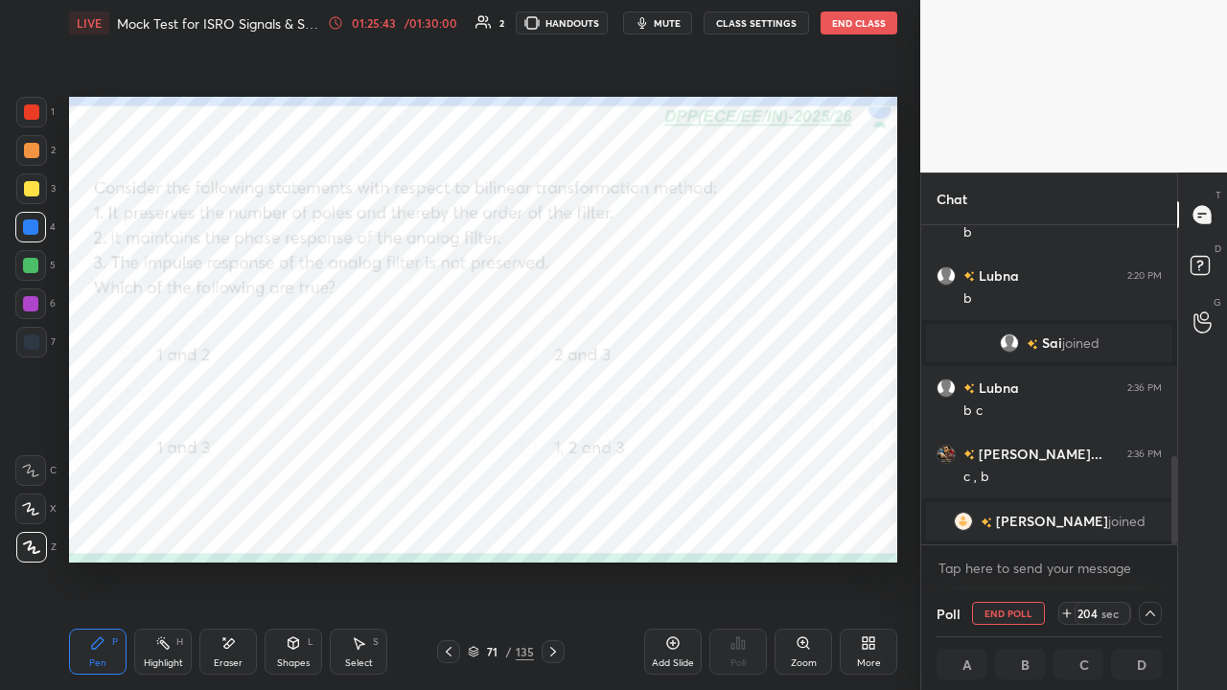
click at [672, 20] on span "mute" at bounding box center [667, 22] width 27 height 13
click at [666, 26] on span "unmute" at bounding box center [665, 22] width 41 height 13
click at [1001, 527] on button "End Poll" at bounding box center [1008, 613] width 73 height 23
type textarea "x"
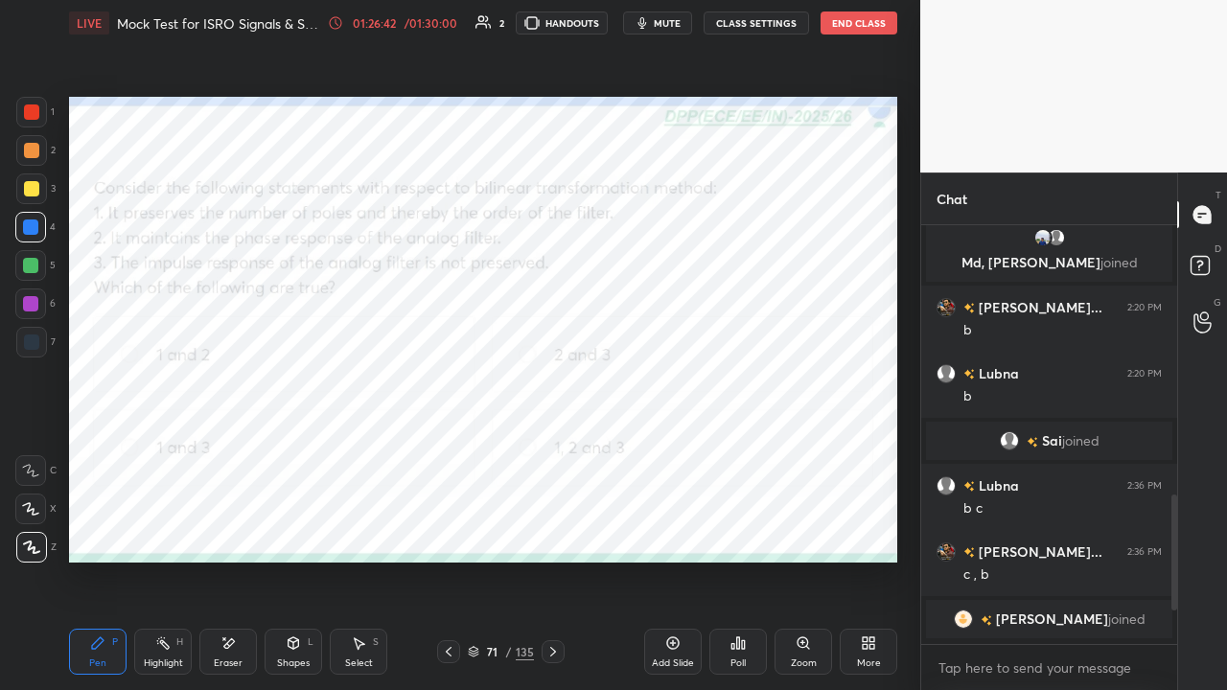
scroll to position [6, 6]
click at [553, 527] on icon at bounding box center [553, 652] width 6 height 10
click at [35, 109] on div at bounding box center [31, 112] width 15 height 15
click at [293, 527] on div "Shapes L" at bounding box center [294, 652] width 58 height 46
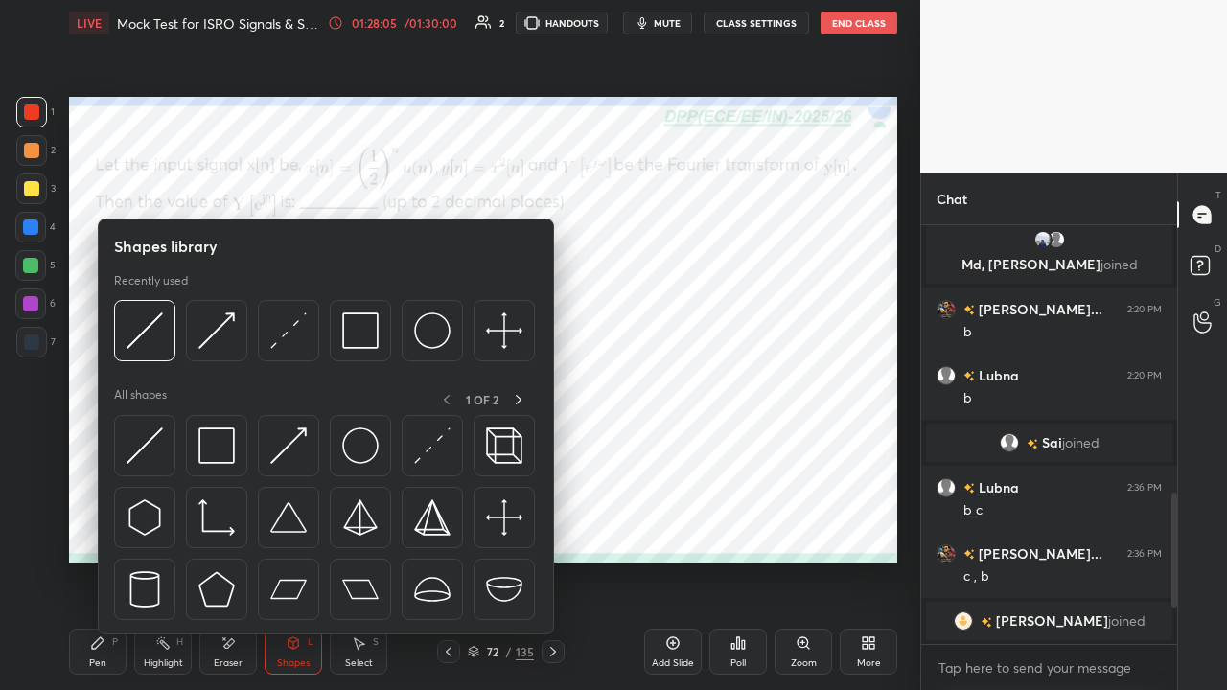
click at [427, 454] on img at bounding box center [432, 446] width 36 height 36
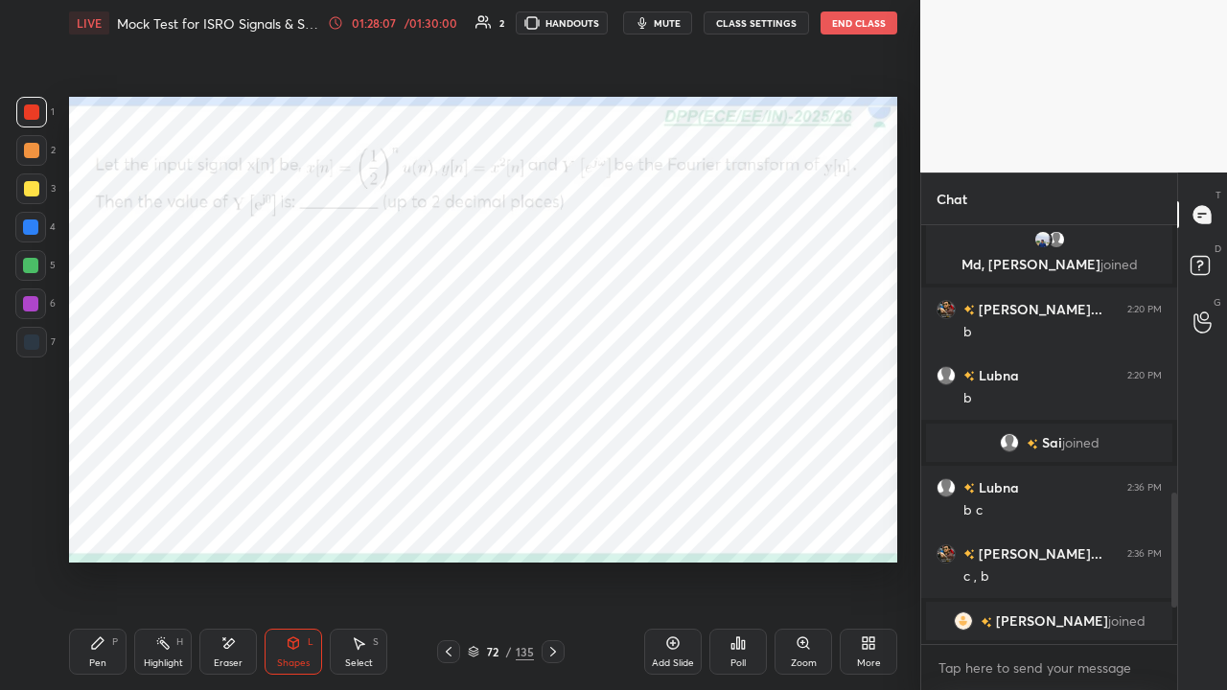
click at [30, 268] on div at bounding box center [30, 265] width 15 height 15
click at [103, 527] on icon at bounding box center [98, 644] width 12 height 12
click at [293, 527] on icon at bounding box center [293, 645] width 0 height 7
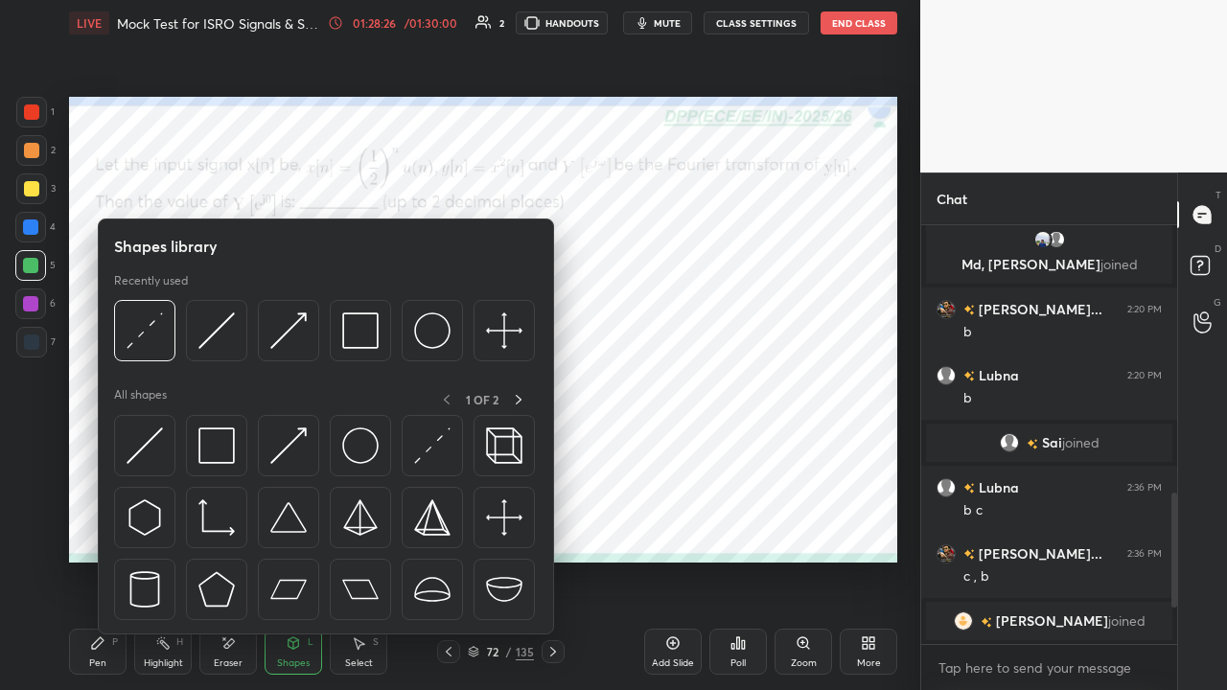
click at [153, 441] on img at bounding box center [145, 446] width 36 height 36
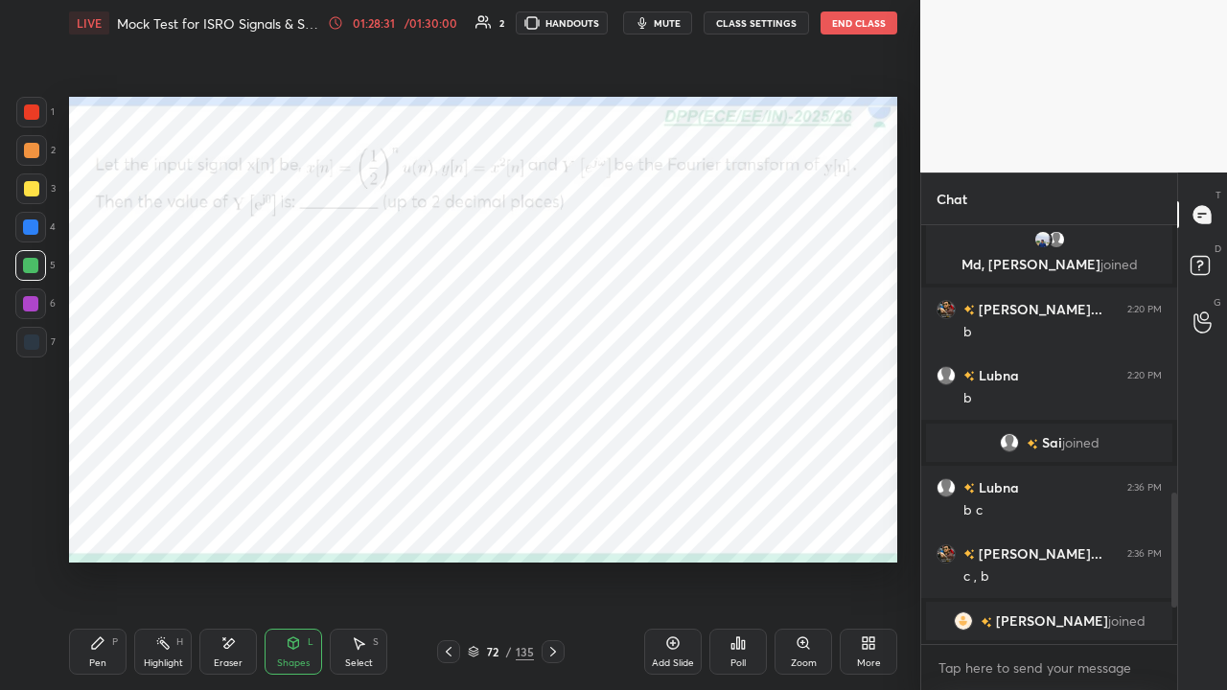
click at [97, 527] on icon at bounding box center [98, 644] width 12 height 12
click at [34, 111] on div at bounding box center [31, 112] width 15 height 15
click at [309, 527] on div "Shapes L" at bounding box center [294, 652] width 58 height 46
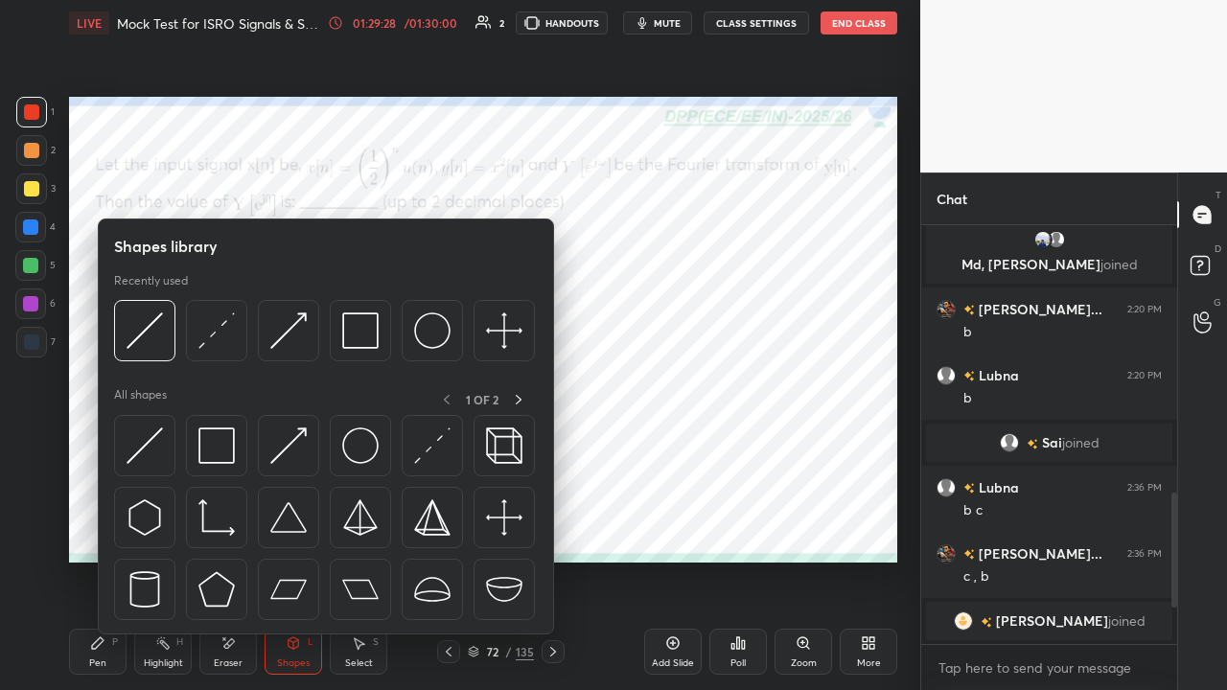
click at [240, 454] on div at bounding box center [216, 445] width 61 height 61
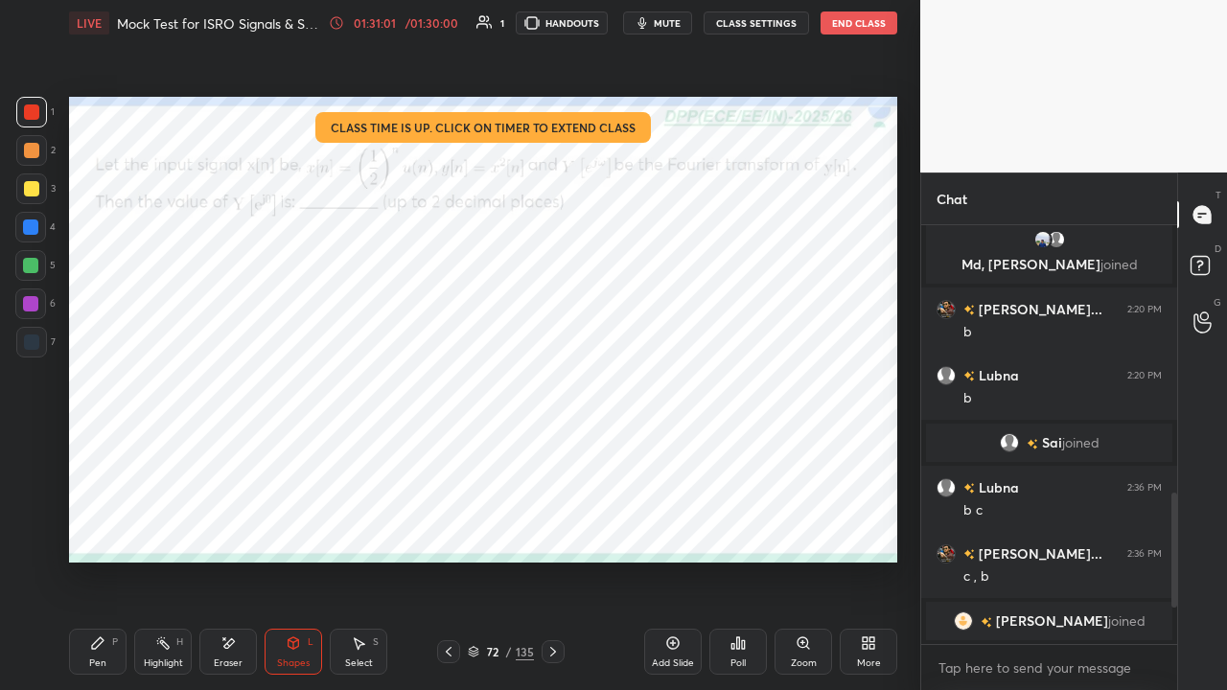
click at [665, 24] on span "mute" at bounding box center [667, 22] width 27 height 13
click at [732, 527] on icon at bounding box center [733, 646] width 3 height 5
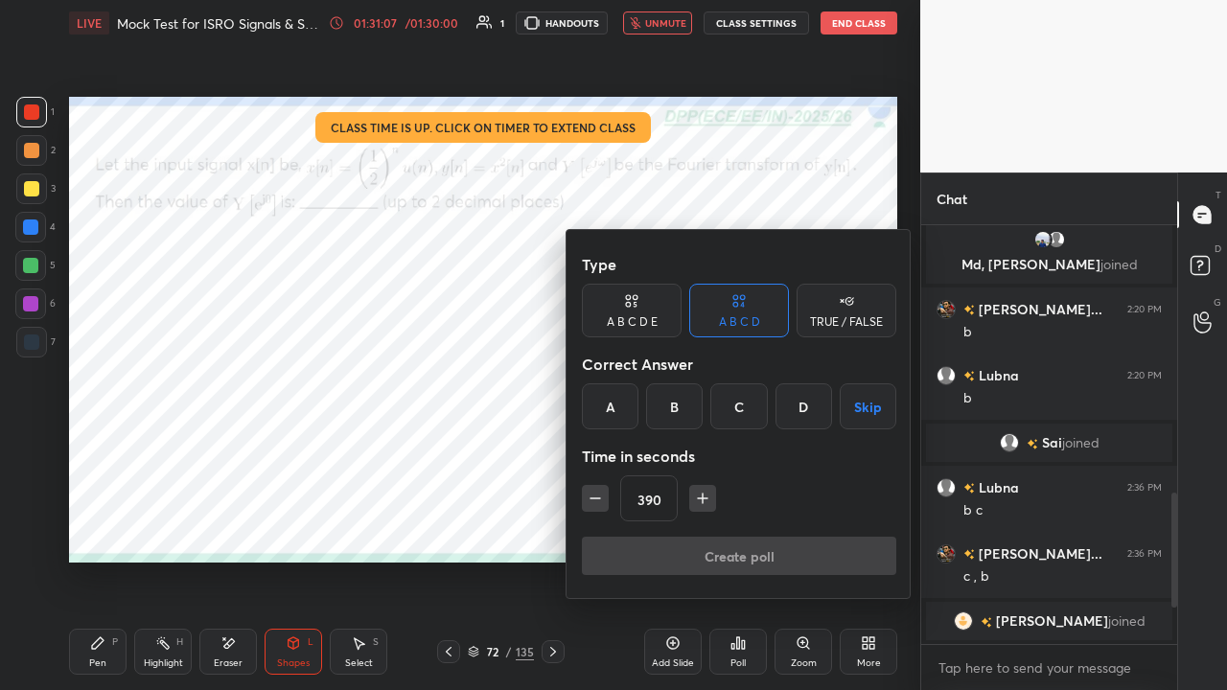
click at [695, 504] on icon "button" at bounding box center [702, 498] width 19 height 19
type input "405"
click at [863, 413] on button "Skip" at bounding box center [868, 406] width 57 height 46
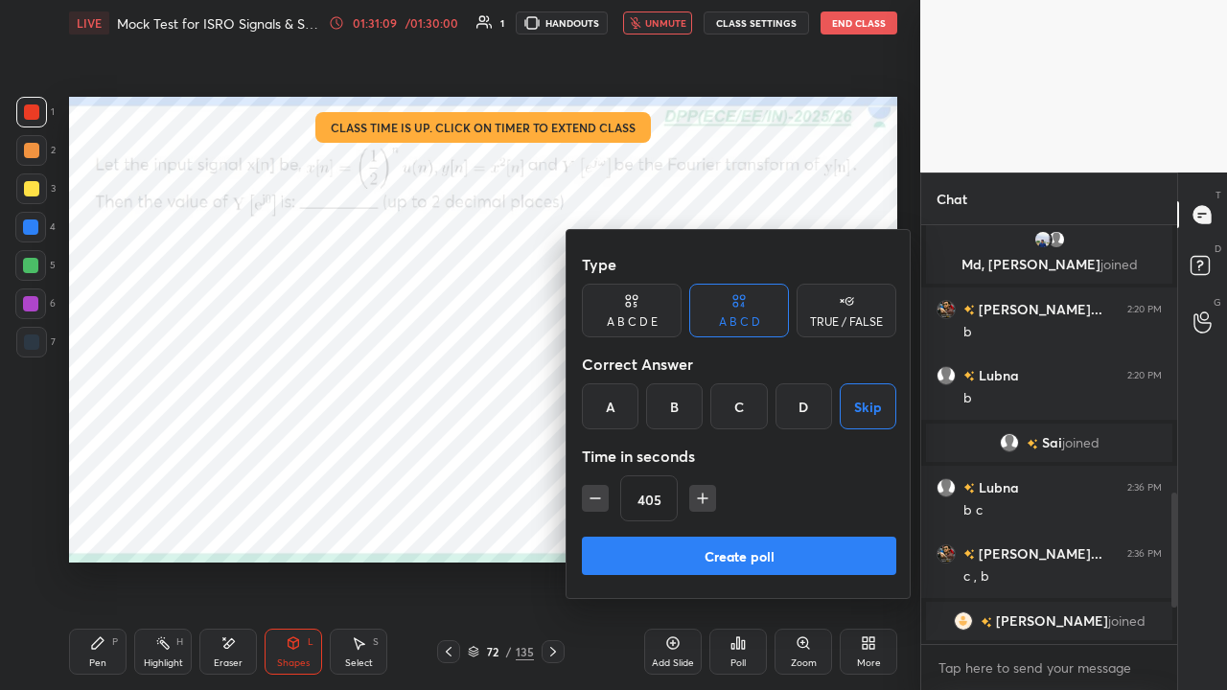
click at [796, 527] on button "Create poll" at bounding box center [739, 556] width 314 height 38
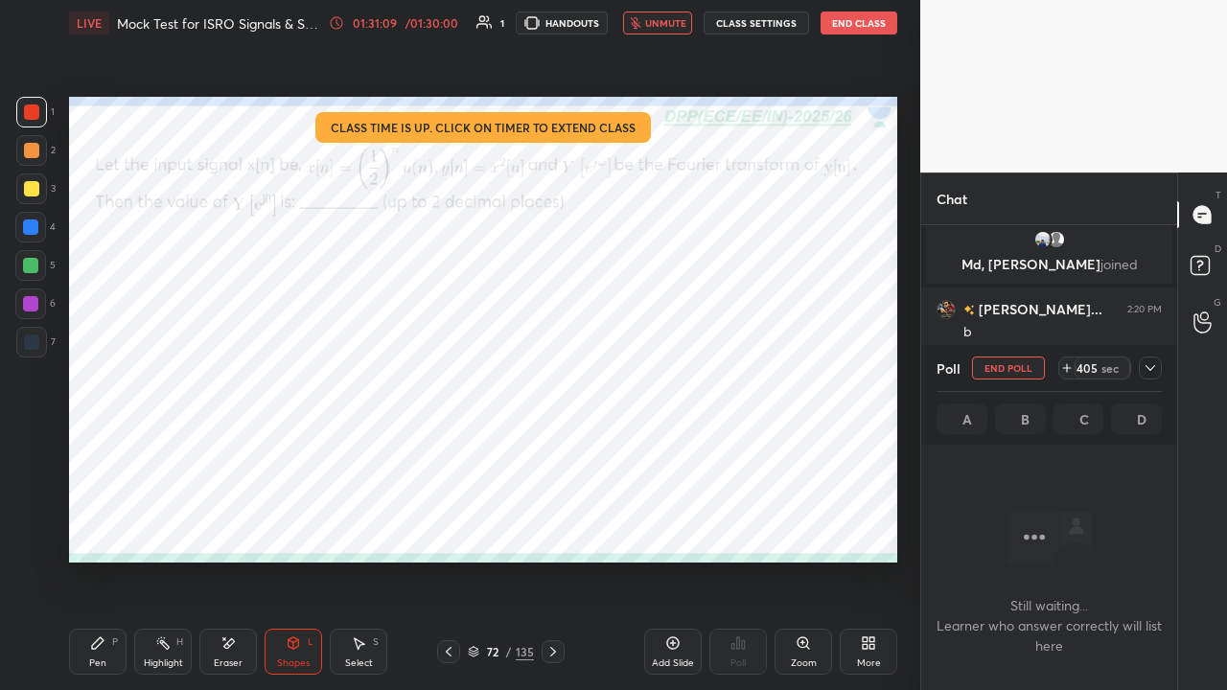
scroll to position [153, 250]
click at [1149, 368] on icon at bounding box center [1151, 368] width 10 height 6
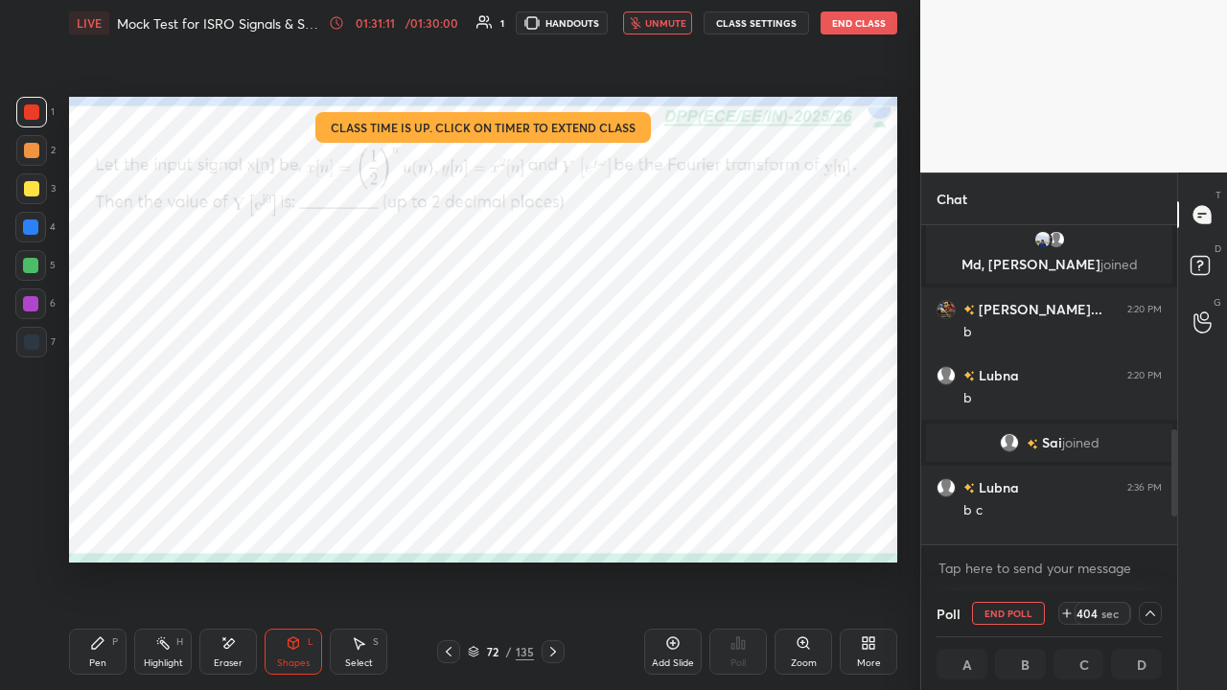
click at [653, 31] on button "unmute" at bounding box center [657, 23] width 69 height 23
click at [665, 25] on span "mute" at bounding box center [667, 22] width 27 height 13
click at [848, 24] on button "End Class" at bounding box center [859, 23] width 77 height 23
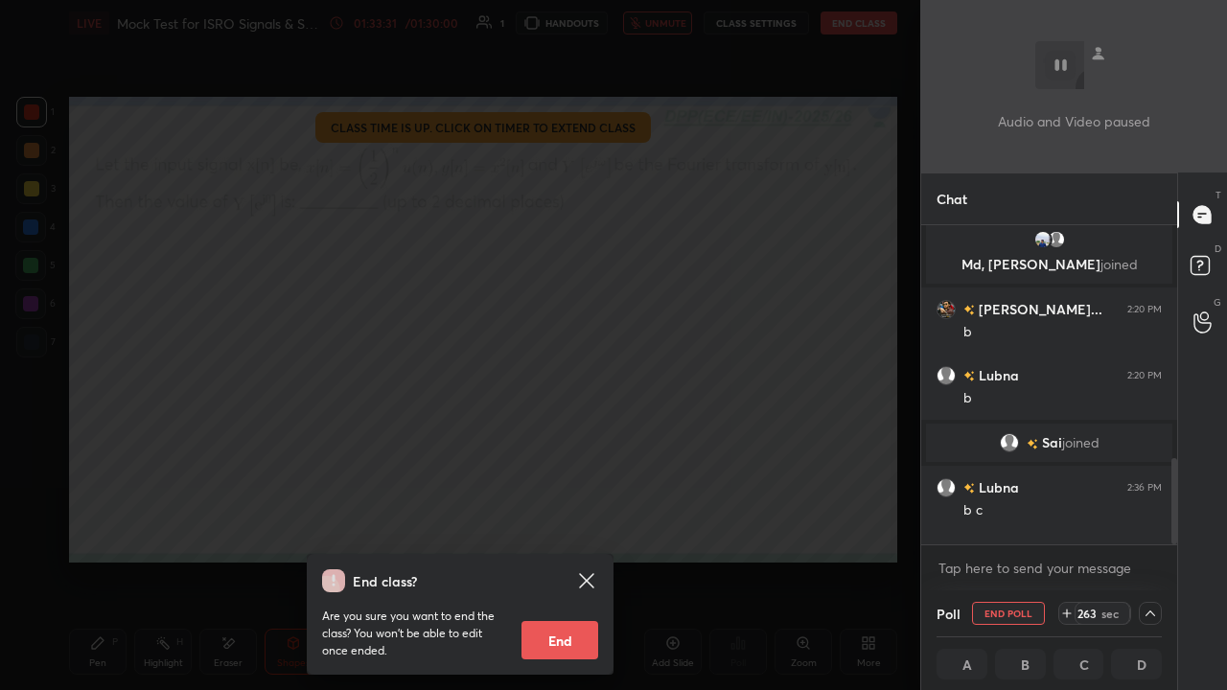
scroll to position [865, 0]
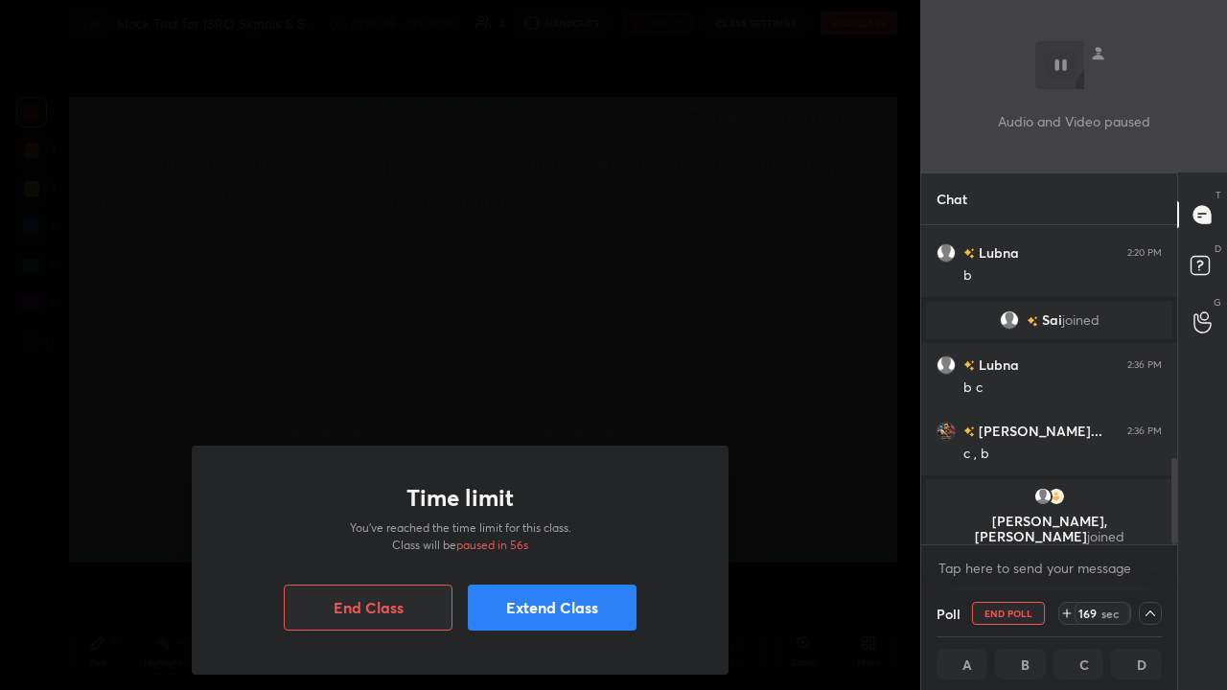
click at [373, 527] on button "End Class" at bounding box center [368, 608] width 169 height 46
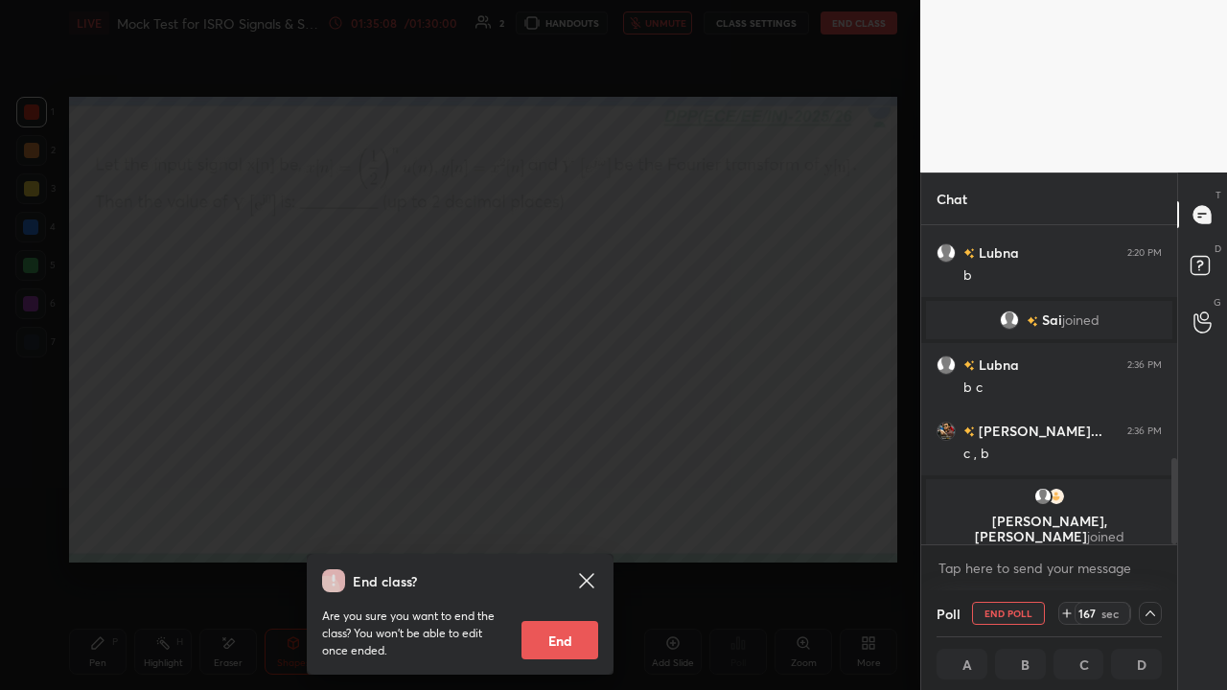
click at [564, 527] on button "End" at bounding box center [560, 640] width 77 height 38
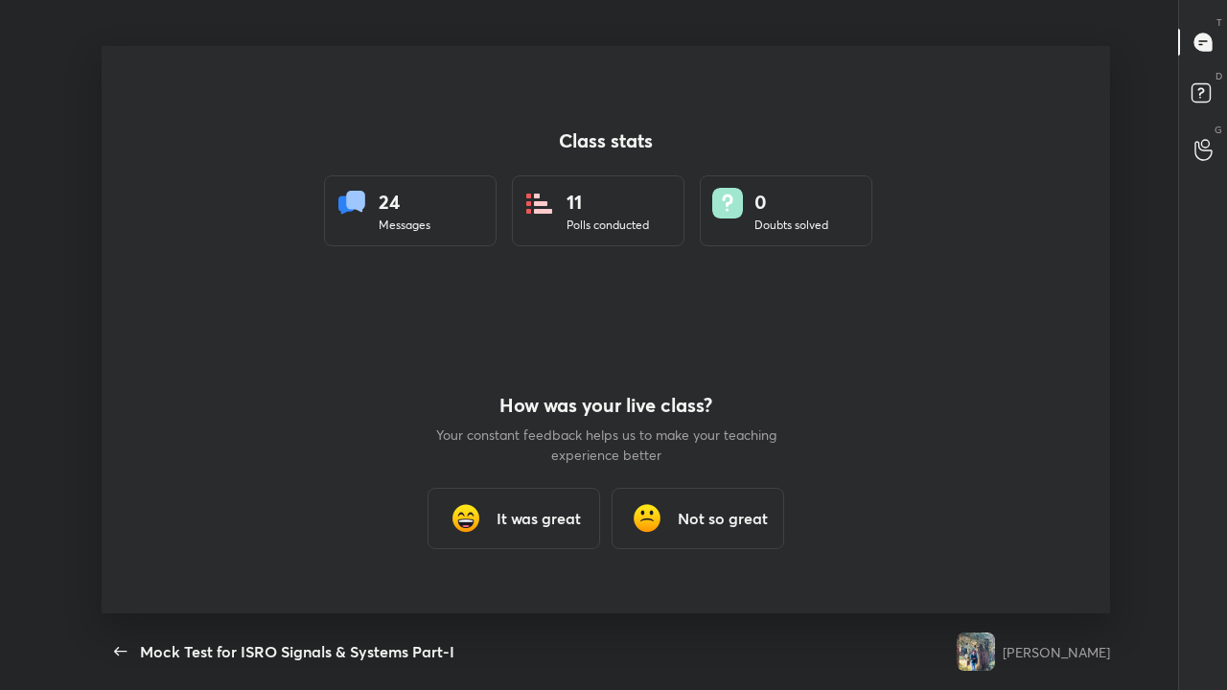
scroll to position [0, 0]
click at [518, 511] on h3 "It was great" at bounding box center [539, 518] width 84 height 23
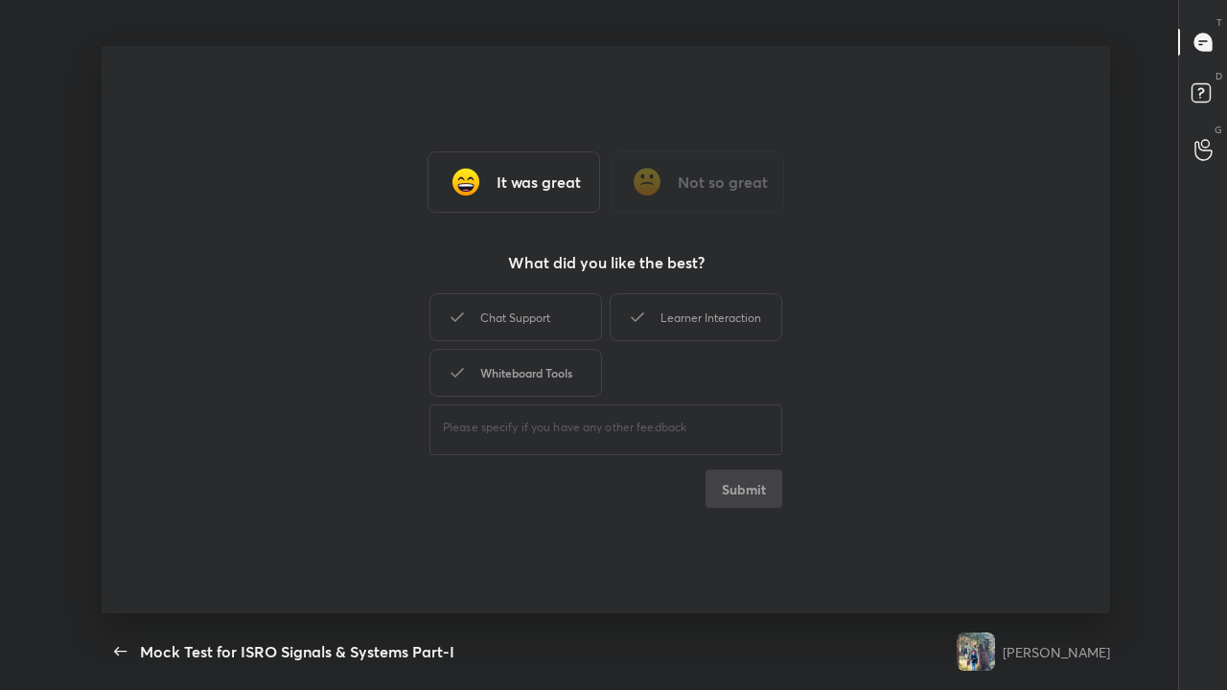
click at [512, 354] on div "Whiteboard Tools" at bounding box center [516, 373] width 173 height 48
click at [528, 324] on div "Chat Support" at bounding box center [516, 317] width 173 height 48
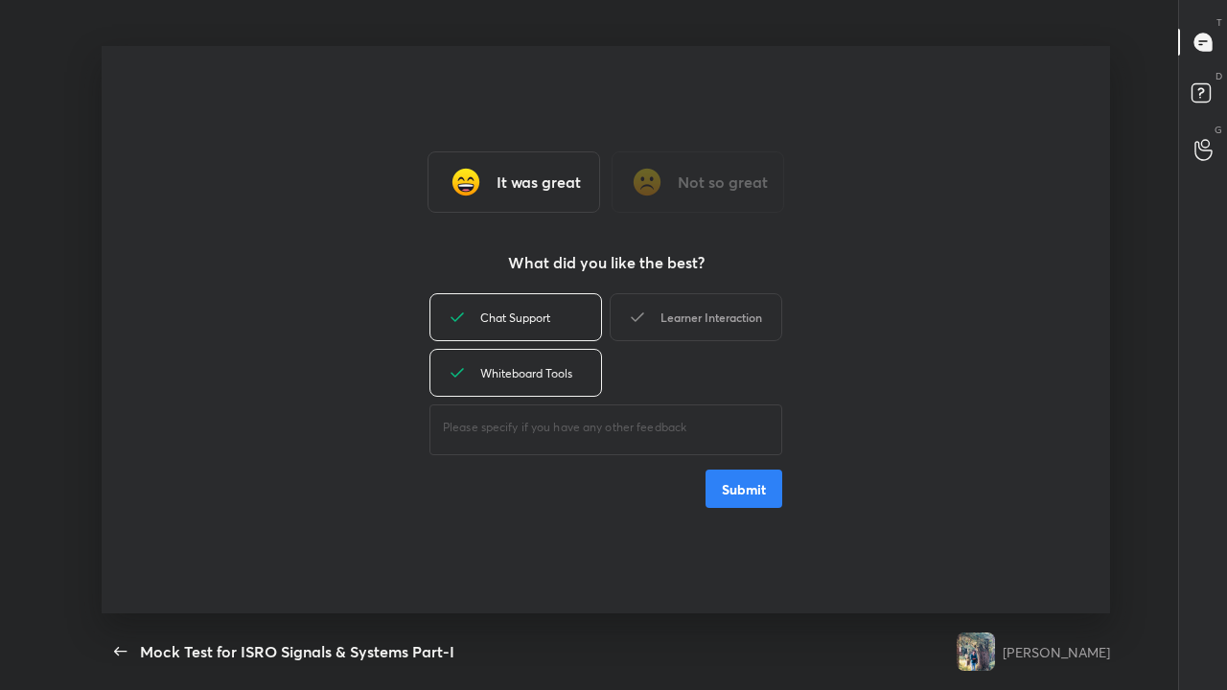
click at [691, 328] on div "Learner Interaction" at bounding box center [696, 317] width 173 height 48
click at [750, 495] on button "Submit" at bounding box center [744, 489] width 77 height 38
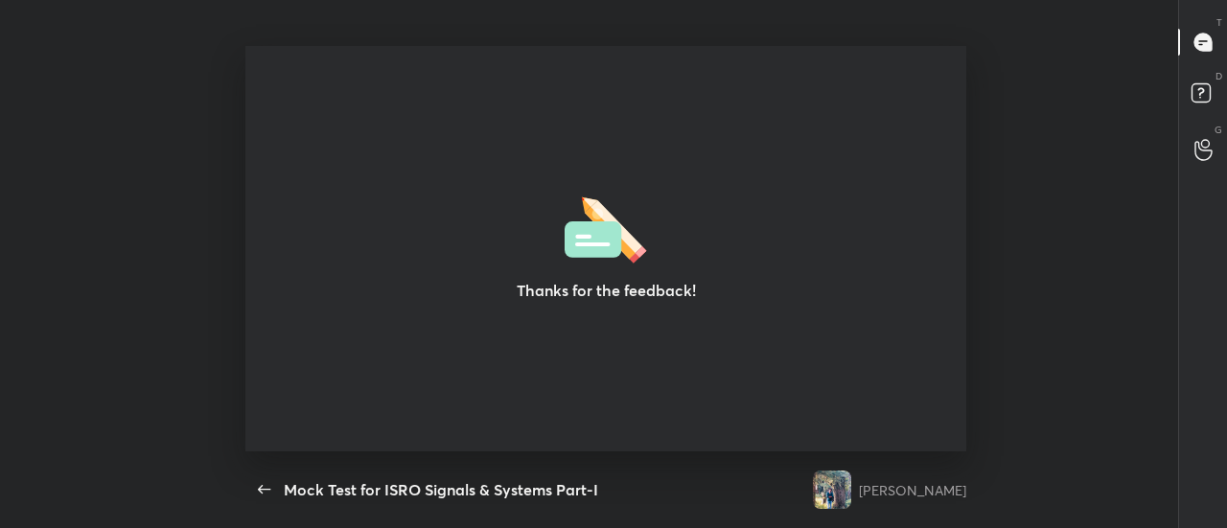
scroll to position [95467, 94662]
type textarea "x"
